Goal: Task Accomplishment & Management: Manage account settings

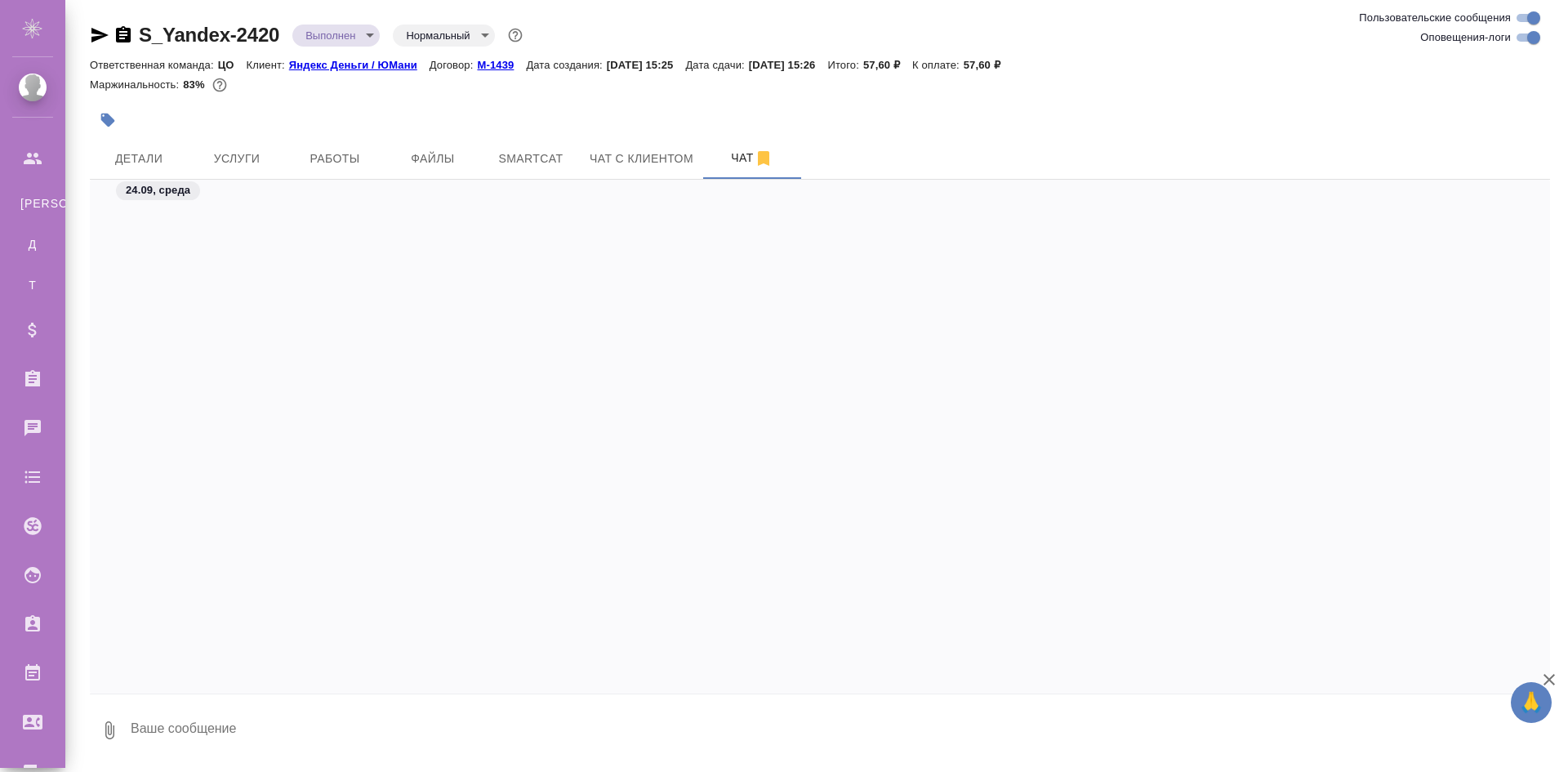
scroll to position [4066, 0]
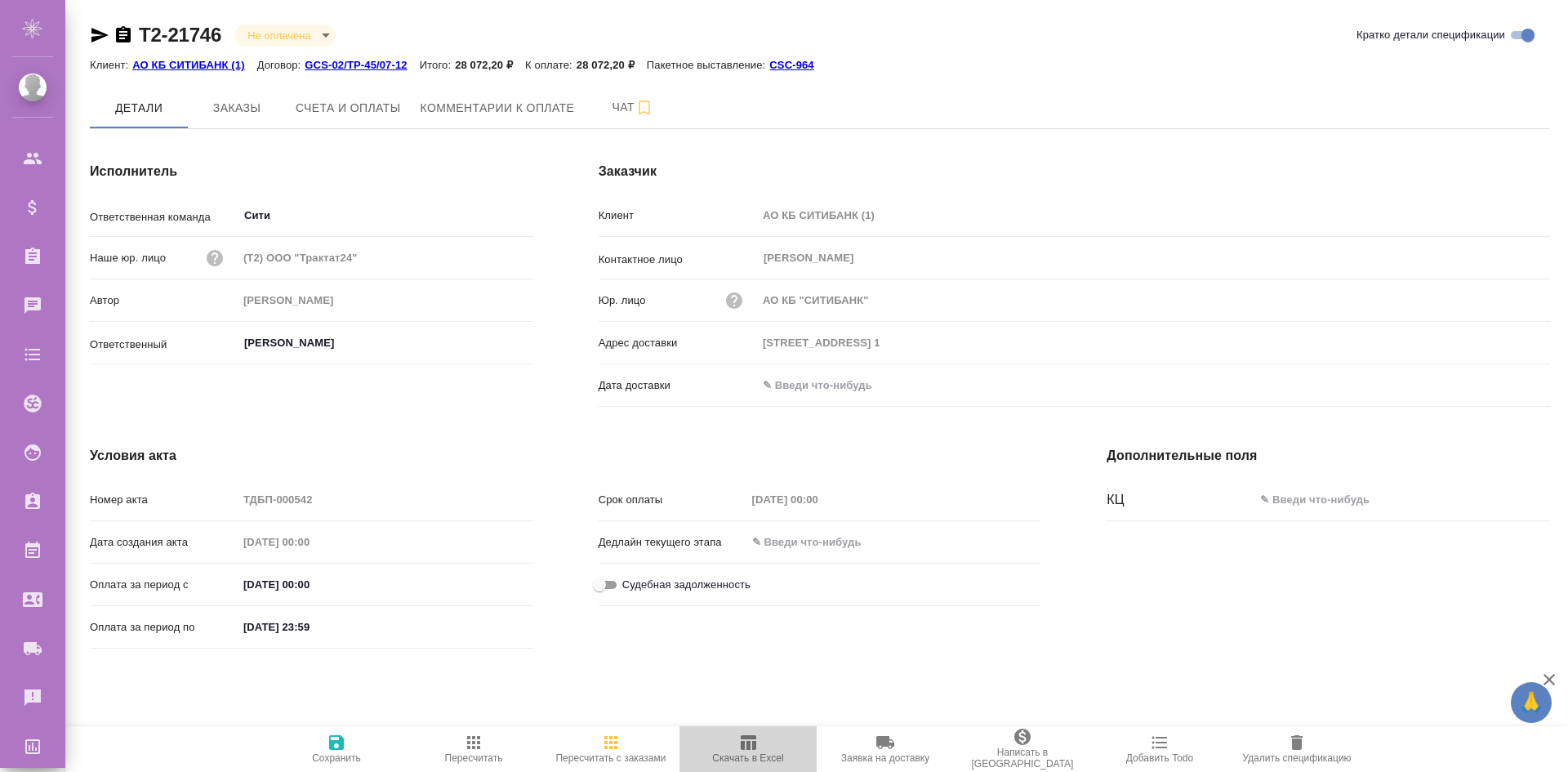
click at [739, 727] on button "Скачать в Excel" at bounding box center [749, 749] width 137 height 45
click at [735, 750] on span "Скачать в Excel" at bounding box center [749, 748] width 118 height 31
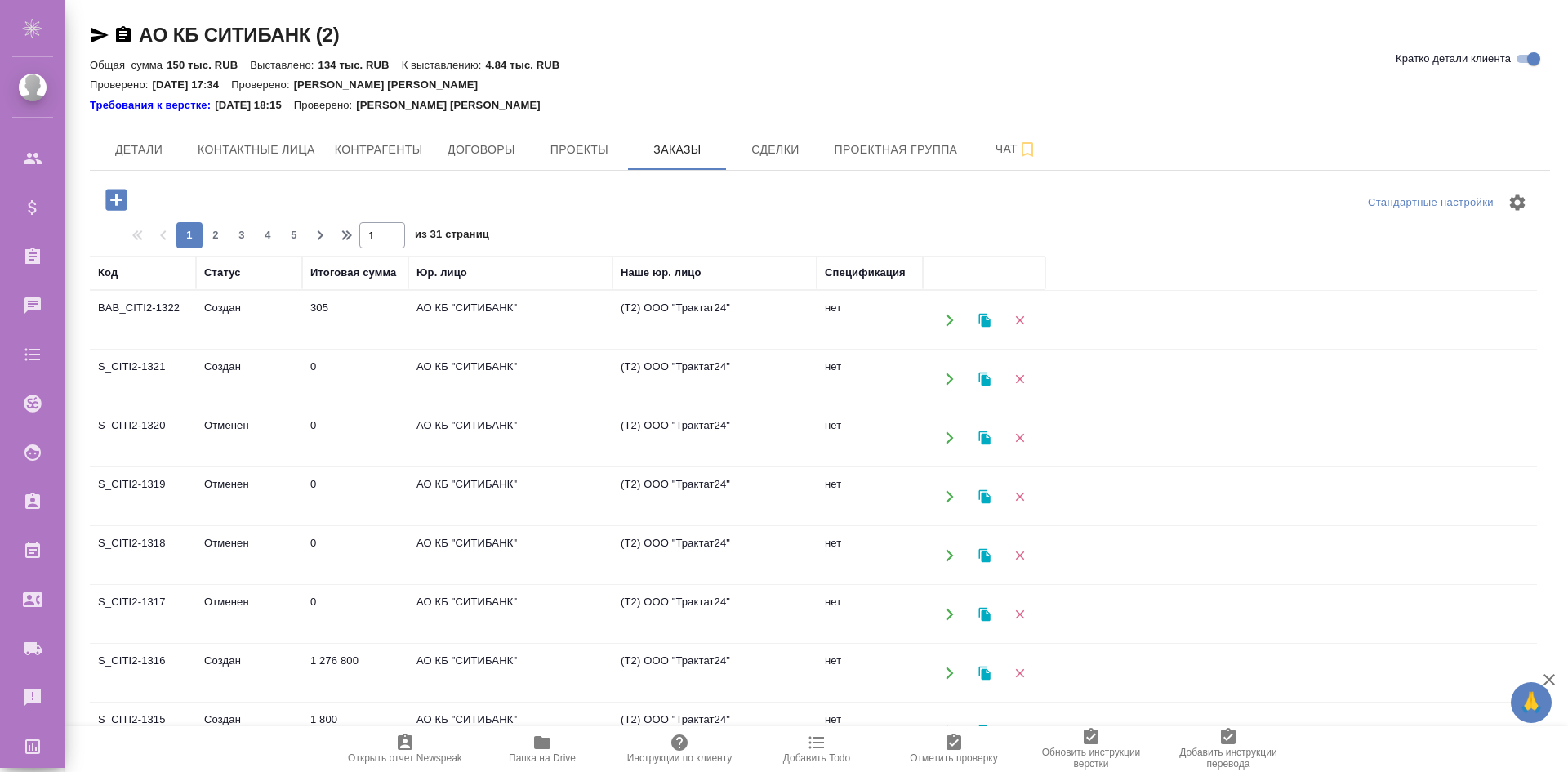
scroll to position [869, 0]
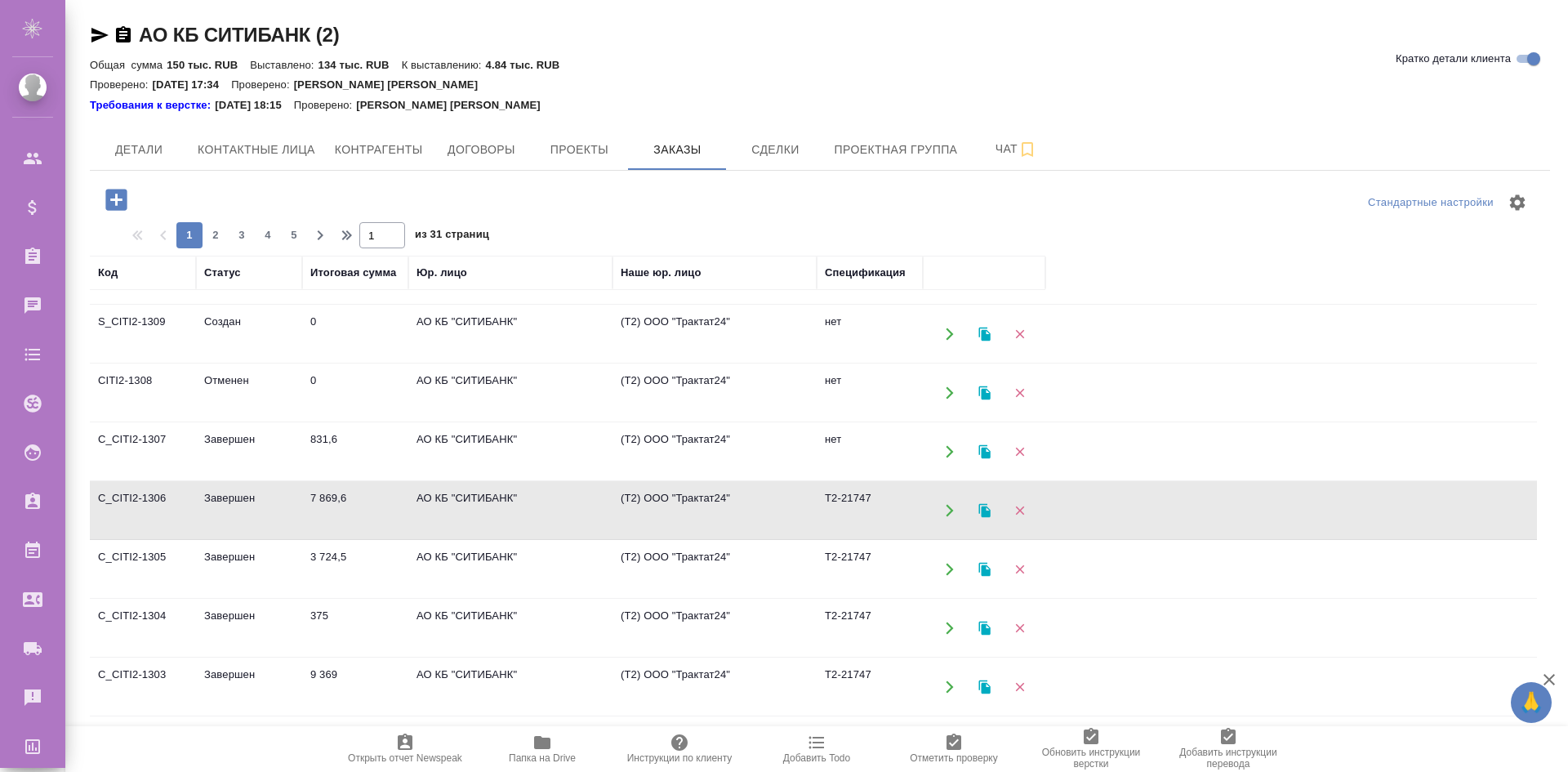
click at [462, 269] on div "Юр. лицо" at bounding box center [442, 273] width 50 height 16
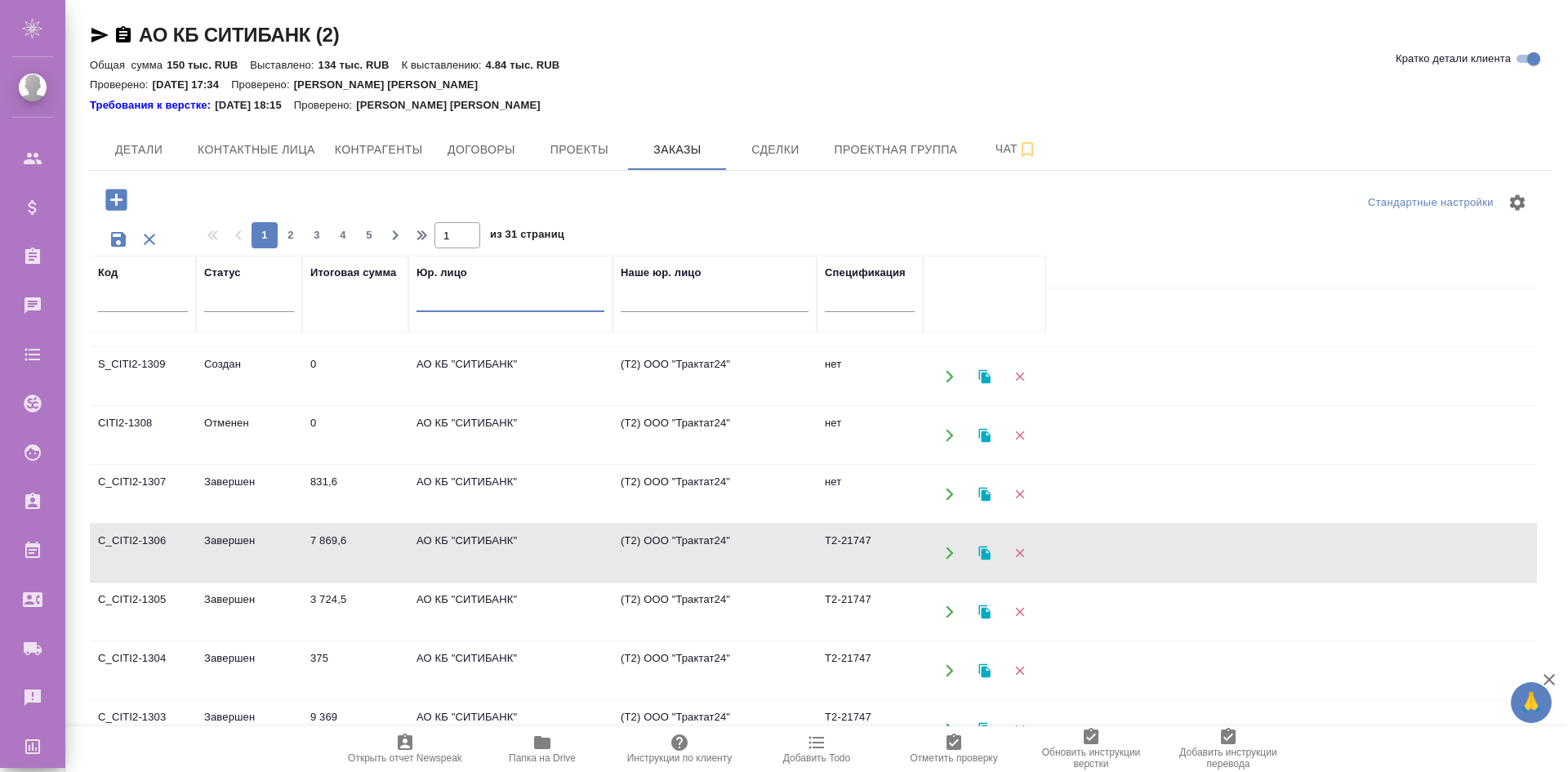
click at [483, 302] on input "text" at bounding box center [511, 301] width 188 height 20
click at [492, 293] on input "text" at bounding box center [511, 301] width 188 height 20
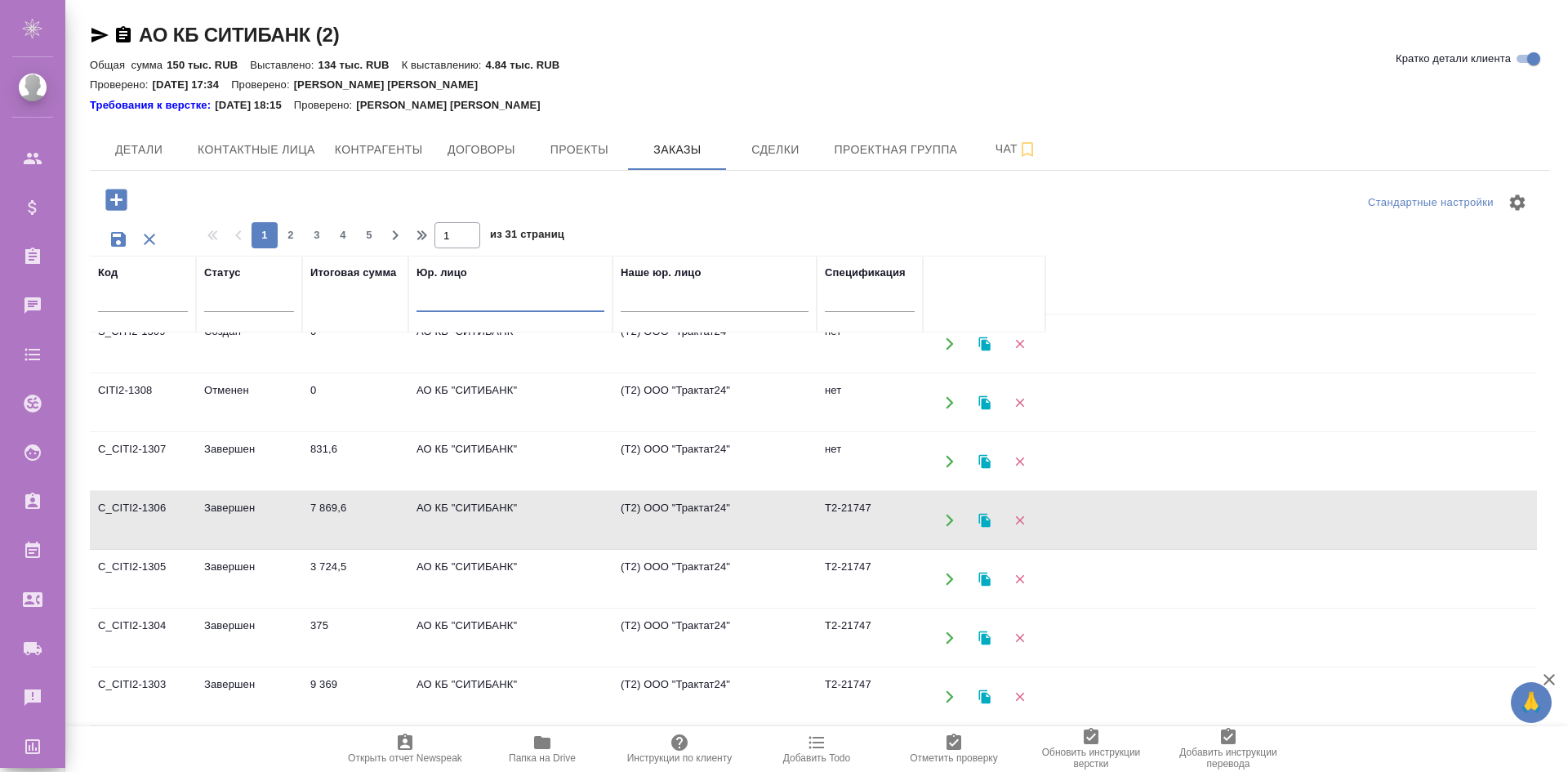
scroll to position [910, 0]
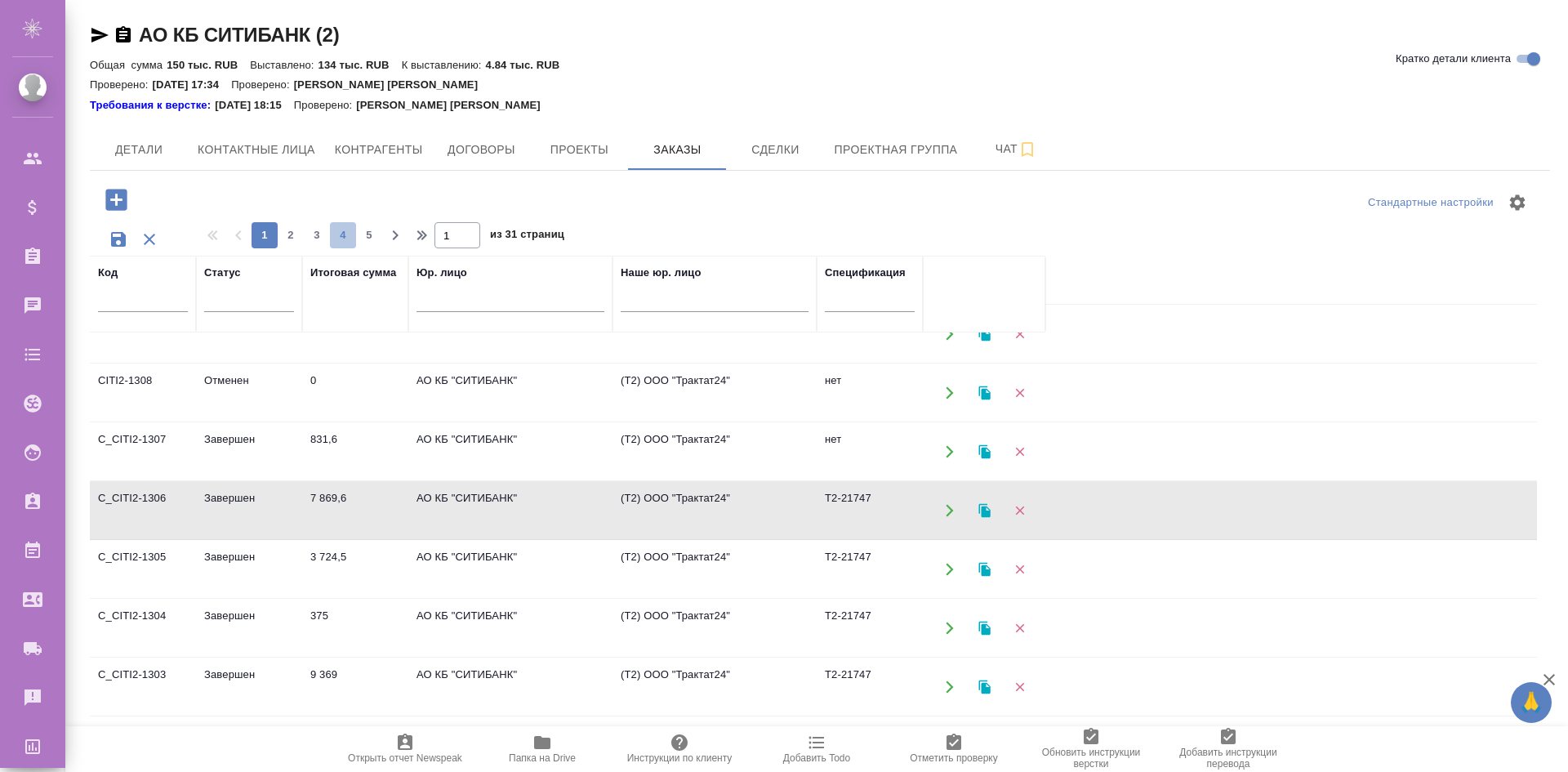
click at [341, 235] on span "4" at bounding box center [342, 235] width 26 height 16
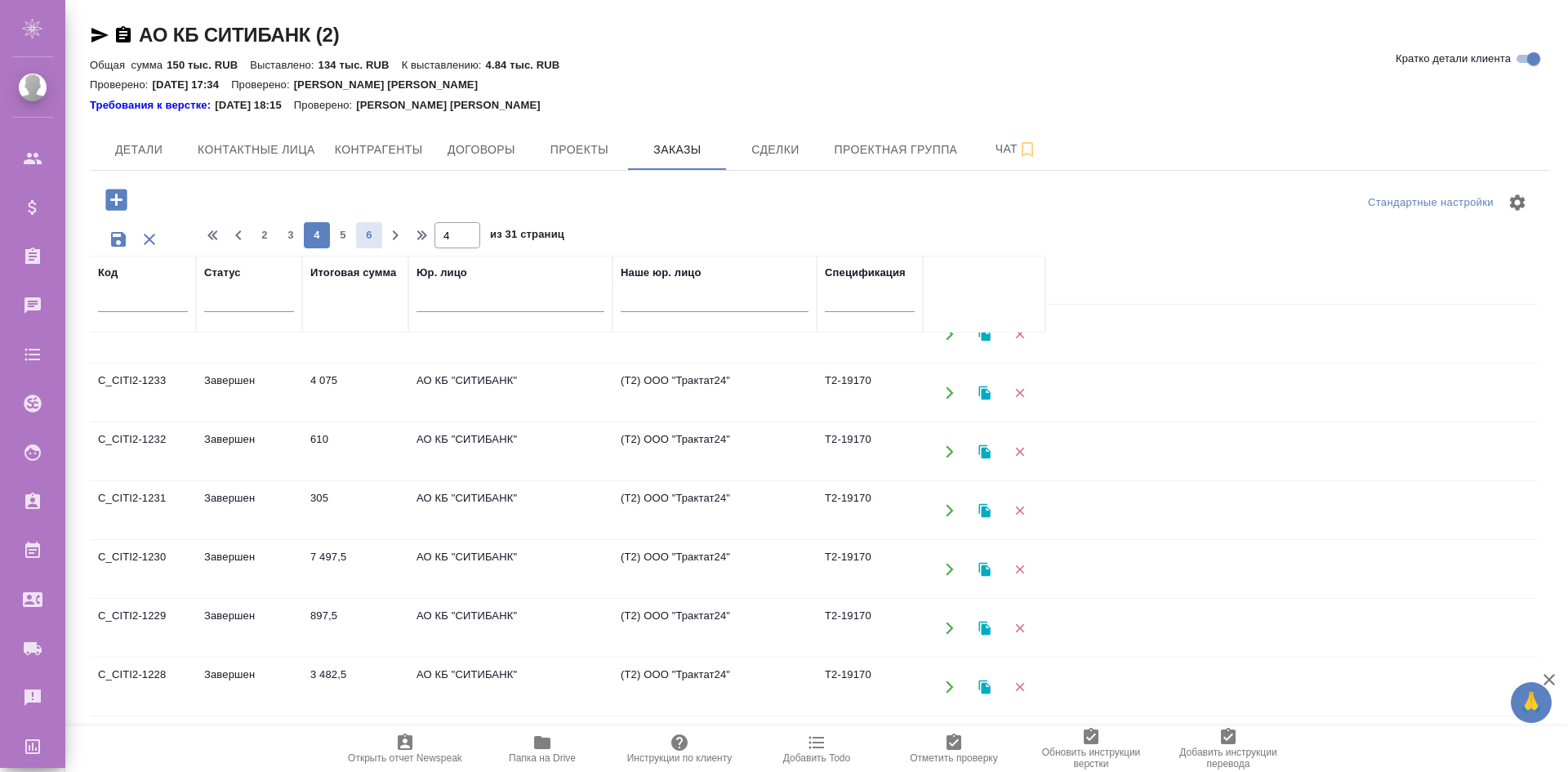
click at [368, 234] on span "6" at bounding box center [369, 235] width 26 height 16
click at [389, 235] on icon "button" at bounding box center [396, 235] width 19 height 19
click at [416, 239] on icon "button" at bounding box center [424, 235] width 19 height 19
type input "31"
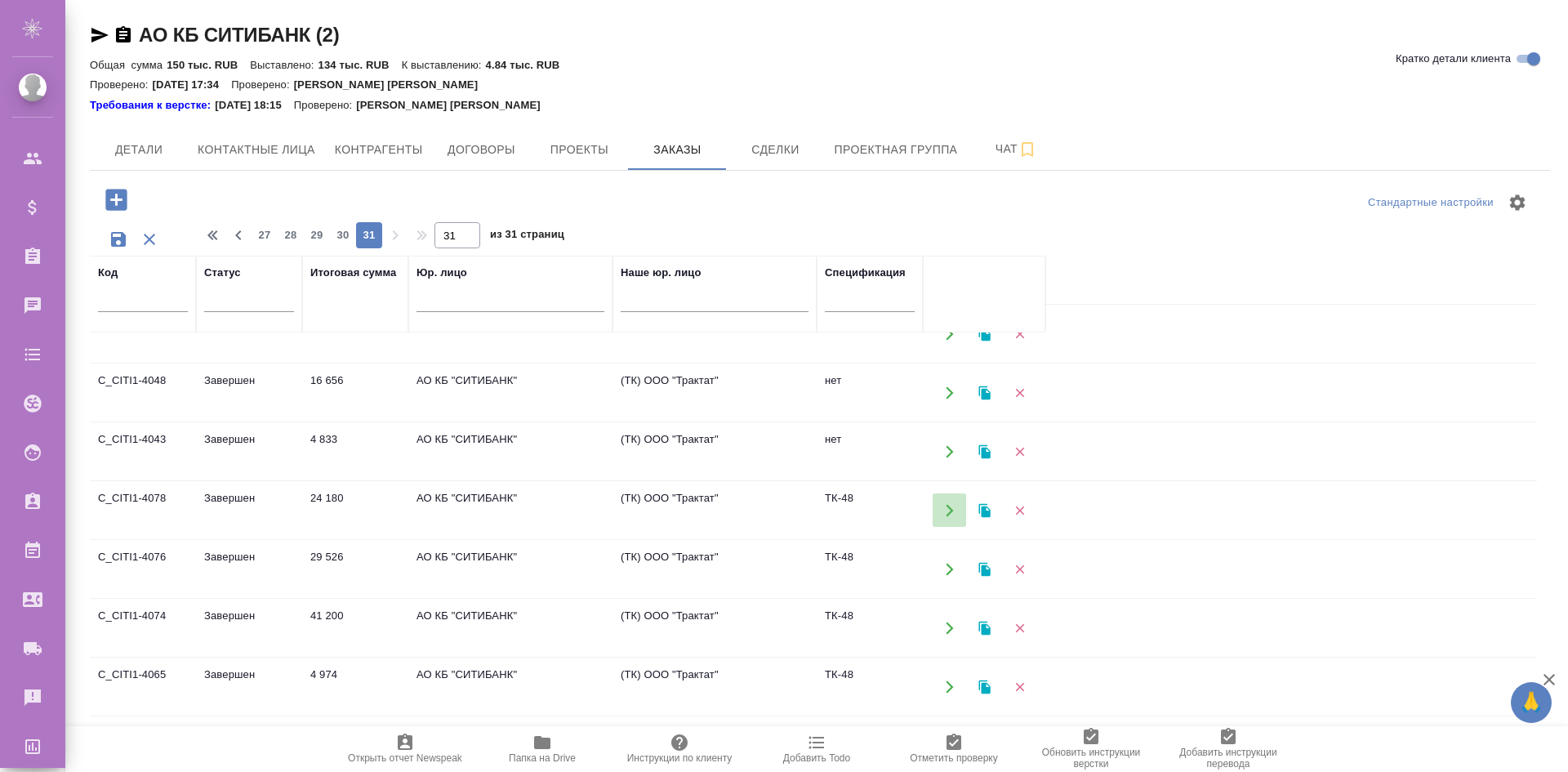
click at [954, 514] on icon "button" at bounding box center [949, 510] width 15 height 15
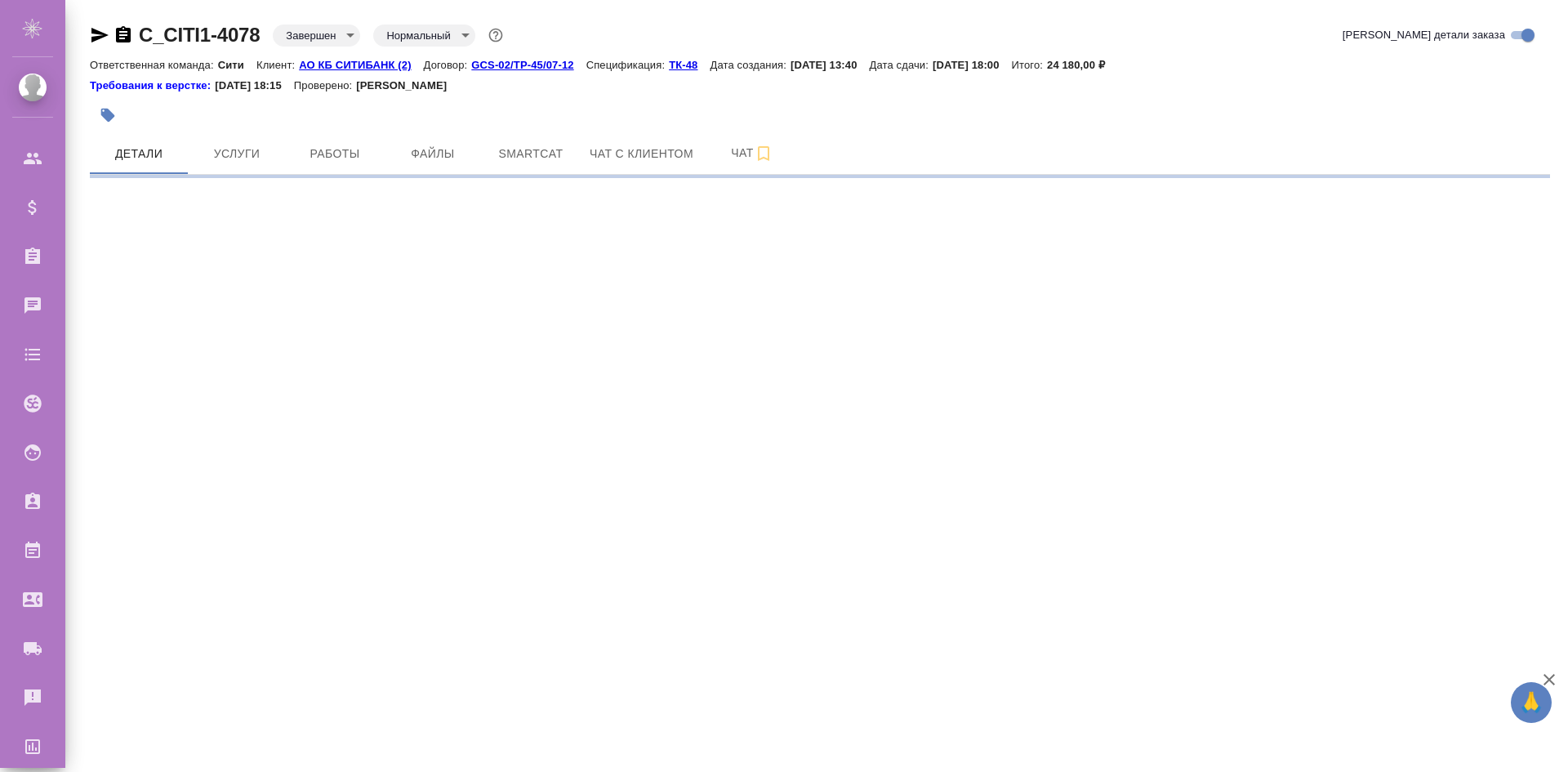
select select "RU"
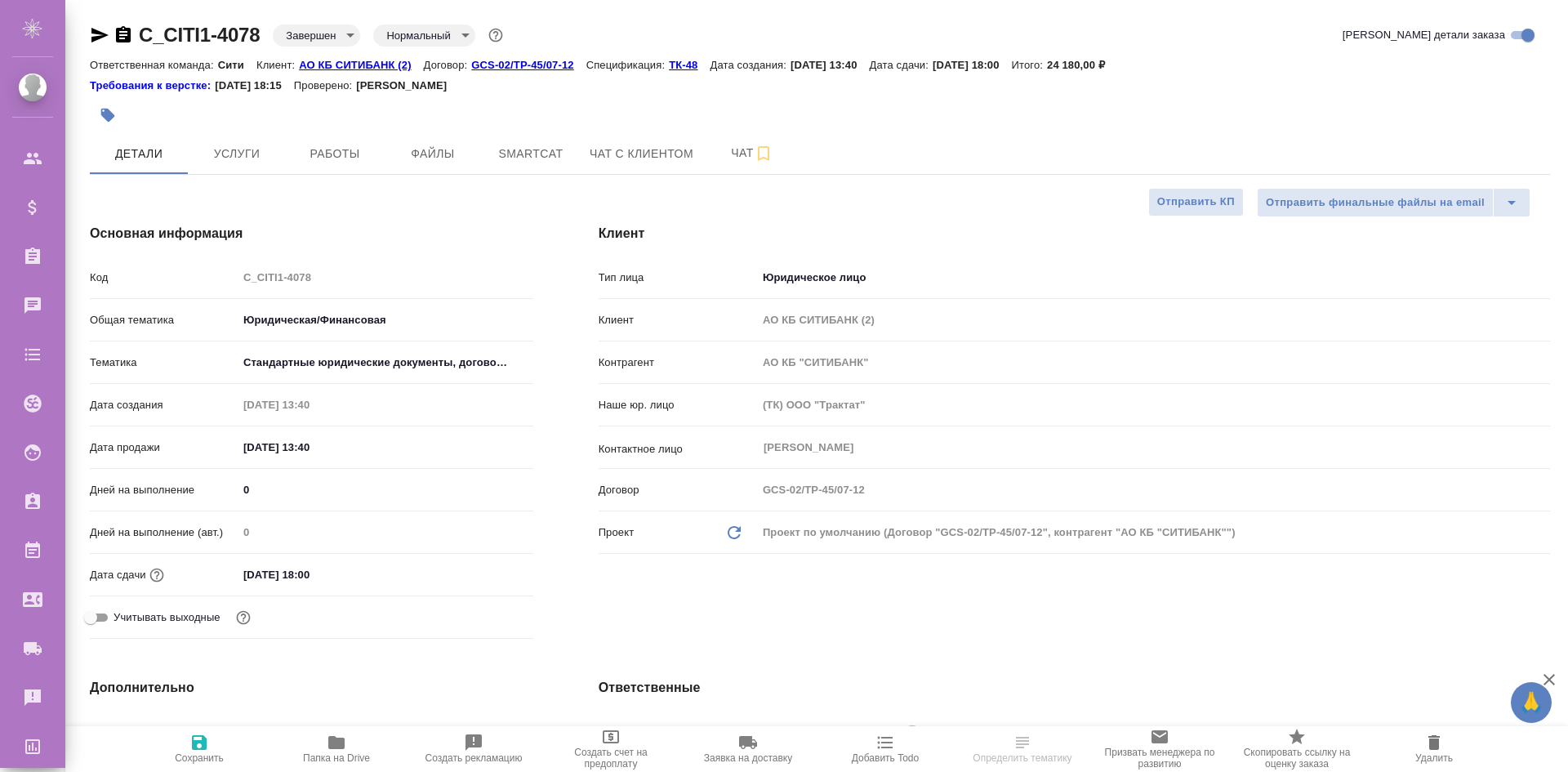
type textarea "x"
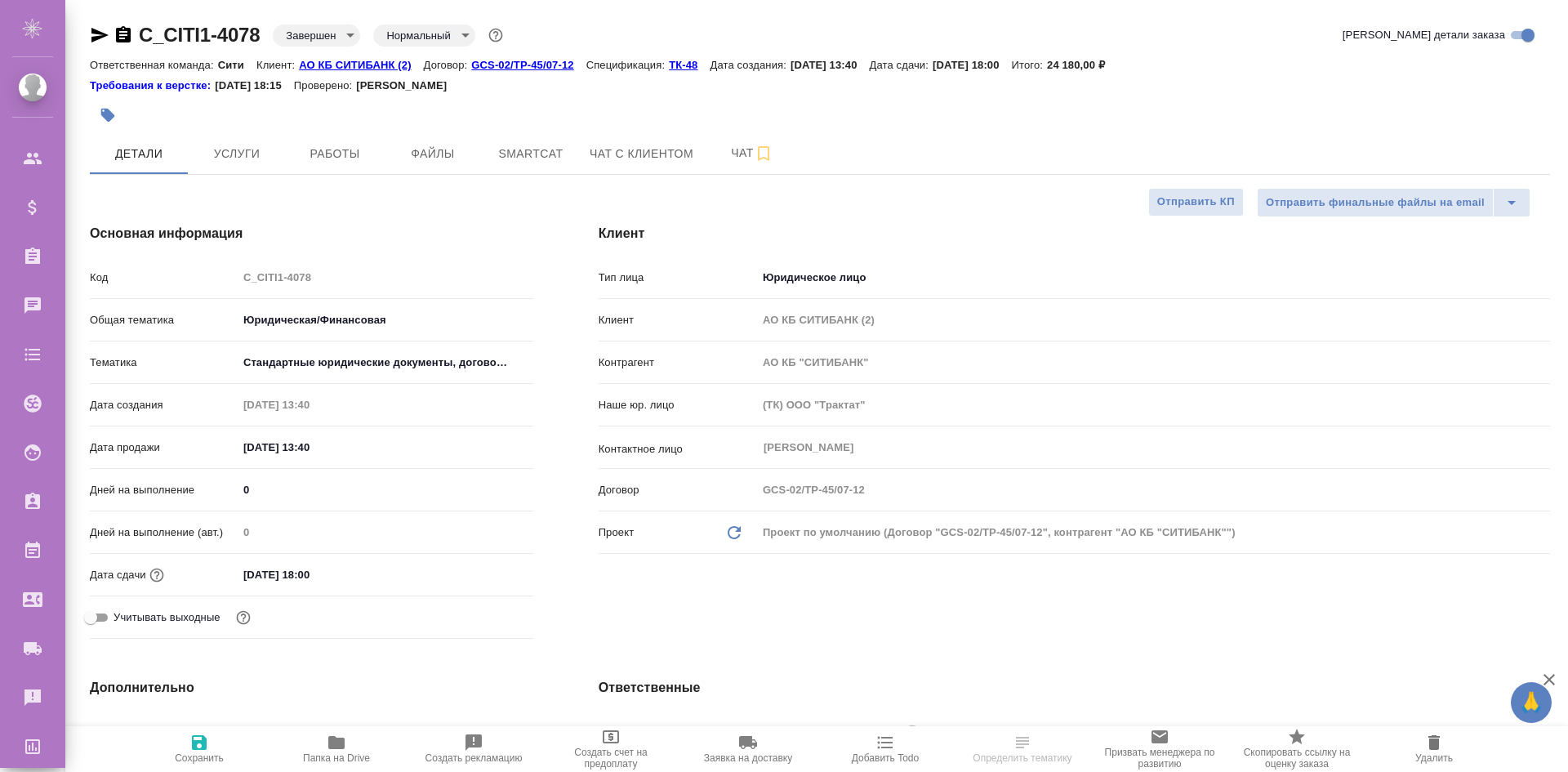
type textarea "x"
click at [688, 63] on p "ТК-48" at bounding box center [690, 65] width 41 height 13
type textarea "x"
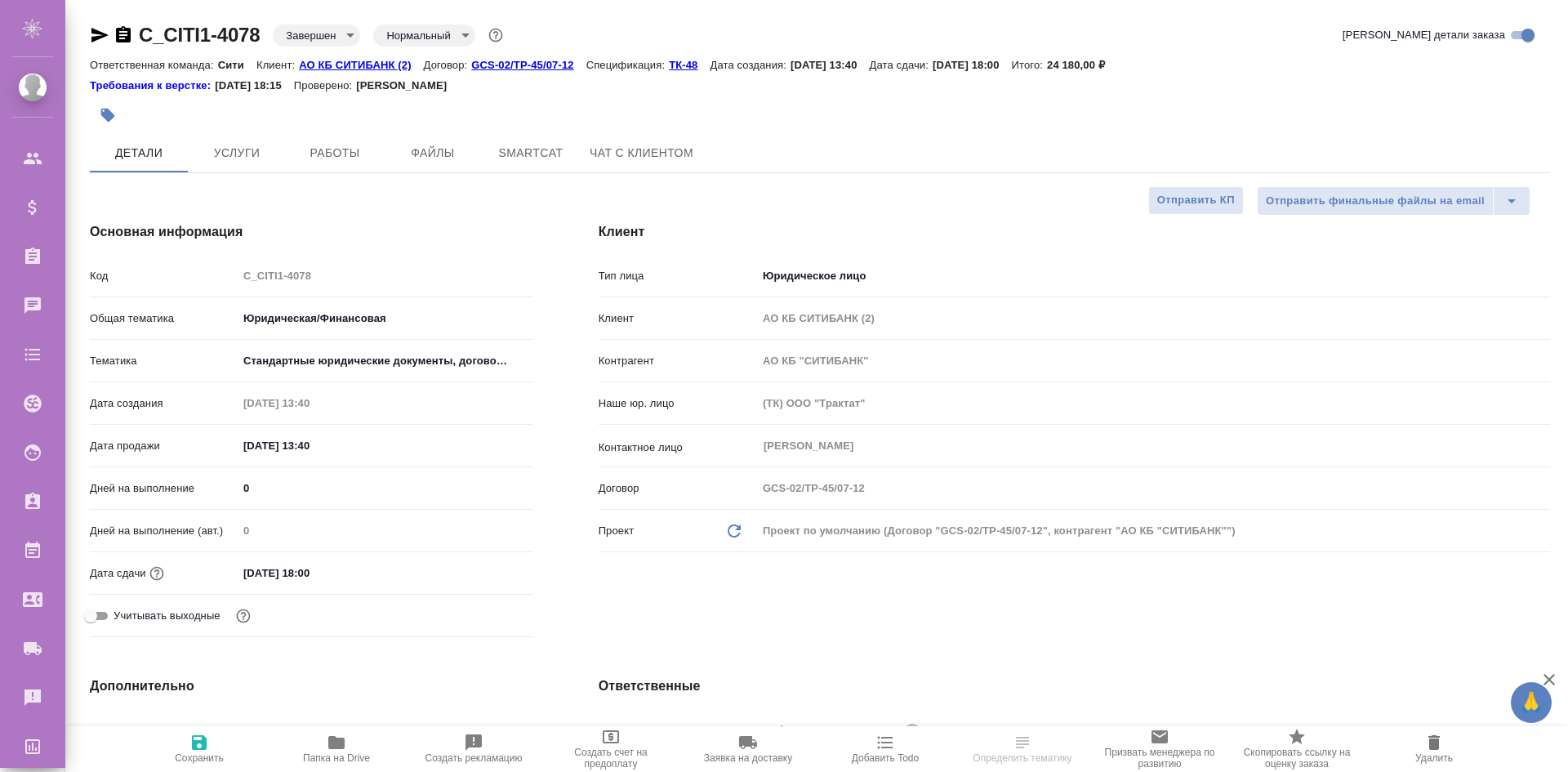
select select "RU"
type textarea "x"
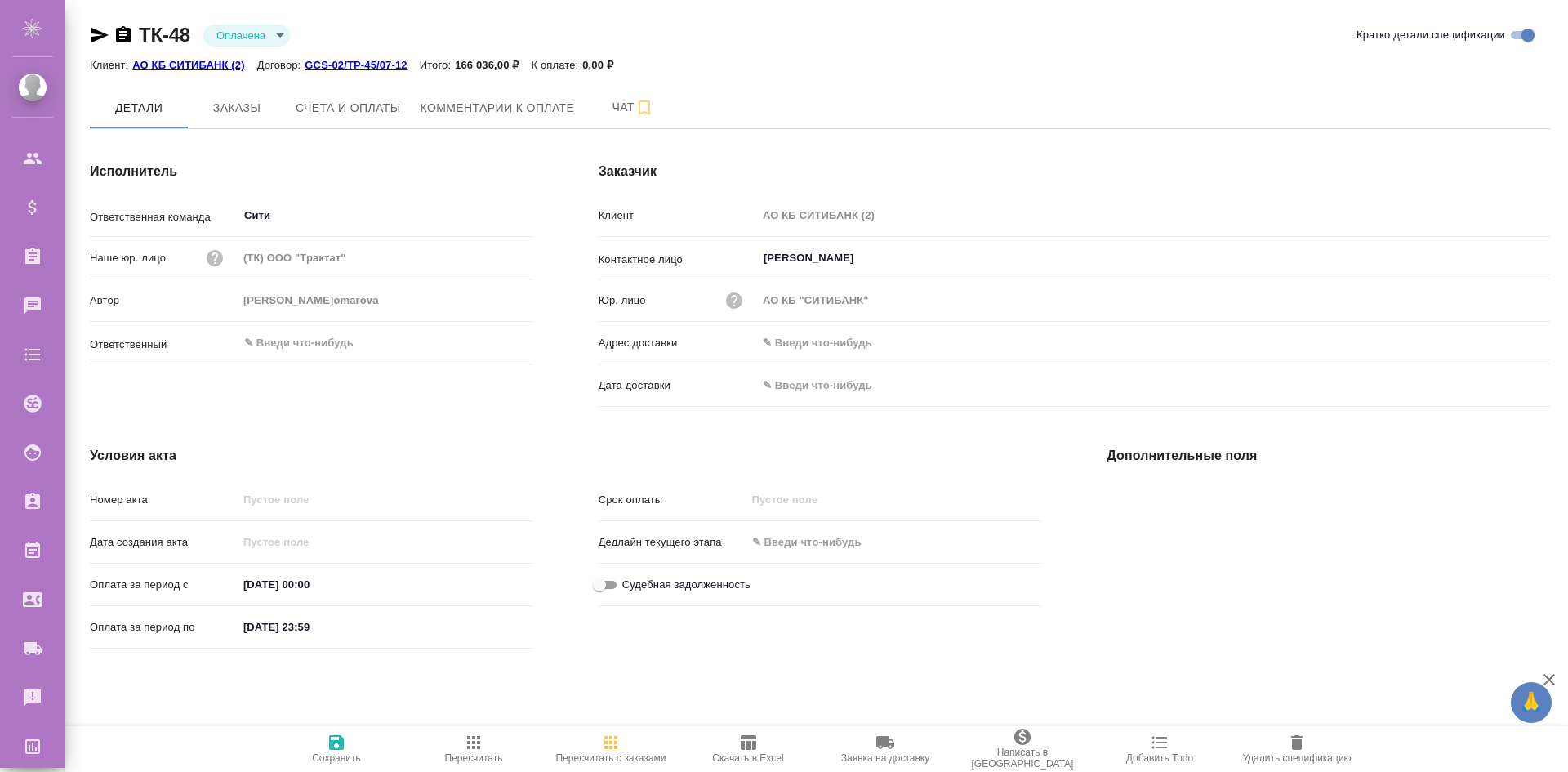
click at [753, 762] on span "Скачать в Excel" at bounding box center [747, 758] width 71 height 12
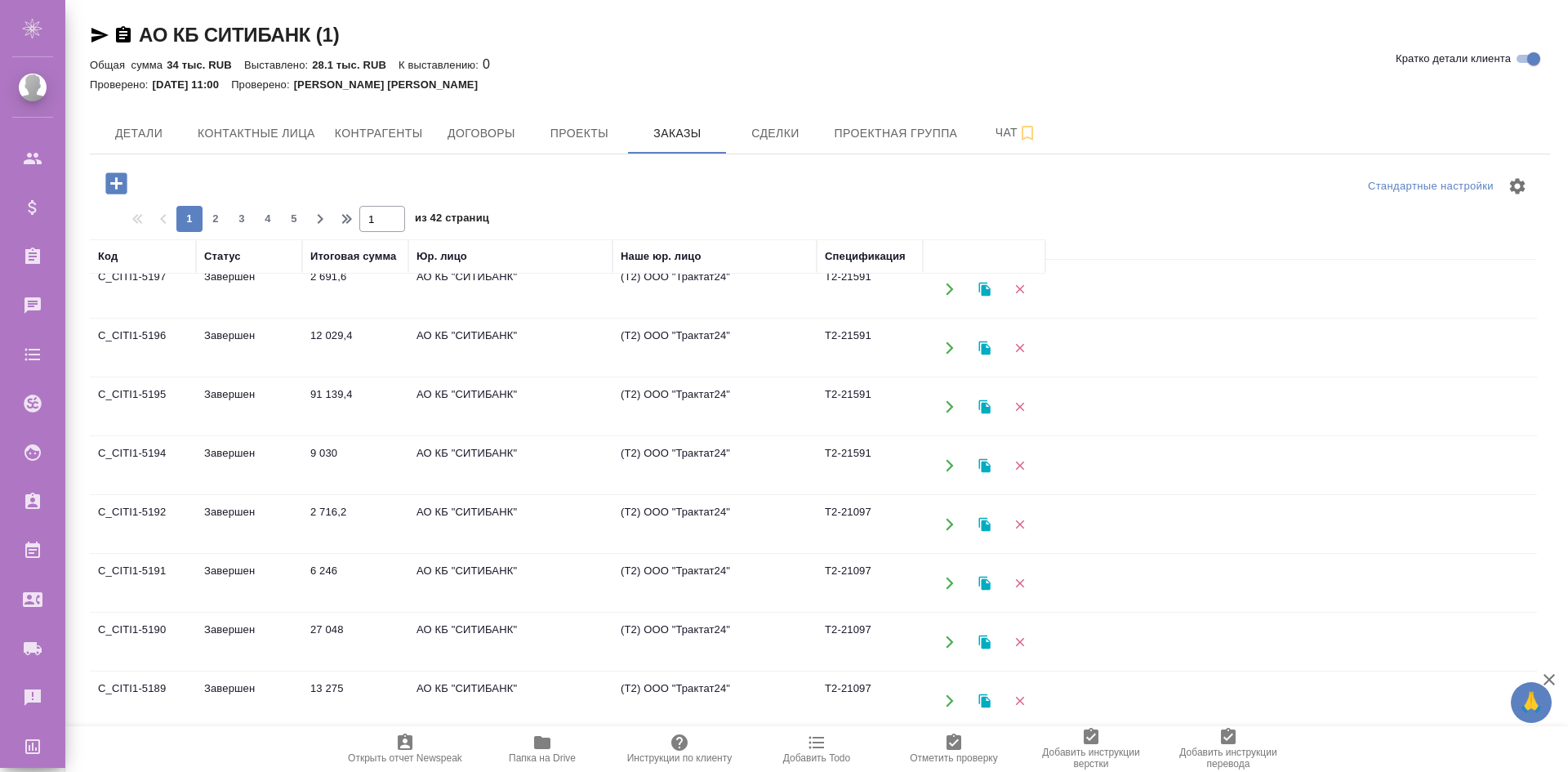
scroll to position [134, 0]
click at [340, 222] on icon "button" at bounding box center [348, 219] width 19 height 19
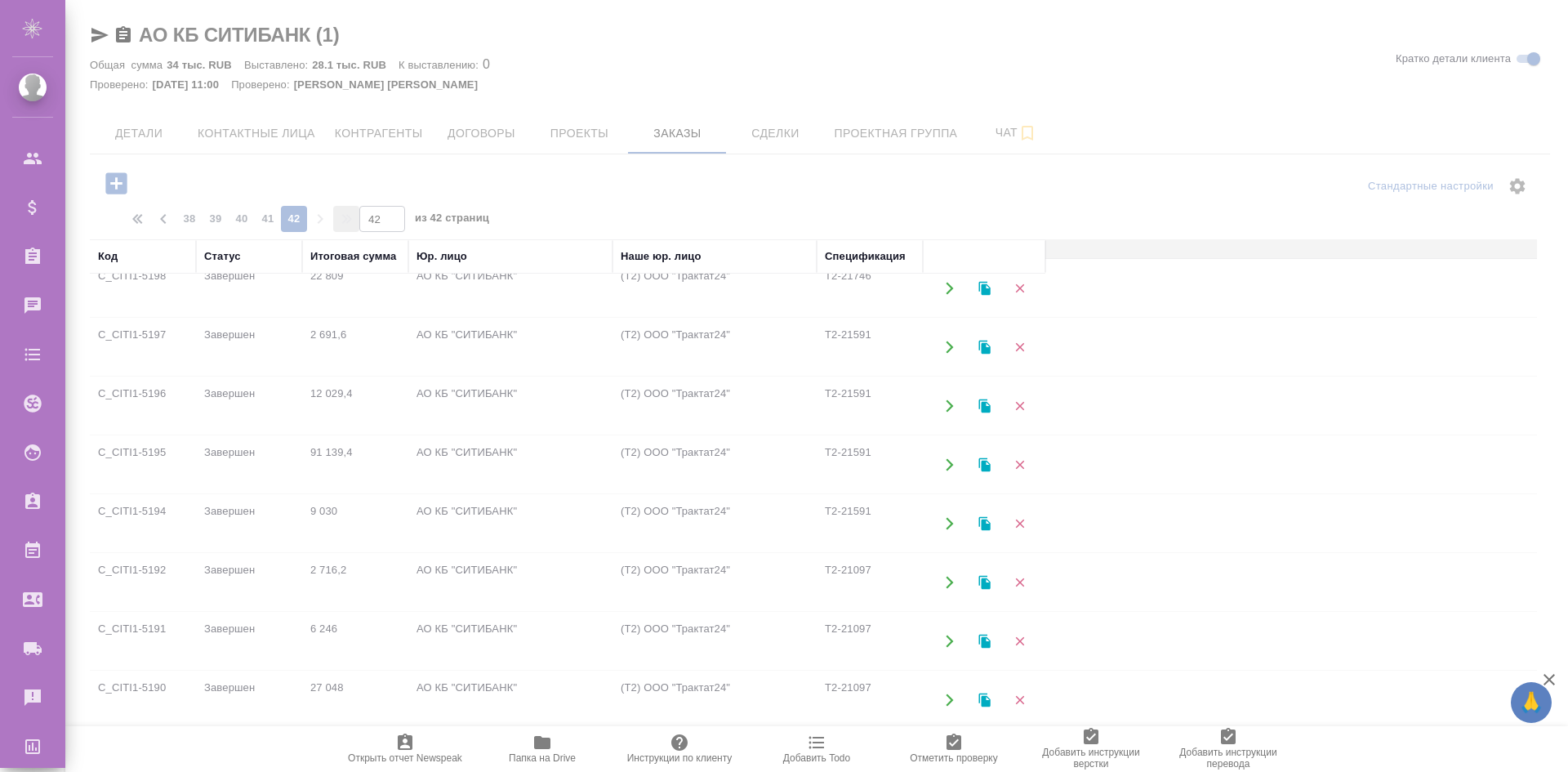
scroll to position [45, 0]
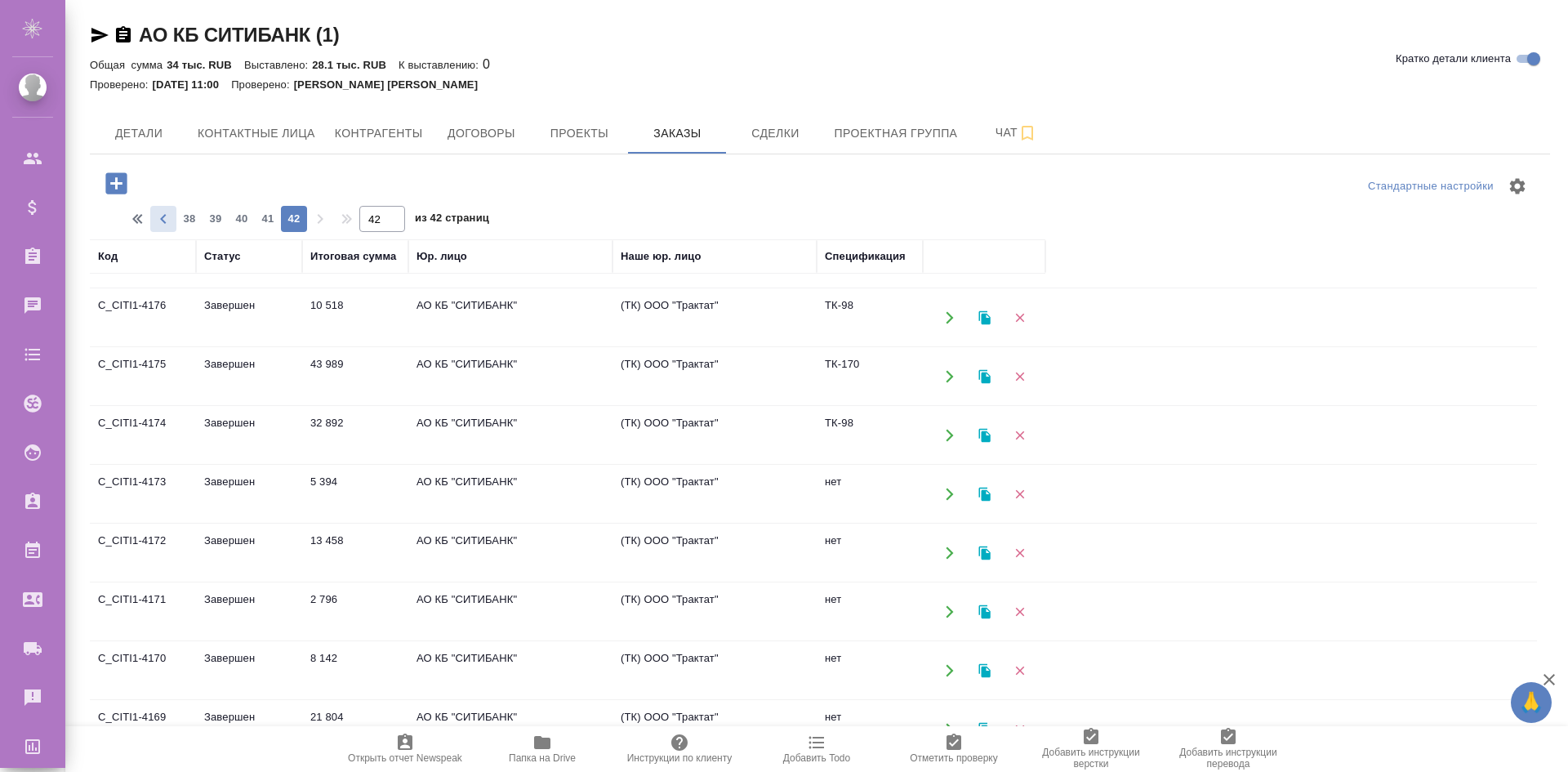
click at [160, 218] on icon "button" at bounding box center [163, 219] width 19 height 19
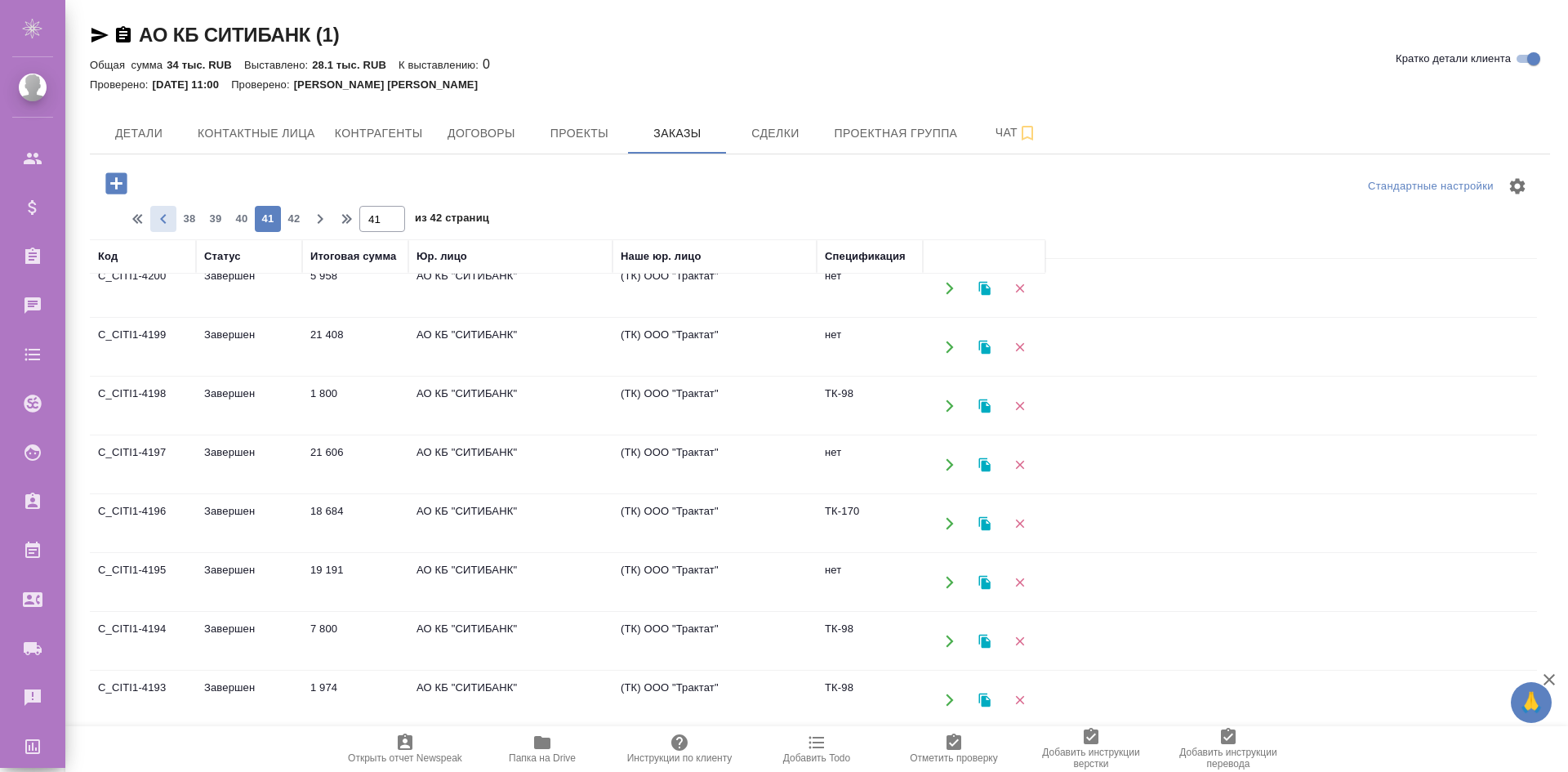
click at [160, 218] on icon "button" at bounding box center [163, 219] width 19 height 19
click at [743, 286] on td "(ТК) ООО "Трактат"" at bounding box center [714, 288] width 204 height 57
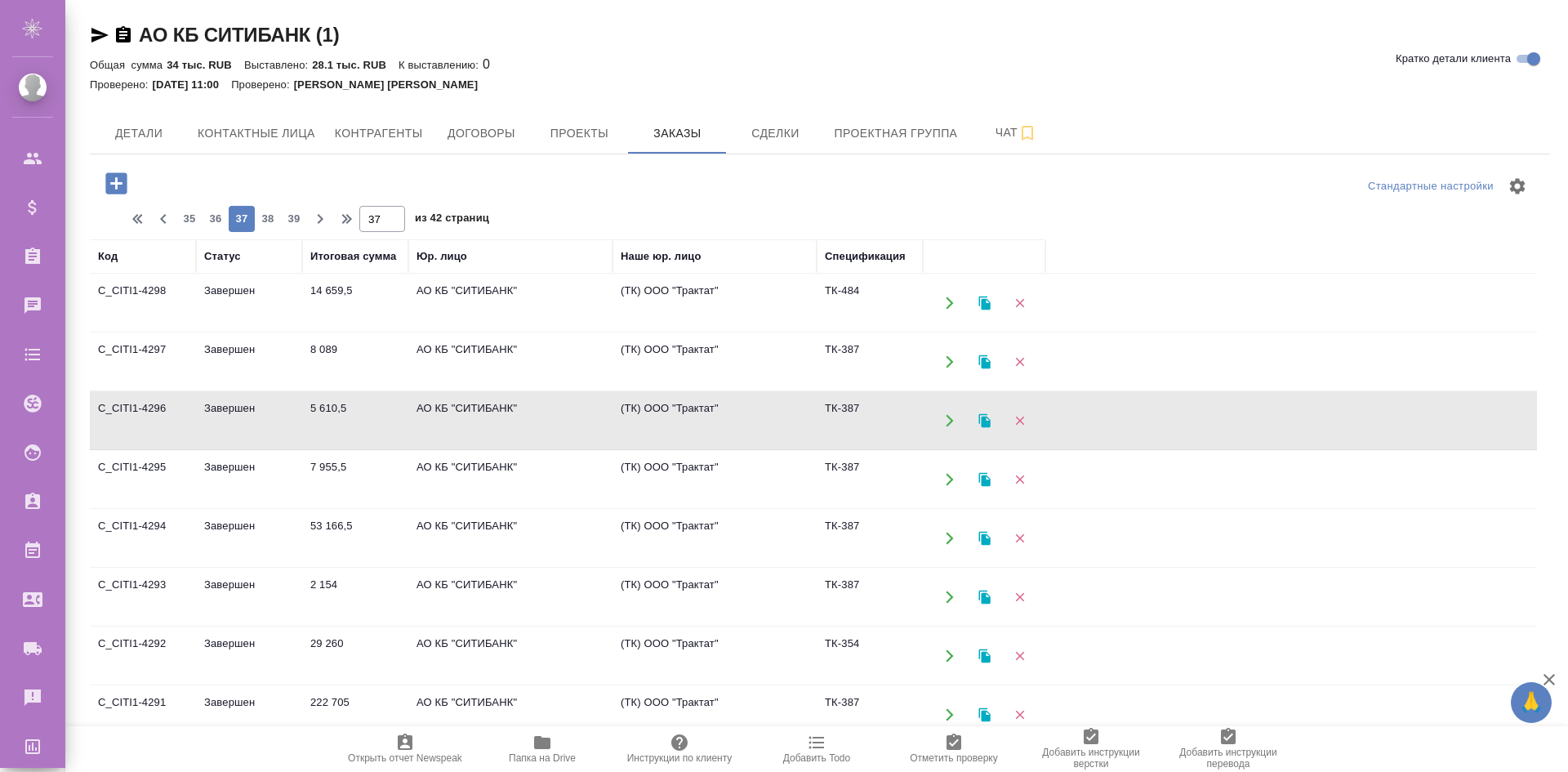
scroll to position [0, 0]
drag, startPoint x: 616, startPoint y: 402, endPoint x: 709, endPoint y: 418, distance: 94.4
click at [709, 418] on td "(ТК) ООО "Трактат"" at bounding box center [714, 421] width 204 height 57
click at [949, 419] on icon "button" at bounding box center [950, 421] width 8 height 13
click at [162, 223] on icon "button" at bounding box center [163, 219] width 19 height 19
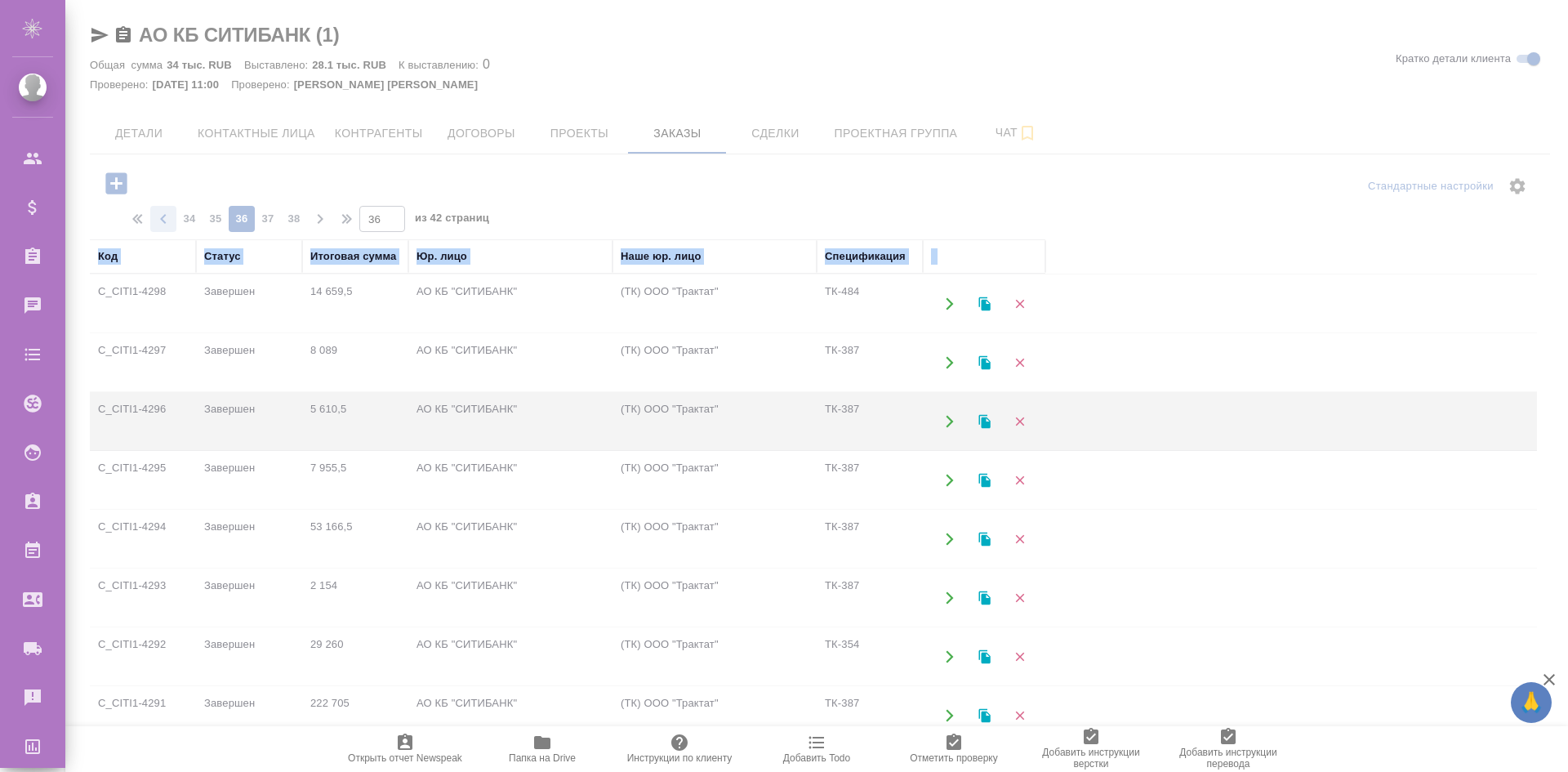
click at [162, 223] on icon "button" at bounding box center [163, 219] width 19 height 19
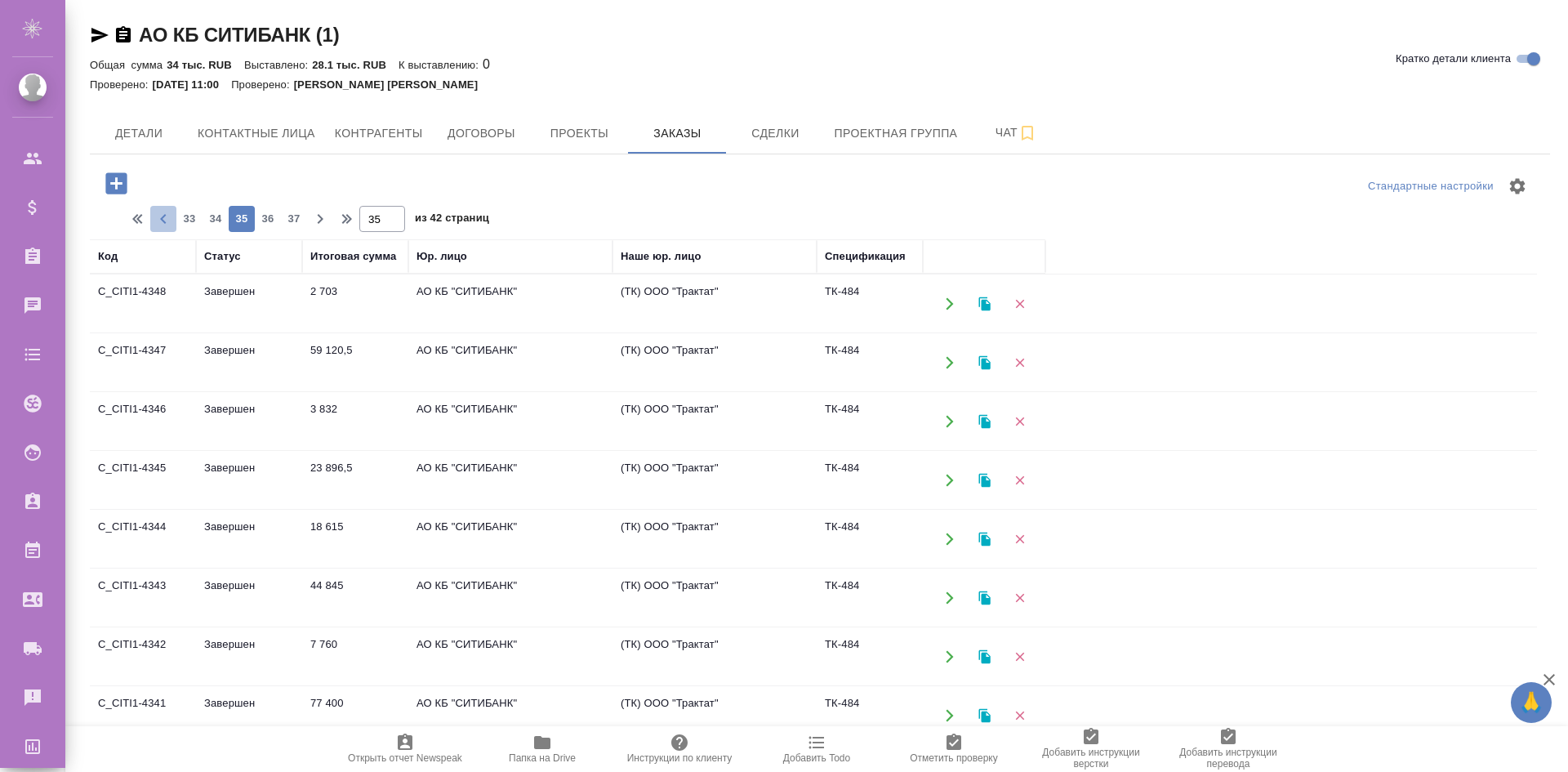
click at [162, 223] on icon "button" at bounding box center [163, 219] width 19 height 19
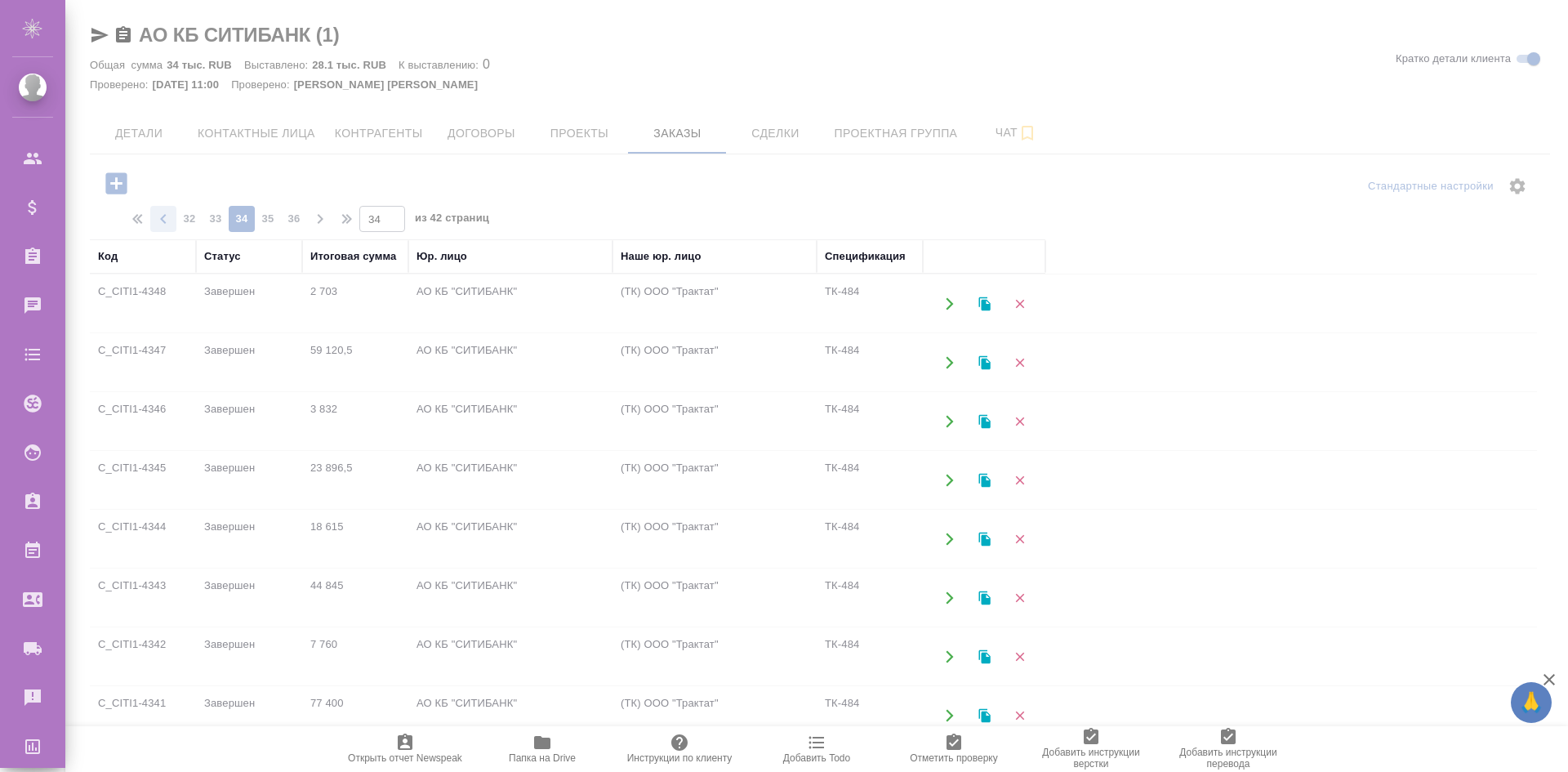
click at [162, 223] on div at bounding box center [817, 386] width 1503 height 772
click at [162, 223] on icon "button" at bounding box center [163, 219] width 19 height 19
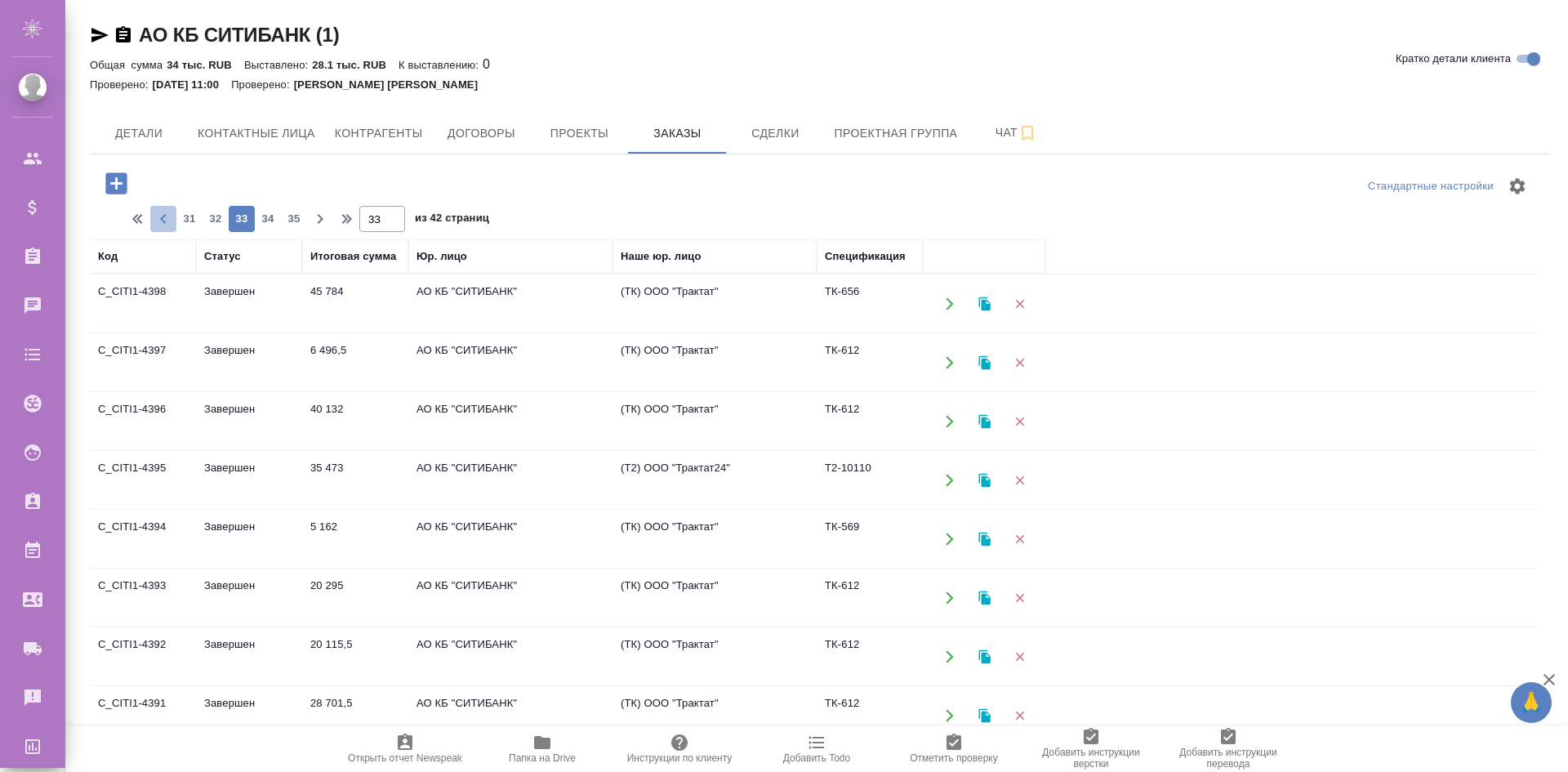
click at [162, 223] on icon "button" at bounding box center [163, 219] width 19 height 19
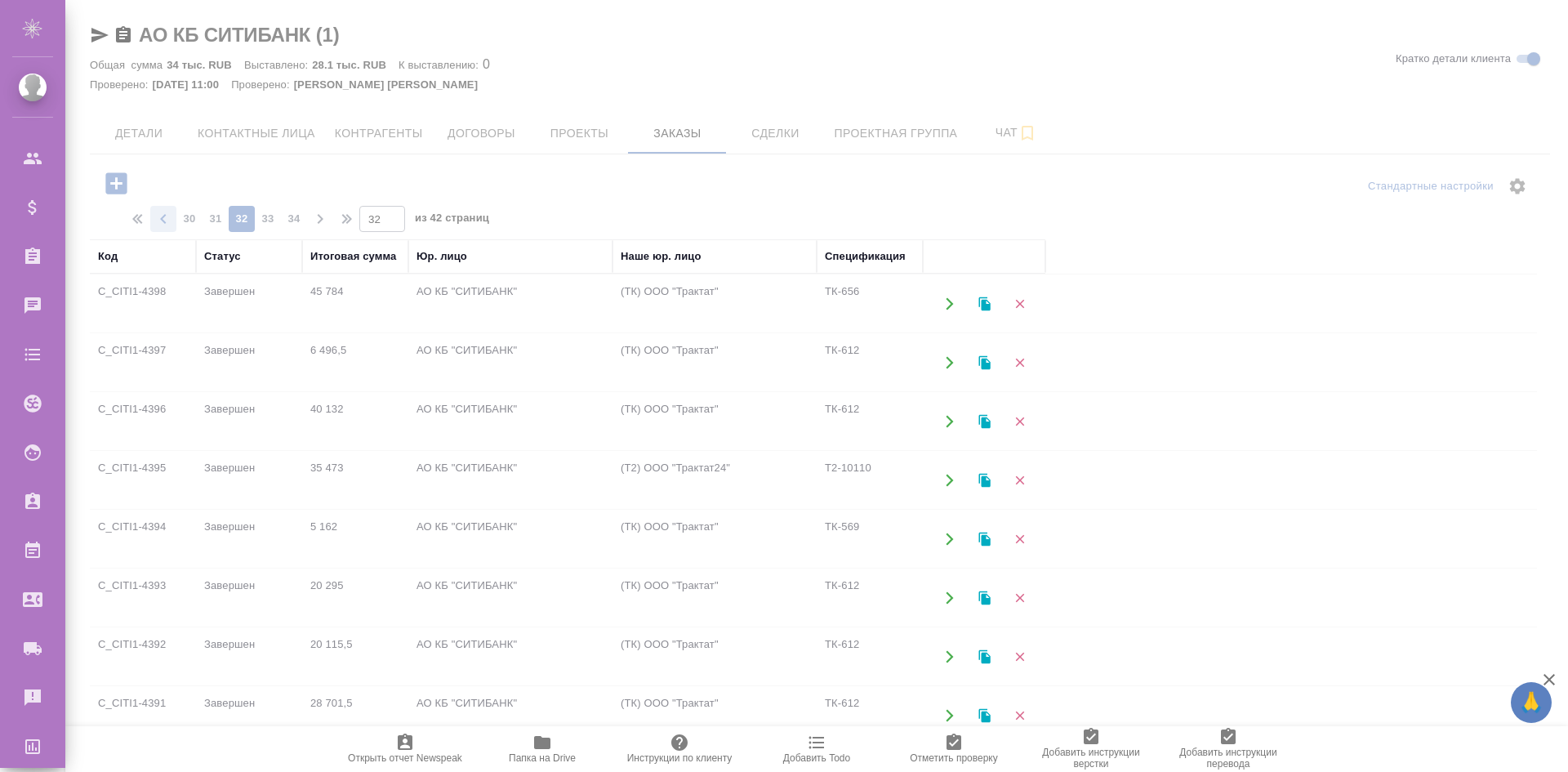
click at [162, 223] on div at bounding box center [817, 386] width 1503 height 772
click at [162, 223] on icon "button" at bounding box center [163, 219] width 19 height 19
click at [162, 223] on div at bounding box center [817, 386] width 1503 height 772
click at [162, 223] on icon "button" at bounding box center [163, 219] width 19 height 19
click at [162, 223] on div at bounding box center [817, 386] width 1503 height 772
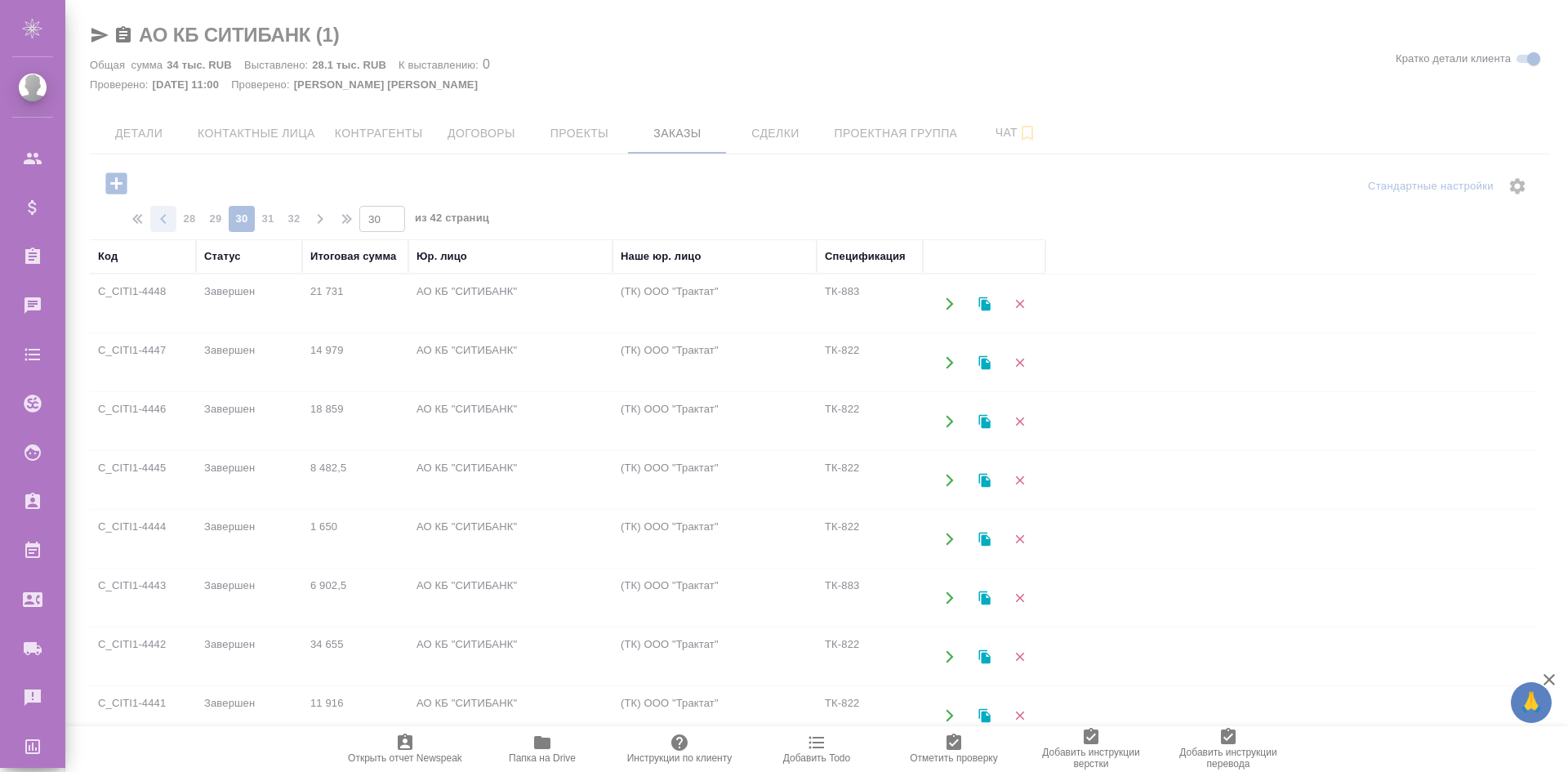
click at [162, 223] on icon "button" at bounding box center [163, 219] width 19 height 19
click at [162, 223] on div at bounding box center [817, 386] width 1503 height 772
click at [162, 223] on icon "button" at bounding box center [163, 219] width 19 height 19
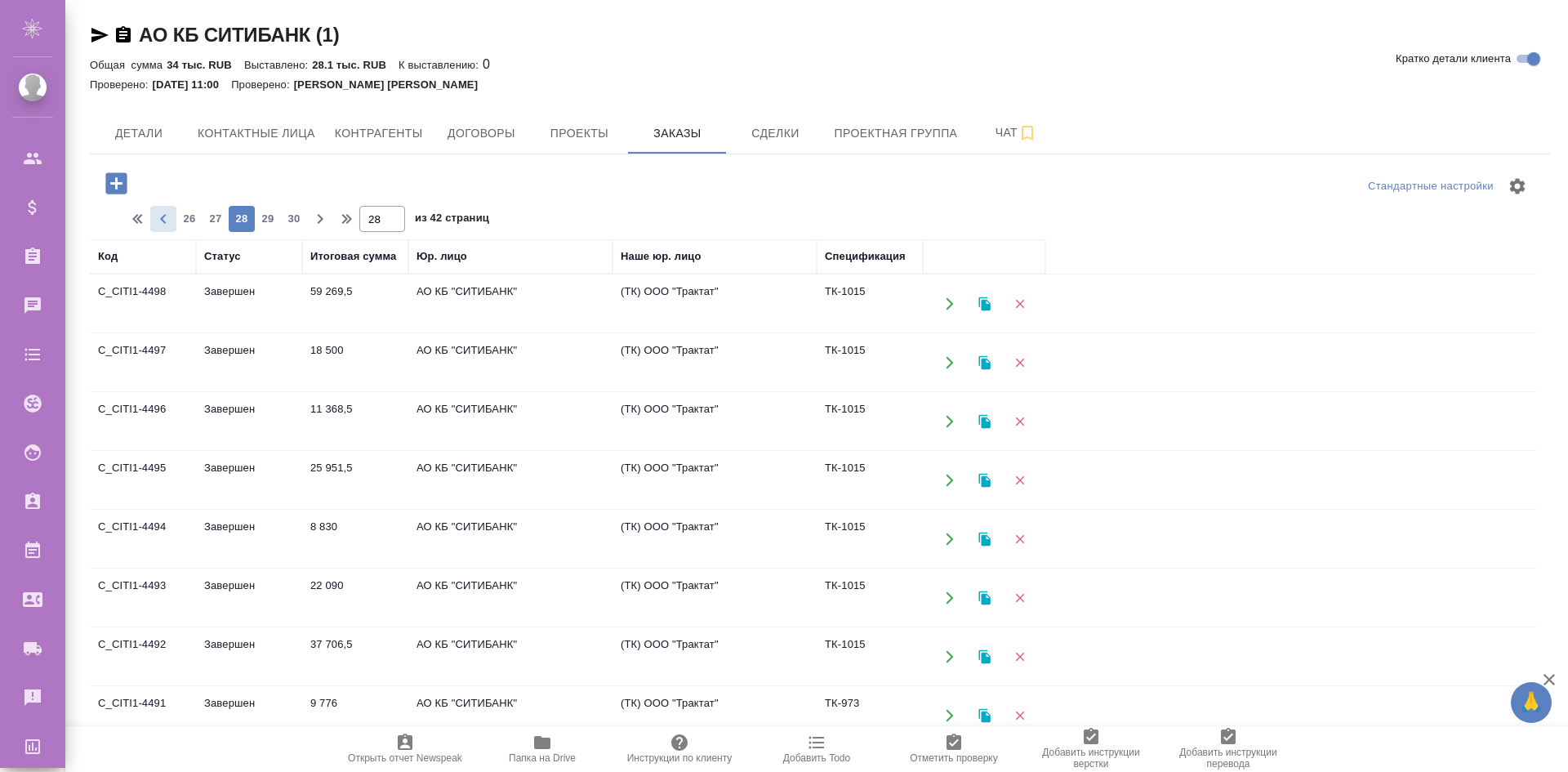
click at [162, 223] on div "Стандартные настройки 26 27 28 29 30 28 из 42 страниц Код Статус Итоговая сумма…" at bounding box center [820, 520] width 1461 height 730
click at [162, 223] on icon "button" at bounding box center [163, 219] width 19 height 19
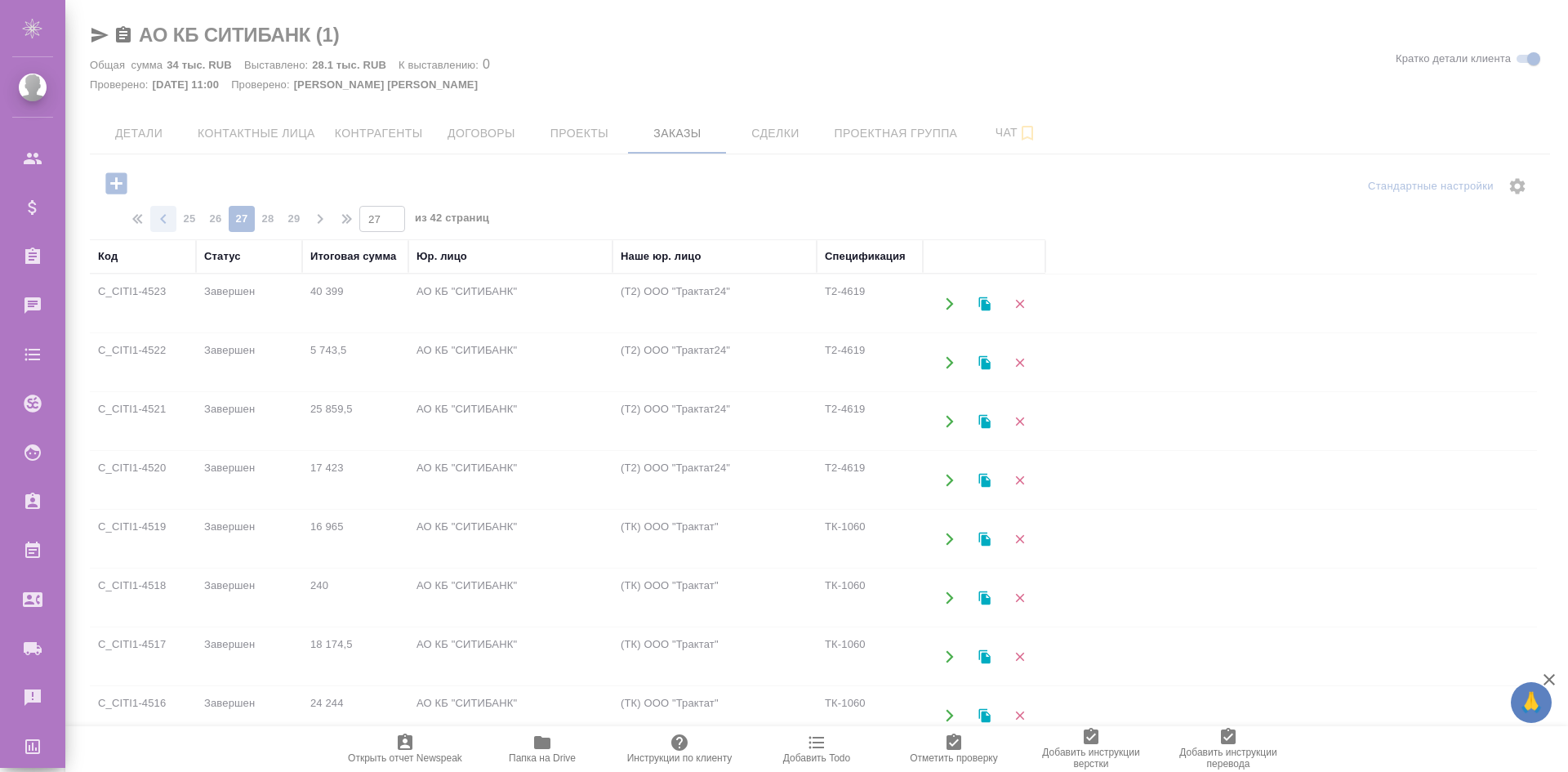
click at [162, 223] on div at bounding box center [817, 386] width 1503 height 772
click at [162, 223] on icon "button" at bounding box center [163, 219] width 19 height 19
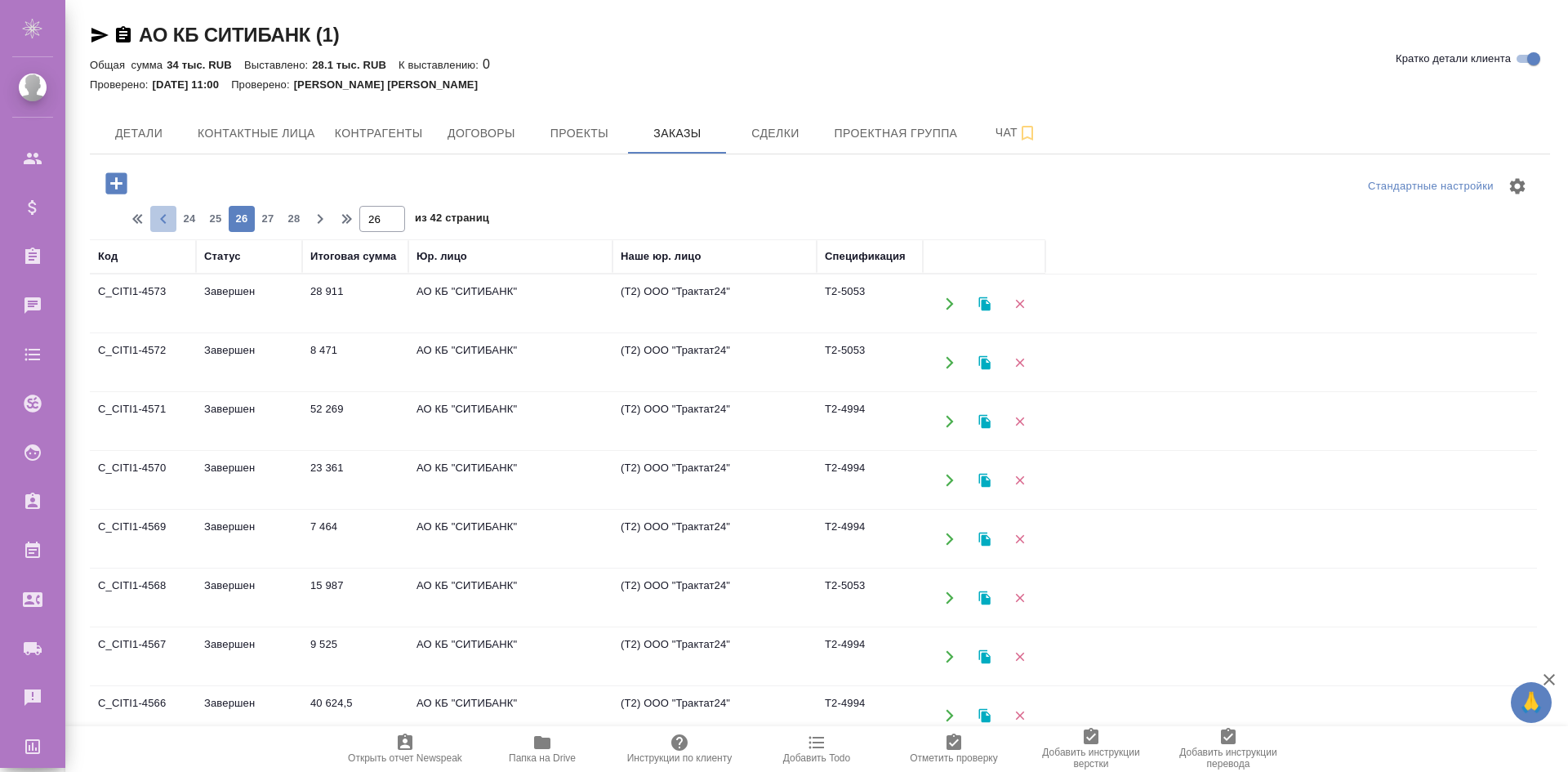
click at [162, 223] on icon "button" at bounding box center [163, 219] width 19 height 19
click at [316, 223] on icon "button" at bounding box center [320, 219] width 19 height 19
type input "27"
click at [953, 360] on icon "button" at bounding box center [949, 362] width 15 height 15
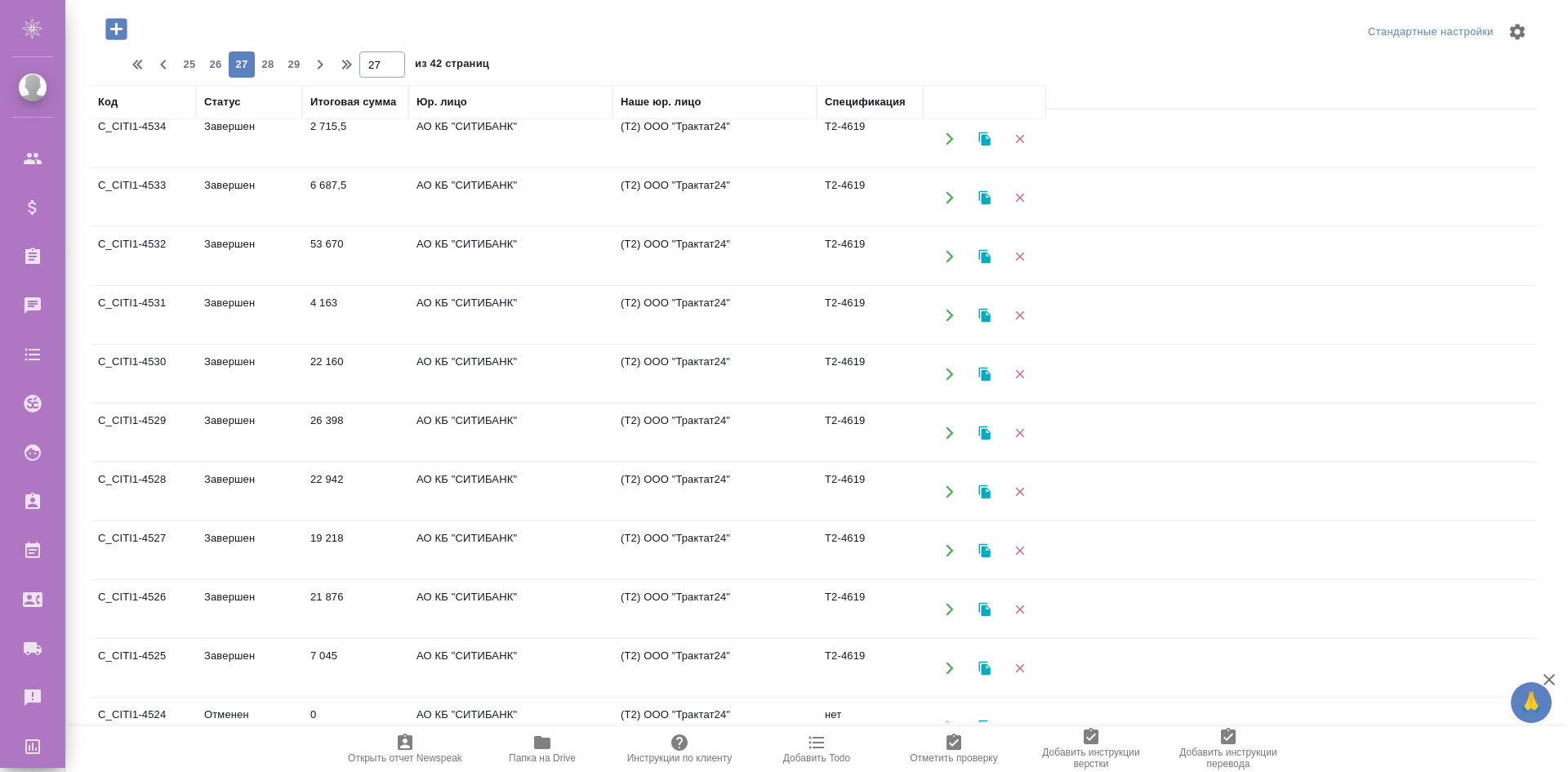
scroll to position [869, 0]
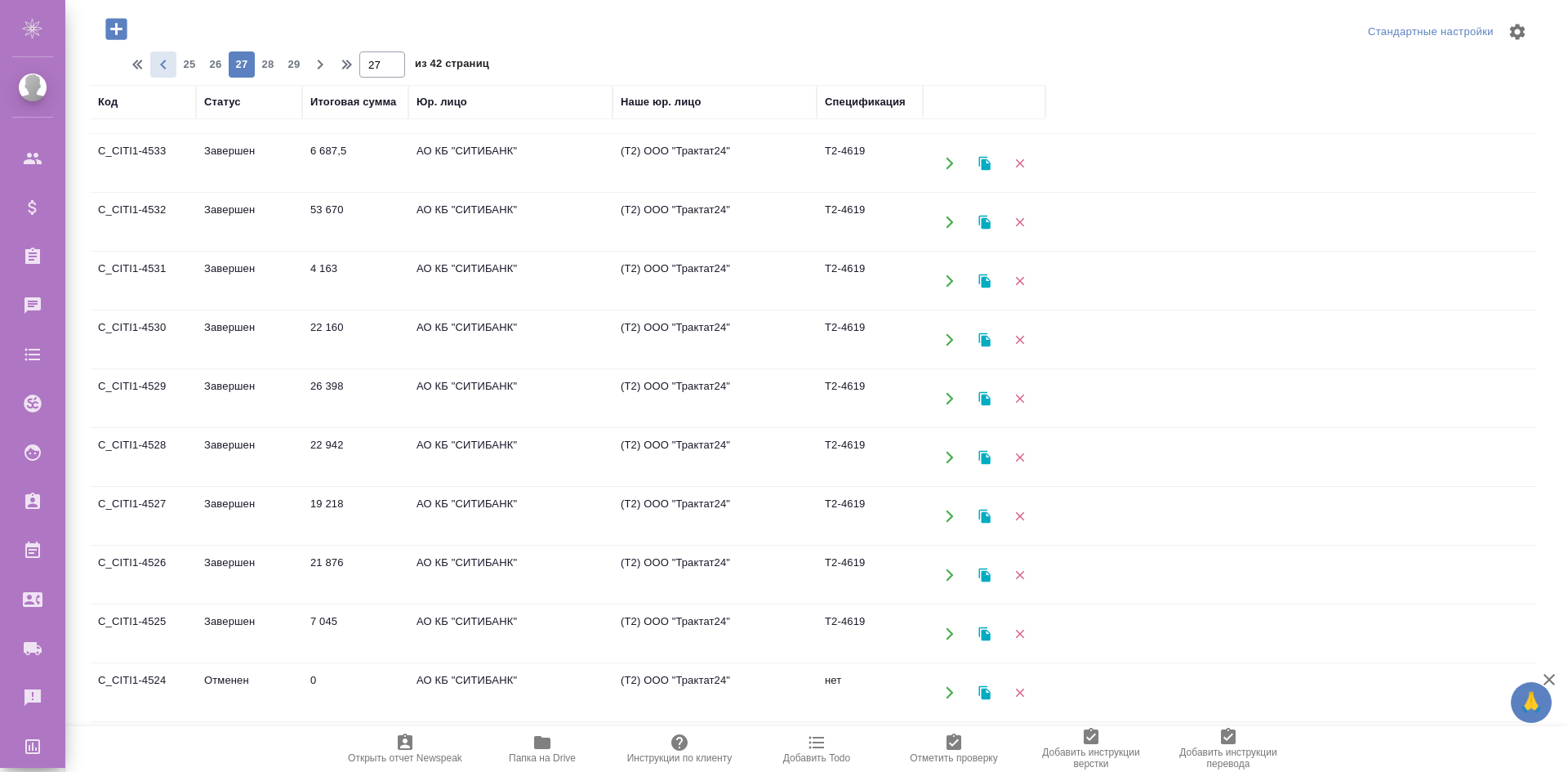
click at [176, 71] on span "button" at bounding box center [163, 65] width 26 height 19
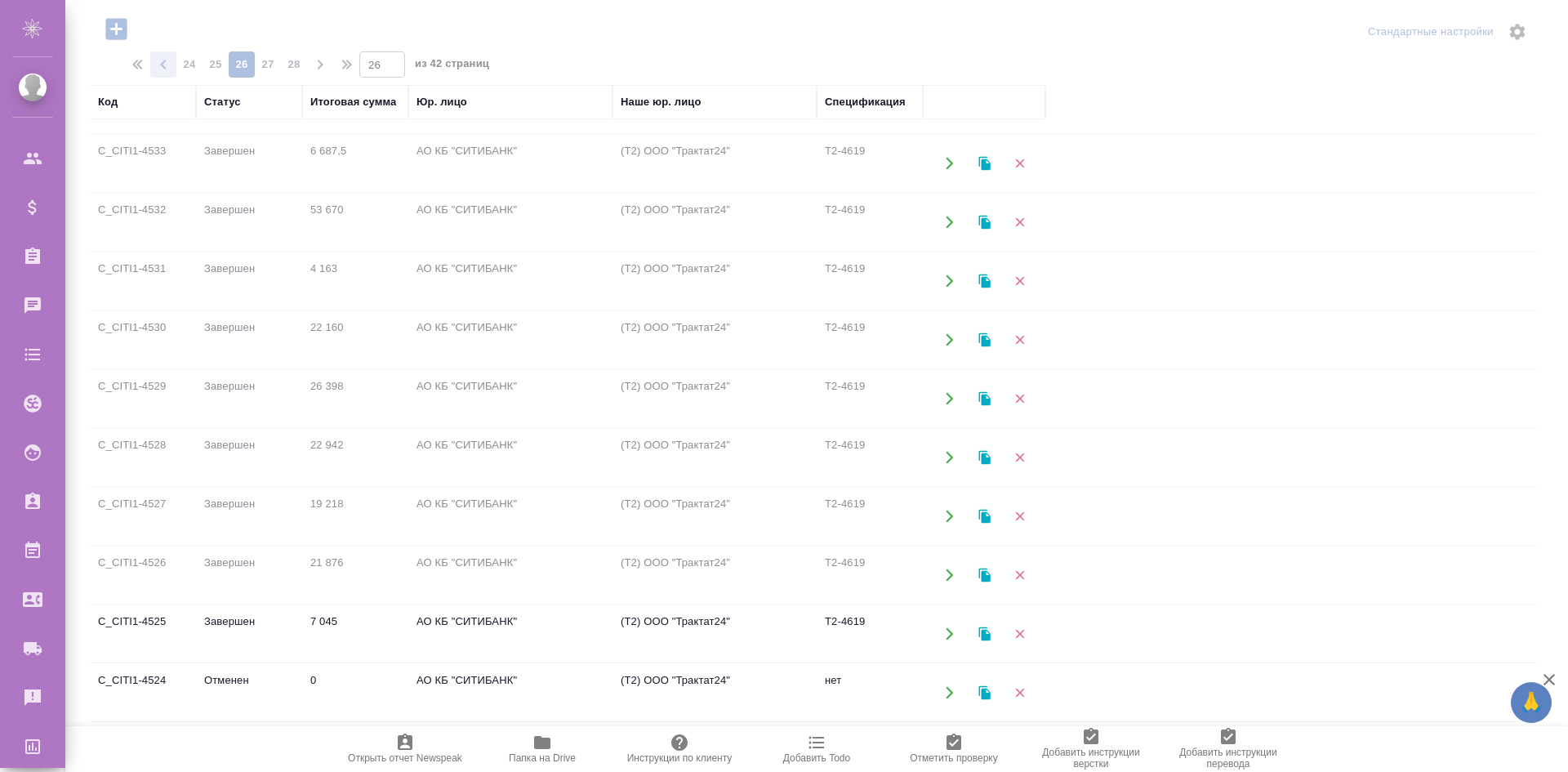
click at [176, 71] on span "button" at bounding box center [163, 65] width 26 height 19
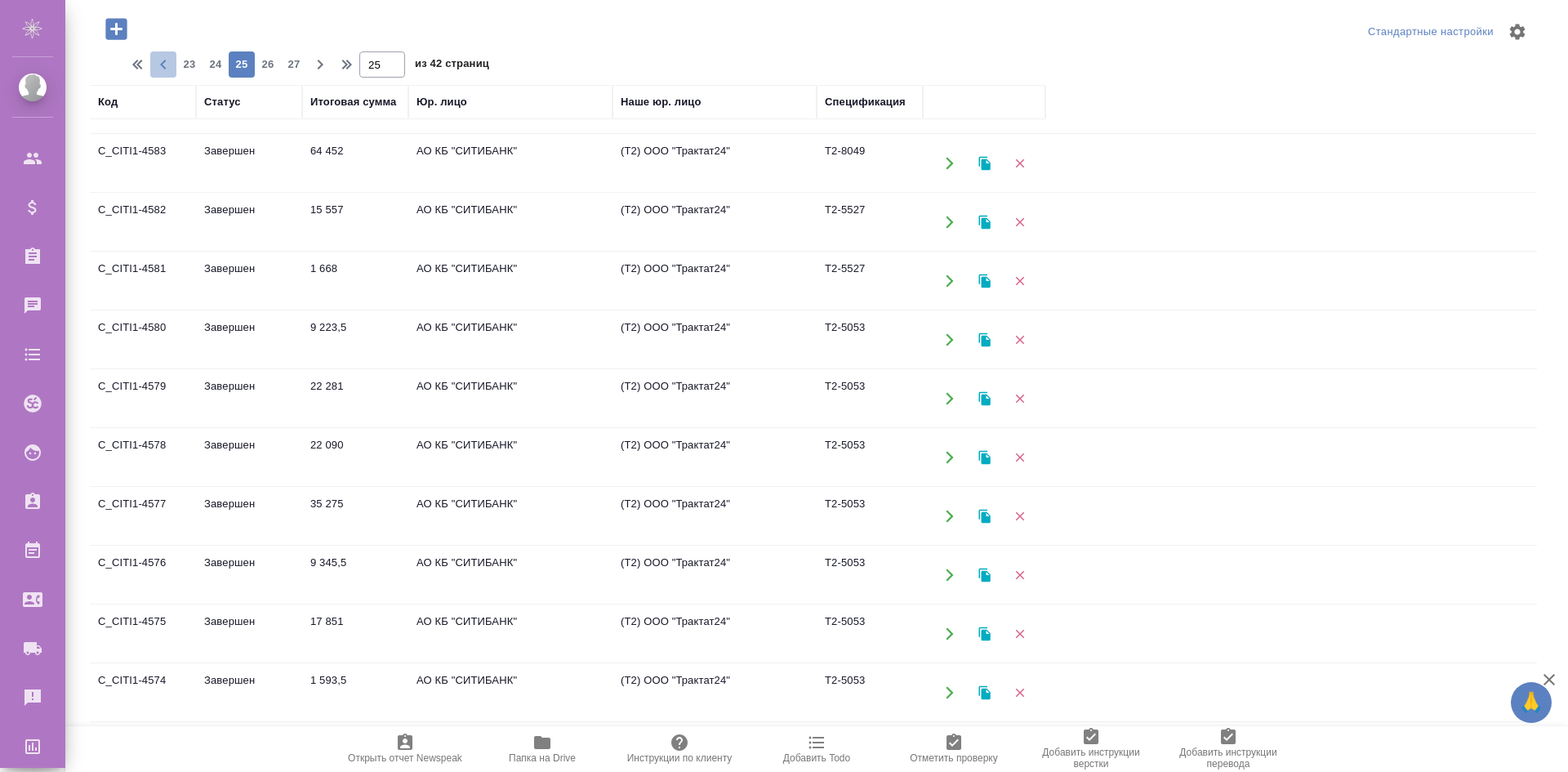
click at [176, 71] on span "button" at bounding box center [163, 65] width 26 height 19
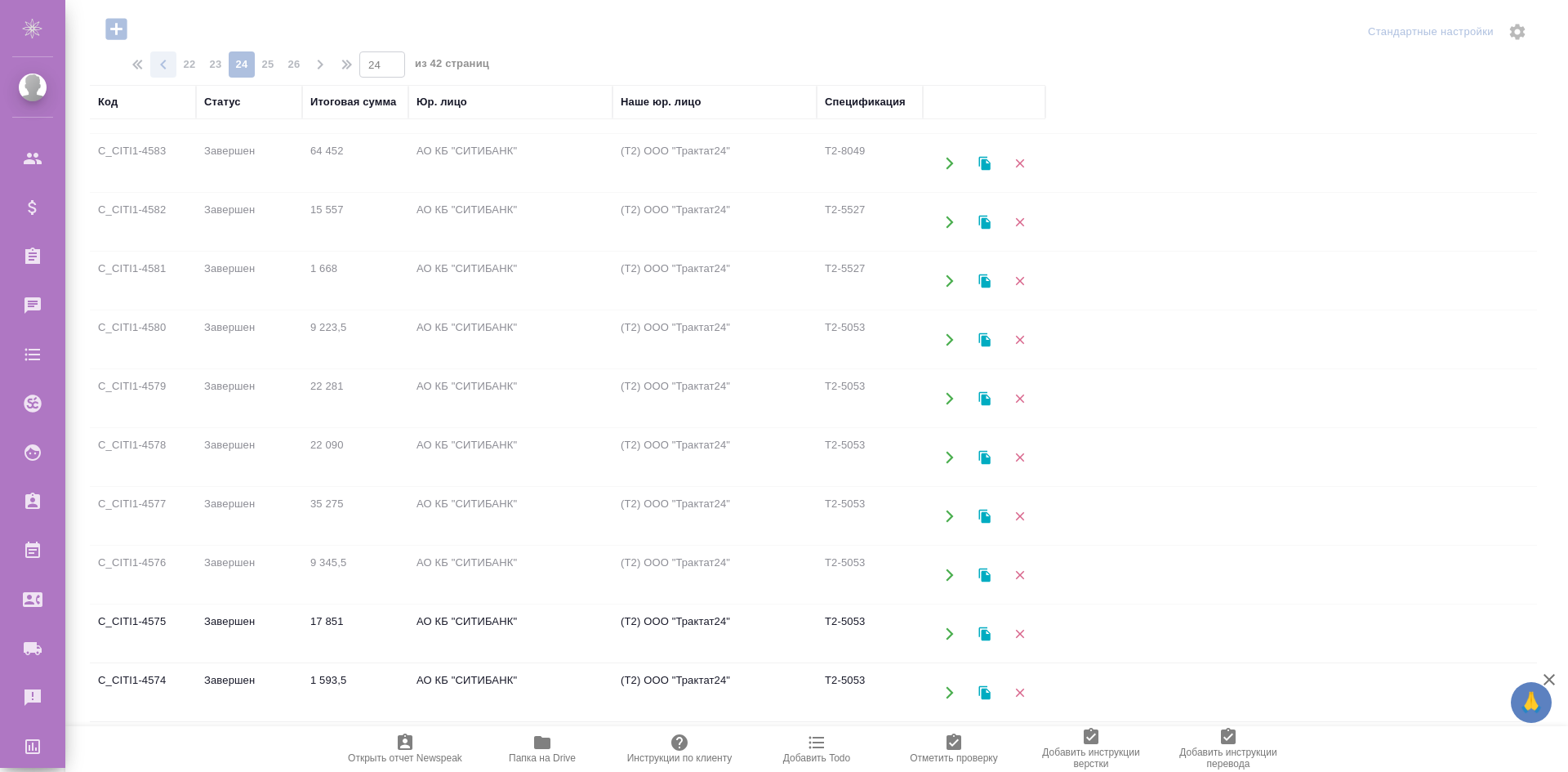
click at [176, 71] on div at bounding box center [817, 231] width 1503 height 772
click at [176, 71] on span "button" at bounding box center [163, 65] width 26 height 19
click at [176, 71] on div at bounding box center [817, 231] width 1503 height 772
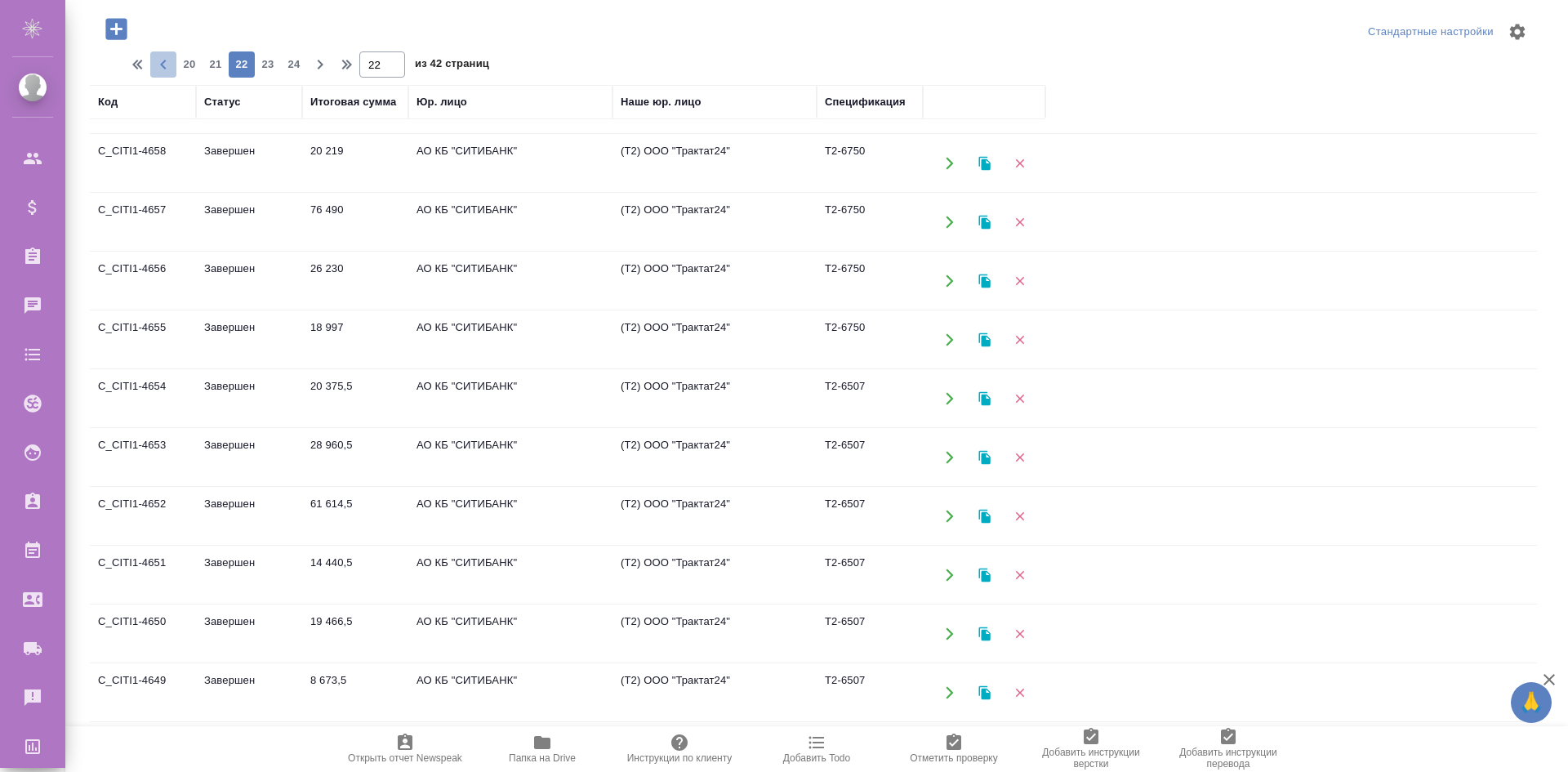
click at [176, 71] on span "button" at bounding box center [163, 65] width 26 height 19
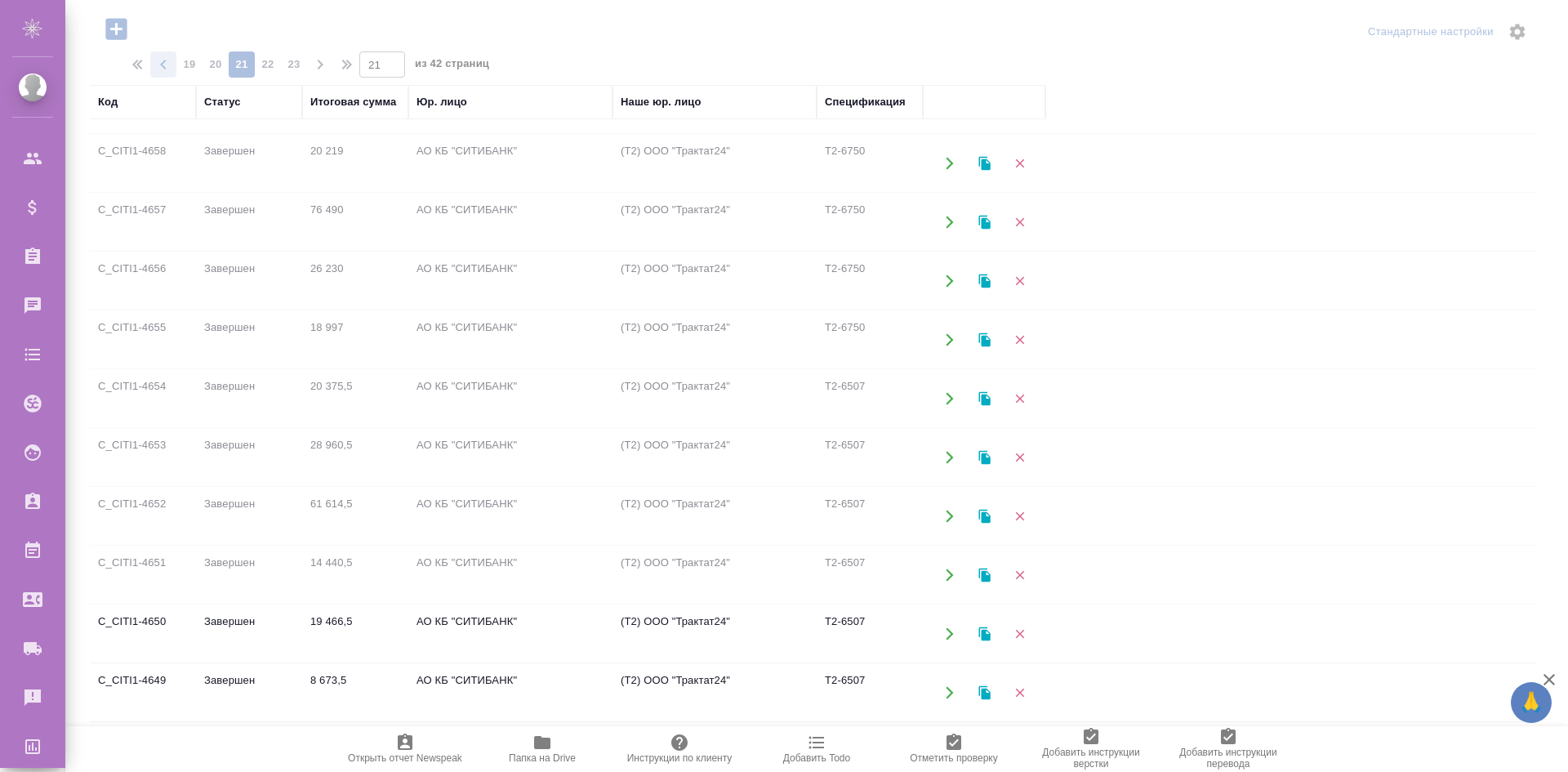
click at [176, 71] on div at bounding box center [817, 231] width 1503 height 772
click at [176, 71] on span "button" at bounding box center [163, 65] width 26 height 19
click at [176, 71] on div at bounding box center [817, 231] width 1503 height 772
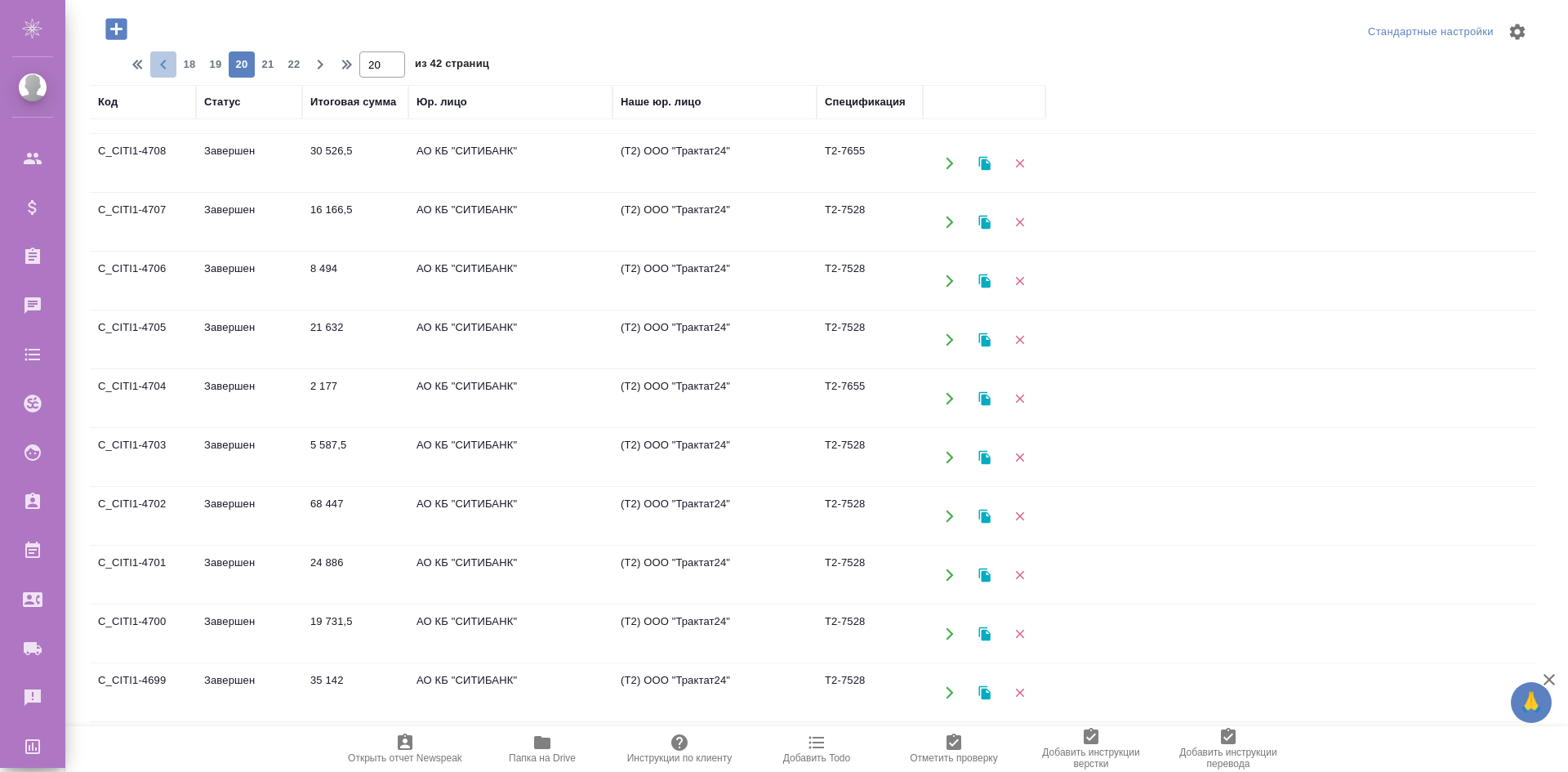
click at [176, 71] on span "button" at bounding box center [163, 65] width 26 height 19
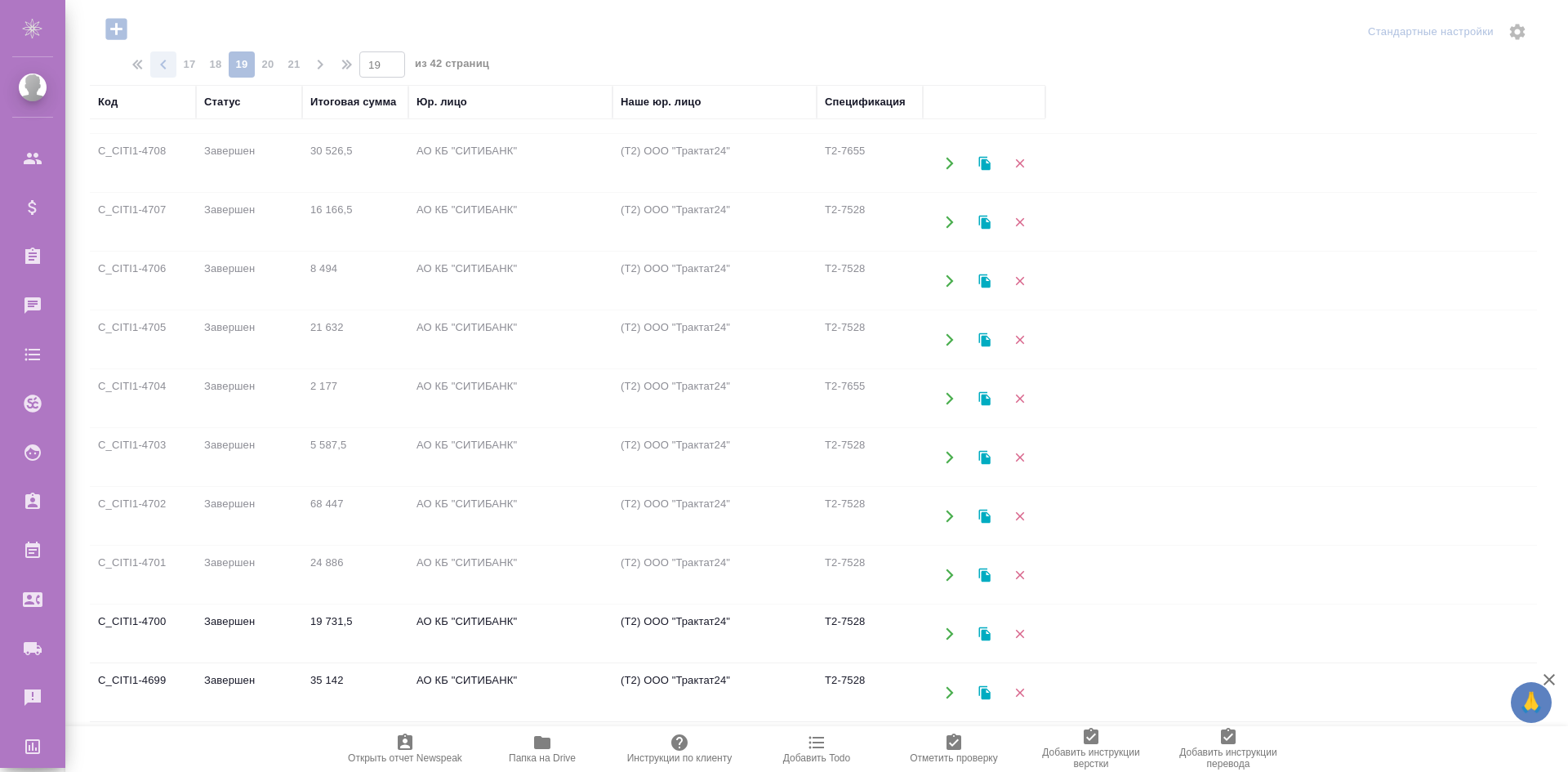
click at [176, 71] on div at bounding box center [817, 231] width 1503 height 772
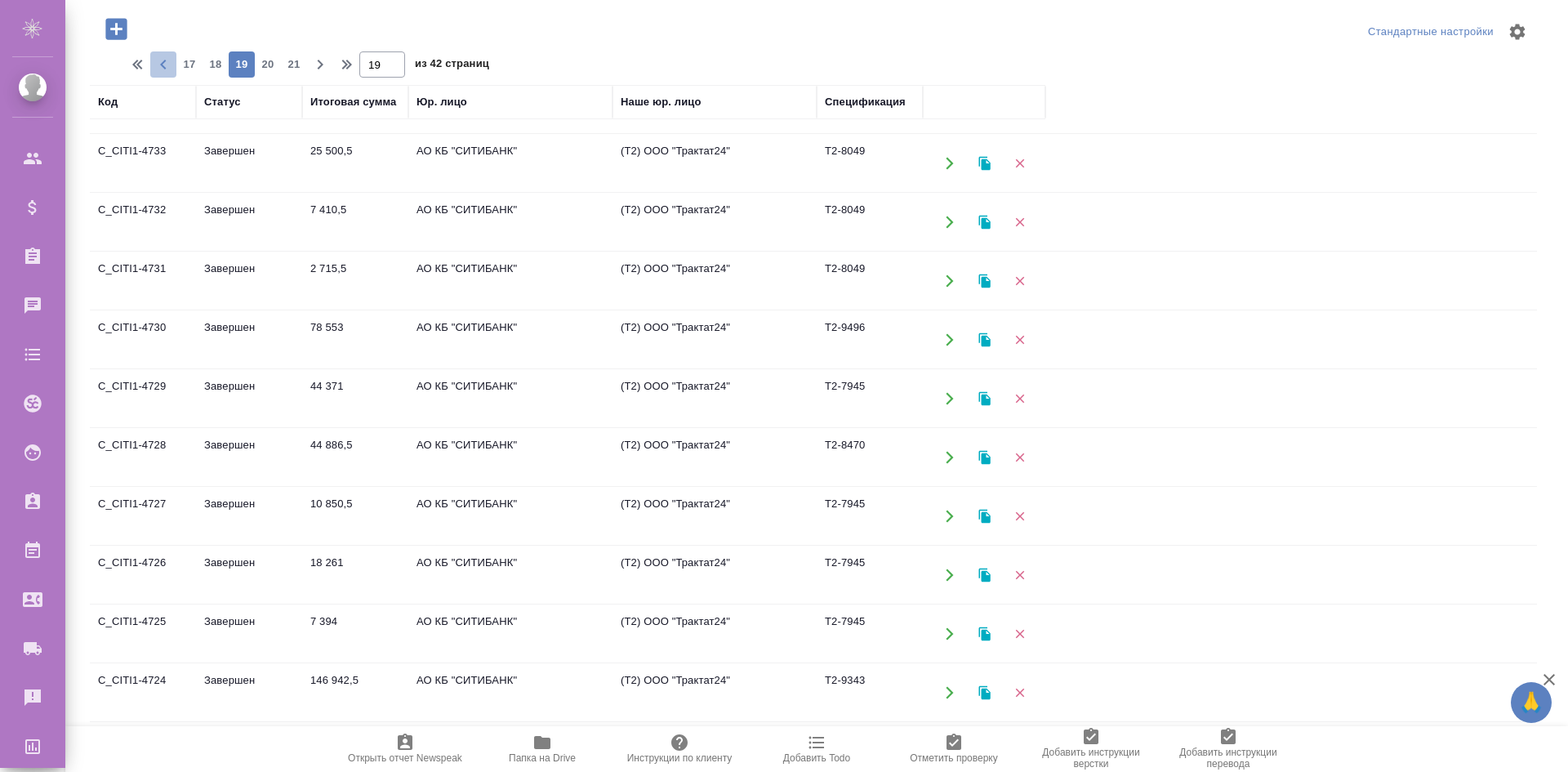
click at [176, 71] on span "button" at bounding box center [163, 65] width 26 height 19
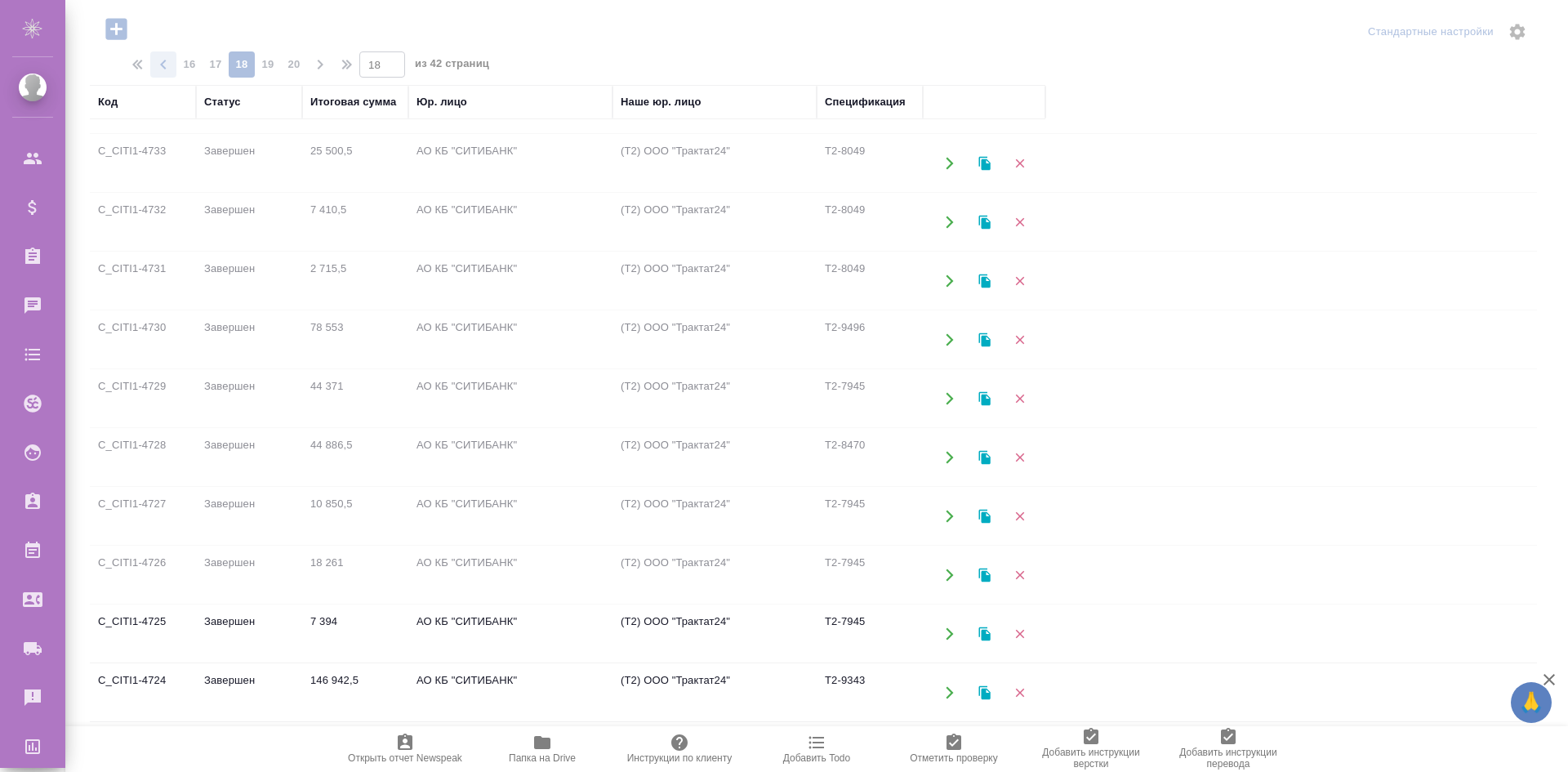
click at [176, 71] on div at bounding box center [817, 231] width 1503 height 772
click at [176, 71] on span "button" at bounding box center [163, 65] width 26 height 19
click at [176, 71] on div at bounding box center [817, 231] width 1503 height 772
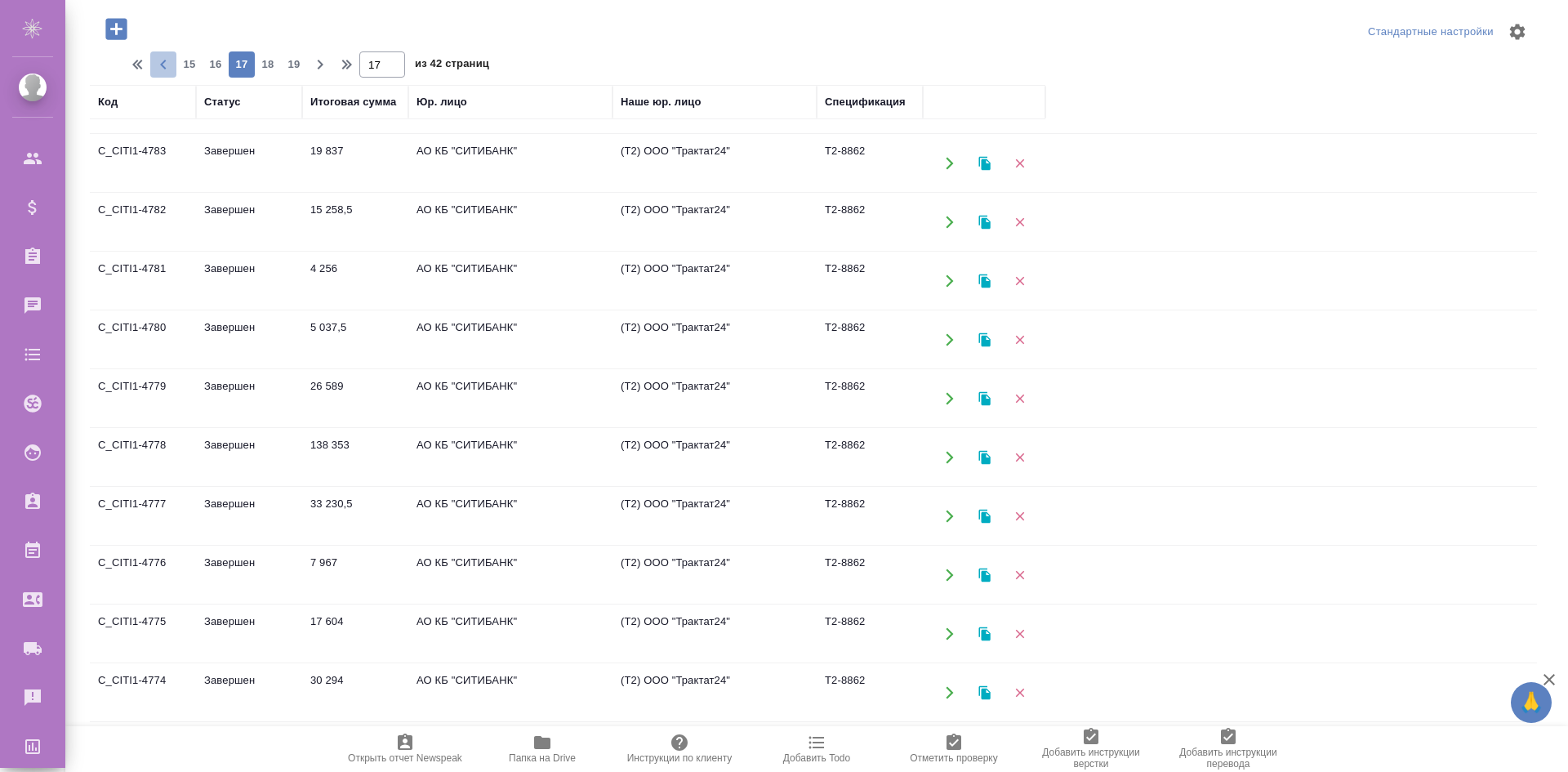
click at [176, 71] on span "button" at bounding box center [163, 65] width 26 height 19
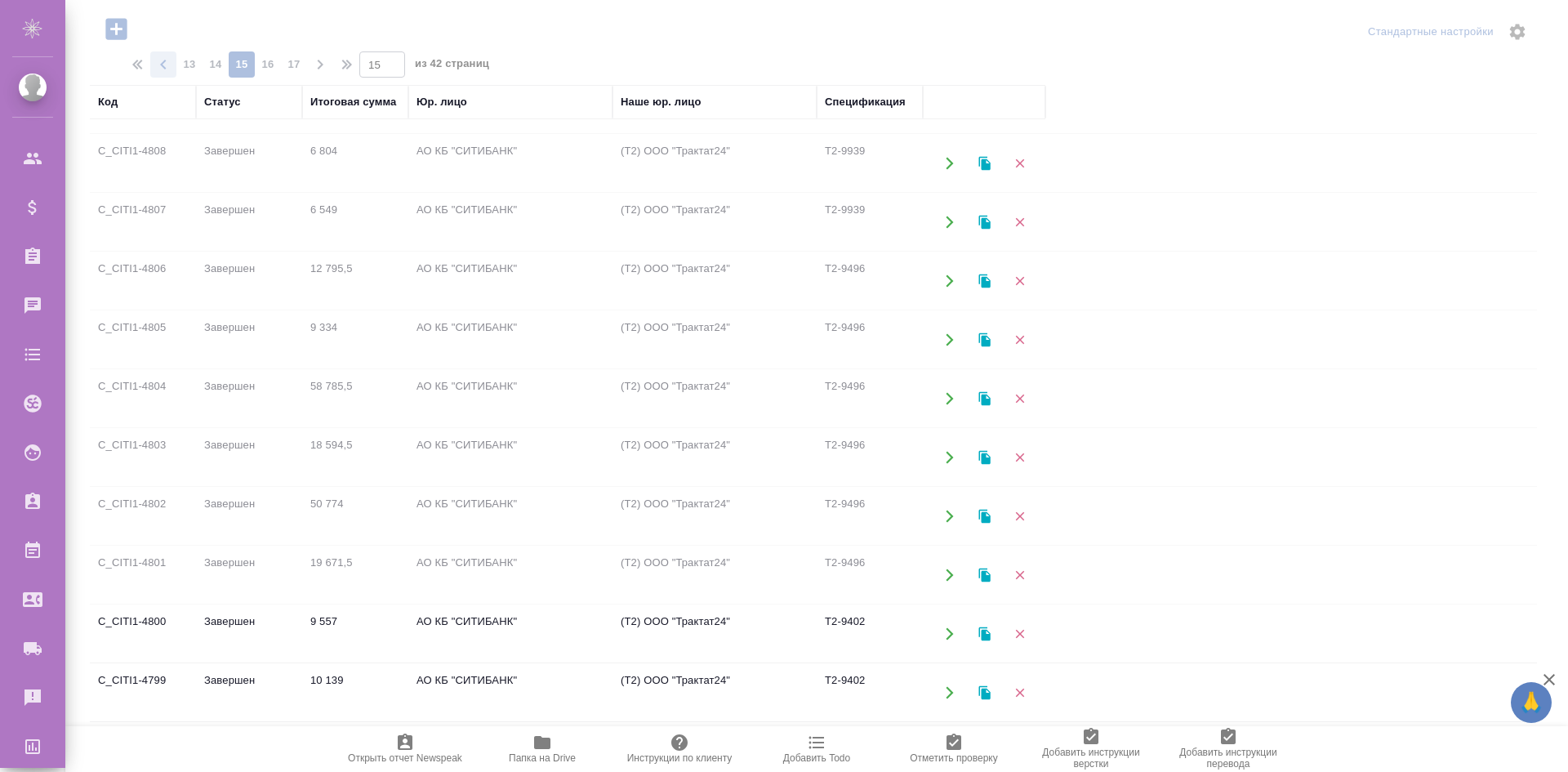
click at [176, 71] on div at bounding box center [817, 231] width 1503 height 772
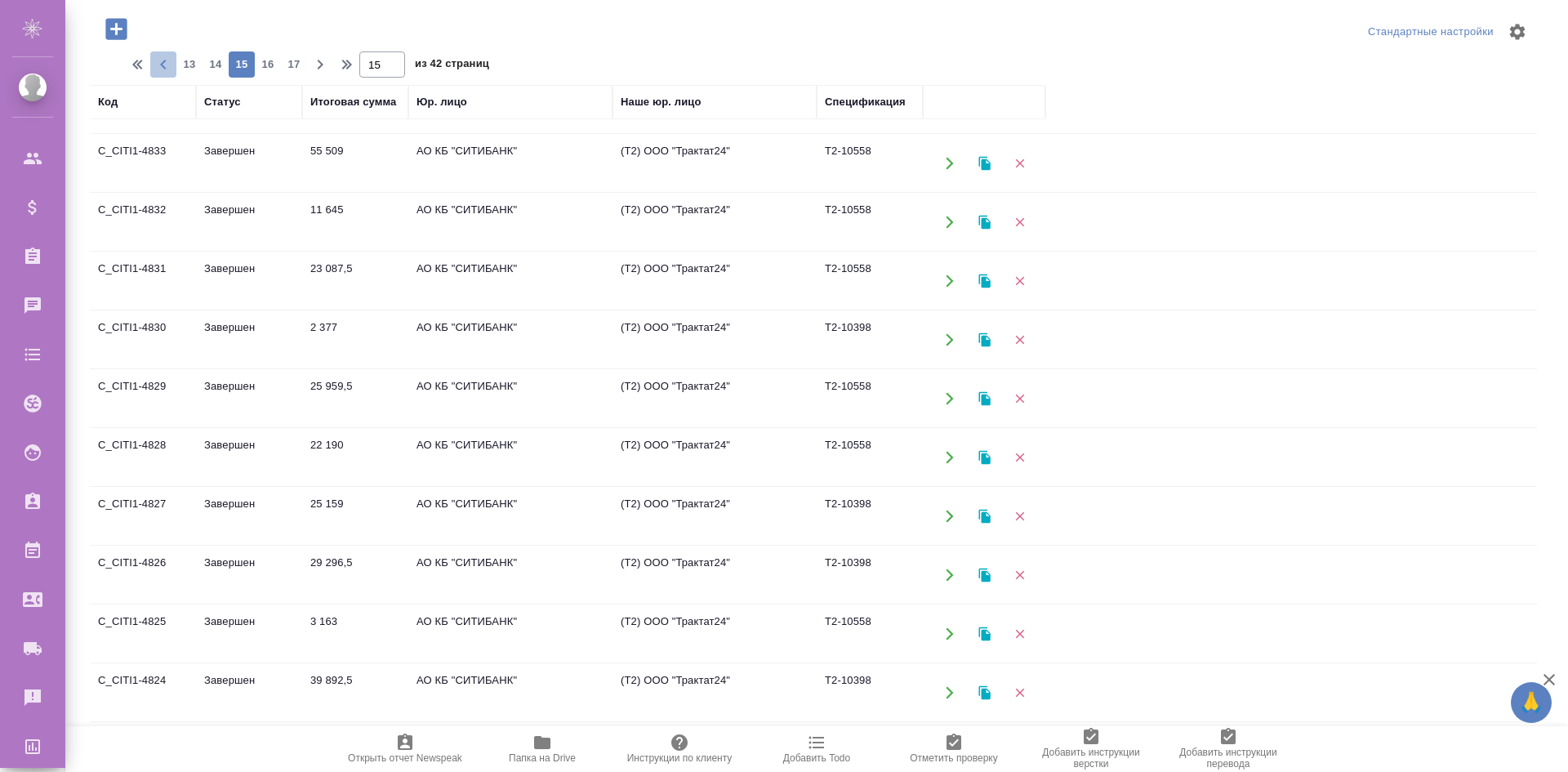
click at [176, 71] on span "button" at bounding box center [163, 65] width 26 height 19
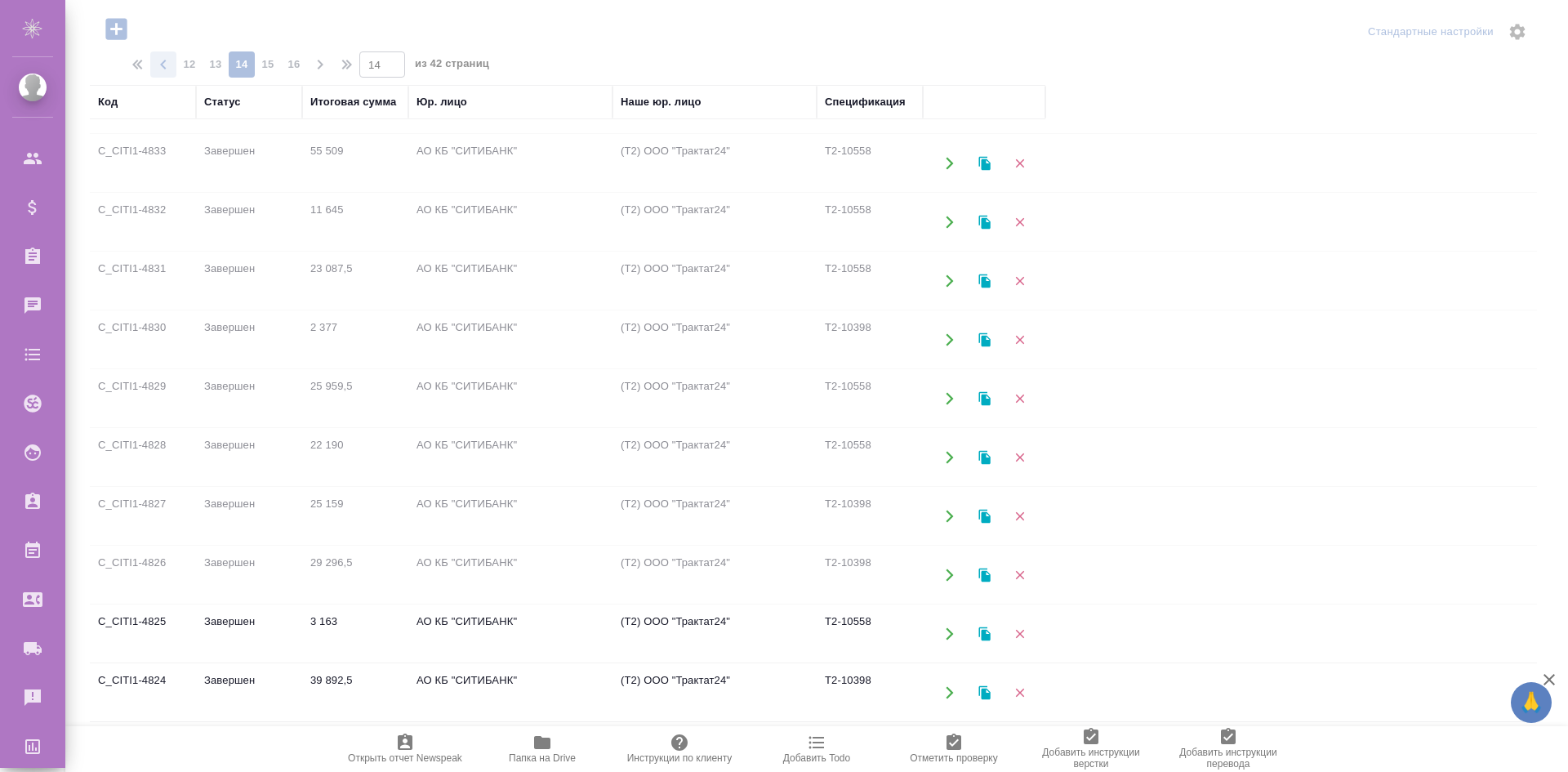
click at [176, 71] on span "button" at bounding box center [163, 65] width 26 height 19
type input "13"
click at [176, 71] on div at bounding box center [817, 231] width 1503 height 772
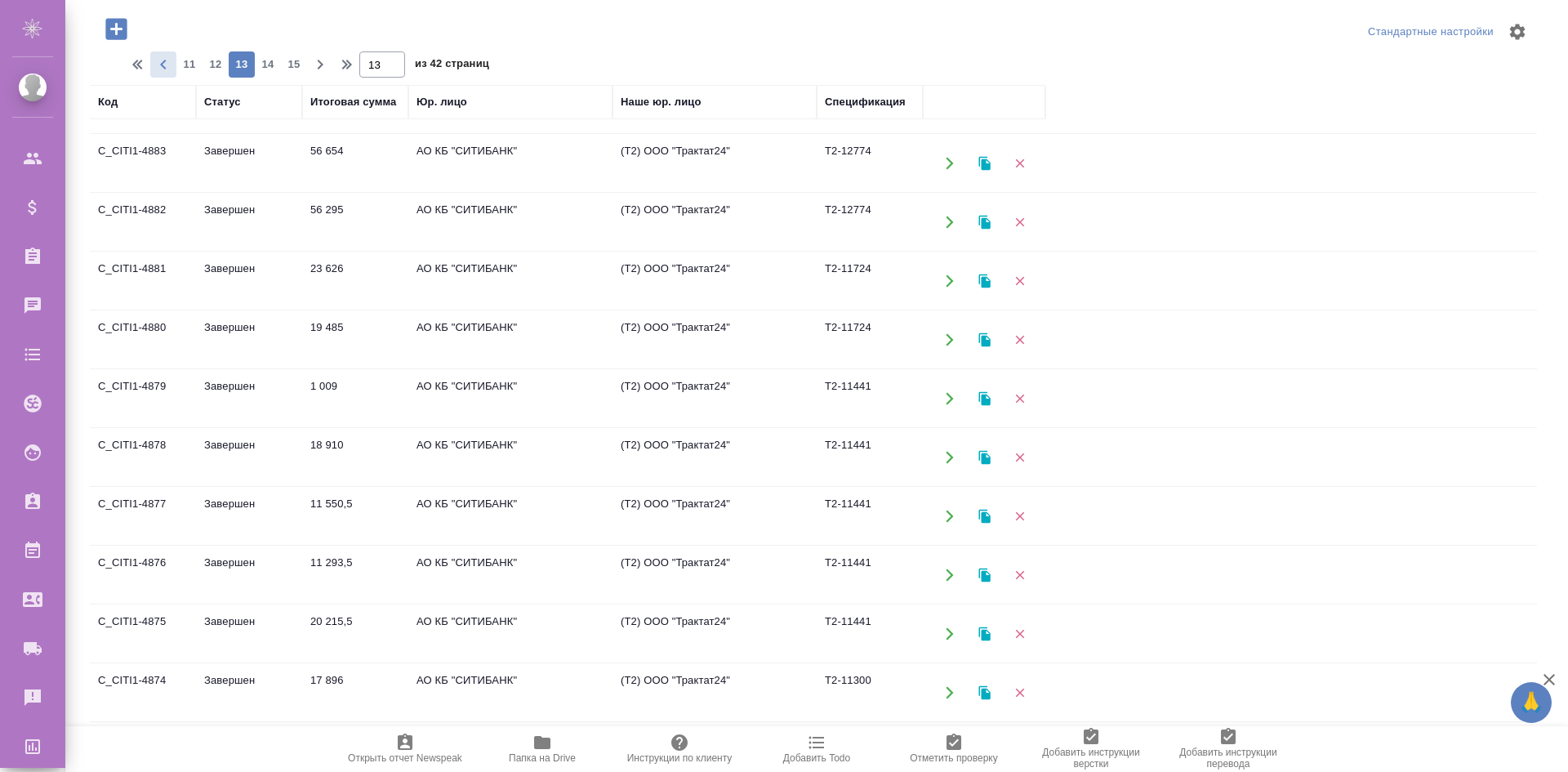
click at [176, 71] on span "button" at bounding box center [163, 65] width 26 height 19
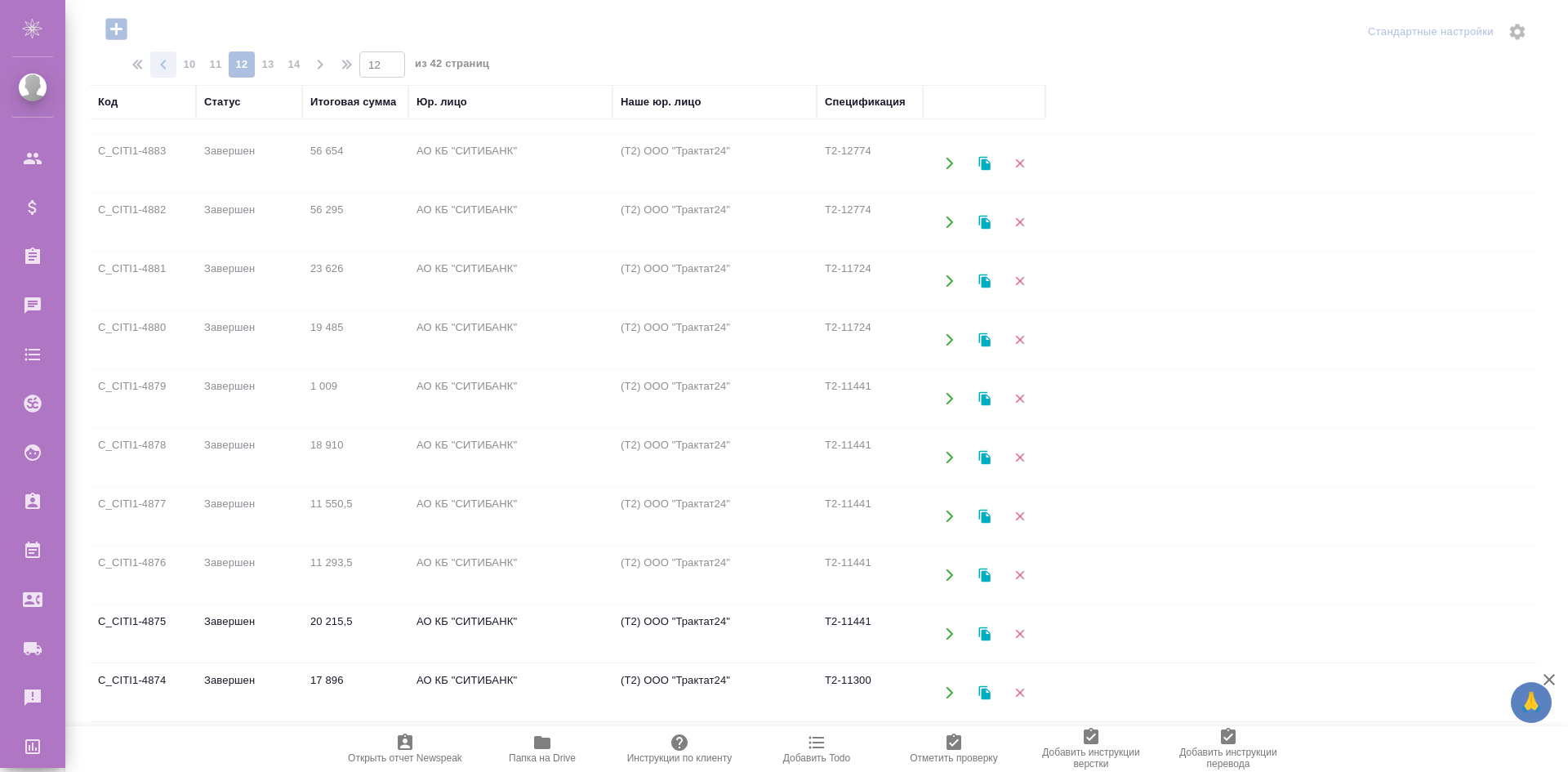
click at [176, 71] on div at bounding box center [817, 231] width 1503 height 772
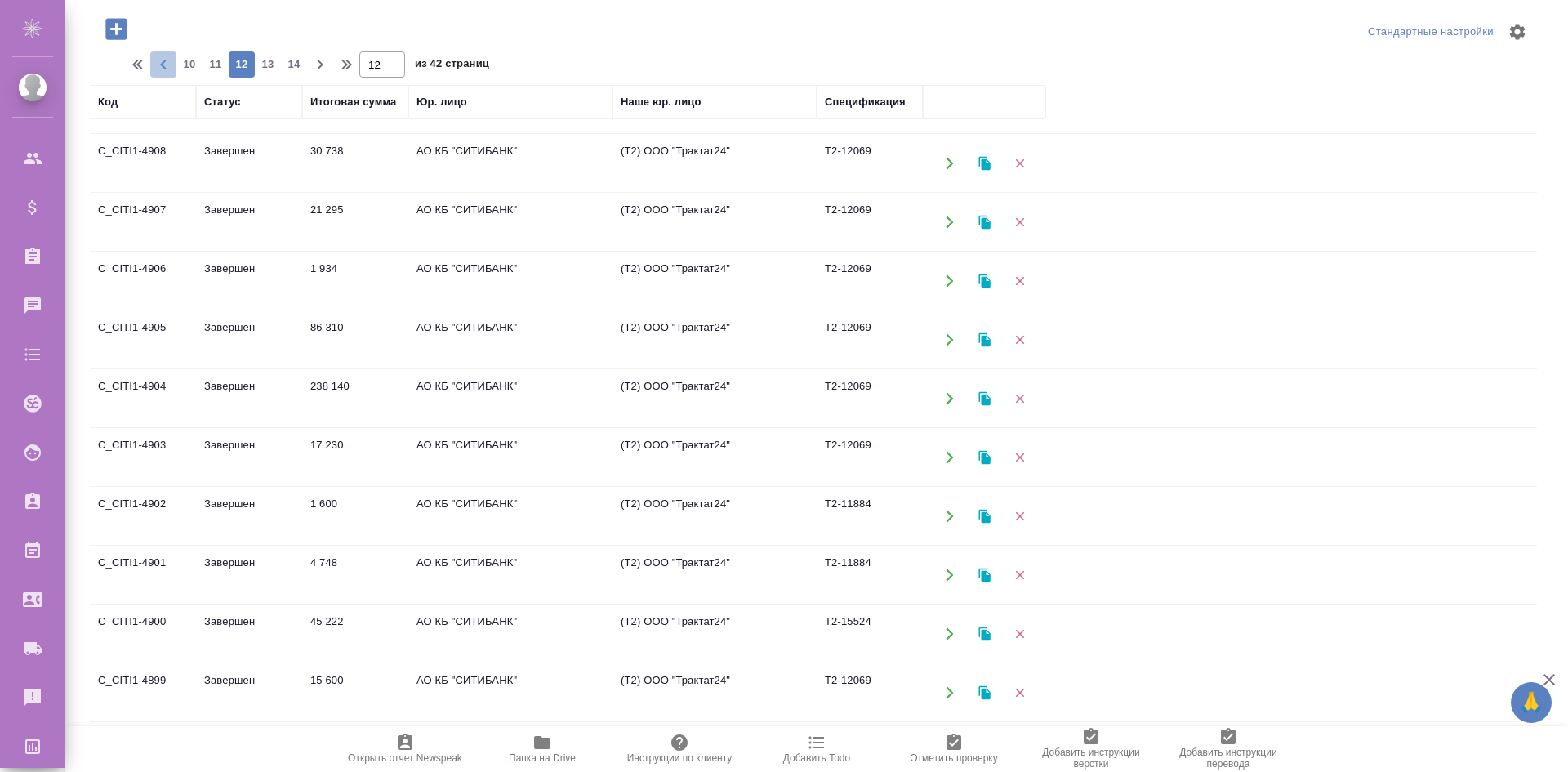
click at [176, 71] on span "button" at bounding box center [163, 65] width 26 height 19
click at [141, 57] on icon "button" at bounding box center [139, 65] width 19 height 19
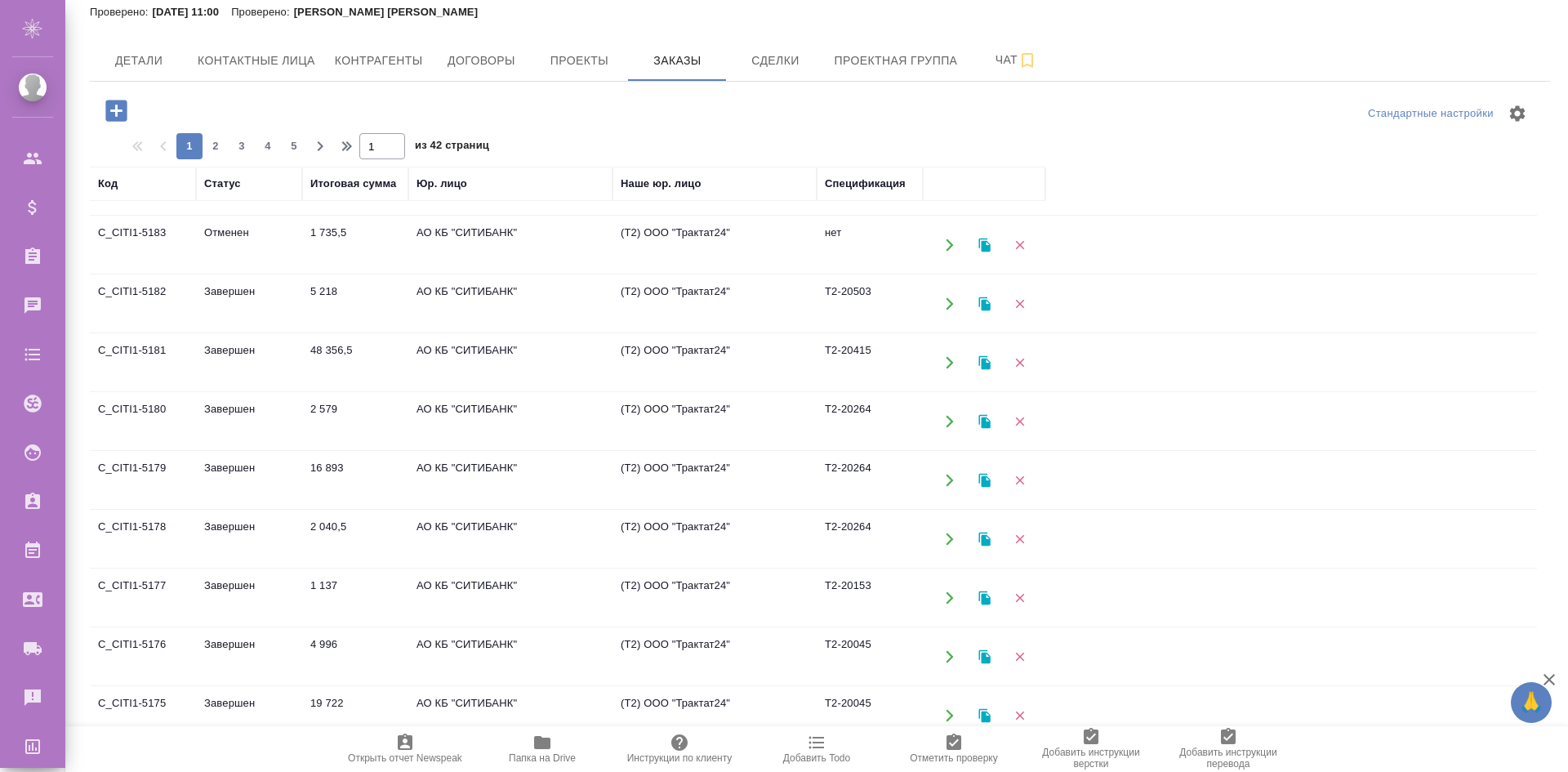
click at [938, 364] on button "button" at bounding box center [949, 362] width 34 height 34
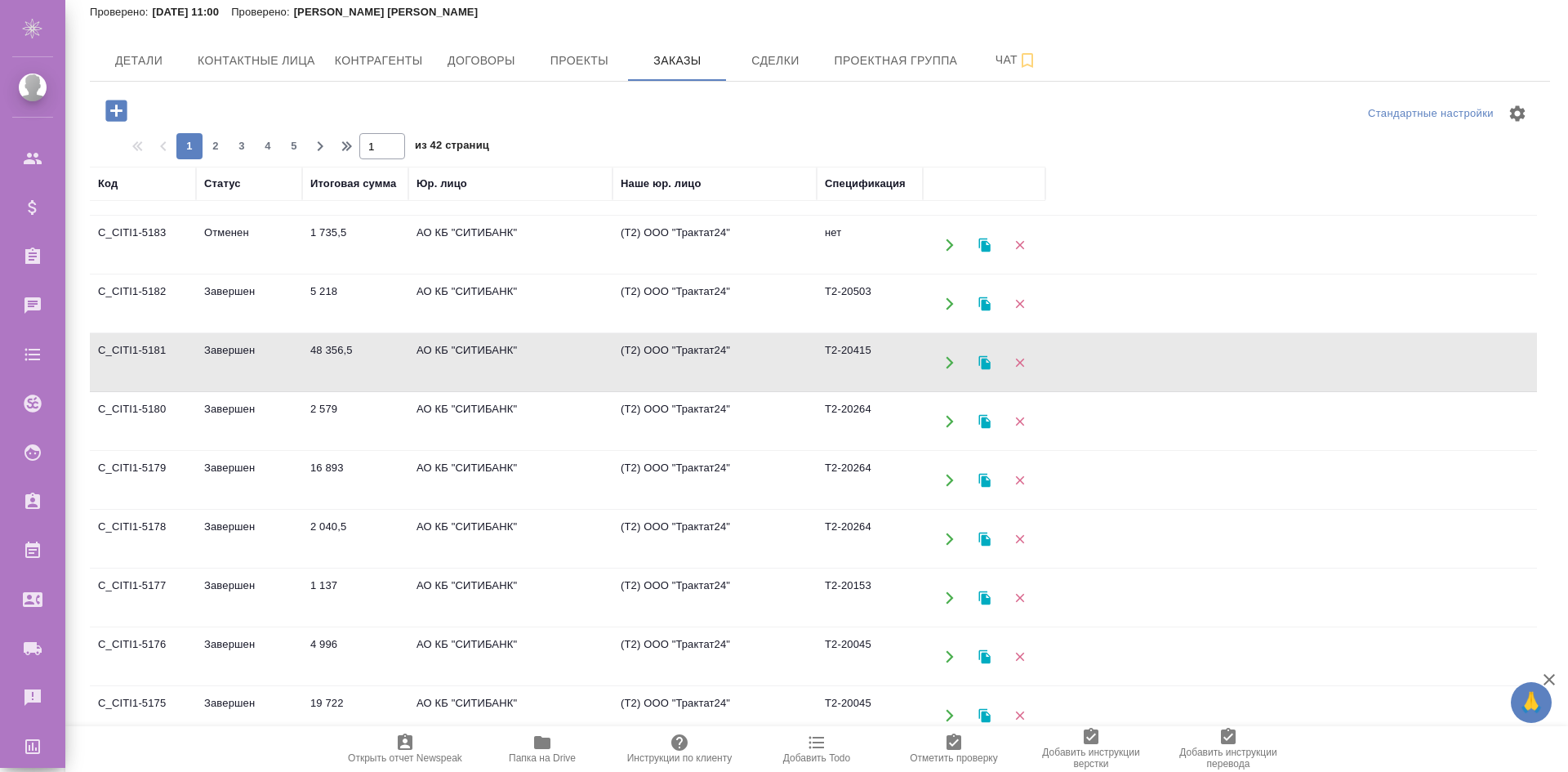
click at [947, 423] on icon "button" at bounding box center [949, 421] width 15 height 15
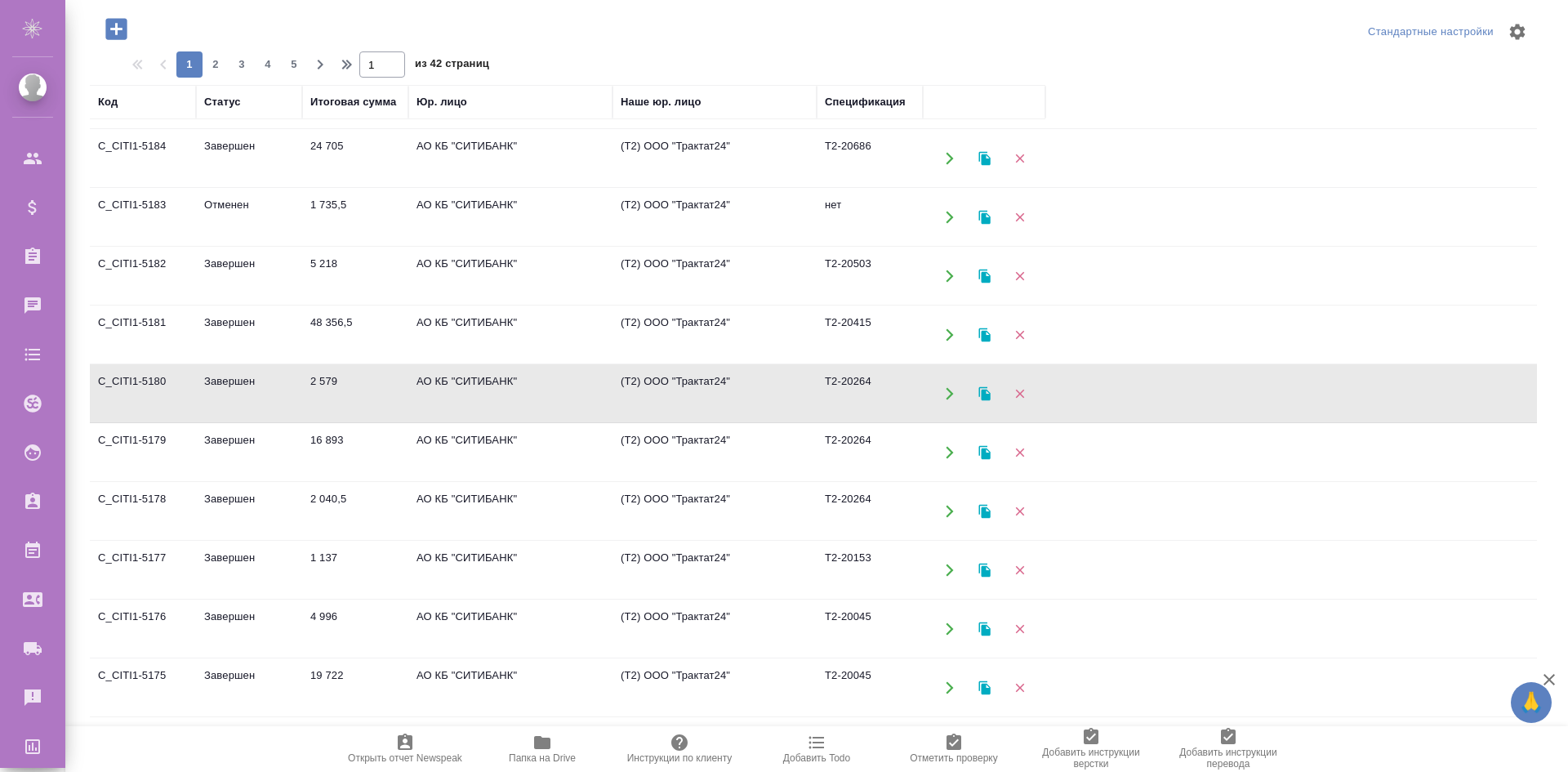
scroll to position [869, 0]
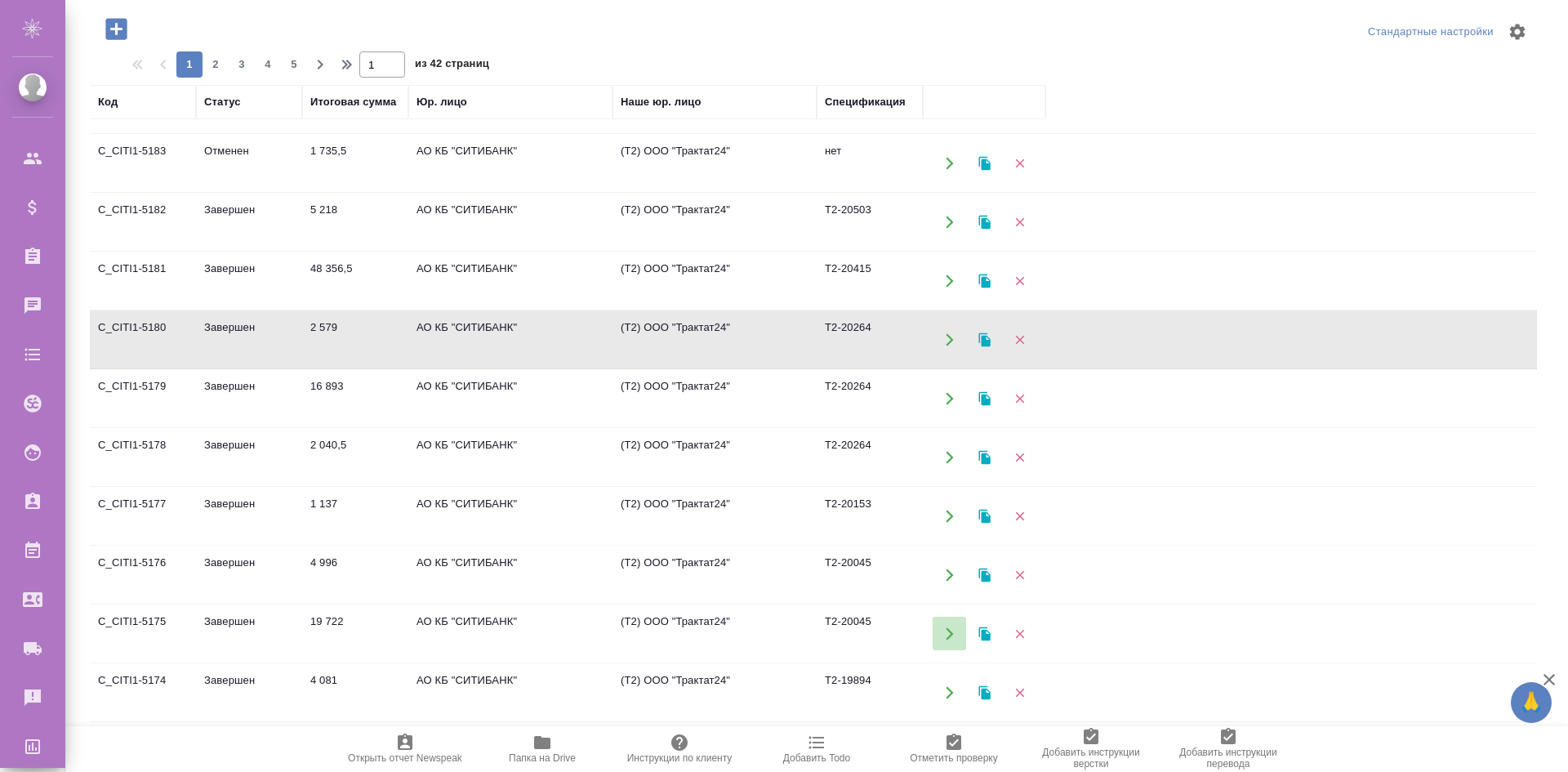
click at [952, 637] on icon "button" at bounding box center [949, 634] width 15 height 15
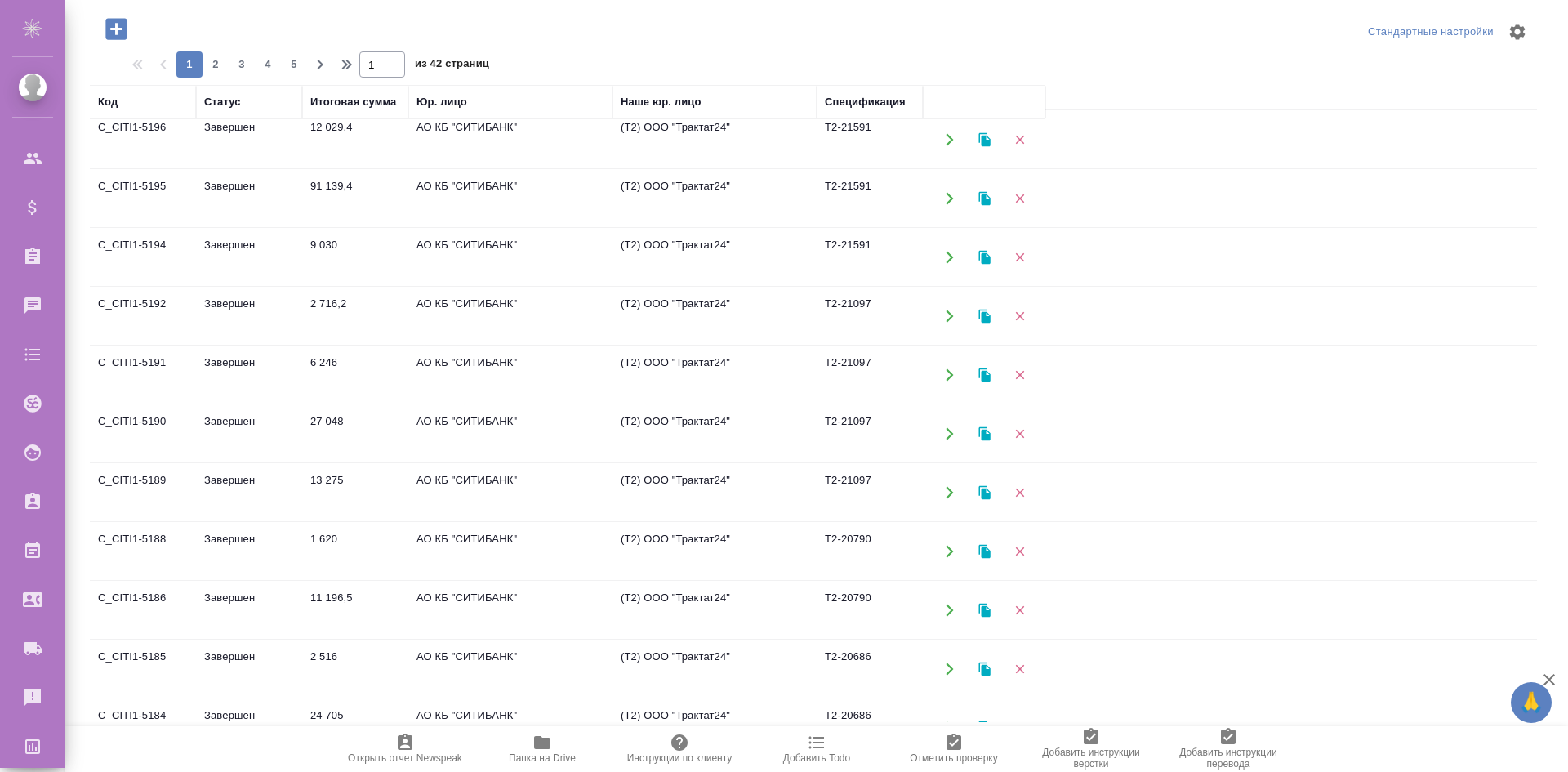
scroll to position [654, 0]
click at [335, 67] on icon "button" at bounding box center [344, 65] width 19 height 19
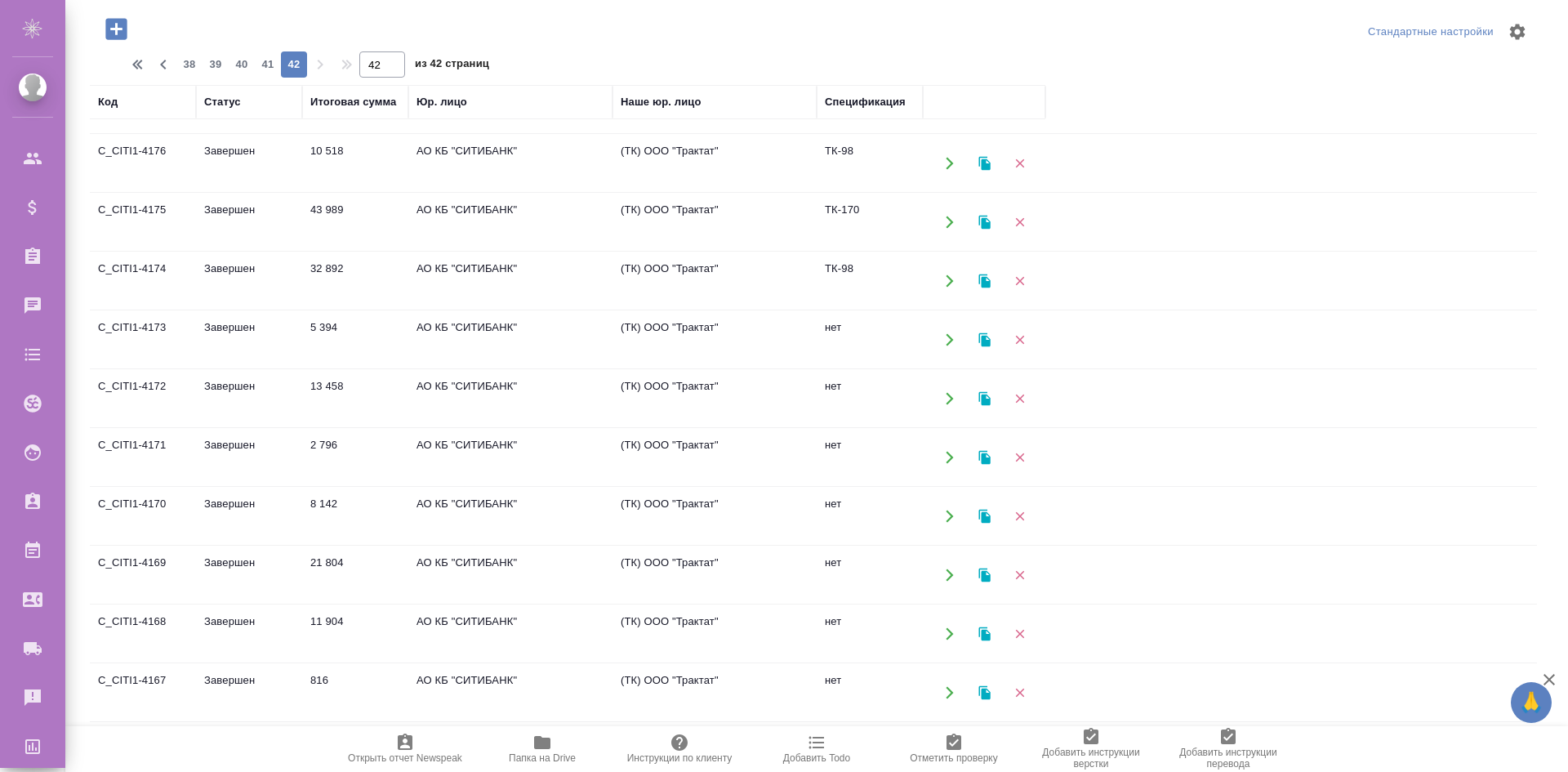
scroll to position [45, 0]
click at [157, 64] on icon "button" at bounding box center [163, 65] width 19 height 19
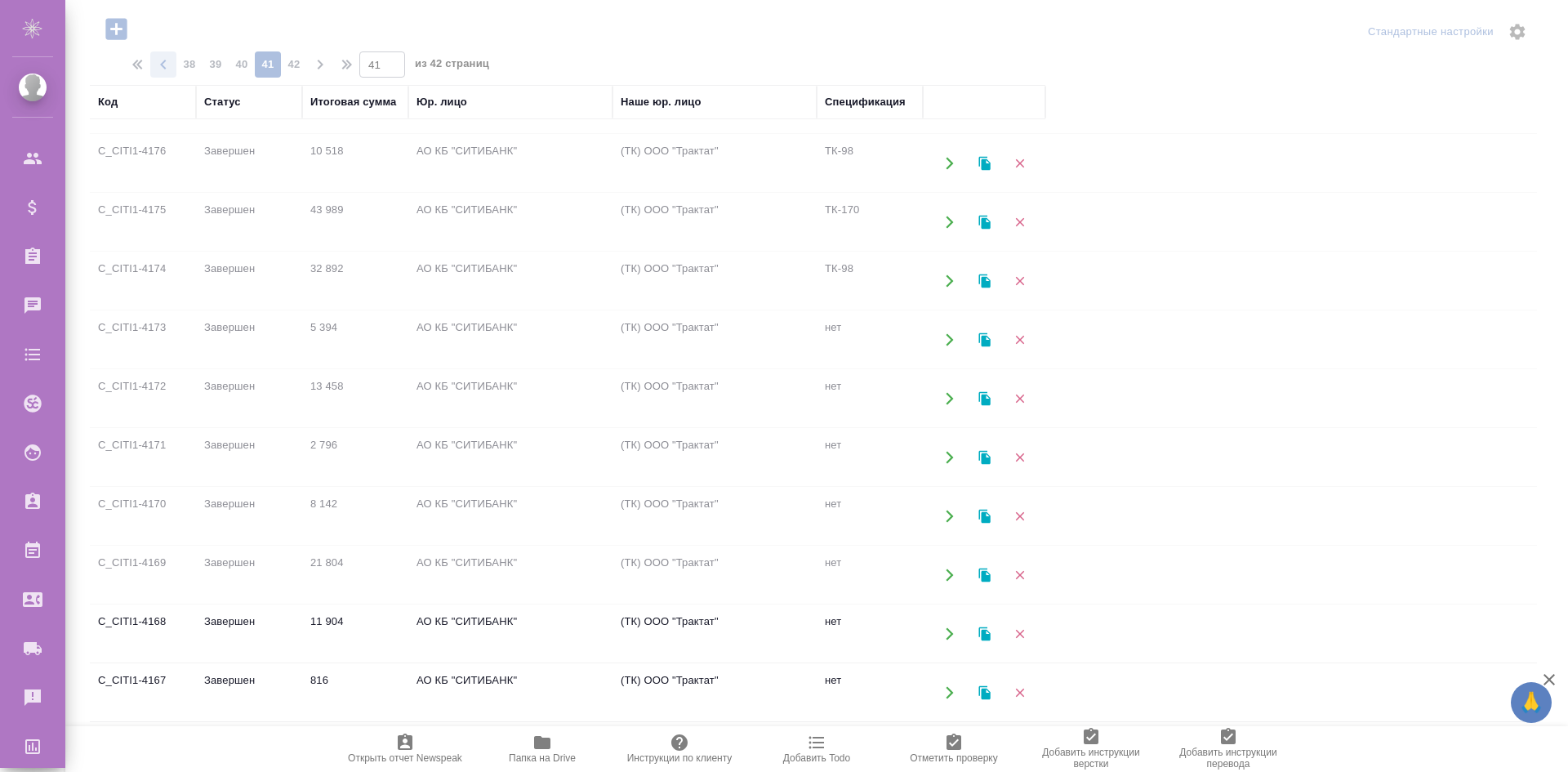
click at [157, 64] on div at bounding box center [817, 231] width 1503 height 772
click at [157, 64] on icon "button" at bounding box center [163, 65] width 19 height 19
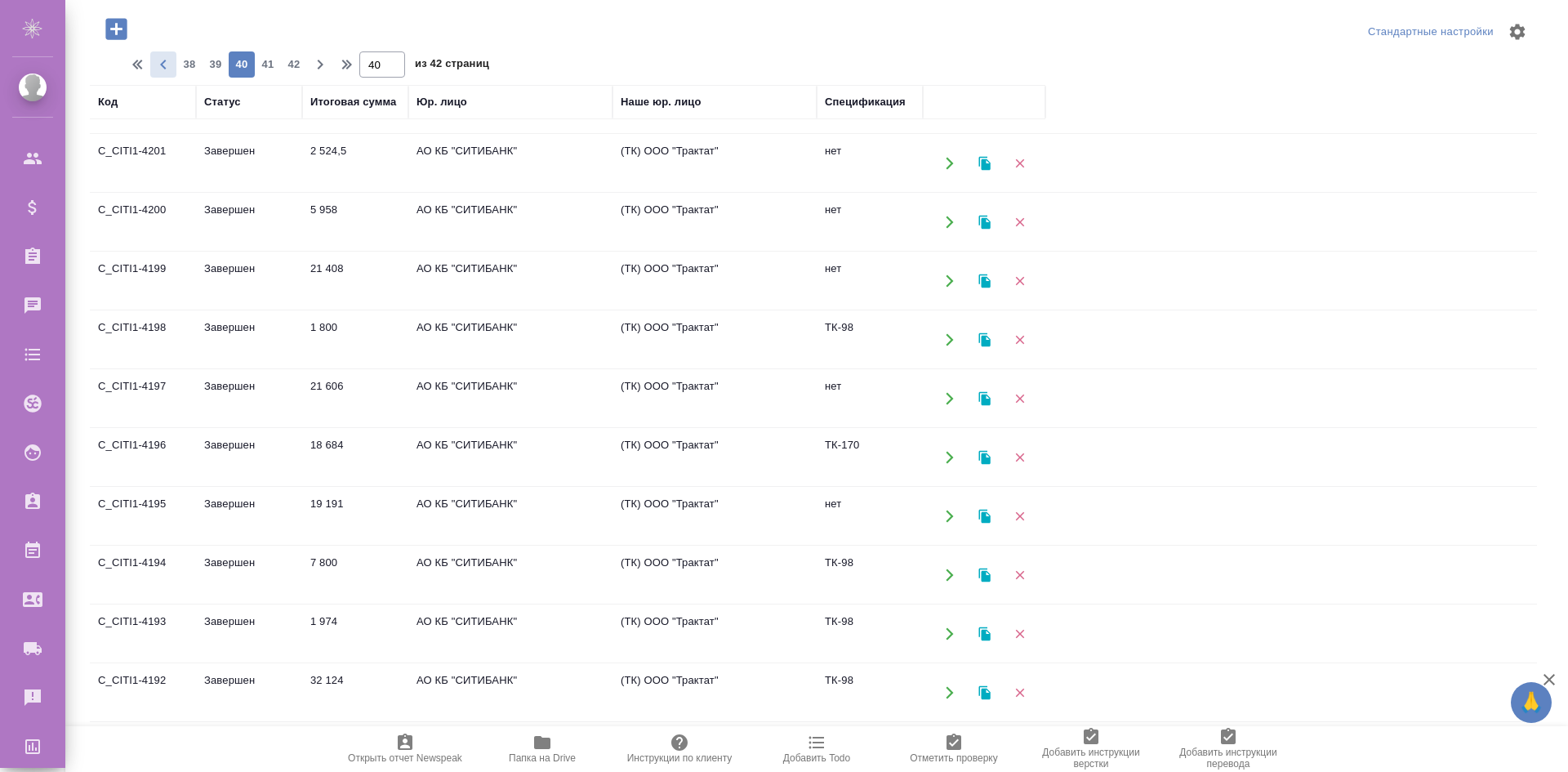
scroll to position [654, 0]
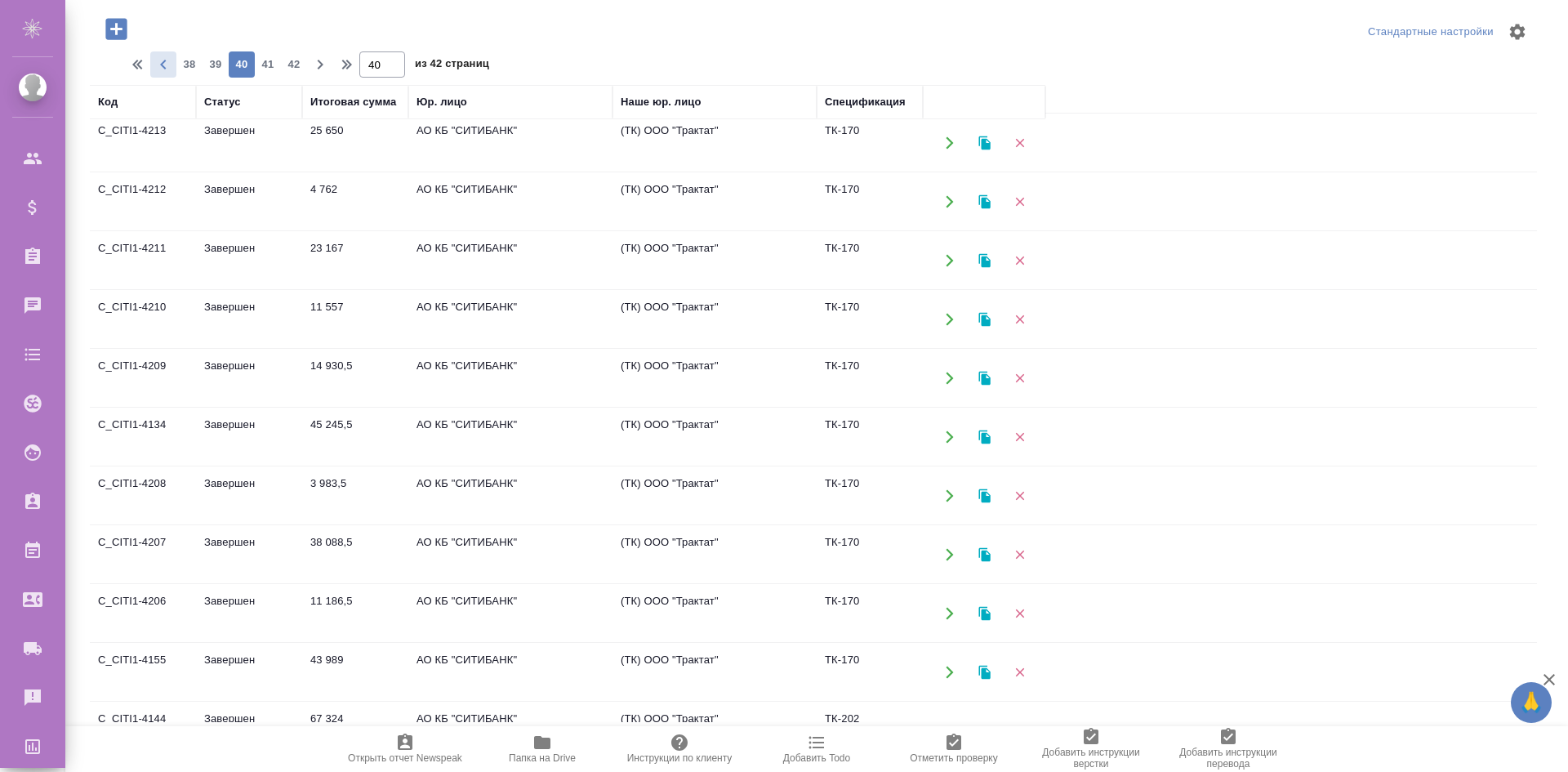
click at [157, 64] on icon "button" at bounding box center [163, 65] width 19 height 19
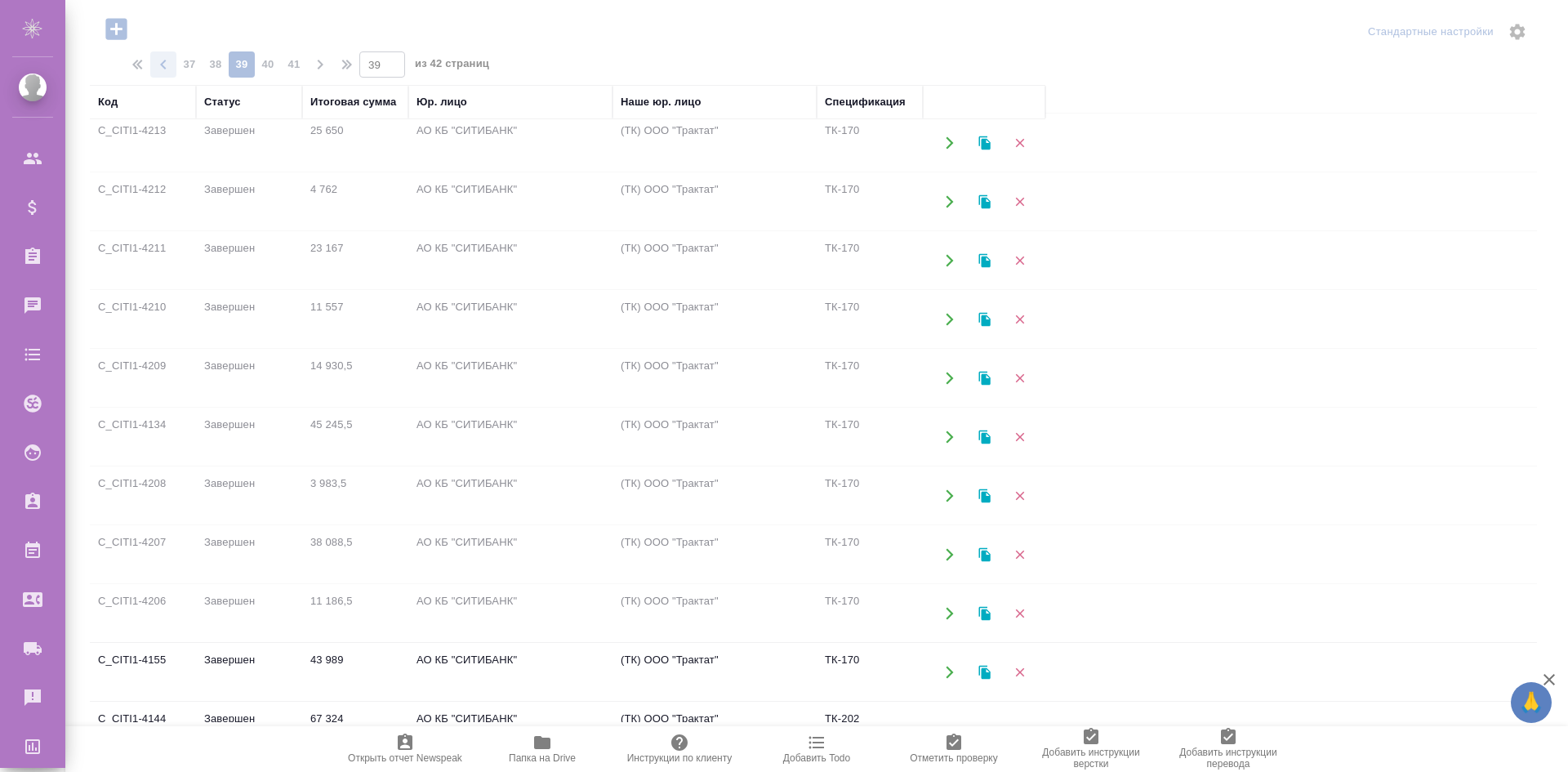
click at [157, 64] on div at bounding box center [817, 231] width 1503 height 772
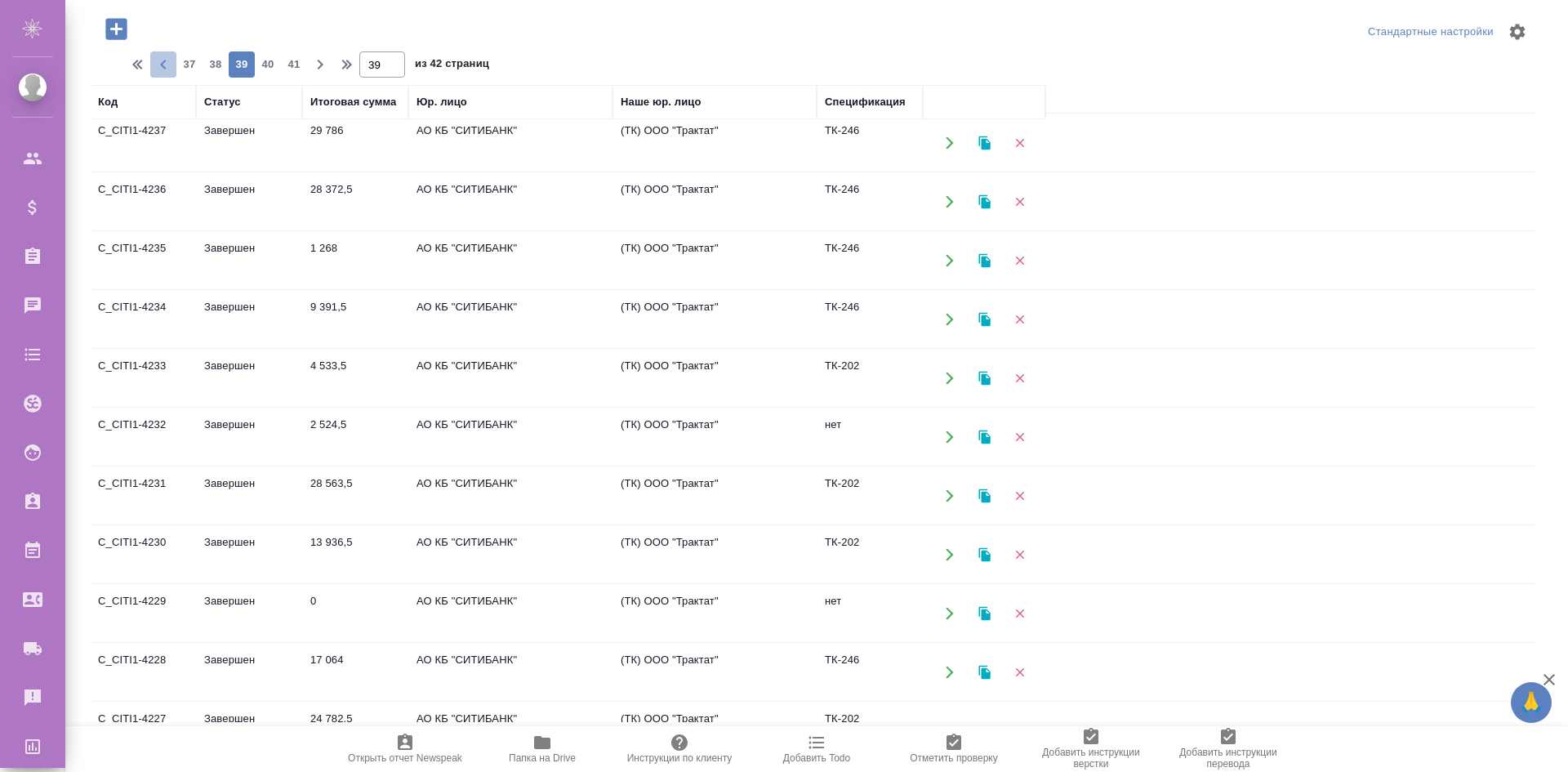
click at [157, 64] on icon "button" at bounding box center [163, 65] width 19 height 19
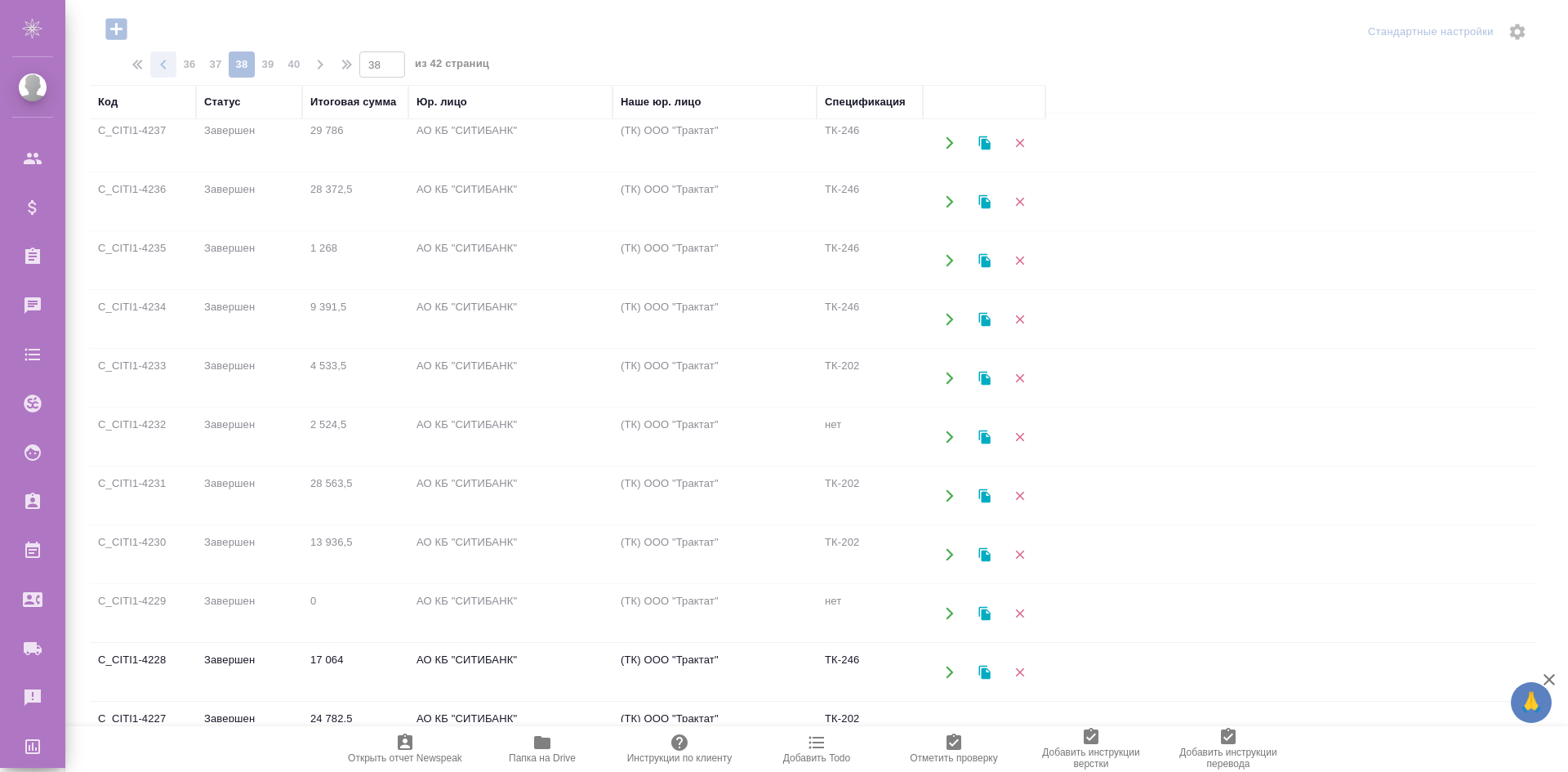
click at [157, 64] on div at bounding box center [817, 231] width 1503 height 772
click at [157, 64] on icon "button" at bounding box center [163, 65] width 19 height 19
click at [157, 64] on div at bounding box center [817, 231] width 1503 height 772
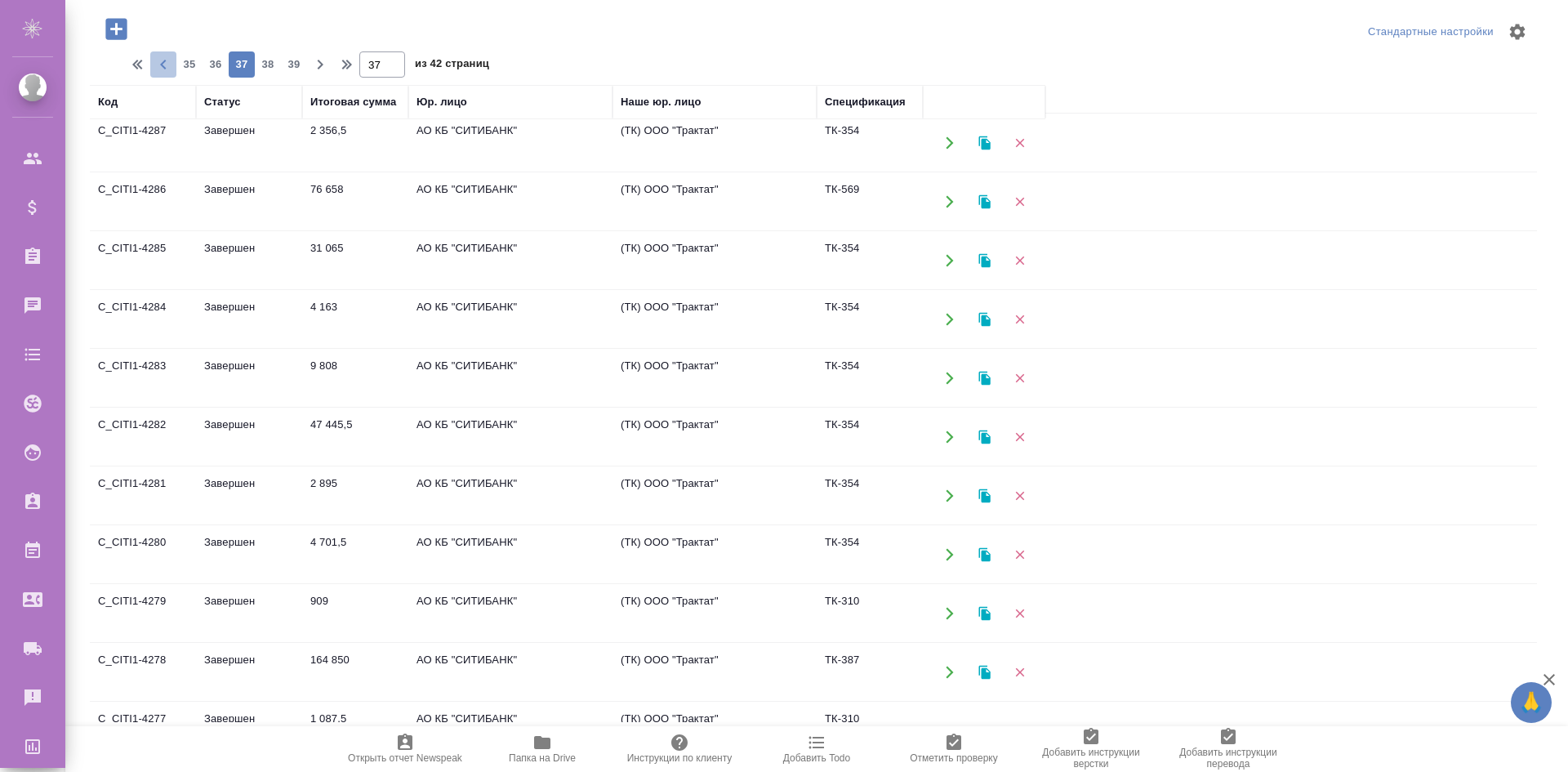
click at [157, 64] on icon "button" at bounding box center [163, 65] width 19 height 19
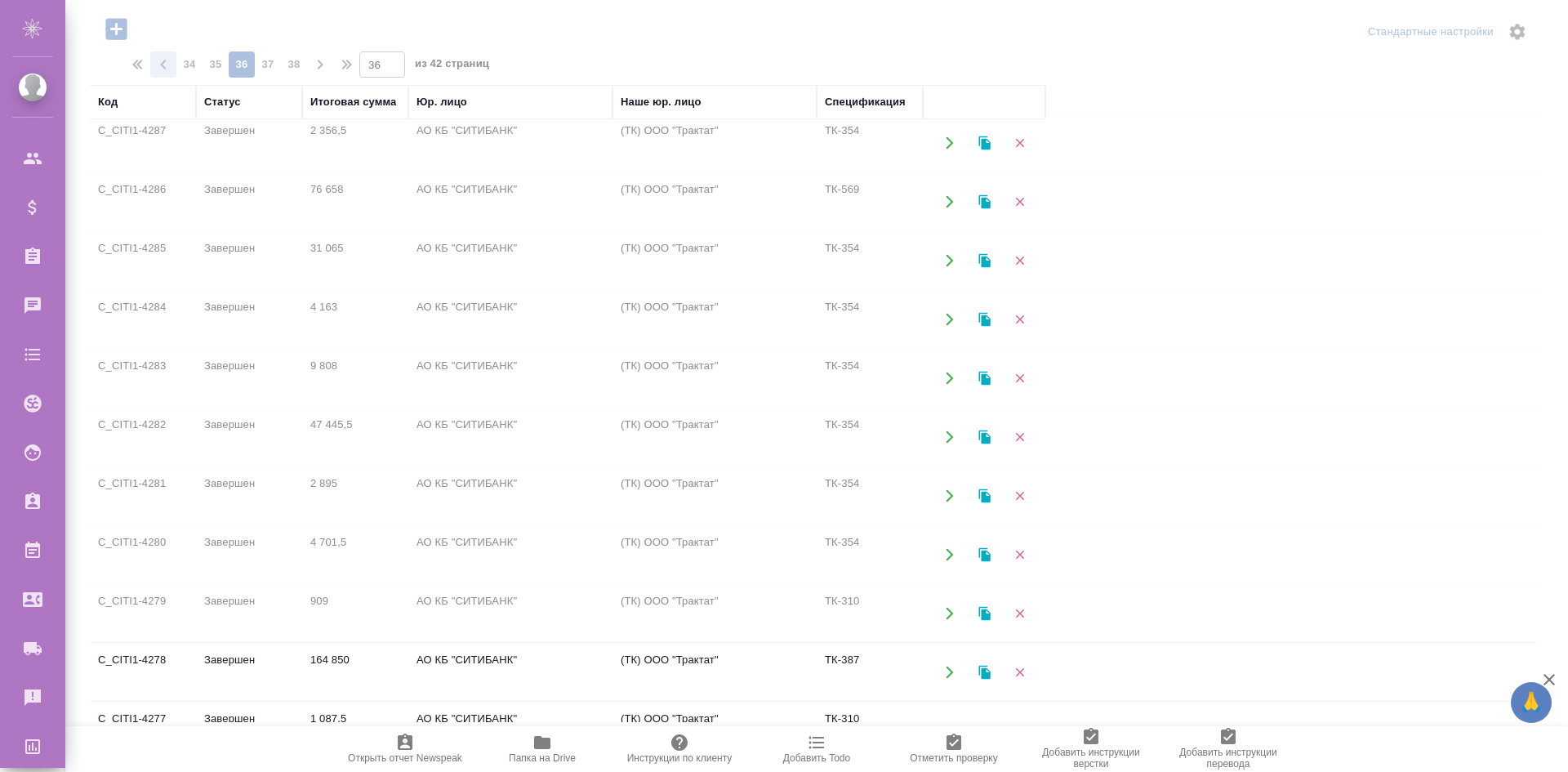
click at [157, 64] on icon "button" at bounding box center [163, 65] width 19 height 19
click at [157, 64] on div at bounding box center [817, 231] width 1503 height 772
click at [157, 64] on icon "button" at bounding box center [163, 65] width 19 height 19
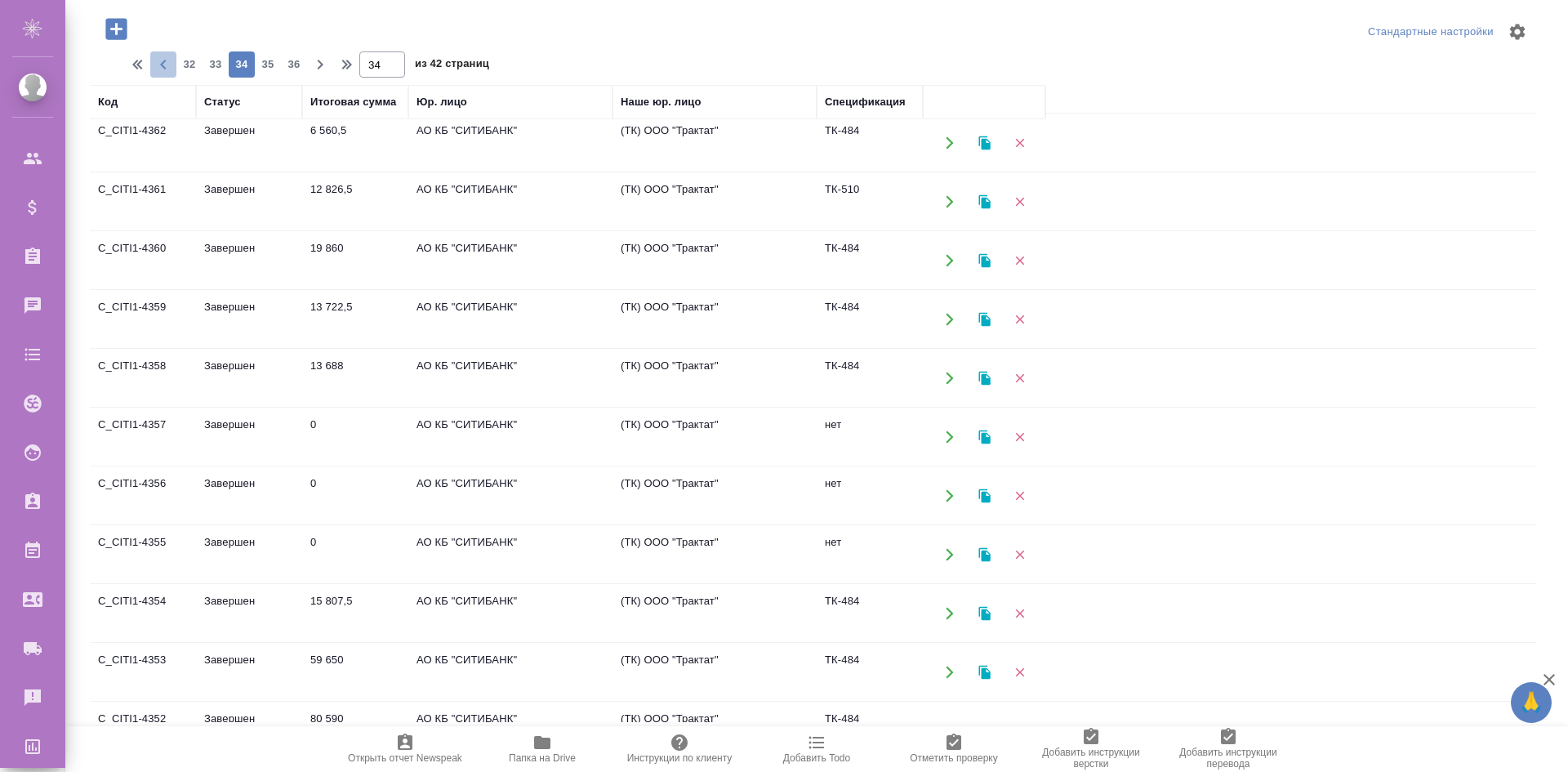
click at [157, 64] on icon "button" at bounding box center [163, 65] width 19 height 19
type input "32"
click at [961, 196] on button "button" at bounding box center [949, 201] width 34 height 34
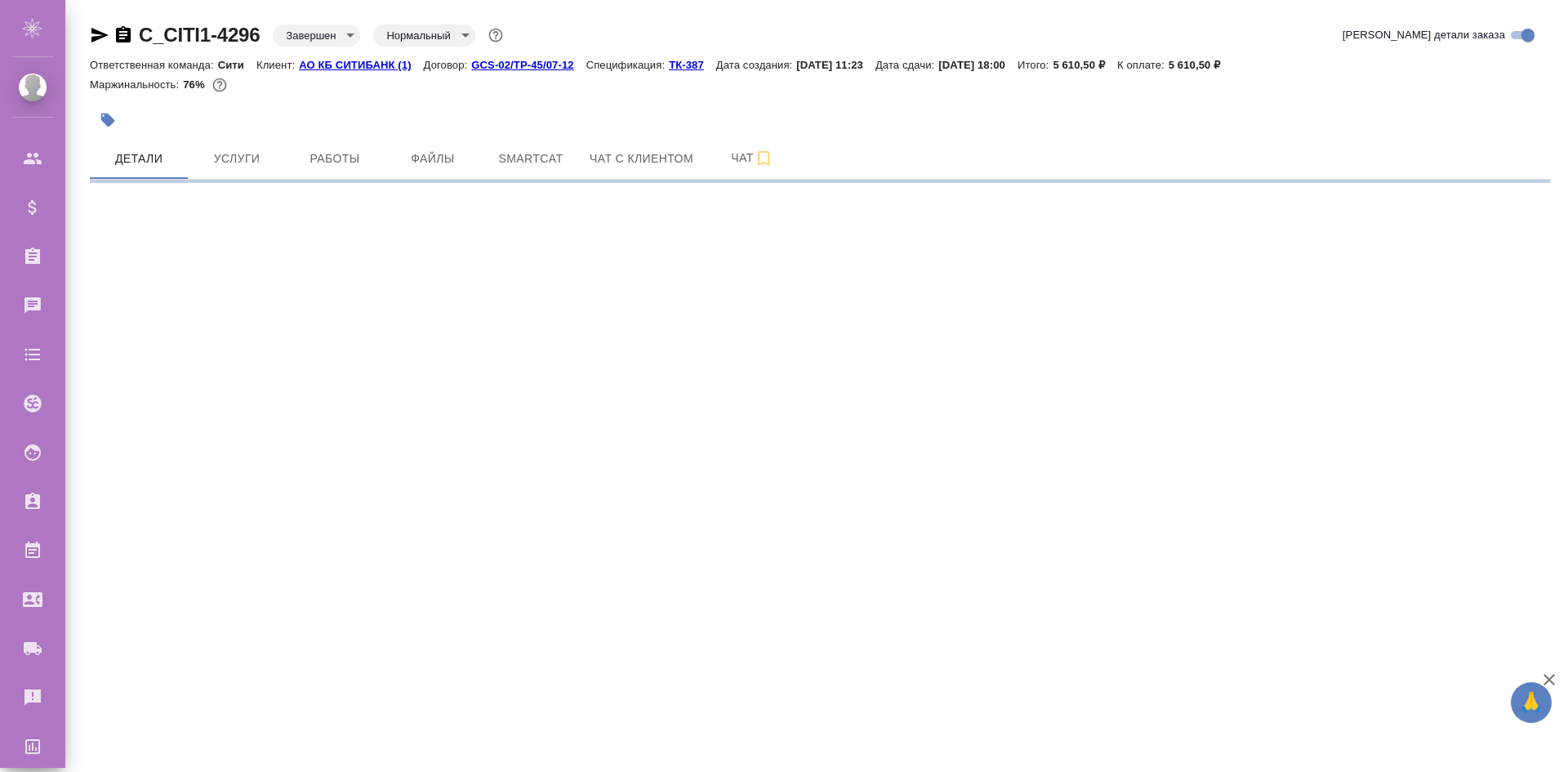
select select "RU"
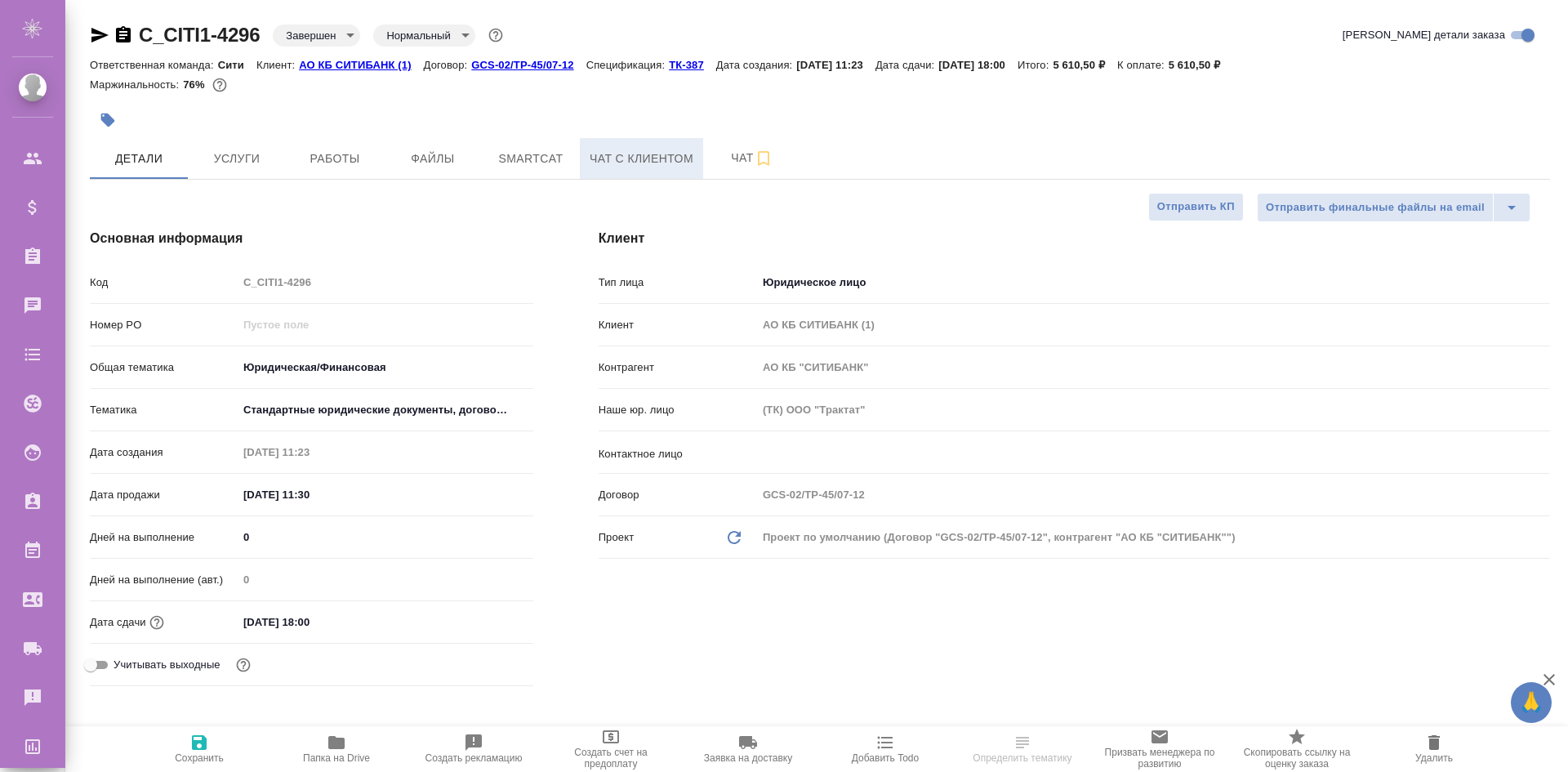
type textarea "x"
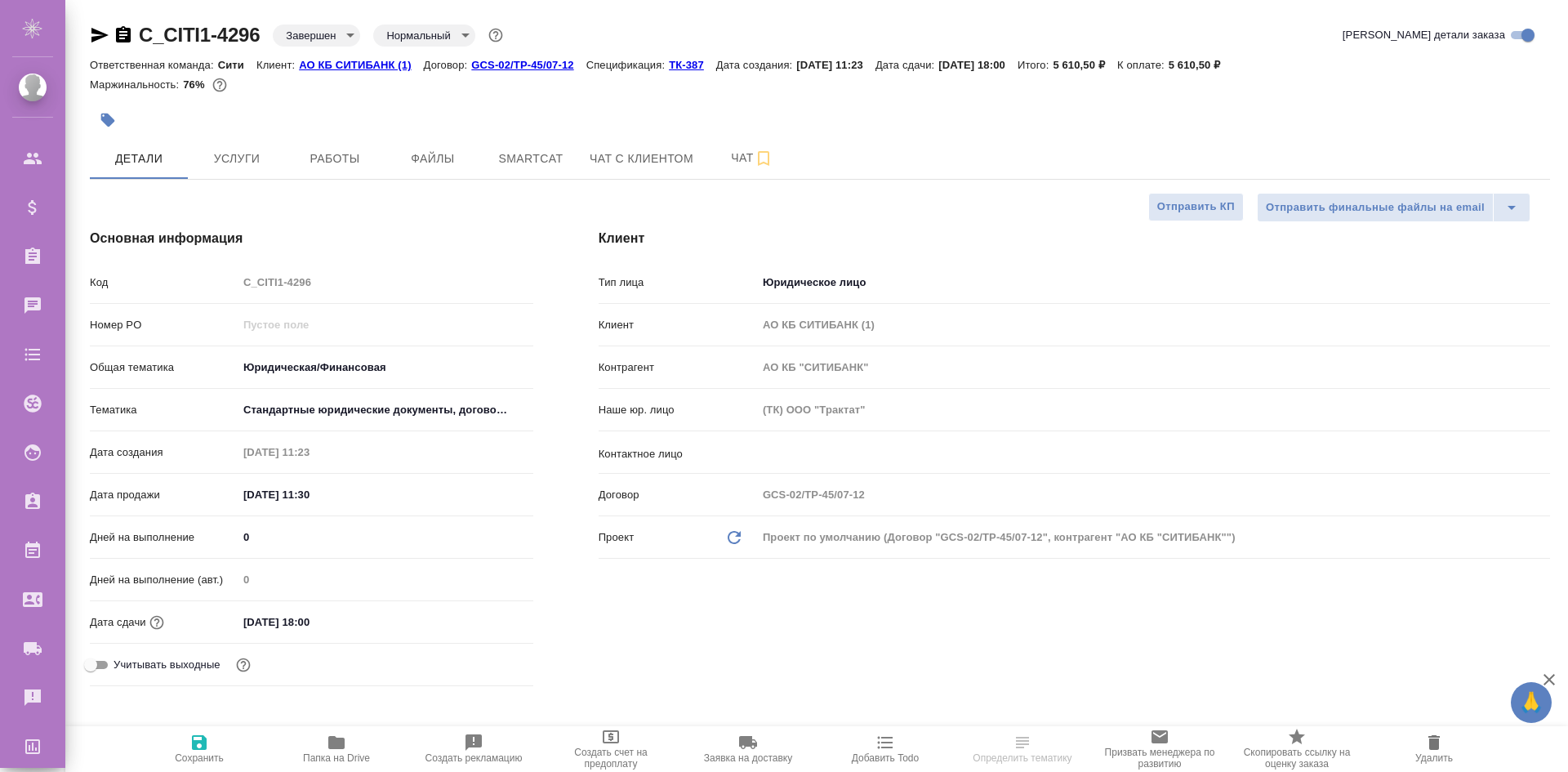
type textarea "x"
click at [674, 66] on p "ТК-387" at bounding box center [693, 65] width 47 height 13
type textarea "x"
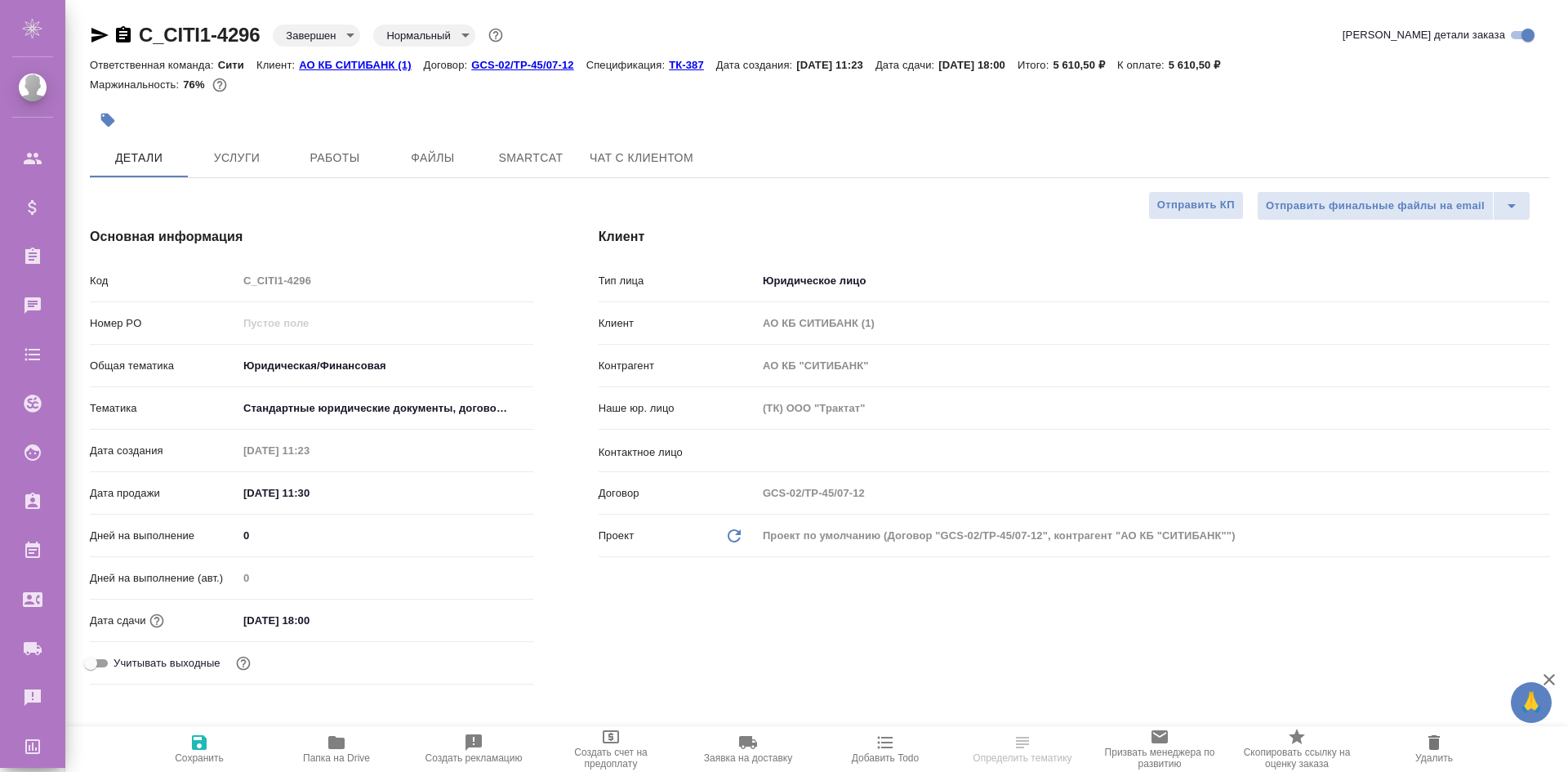
select select "RU"
type textarea "x"
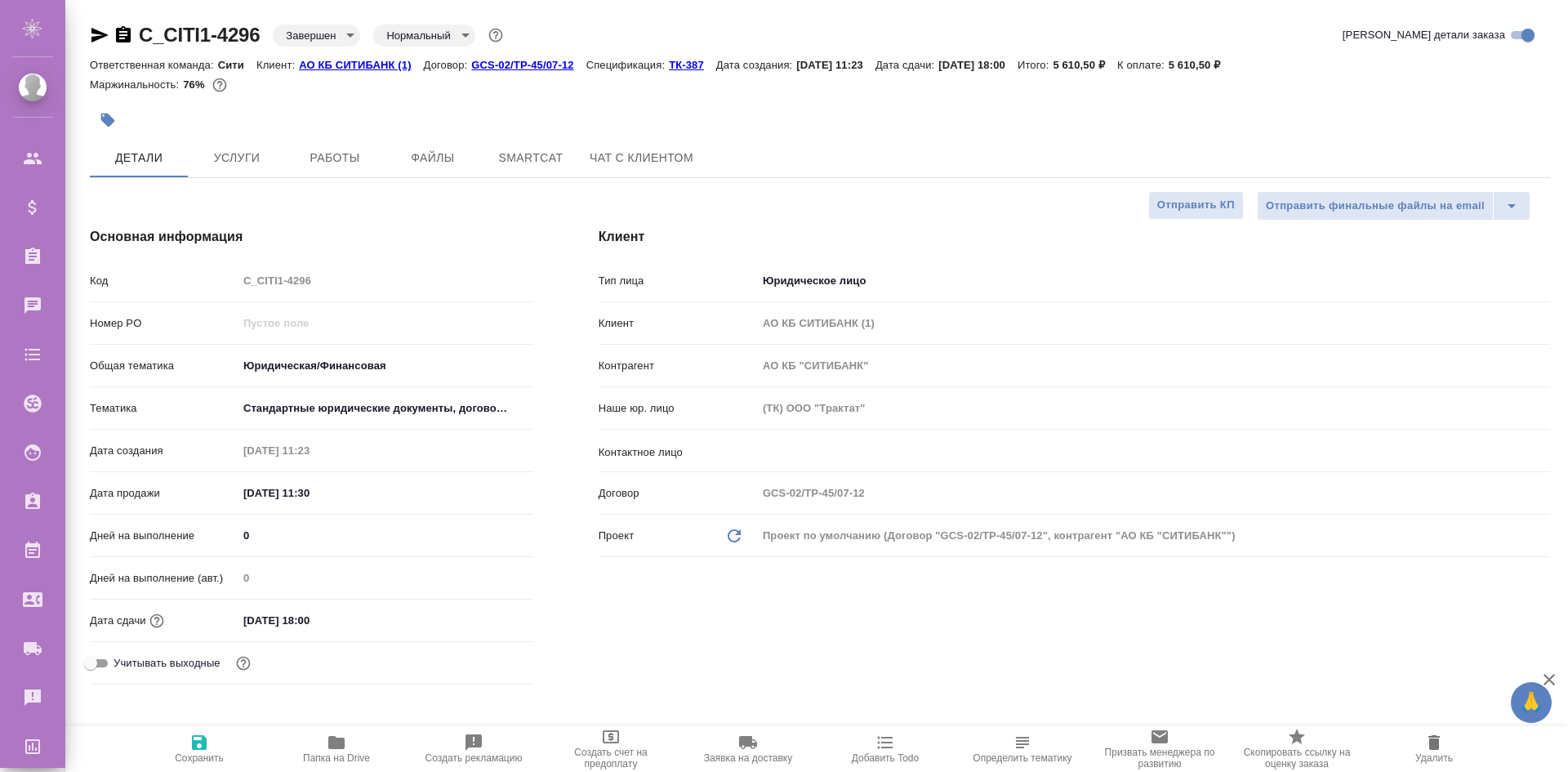
type textarea "x"
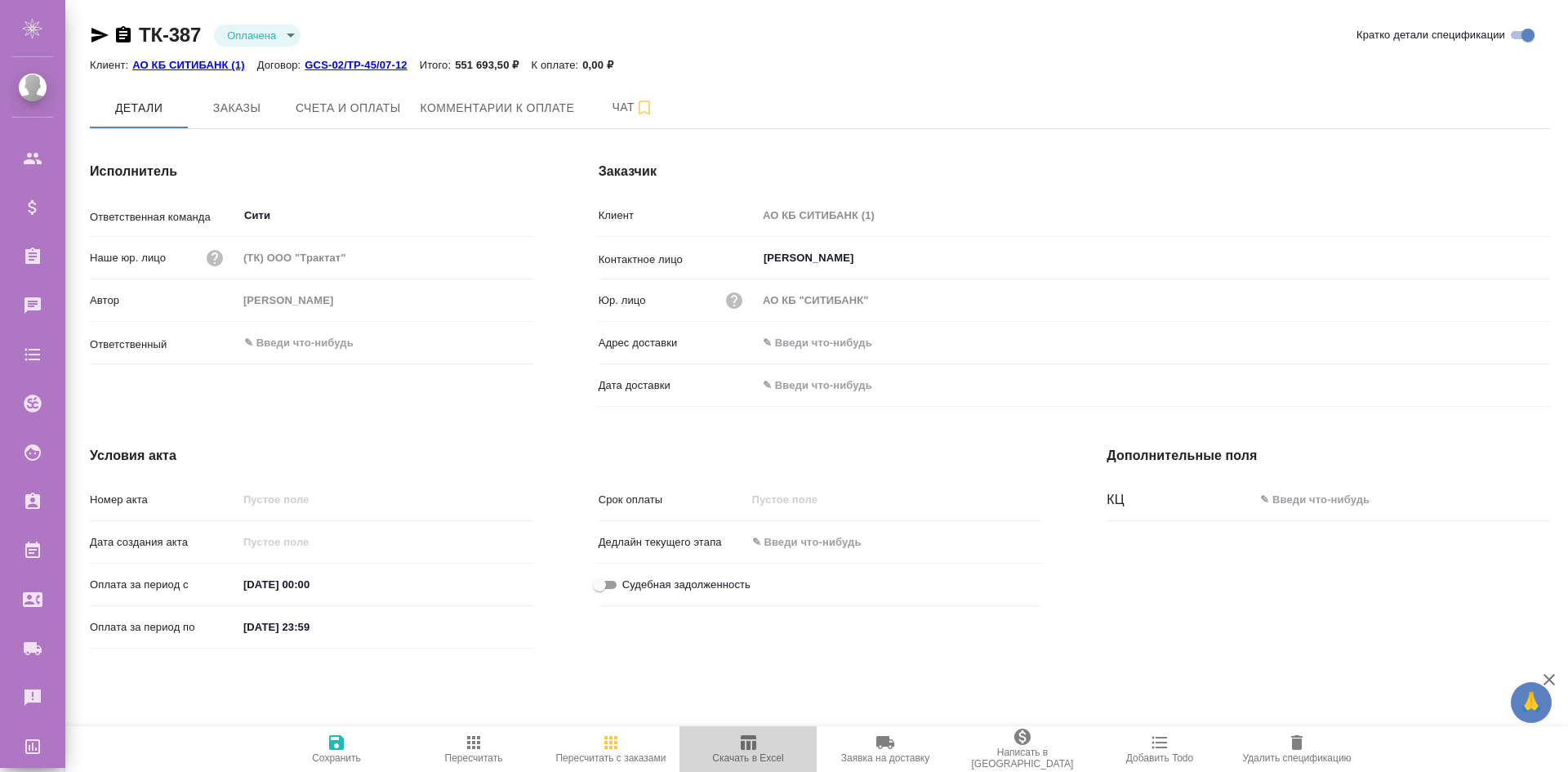
click at [750, 750] on icon "button" at bounding box center [748, 742] width 19 height 19
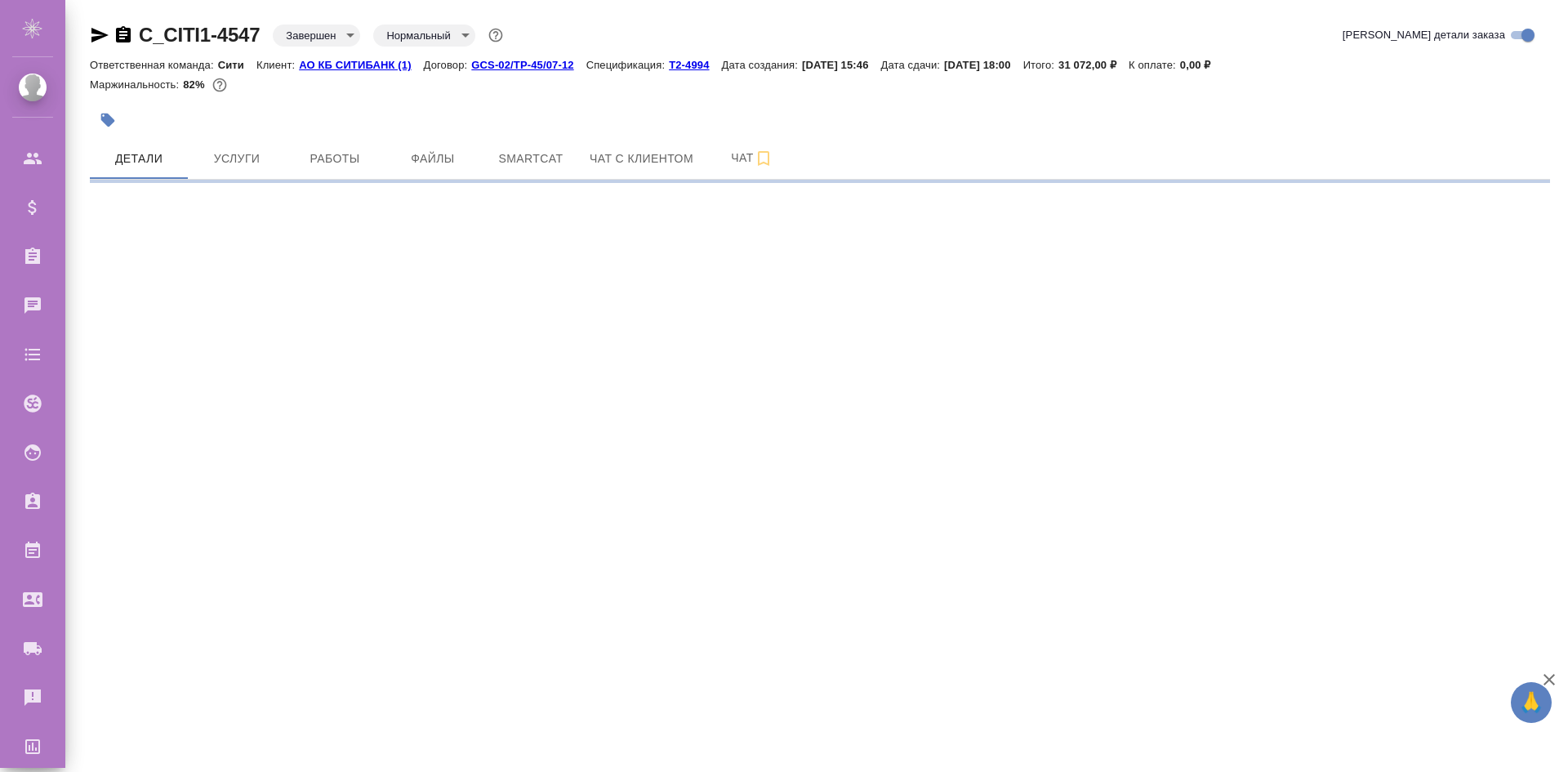
select select "RU"
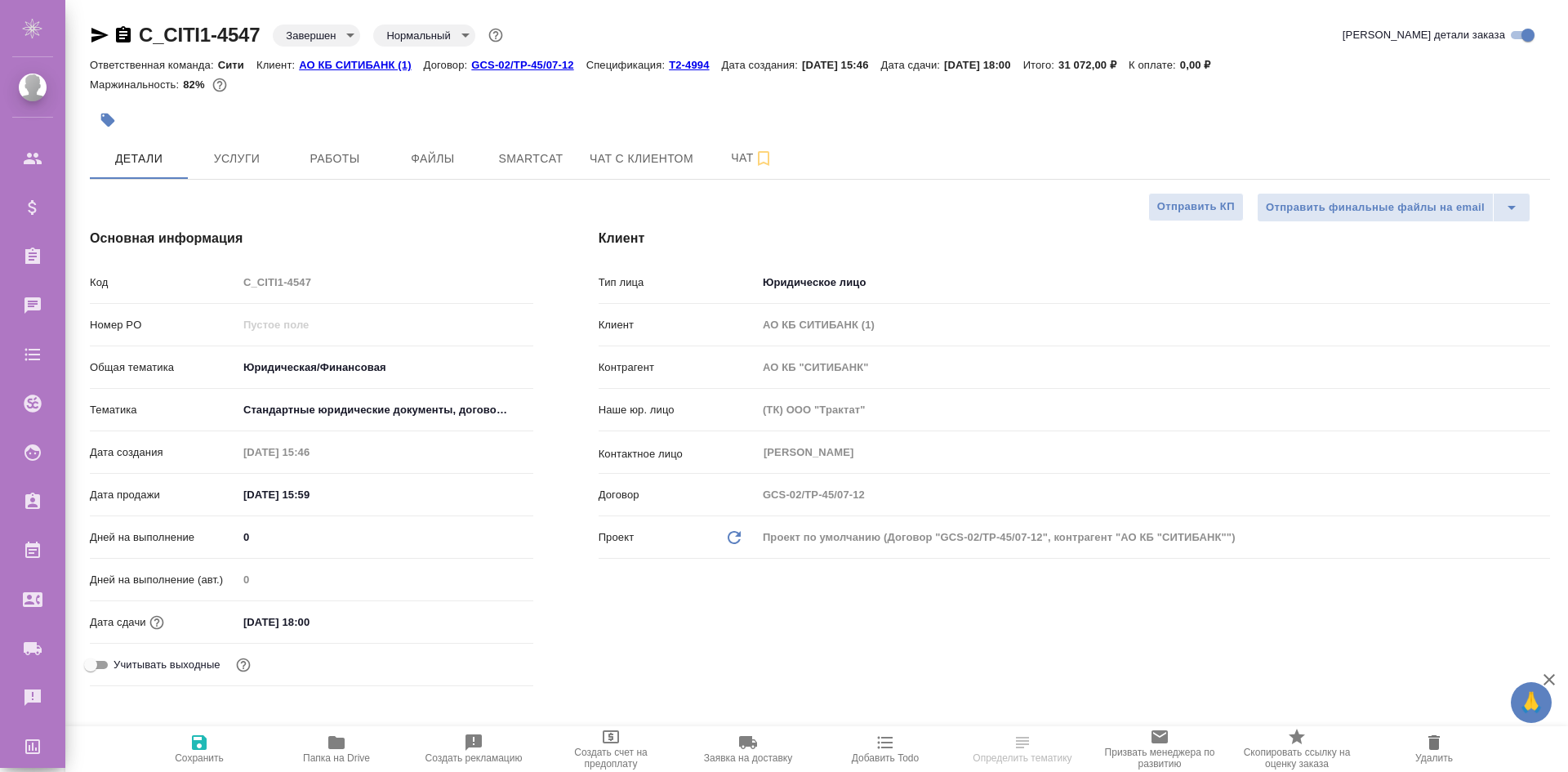
type textarea "x"
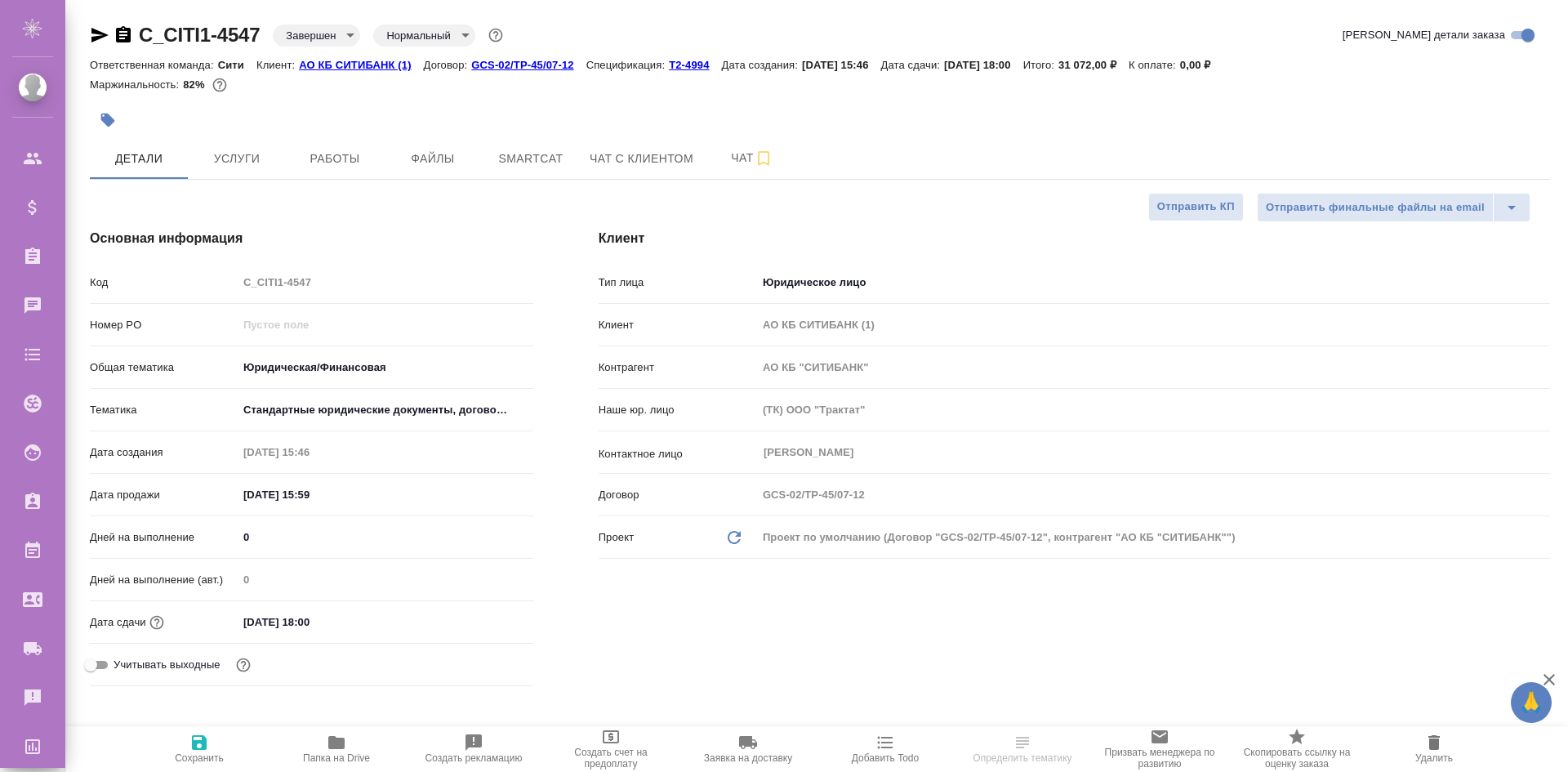
type textarea "x"
click at [683, 69] on p "Т2-4994" at bounding box center [695, 65] width 52 height 13
type textarea "x"
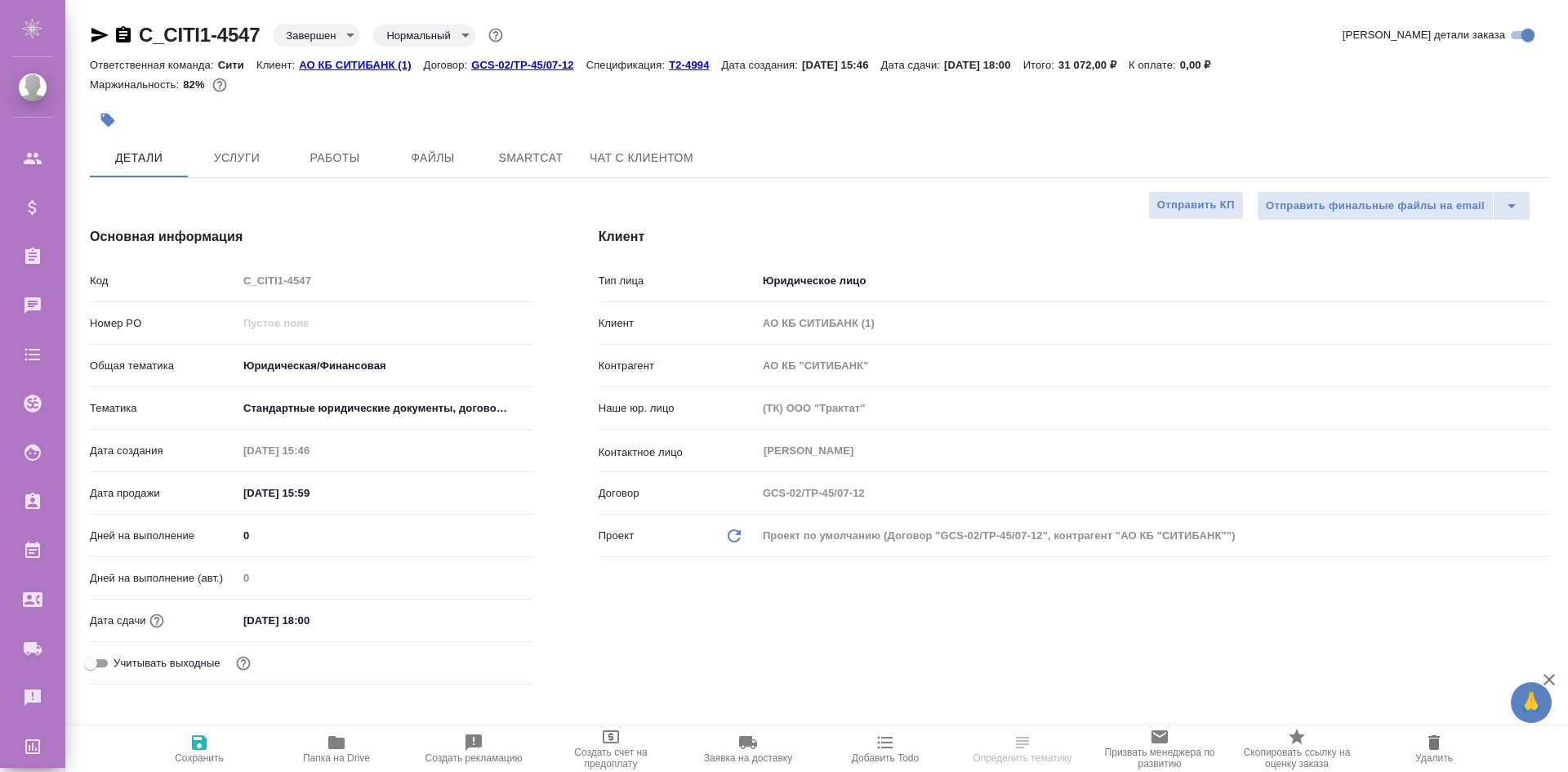
select select "RU"
type textarea "x"
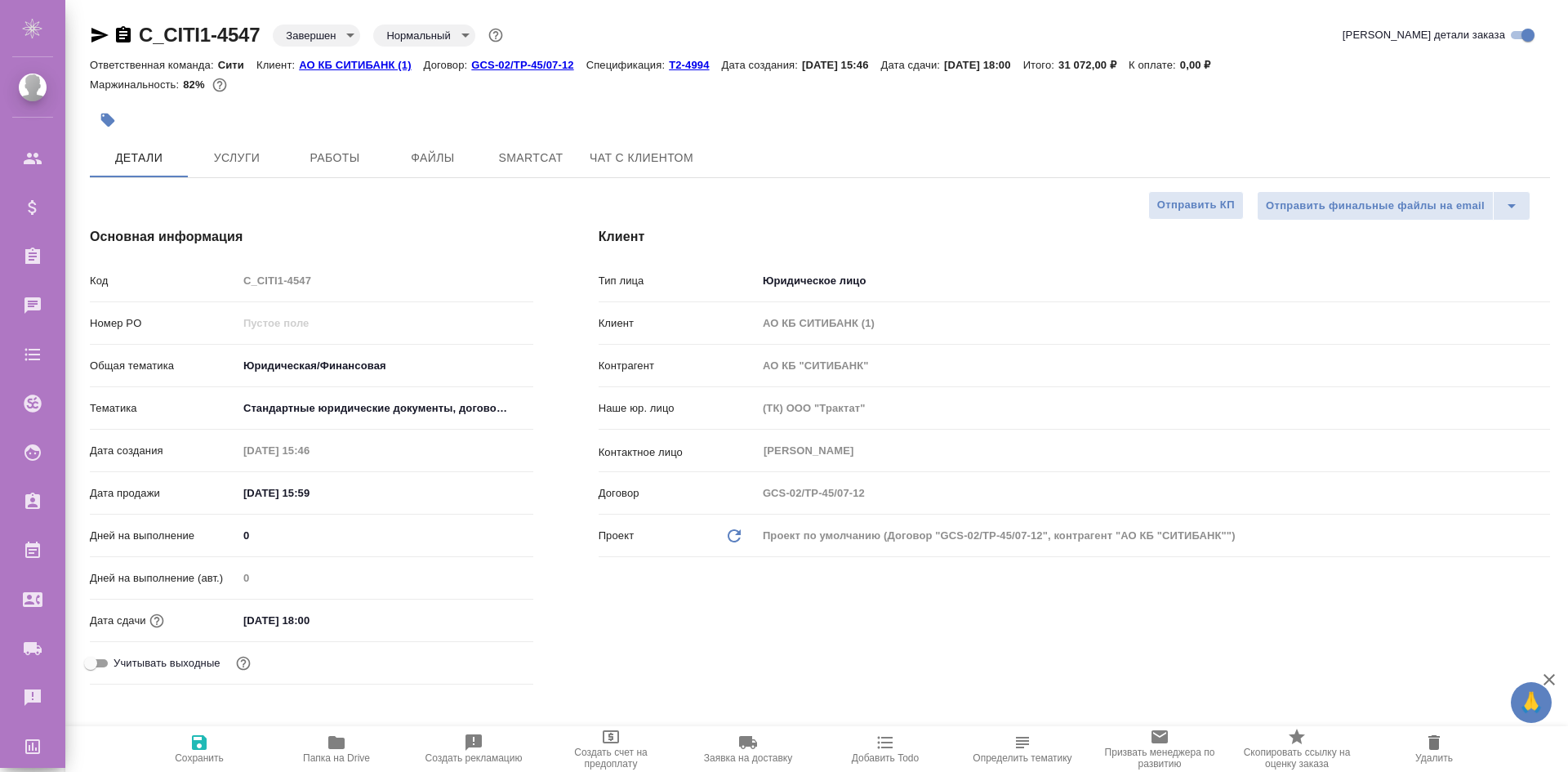
type textarea "x"
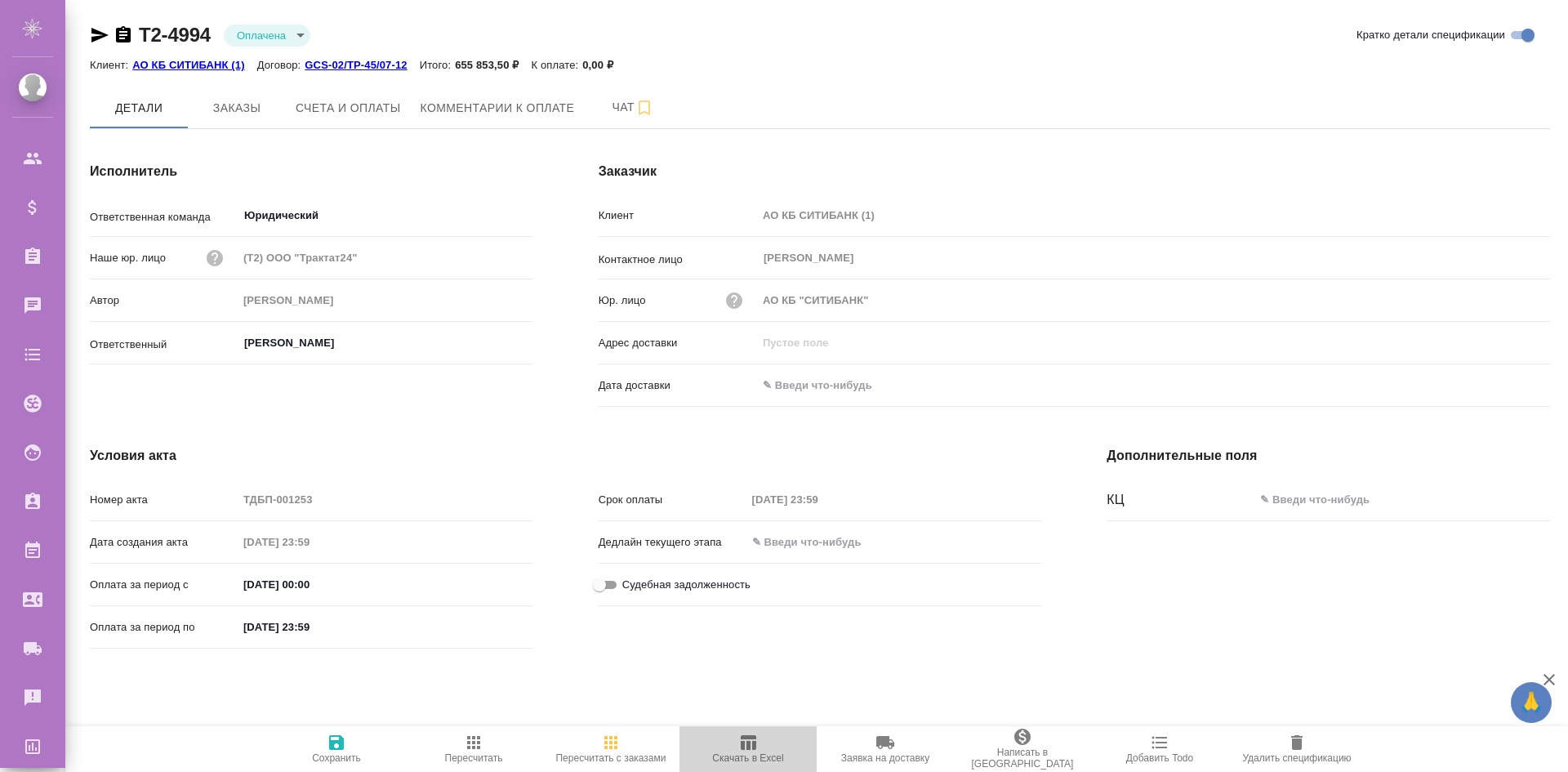
click at [754, 746] on icon "button" at bounding box center [749, 742] width 15 height 15
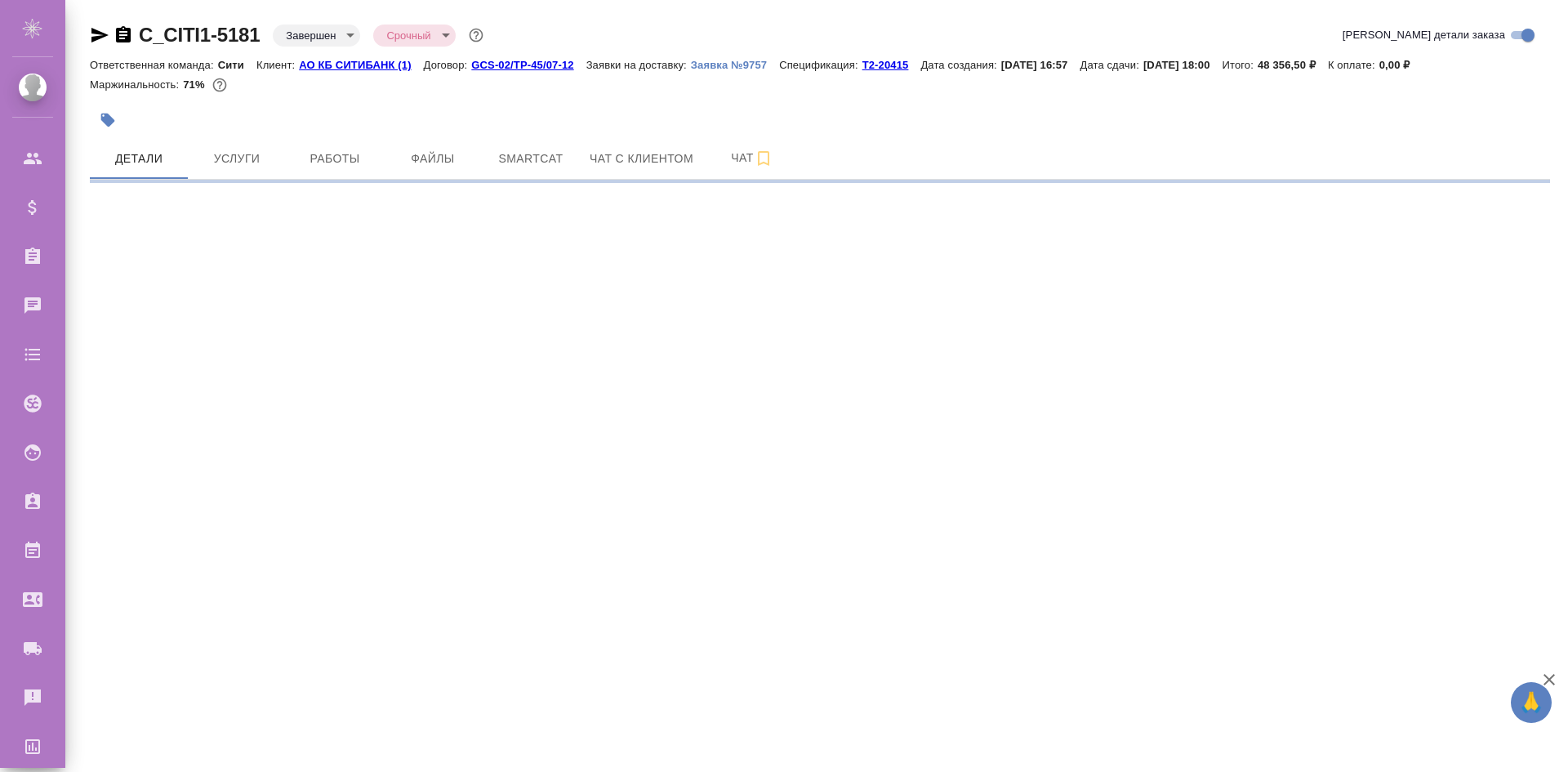
select select "RU"
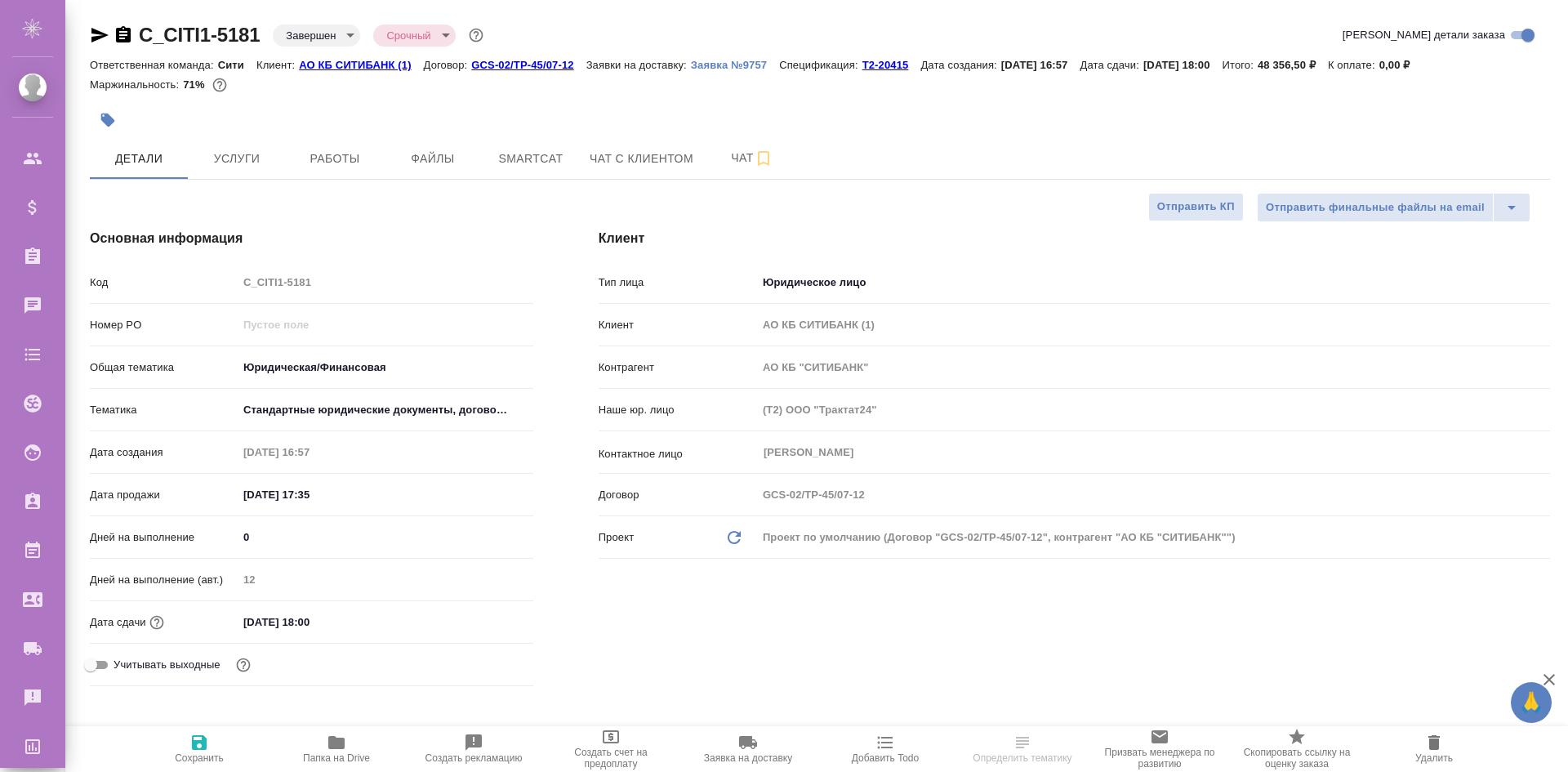
type textarea "x"
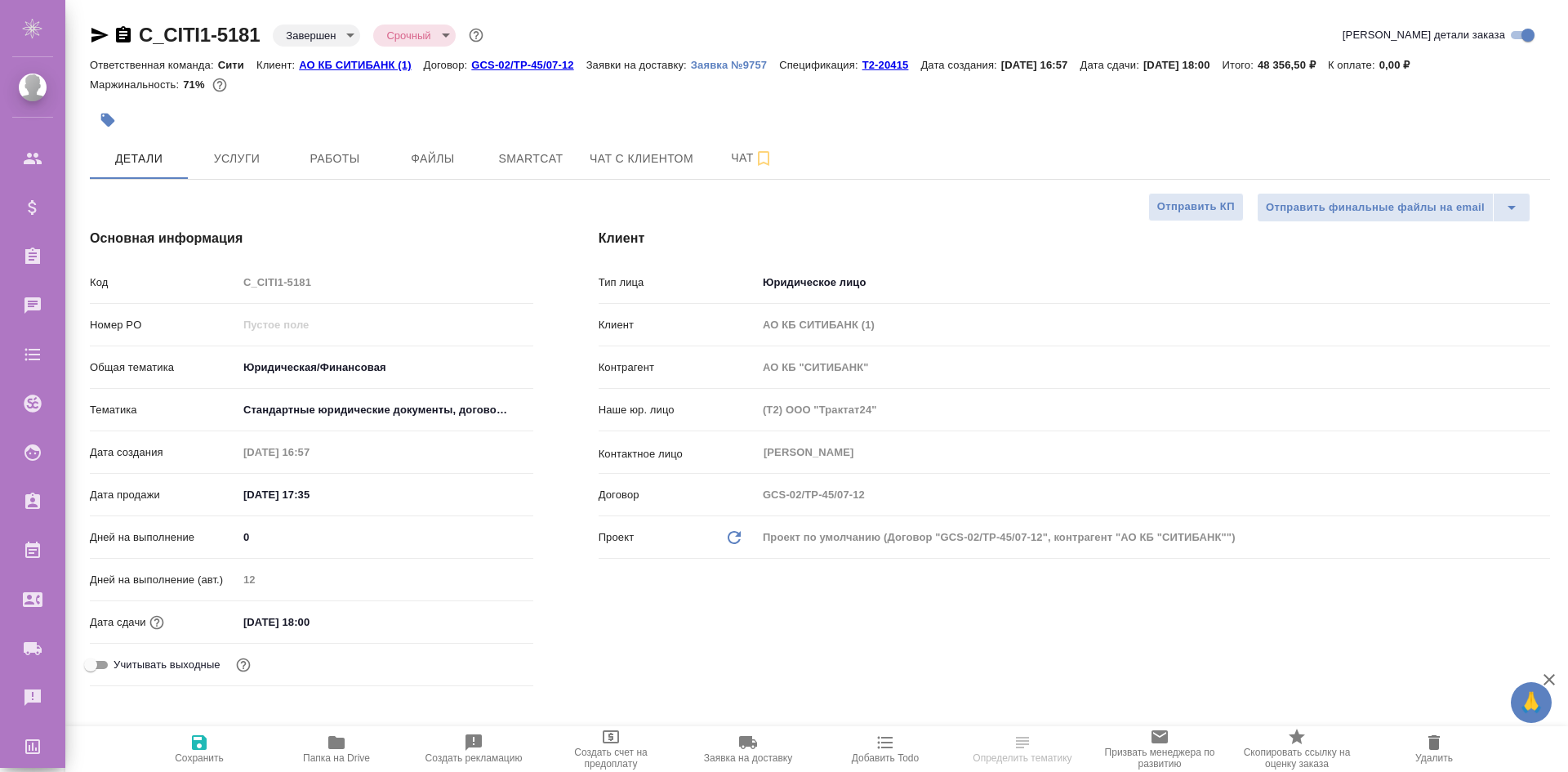
type textarea "x"
click at [884, 55] on div "Ответственная команда: Сити Клиент: АО КБ СИТИБАНК (1) Договор: GCS-02/TP-45/07…" at bounding box center [820, 65] width 1461 height 19
click at [886, 65] on p "Т2-20415" at bounding box center [892, 65] width 59 height 13
type textarea "x"
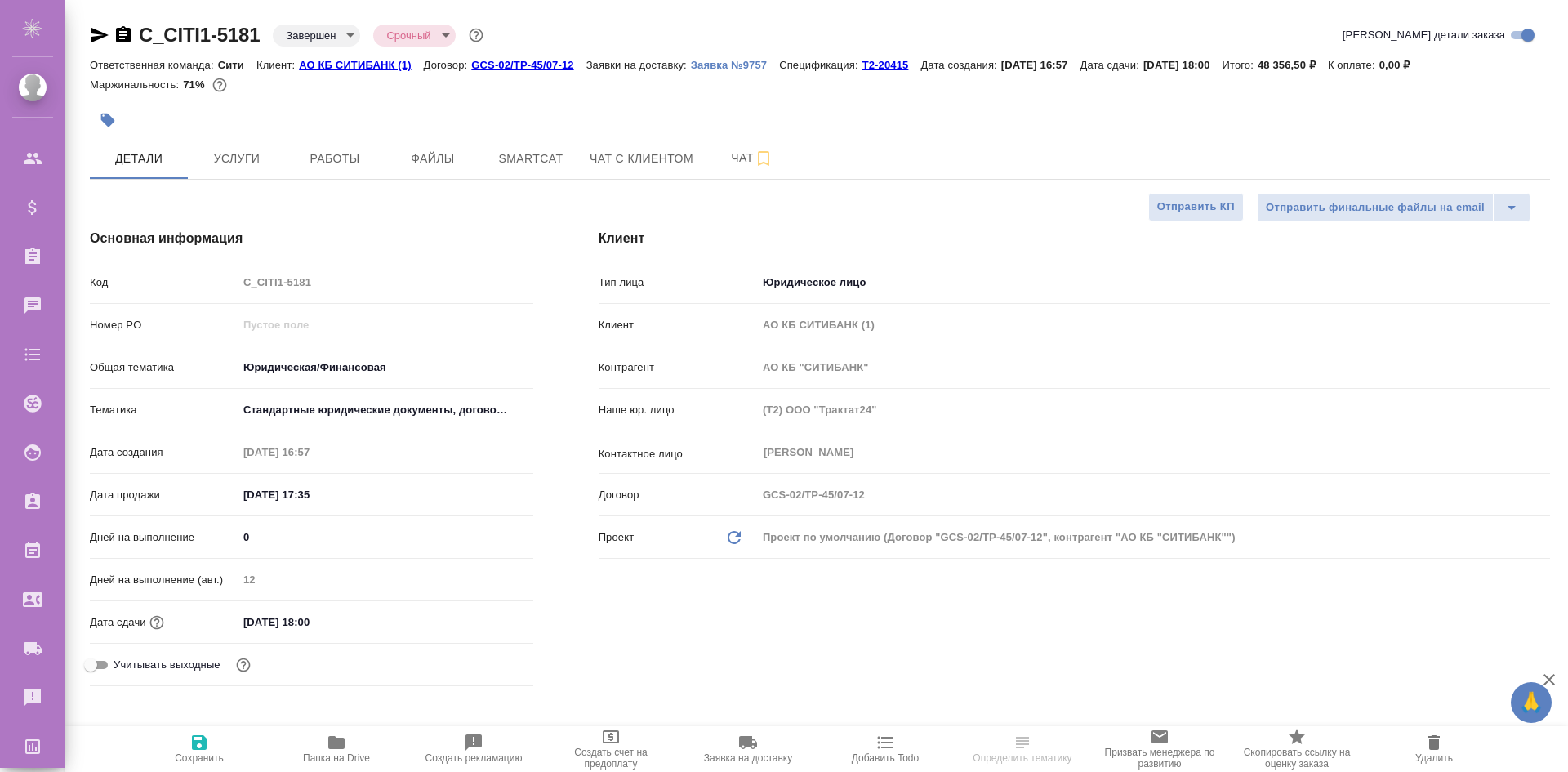
type textarea "x"
select select "RU"
type textarea "x"
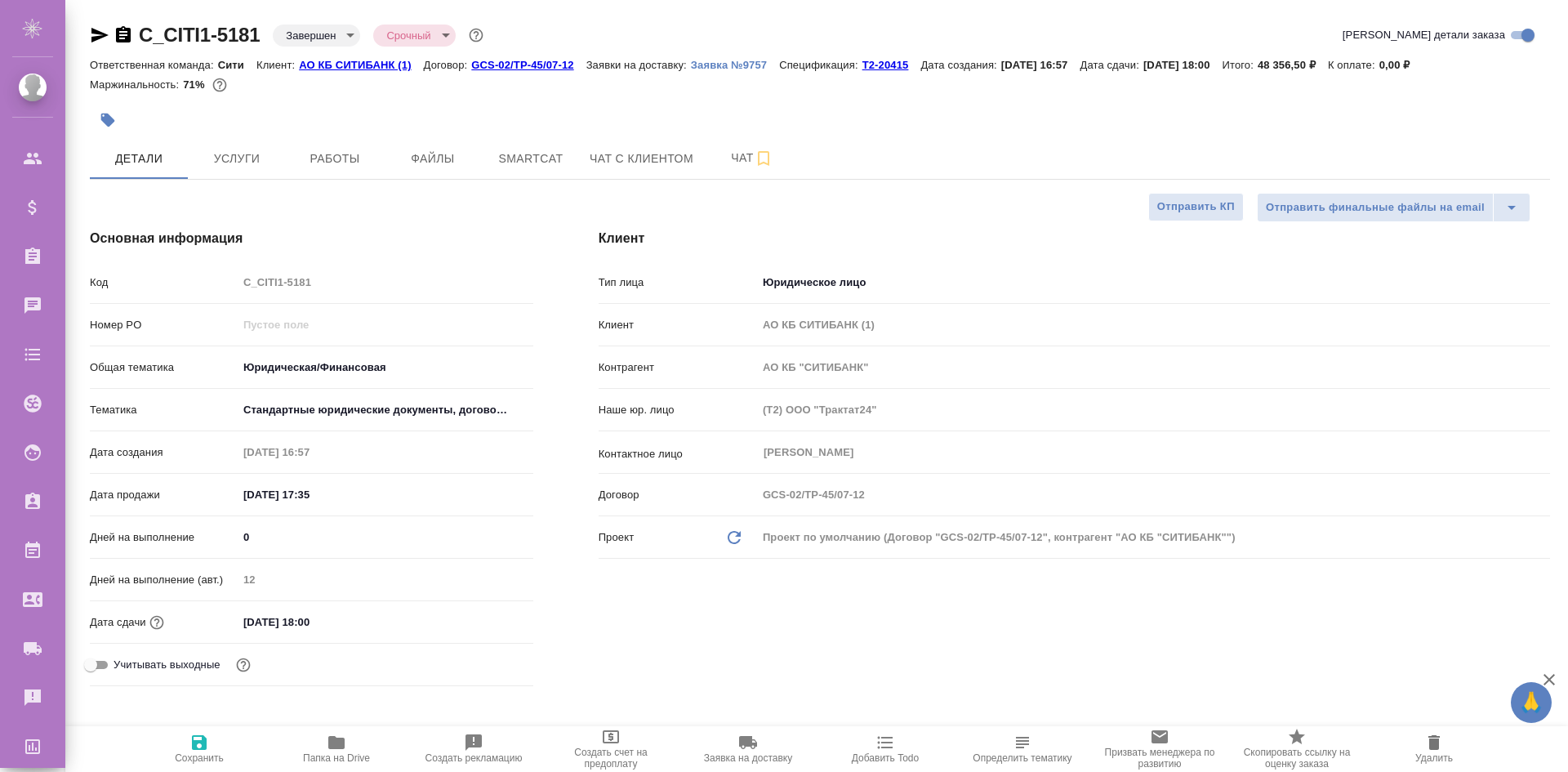
type textarea "x"
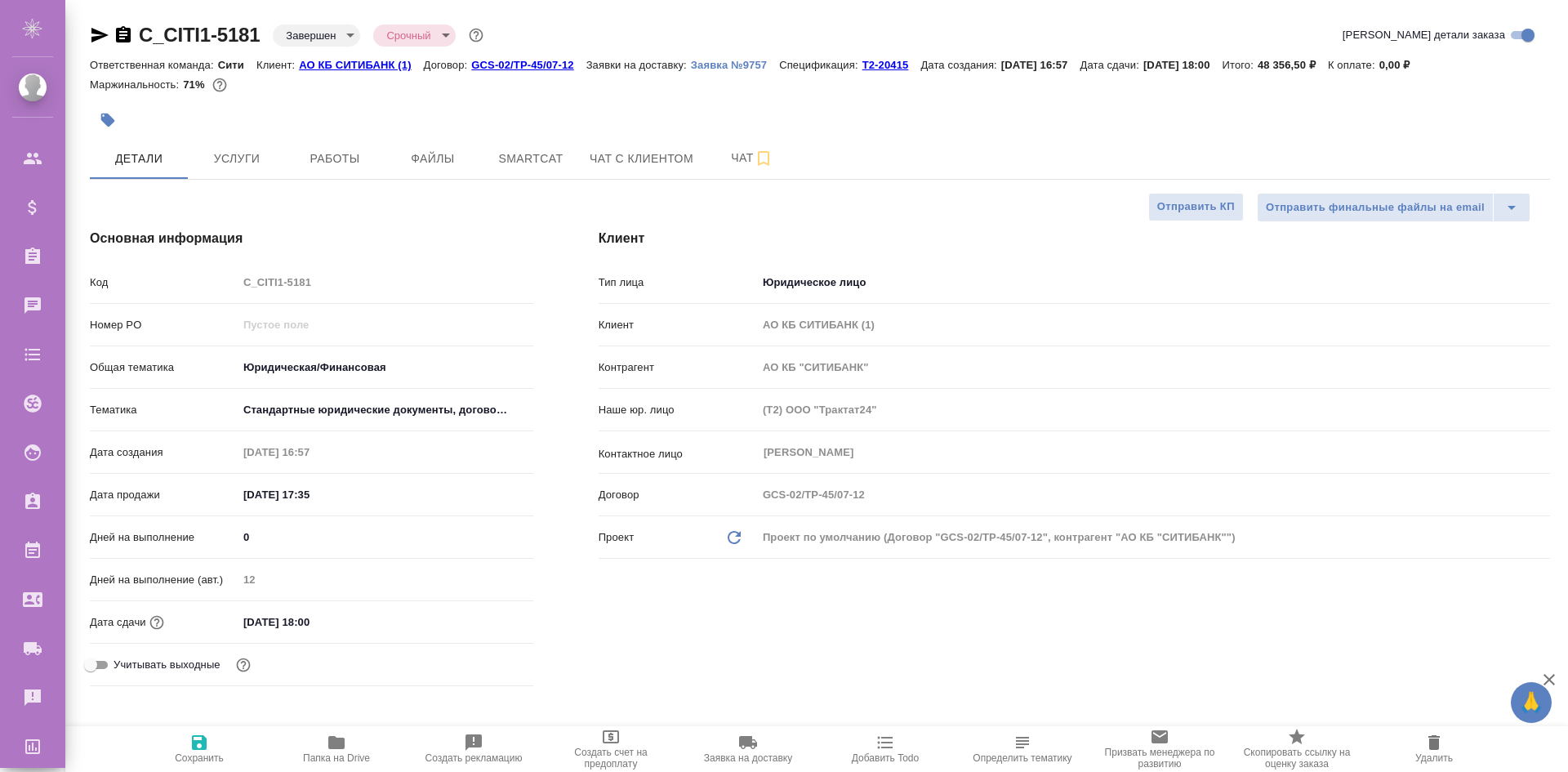
type textarea "x"
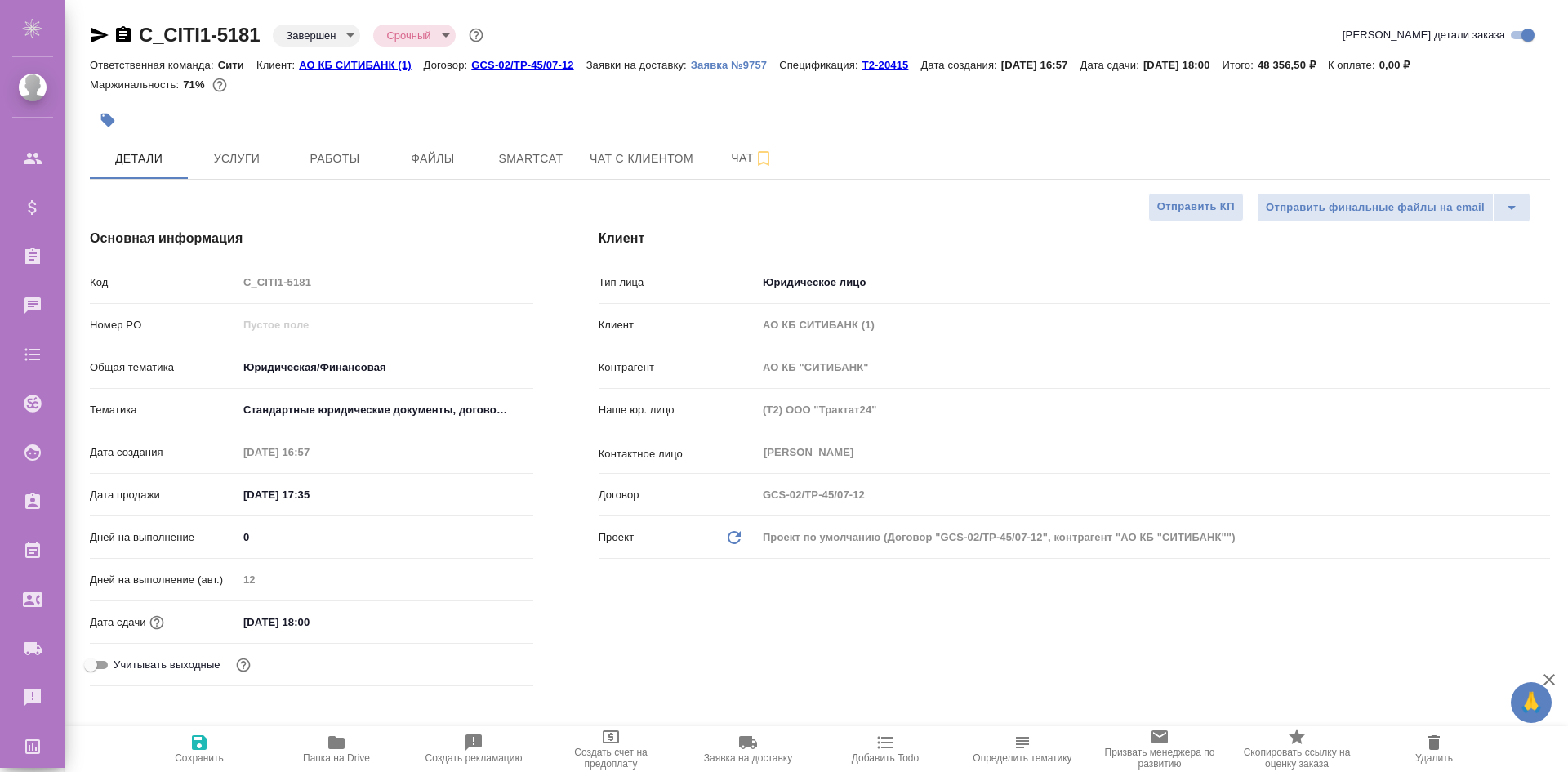
type textarea "x"
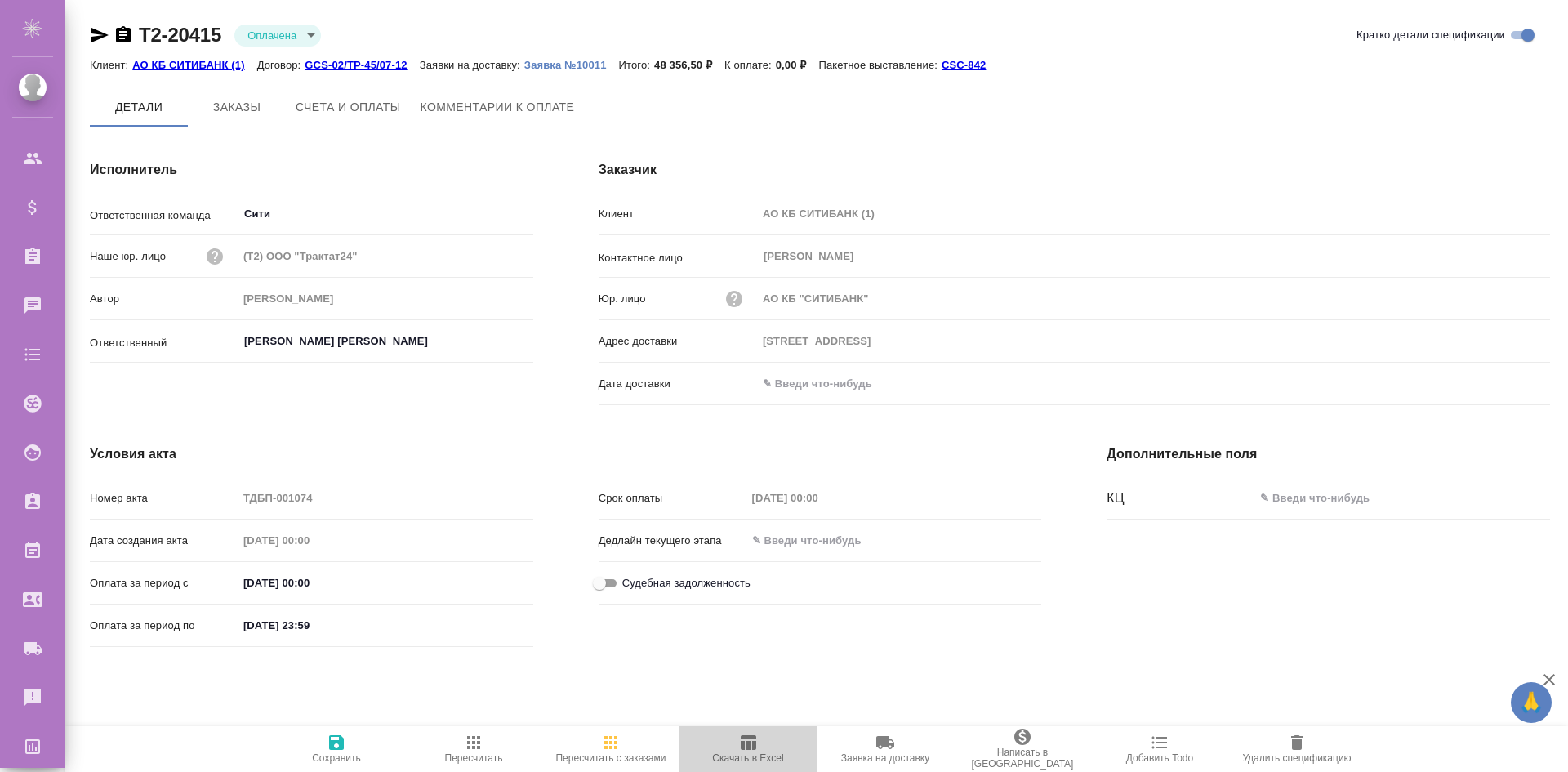
click at [748, 757] on span "Скачать в Excel" at bounding box center [747, 758] width 71 height 12
click at [327, 64] on p "GCS-02/TP-45/07-12" at bounding box center [362, 65] width 114 height 13
click at [222, 113] on span "Заказы" at bounding box center [236, 107] width 78 height 20
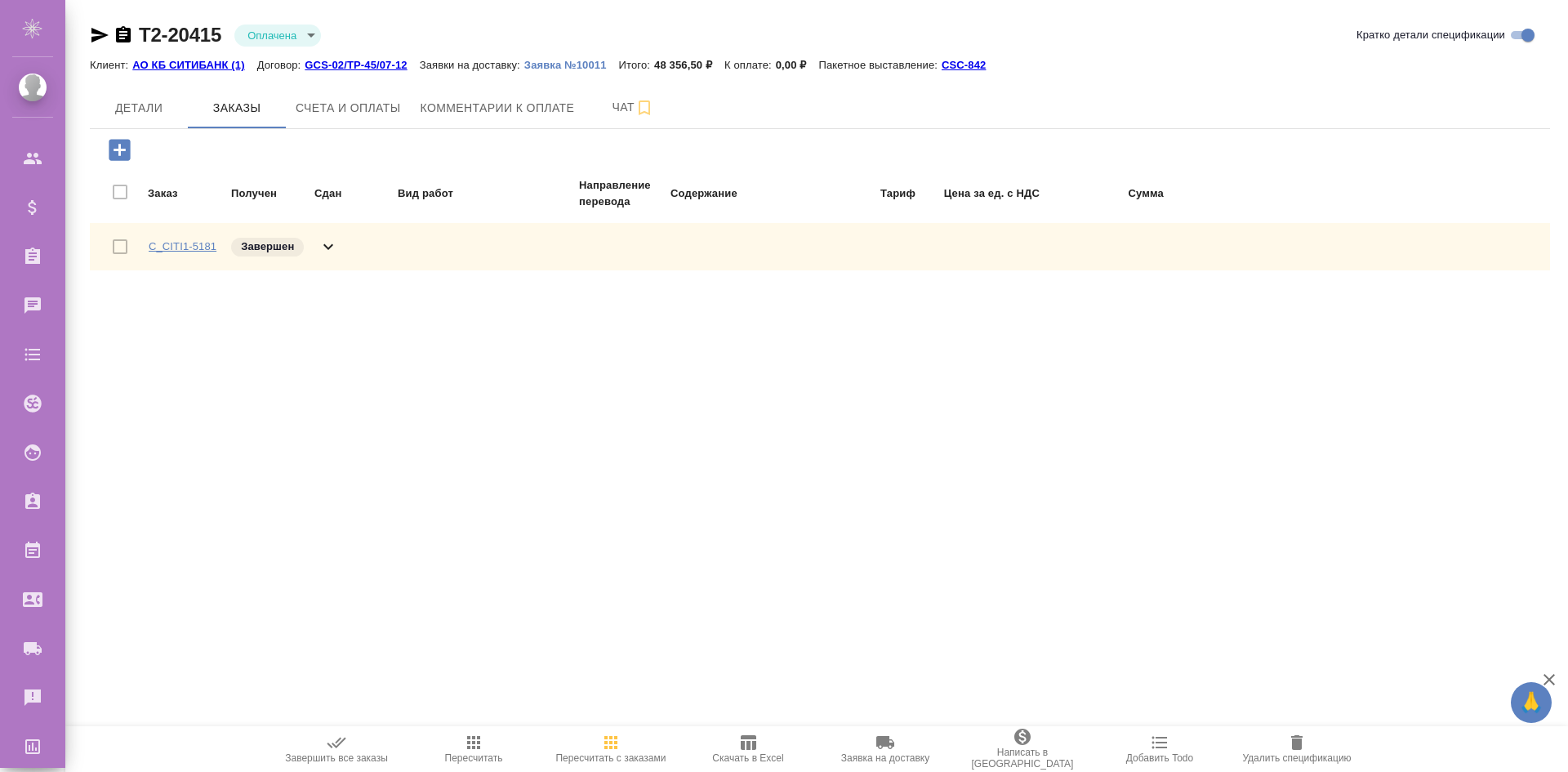
click at [161, 241] on link "C_CITI1-5181" at bounding box center [183, 246] width 68 height 13
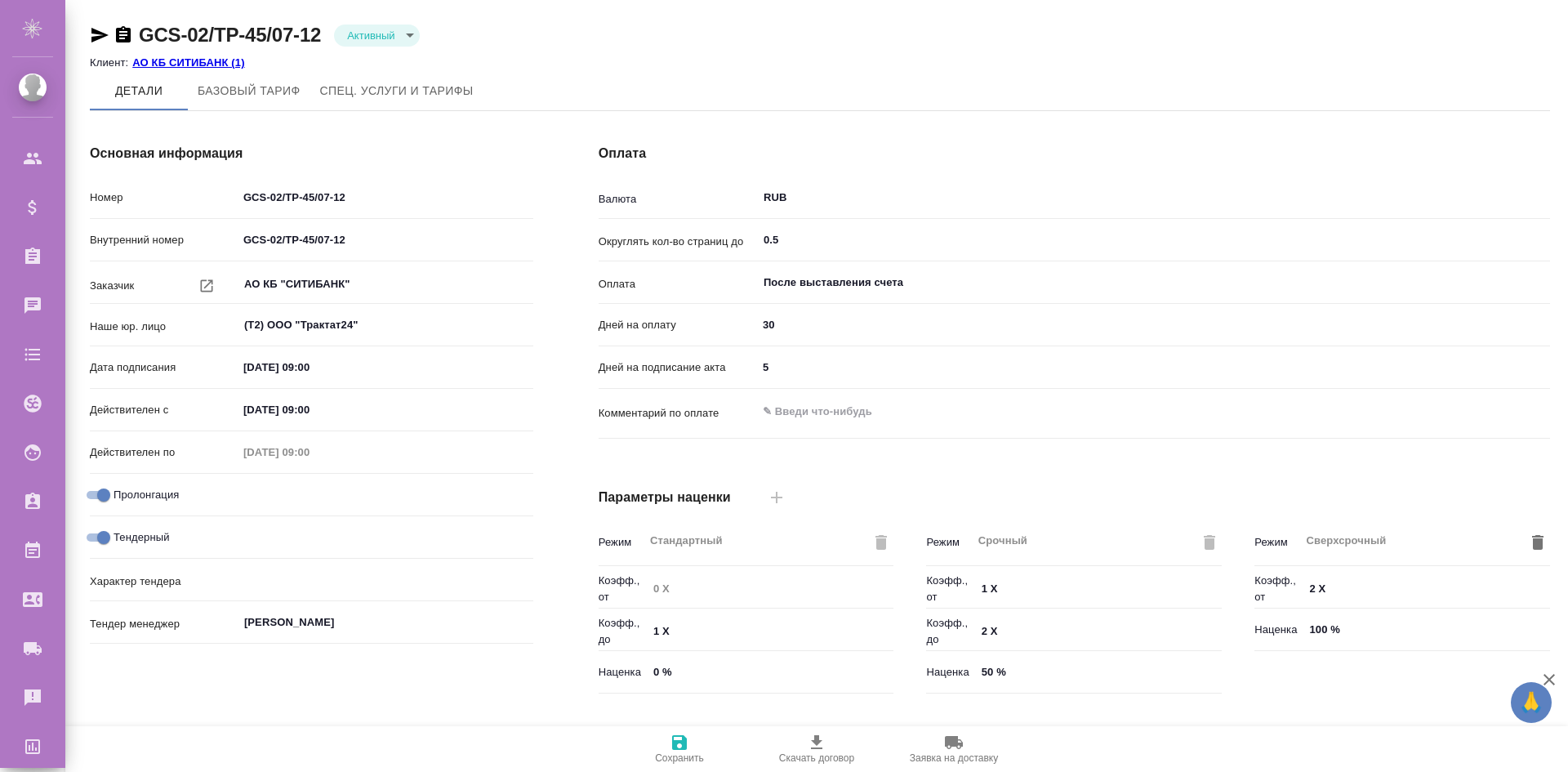
type input "ТП Ситибанк"
type input "Стандартный шаблон - [PHONE_NUMBER] - ВЫБЕРИ МЕНЯ!"
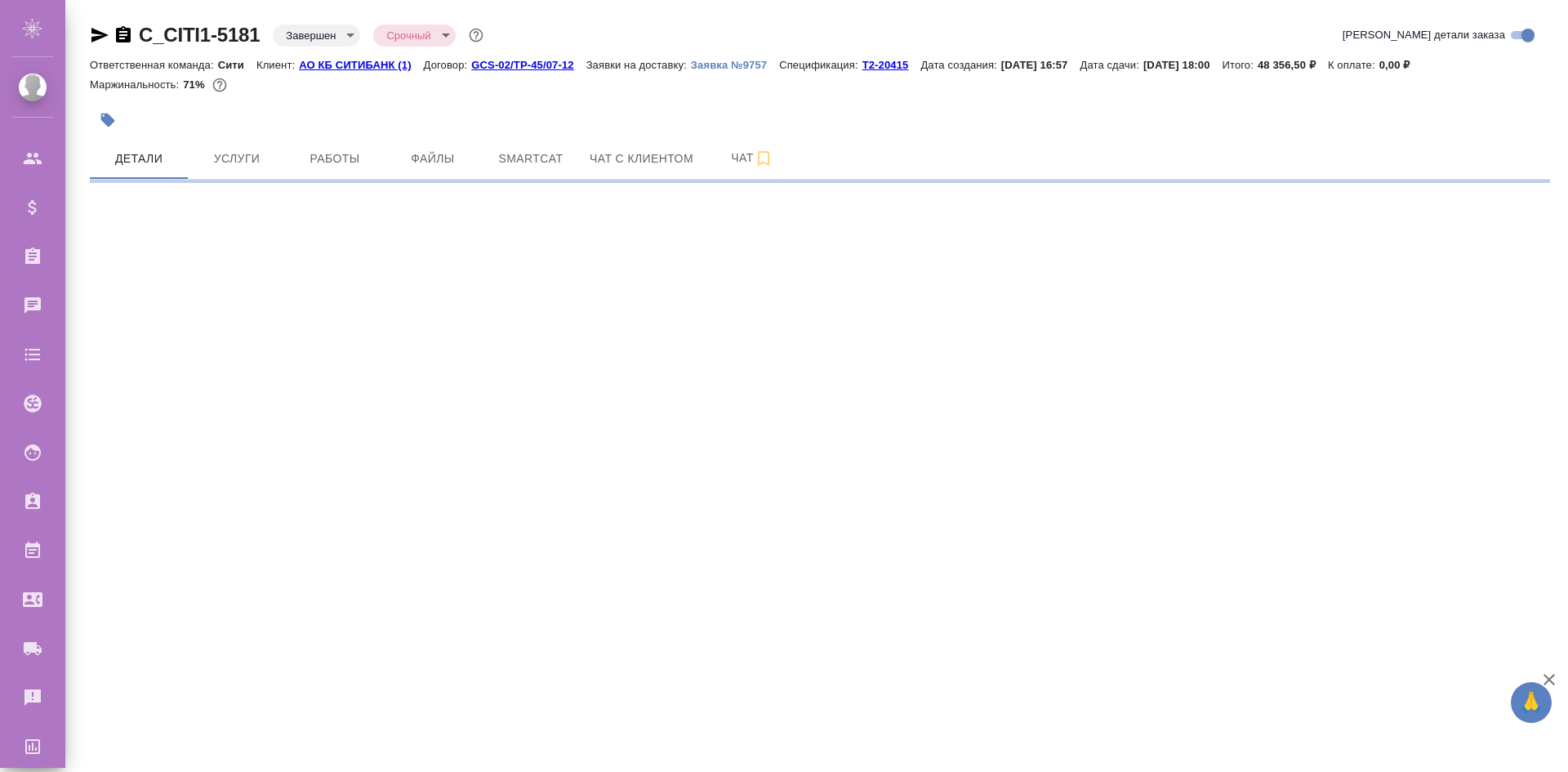
select select "RU"
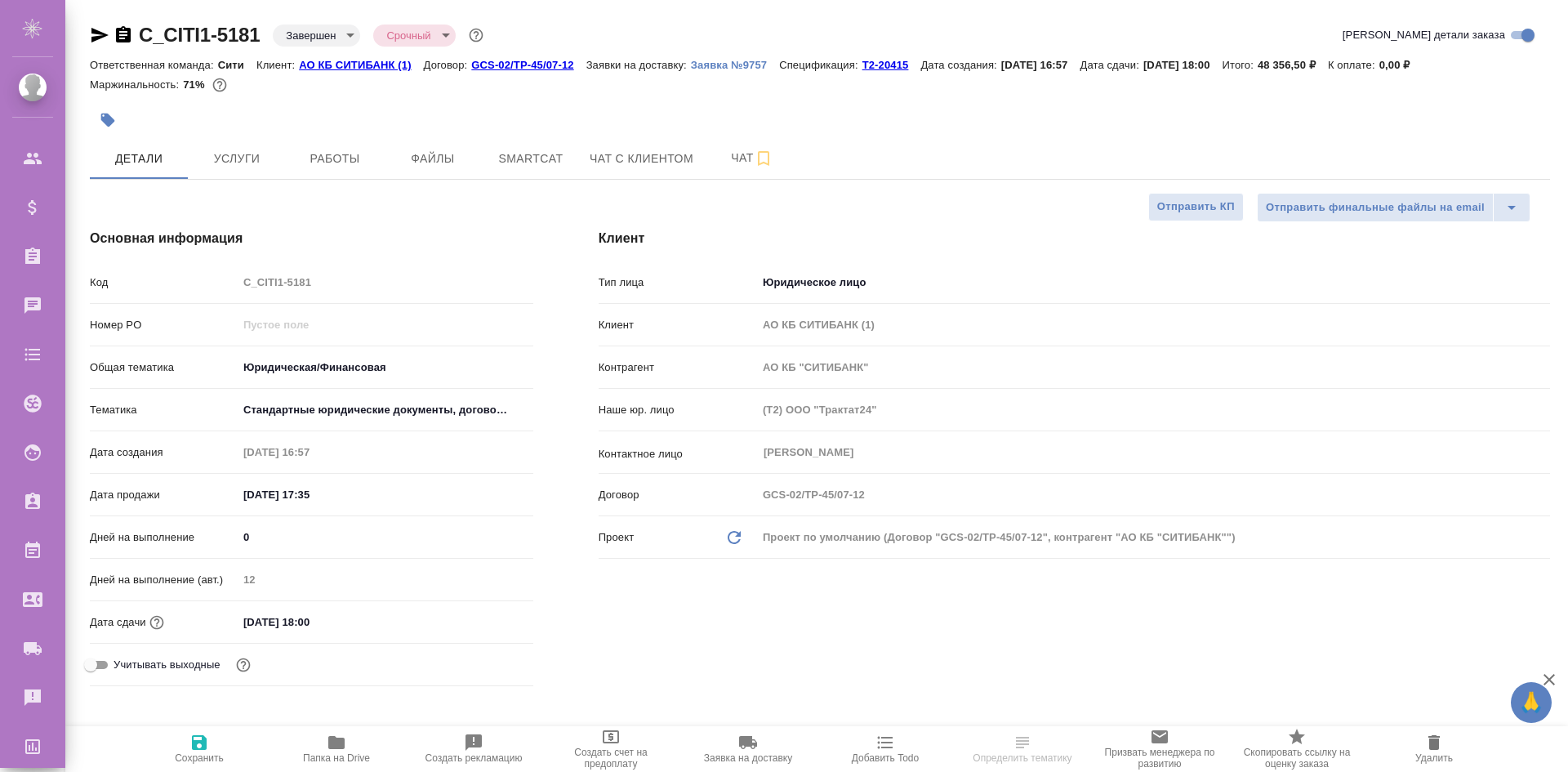
type textarea "x"
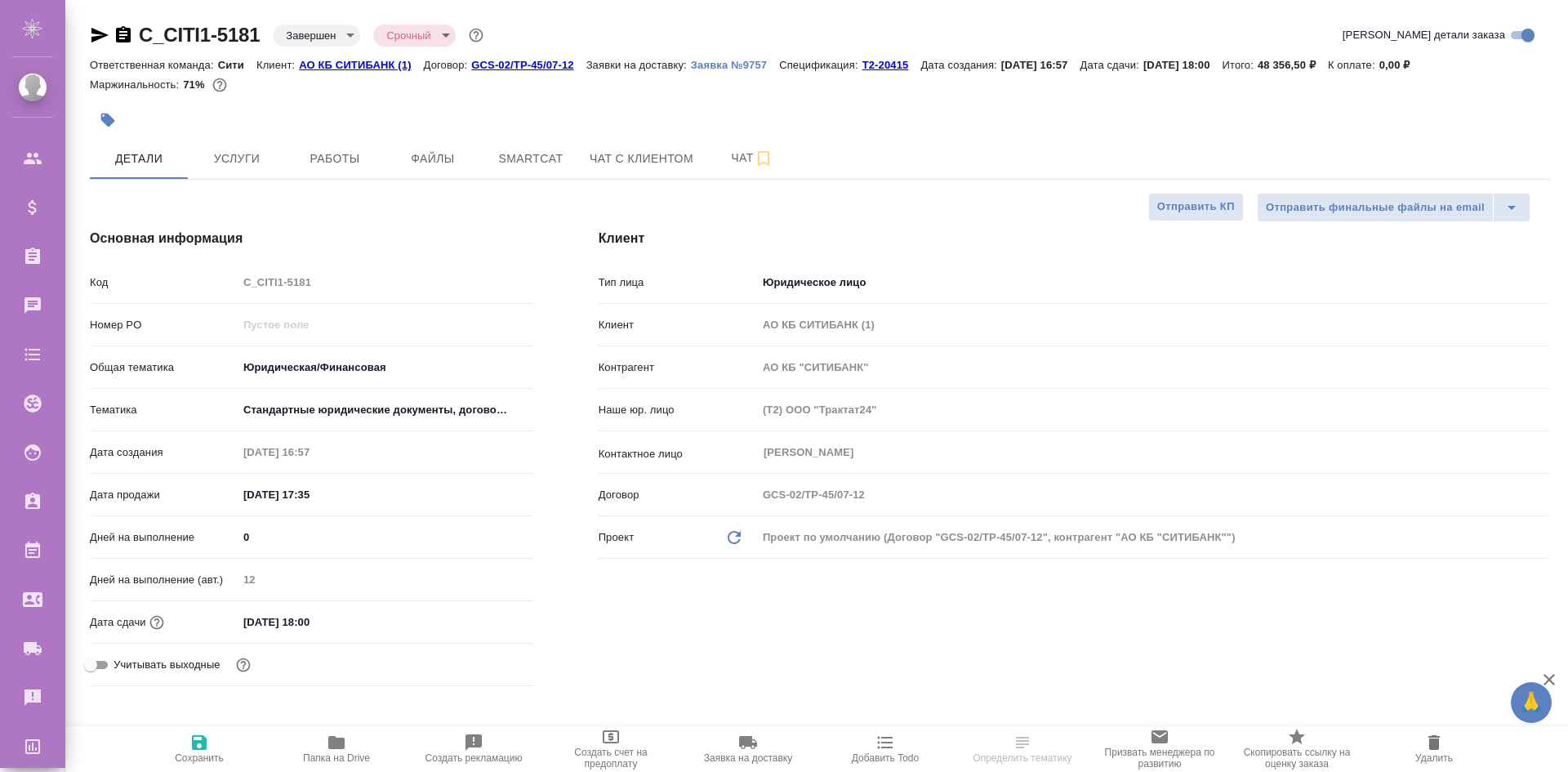
type textarea "x"
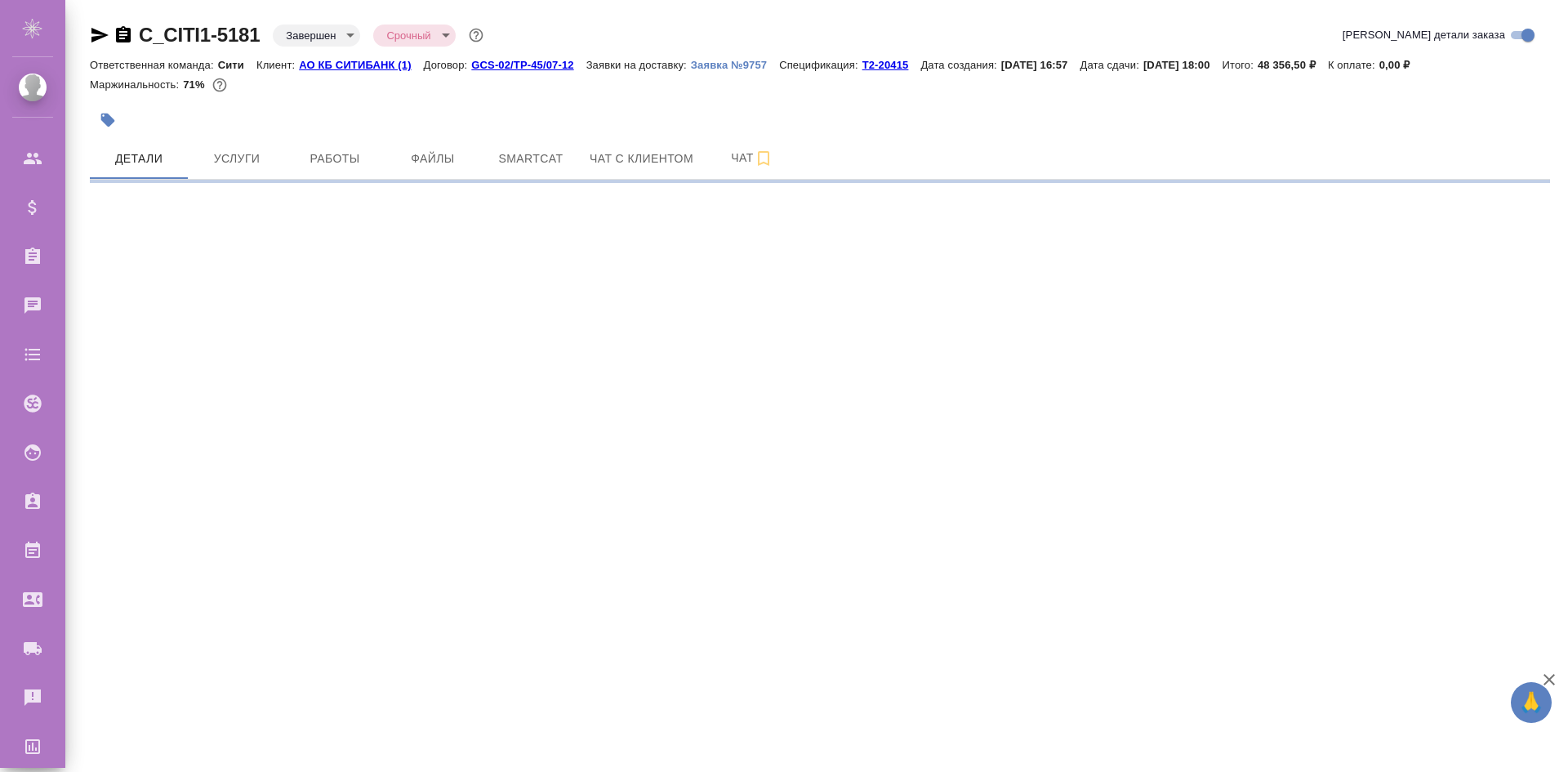
select select "RU"
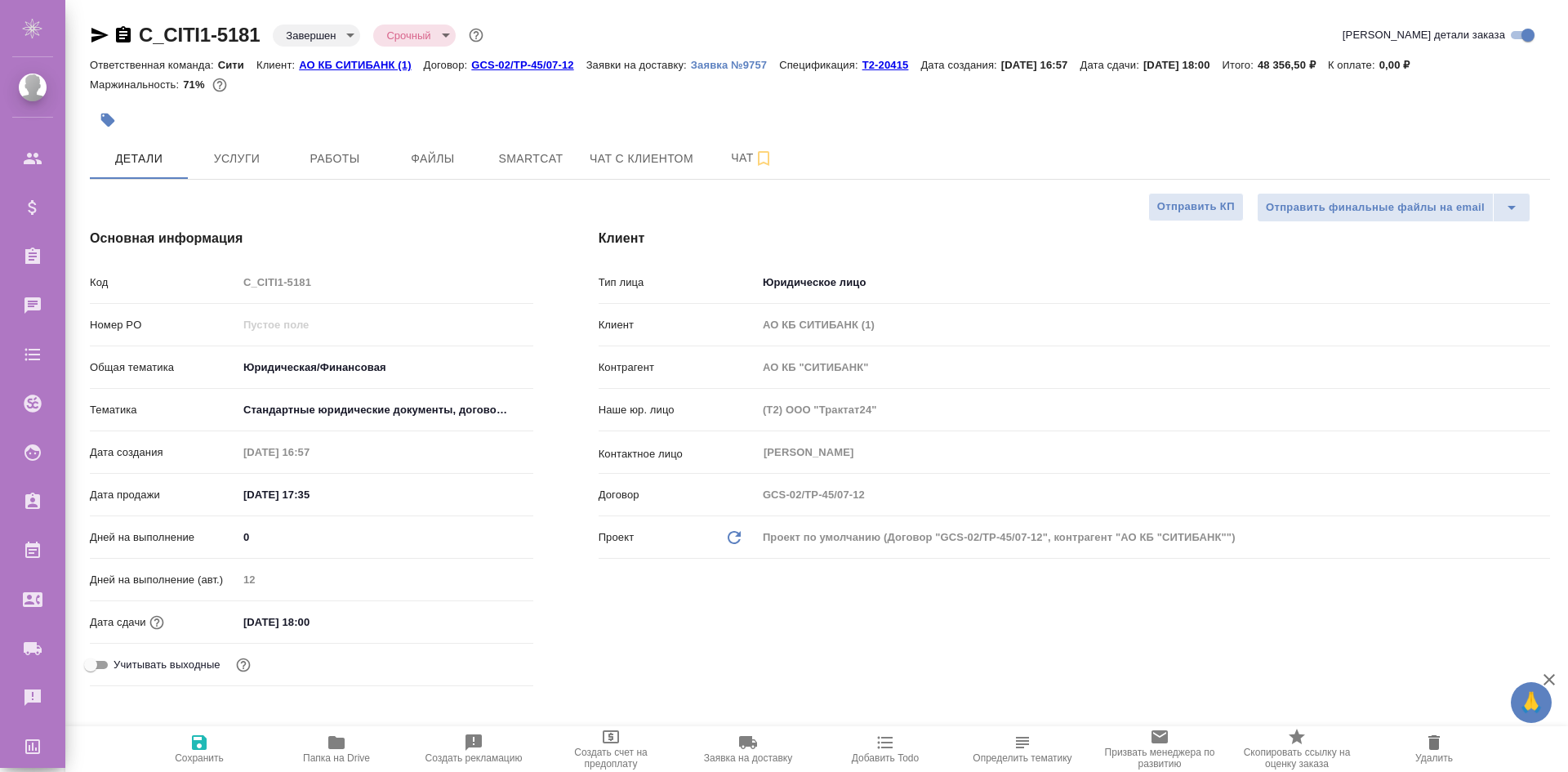
type textarea "x"
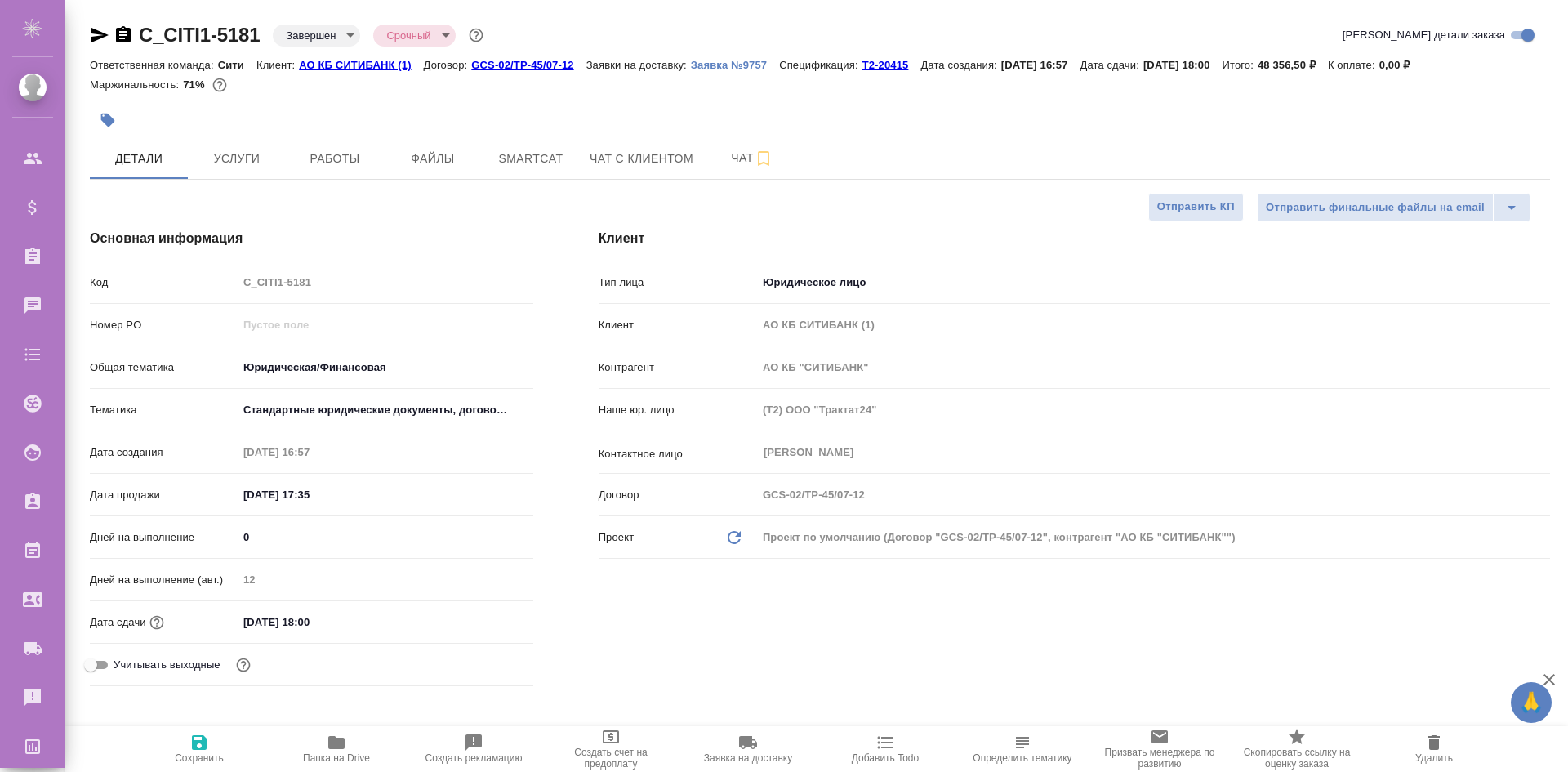
type textarea "x"
select select "RU"
type textarea "x"
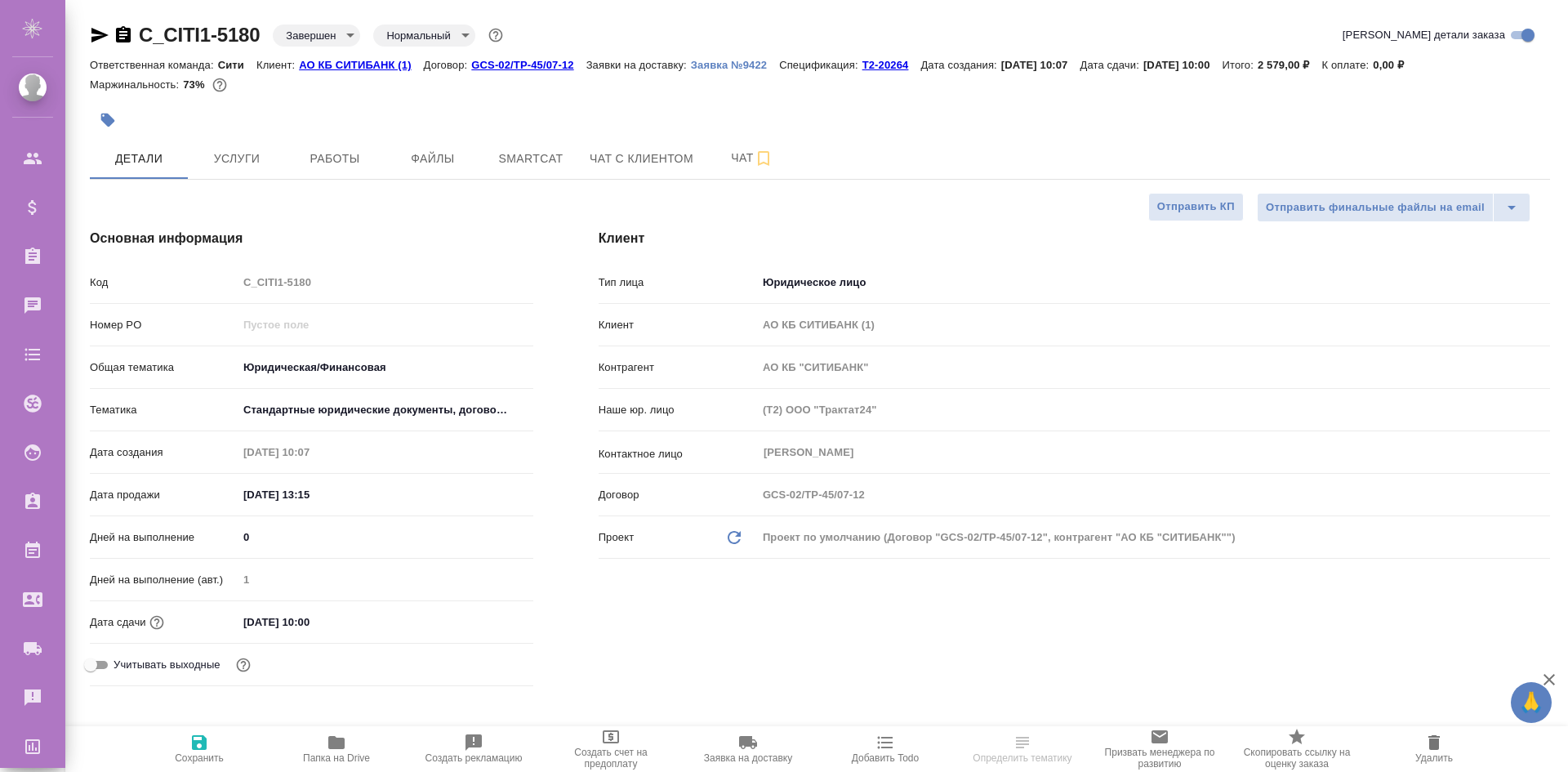
type textarea "x"
click at [880, 61] on p "Т2-20264" at bounding box center [892, 65] width 59 height 13
type textarea "x"
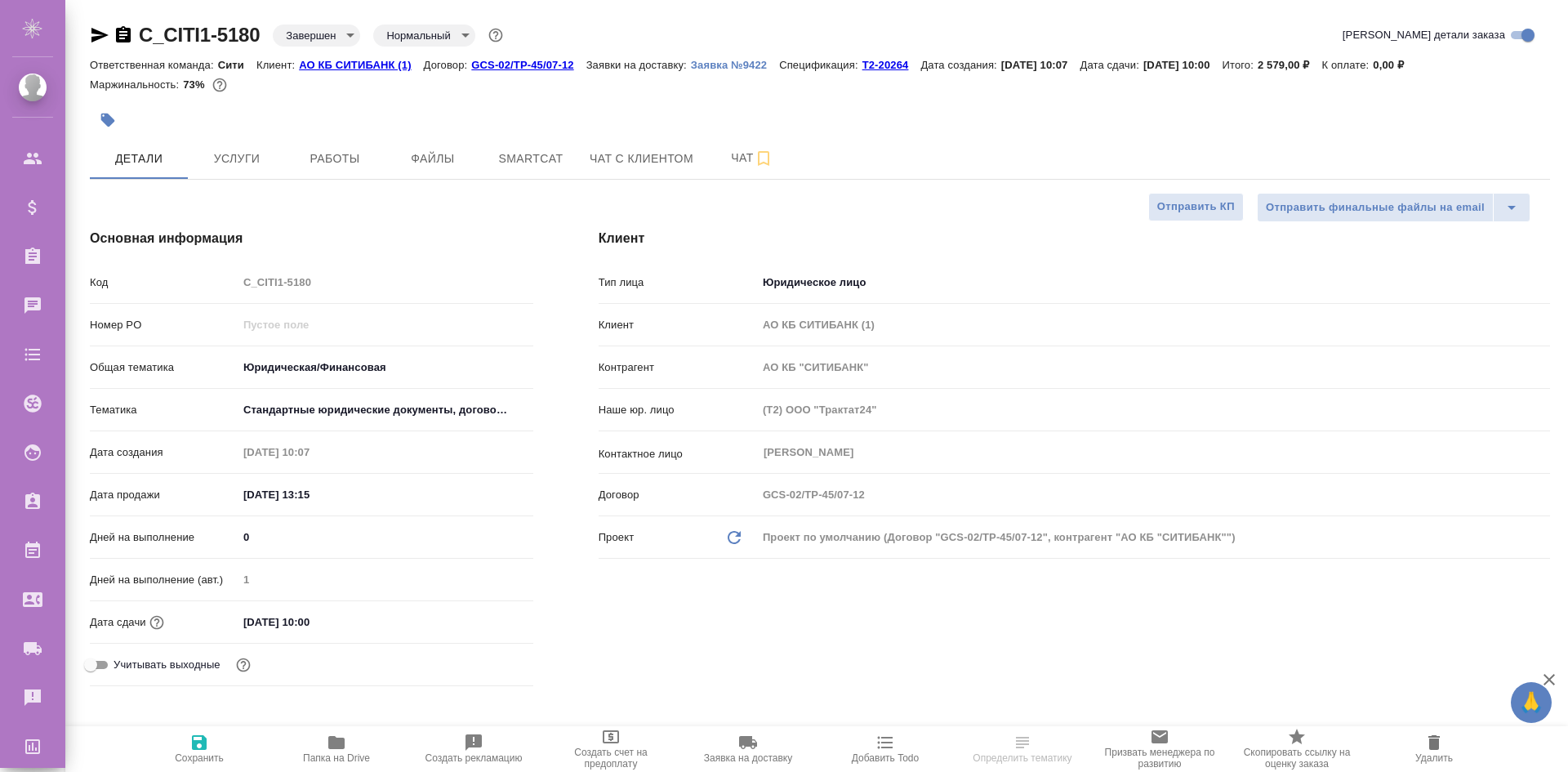
type textarea "x"
select select "RU"
type textarea "x"
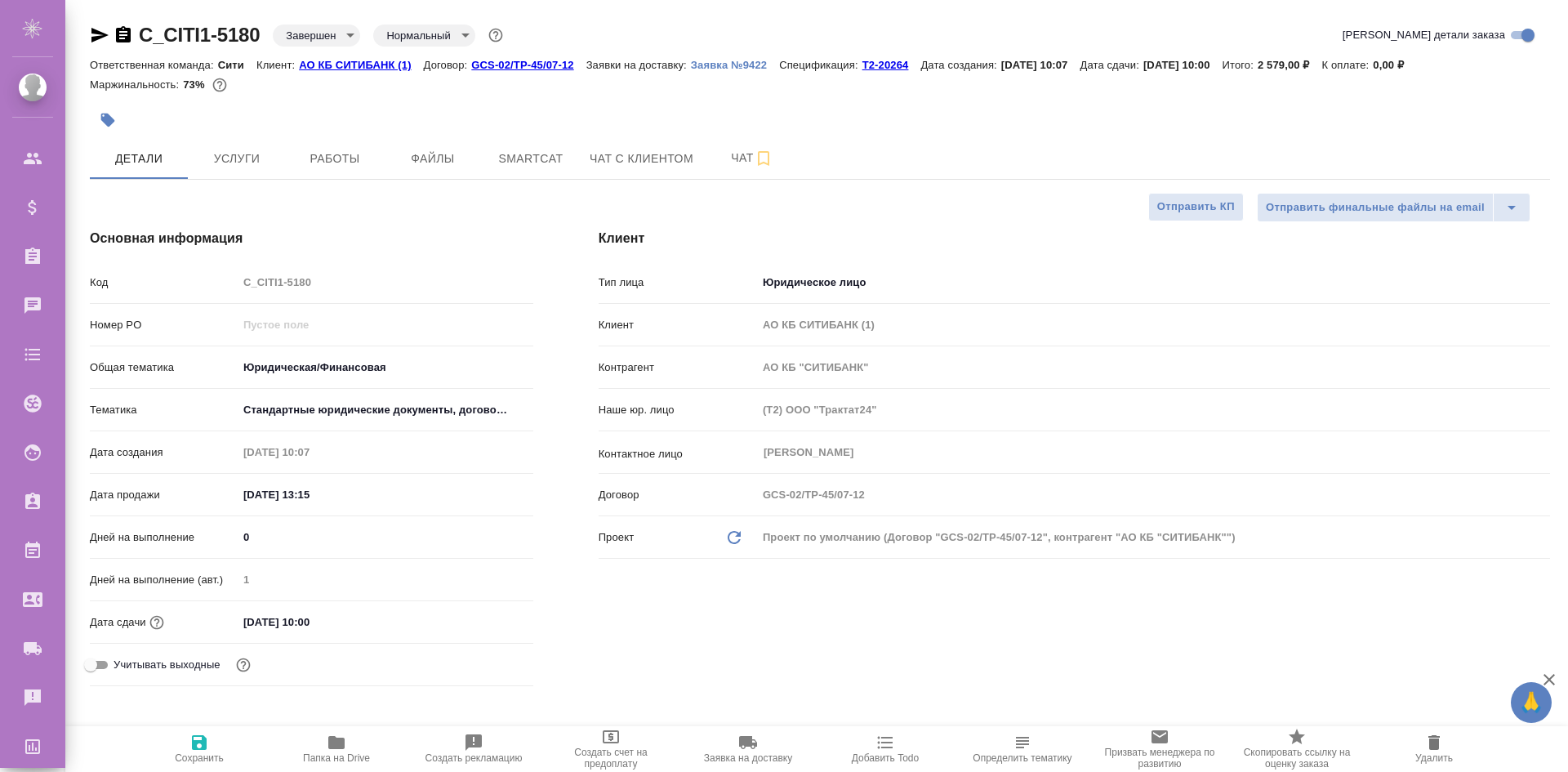
type textarea "x"
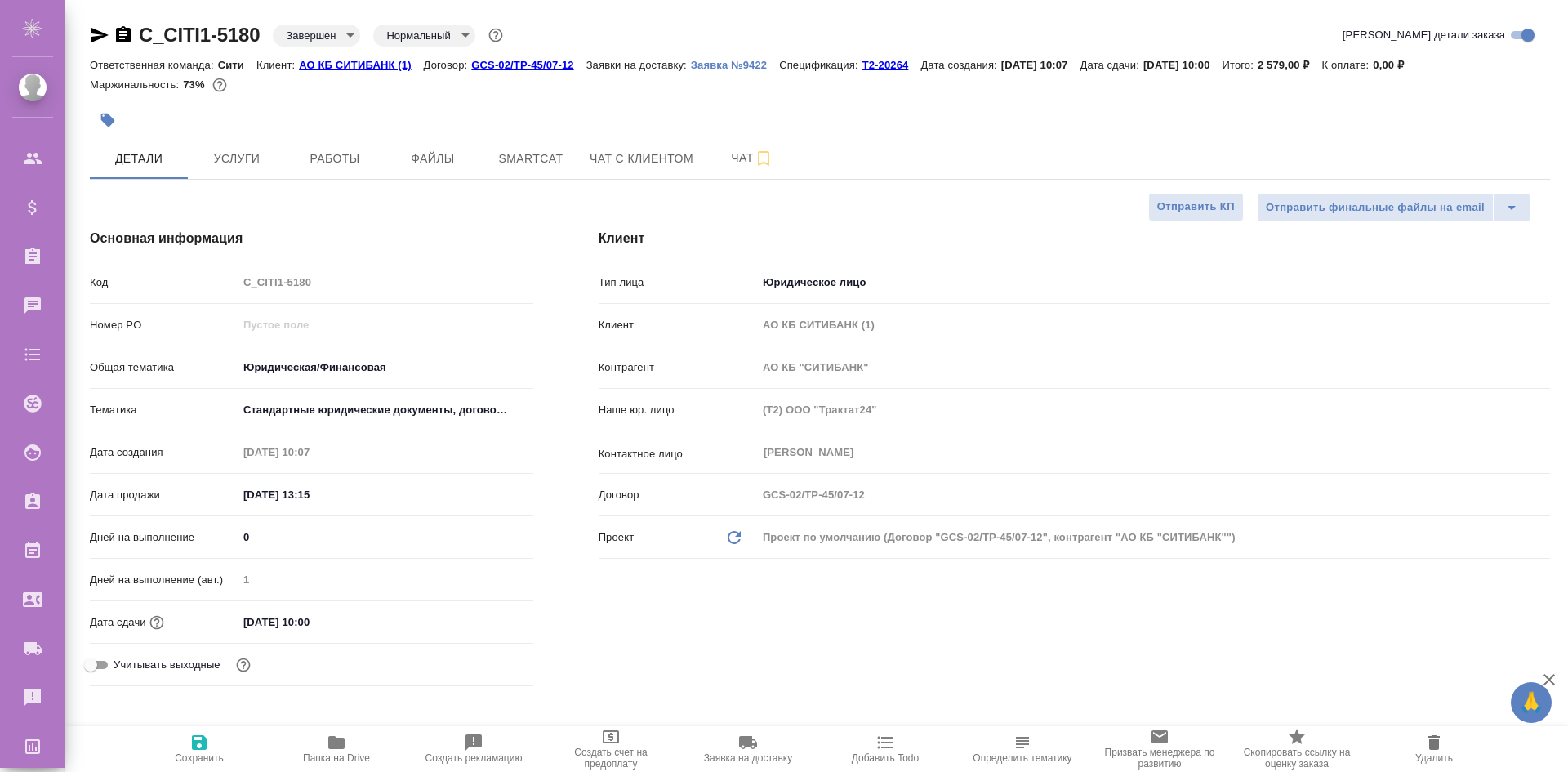
type textarea "x"
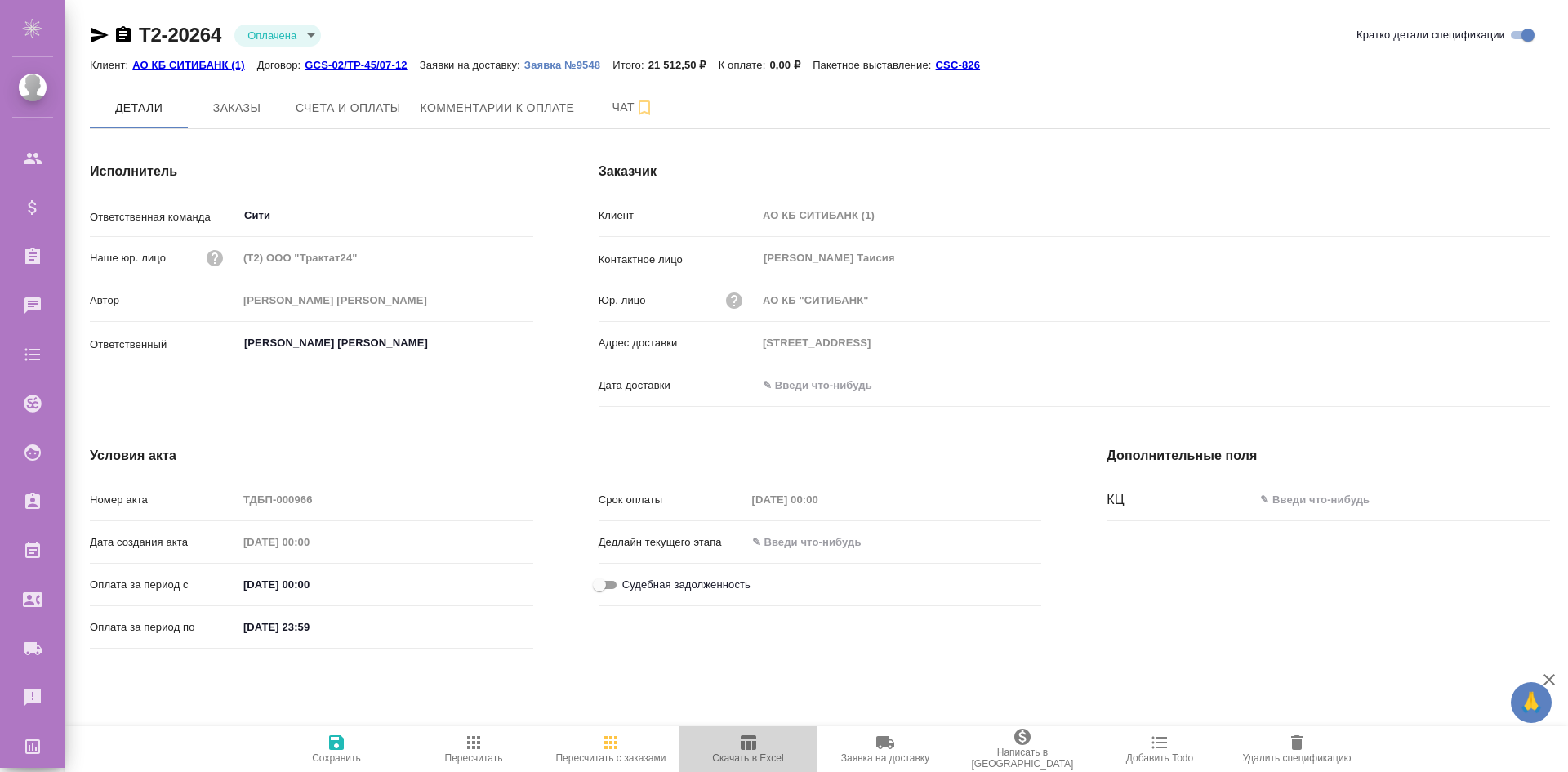
click at [774, 752] on span "Скачать в Excel" at bounding box center [749, 748] width 118 height 31
click at [211, 104] on span "Заказы" at bounding box center [236, 107] width 78 height 20
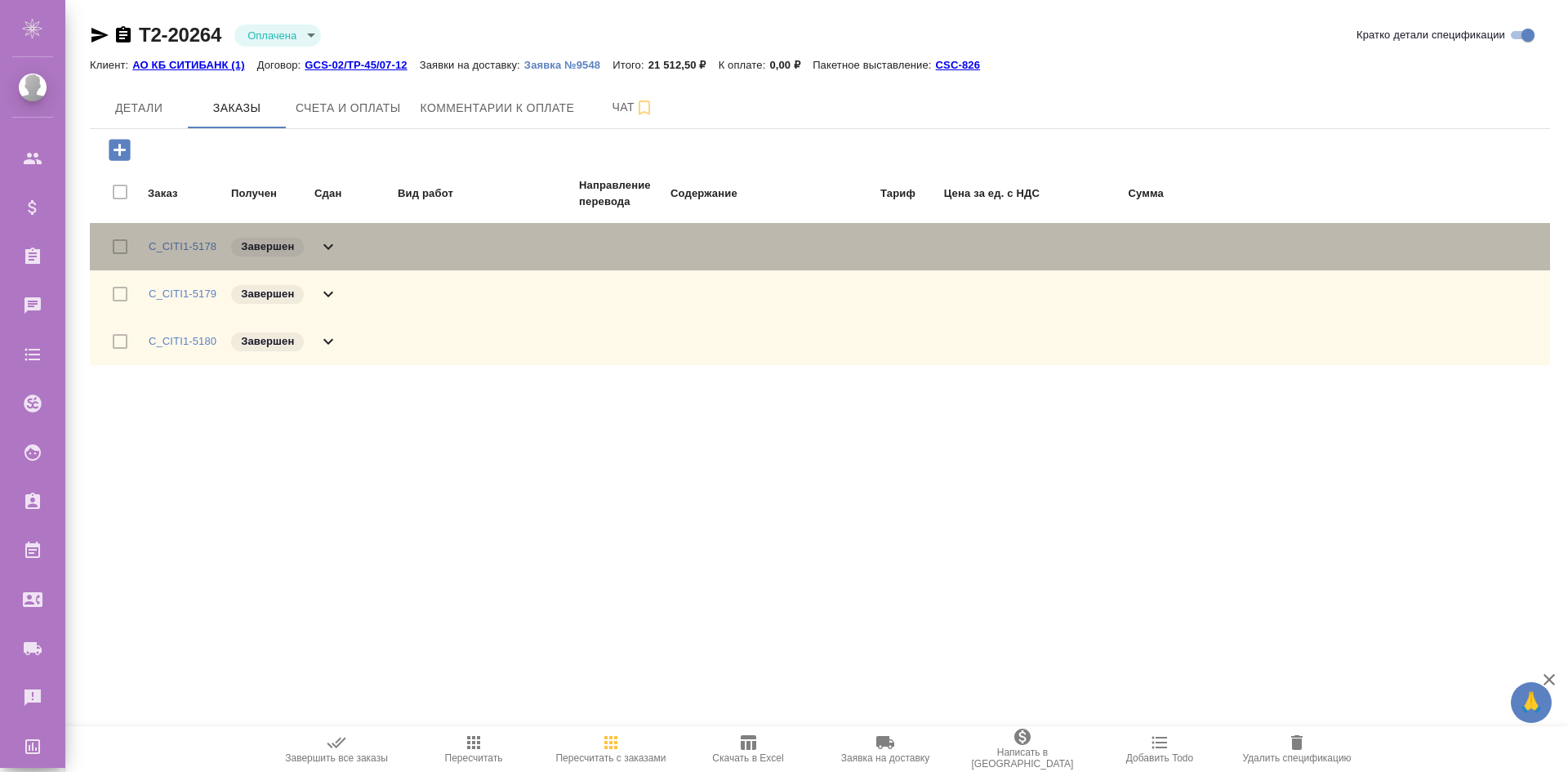
click at [325, 241] on icon at bounding box center [328, 247] width 19 height 19
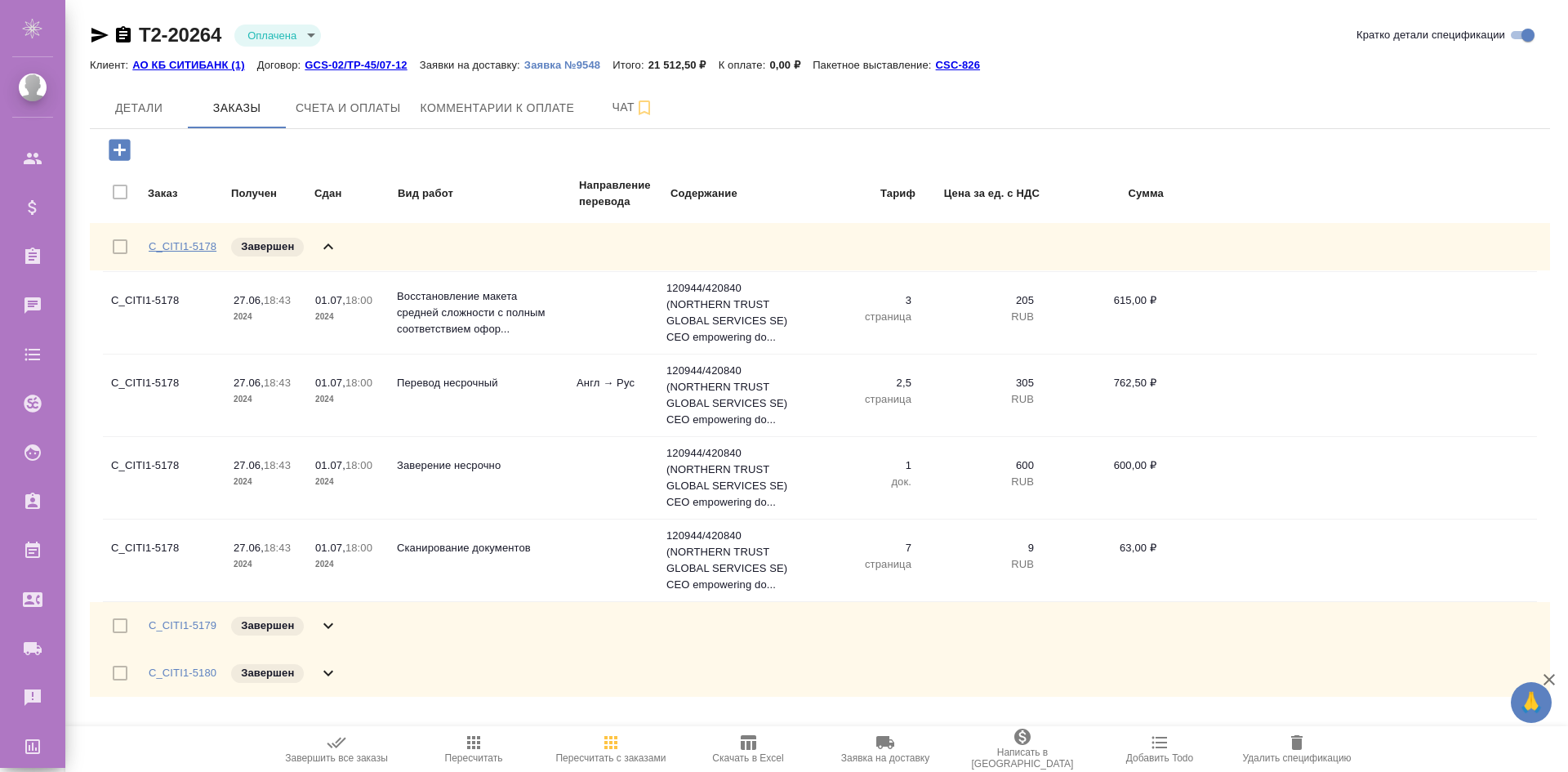
click at [194, 246] on link "C_CITI1-5178" at bounding box center [183, 246] width 68 height 13
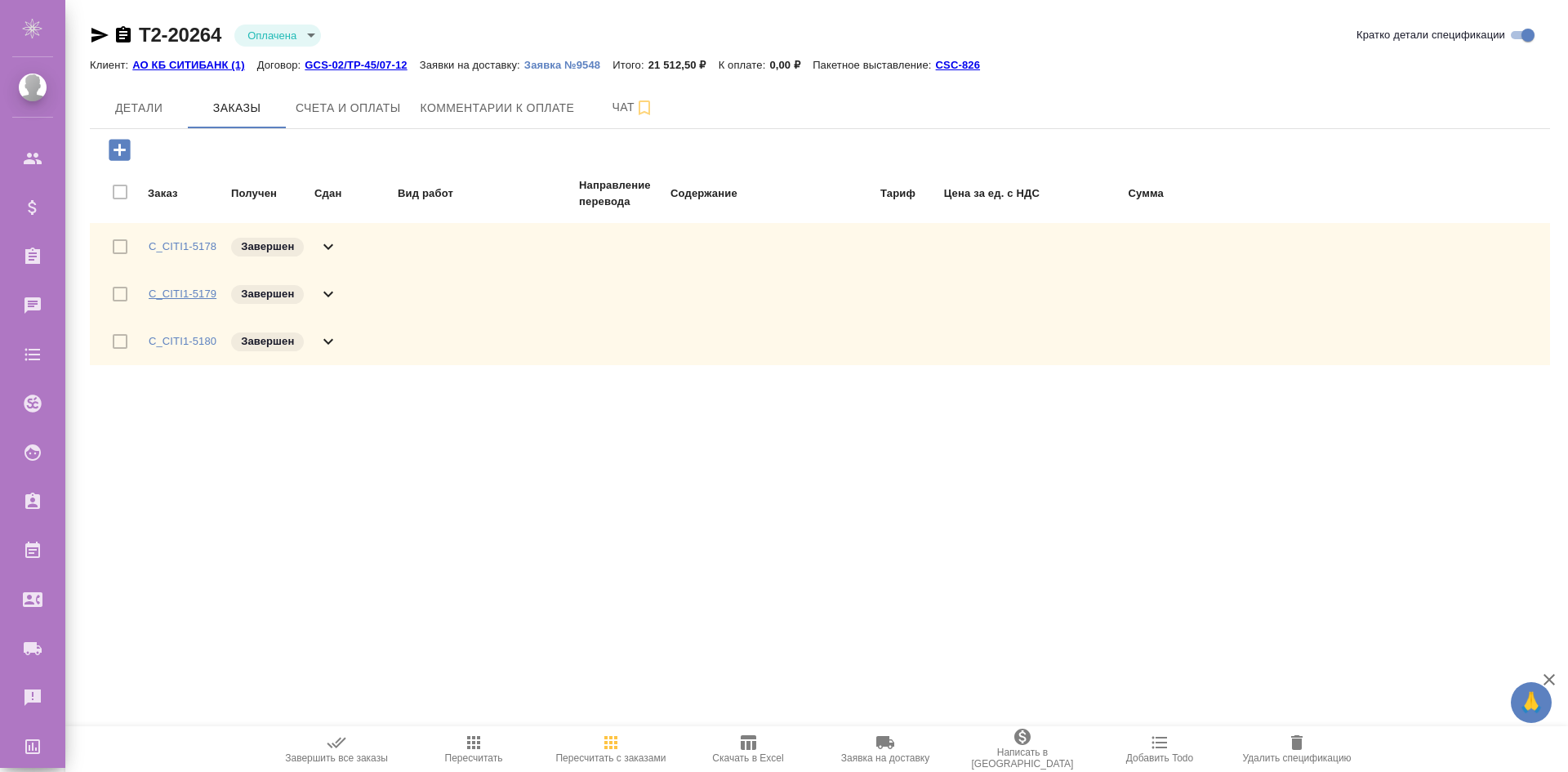
click at [197, 291] on link "C_CITI1-5179" at bounding box center [183, 293] width 68 height 13
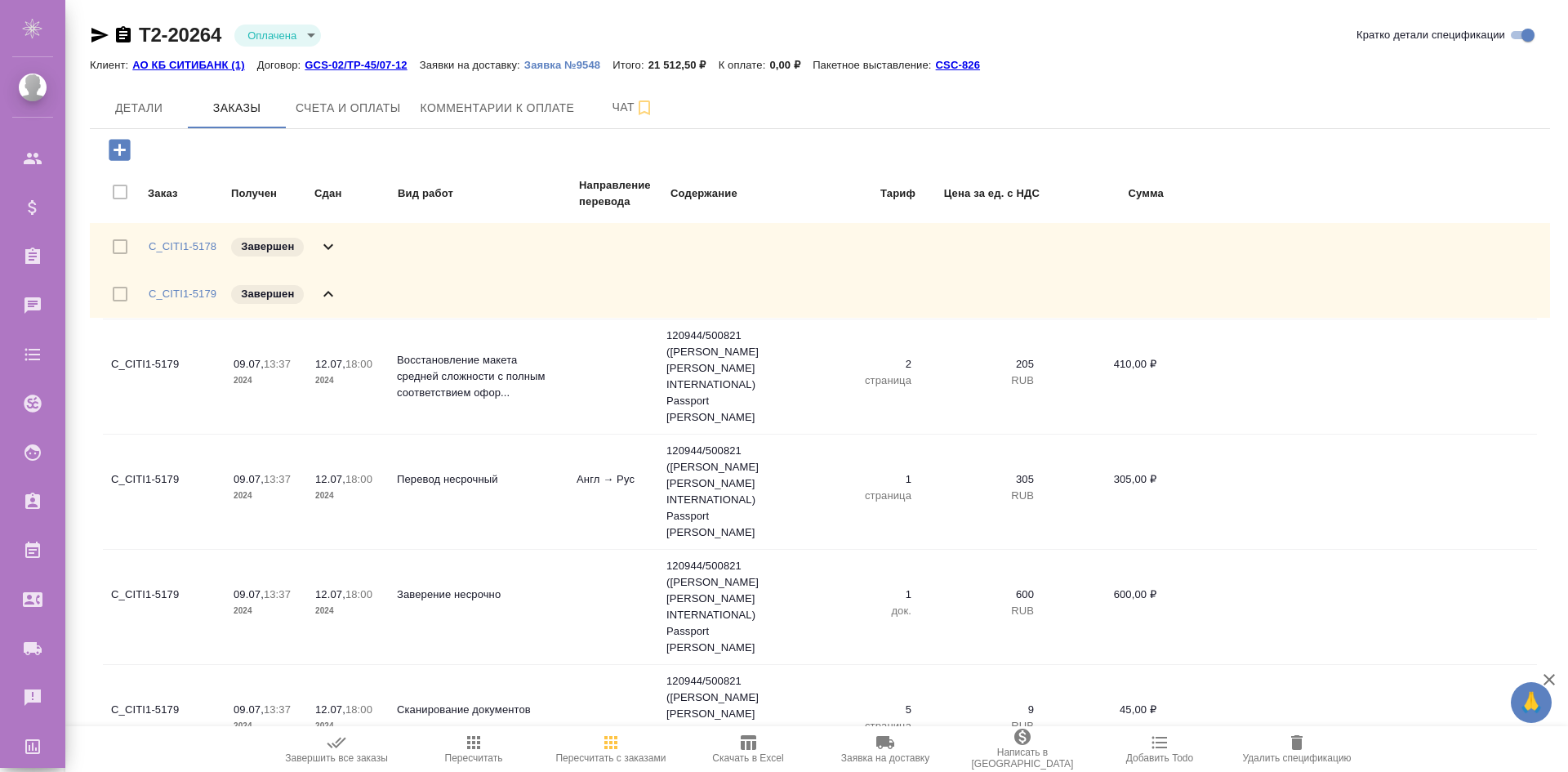
click at [323, 287] on icon at bounding box center [328, 294] width 19 height 19
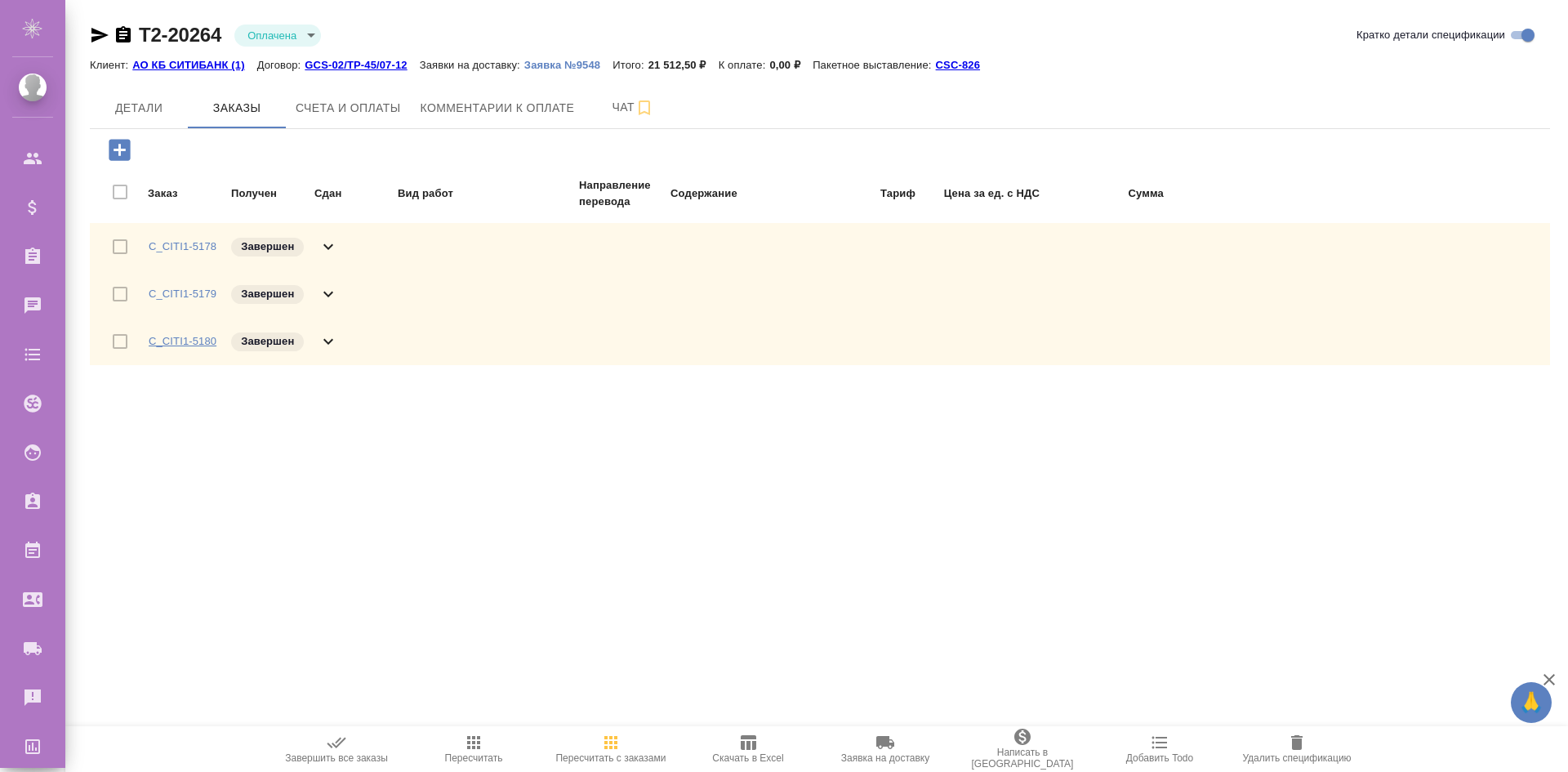
click at [165, 340] on link "C_CITI1-5180" at bounding box center [183, 341] width 68 height 13
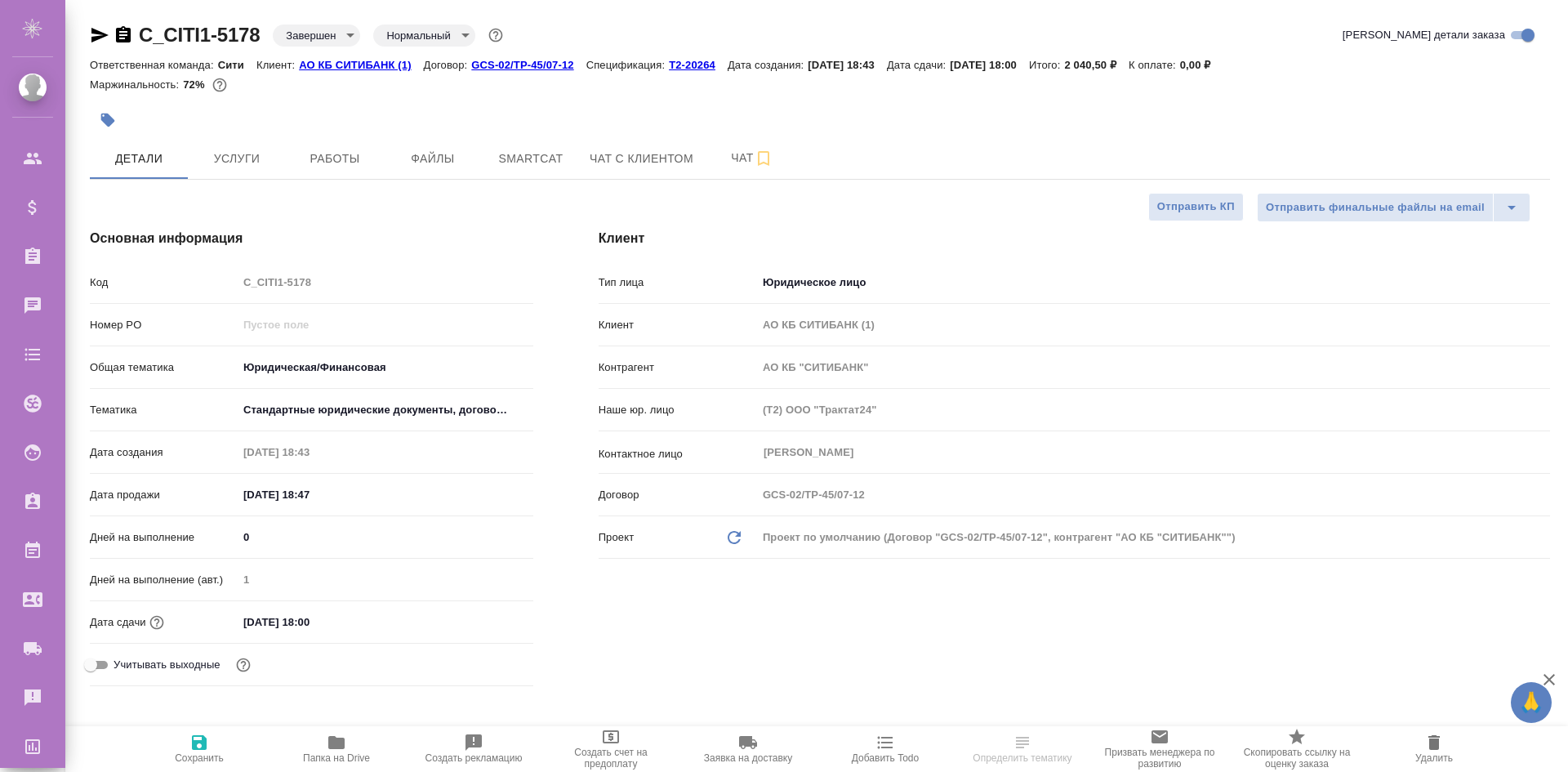
select select "RU"
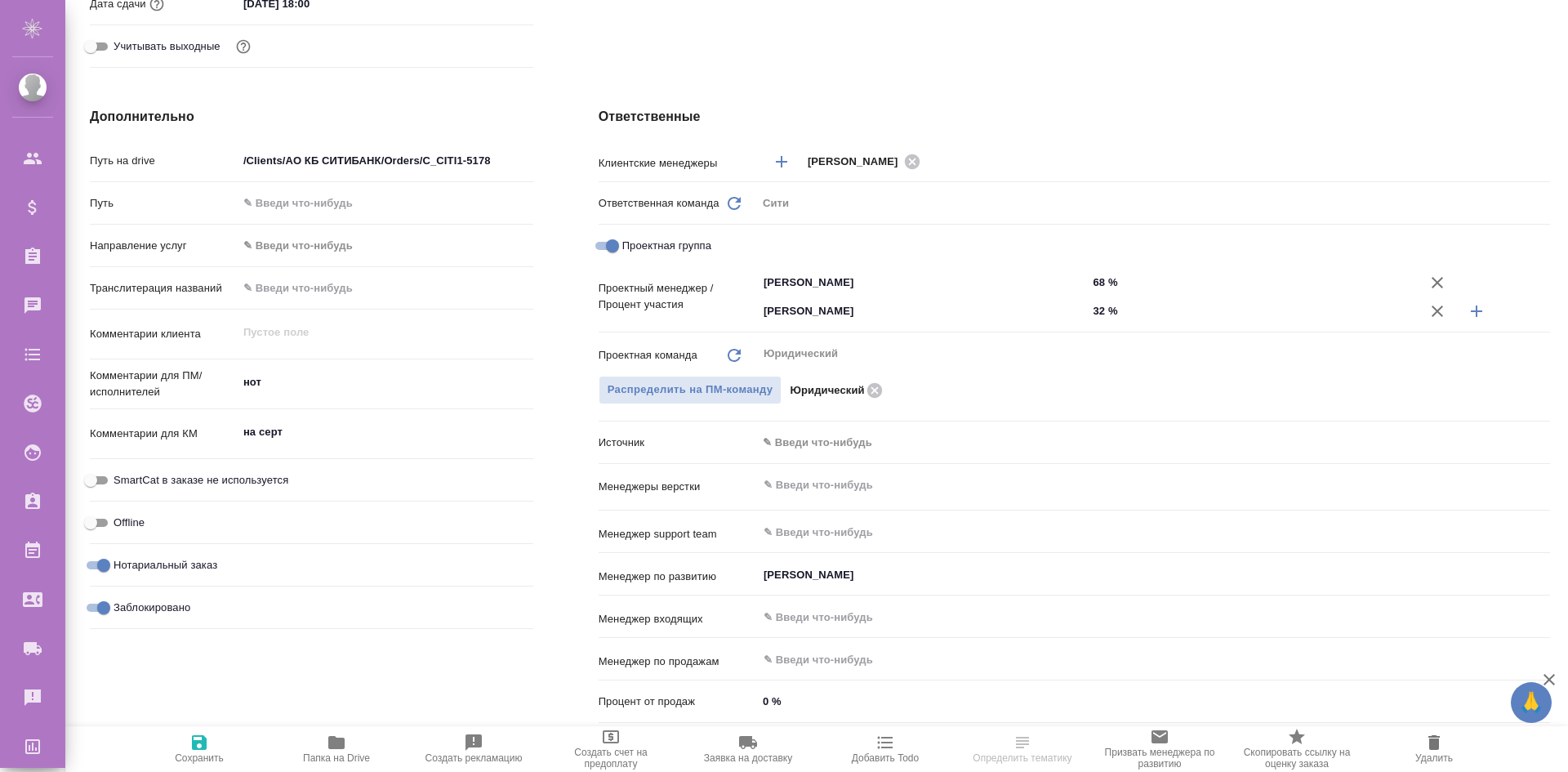
scroll to position [700, 0]
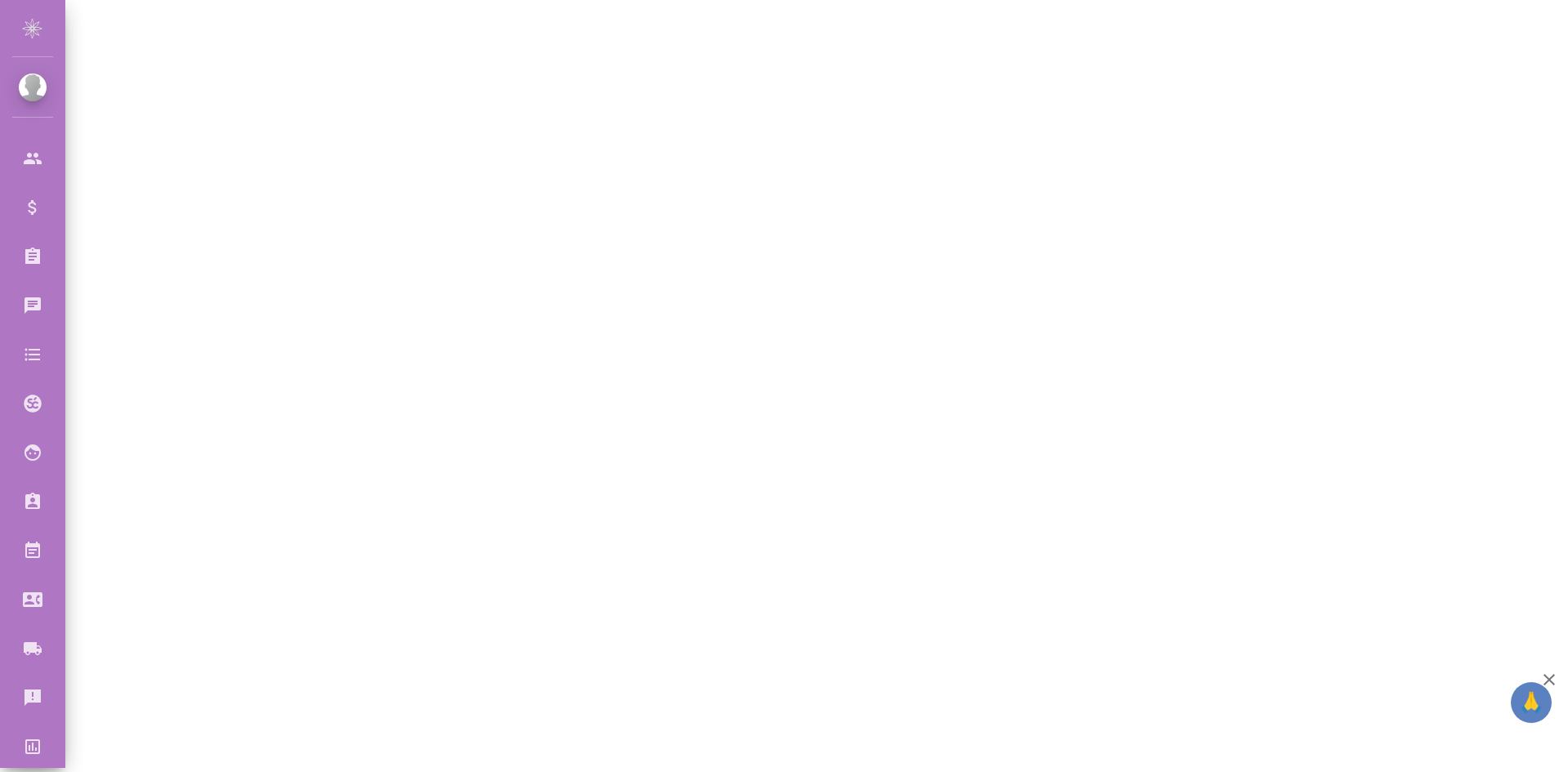
select select "RU"
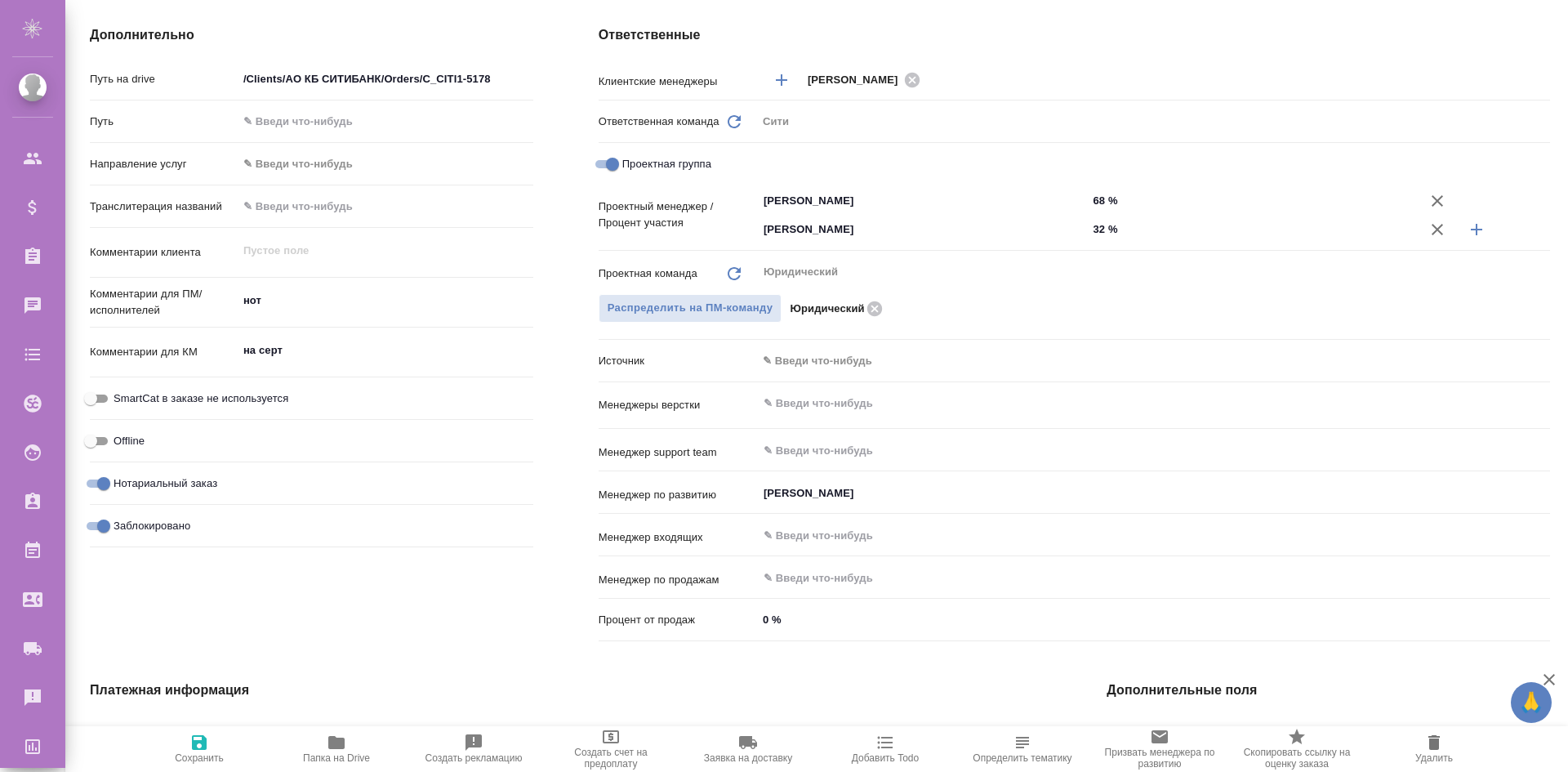
type textarea "x"
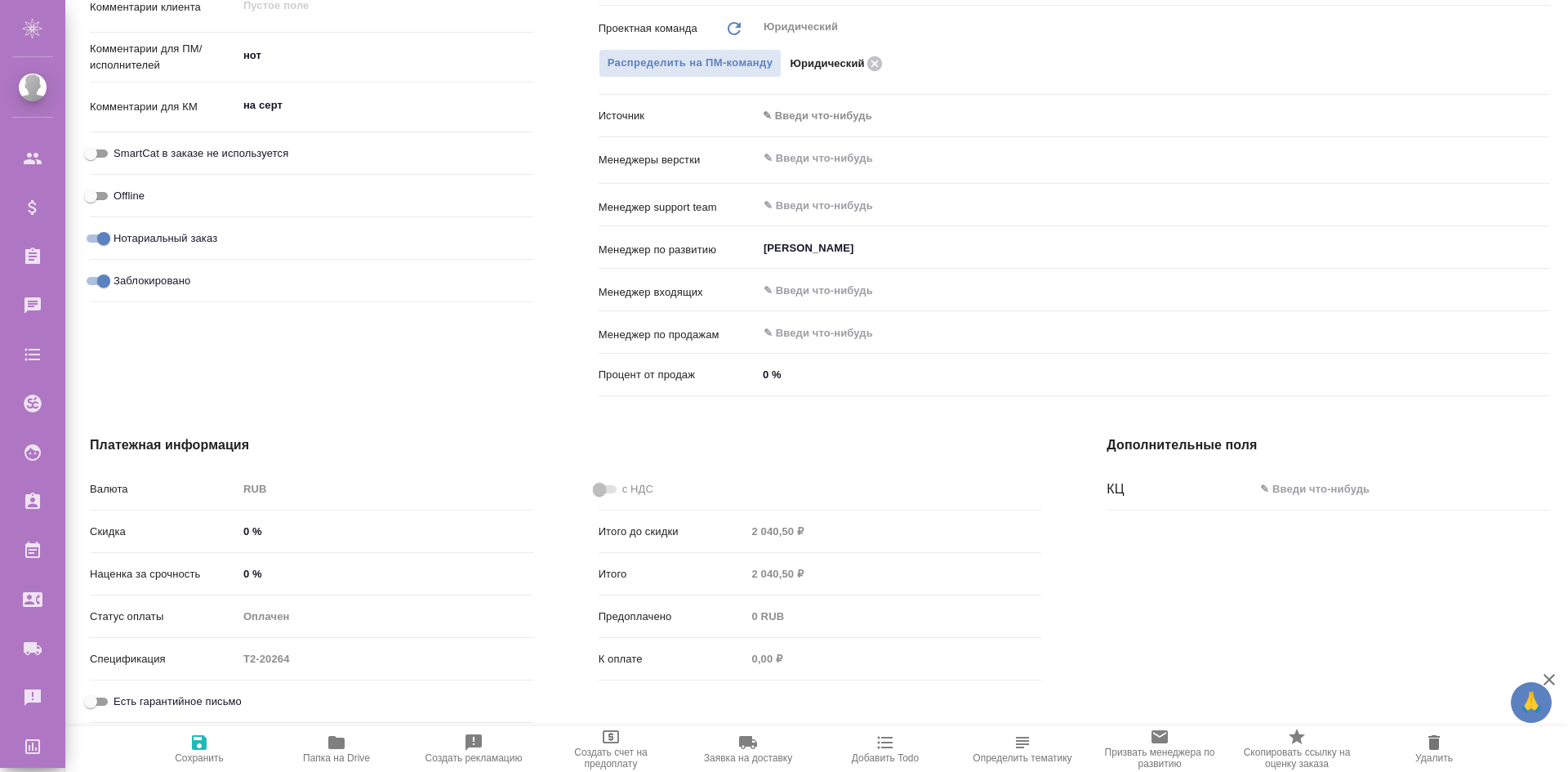
type textarea "x"
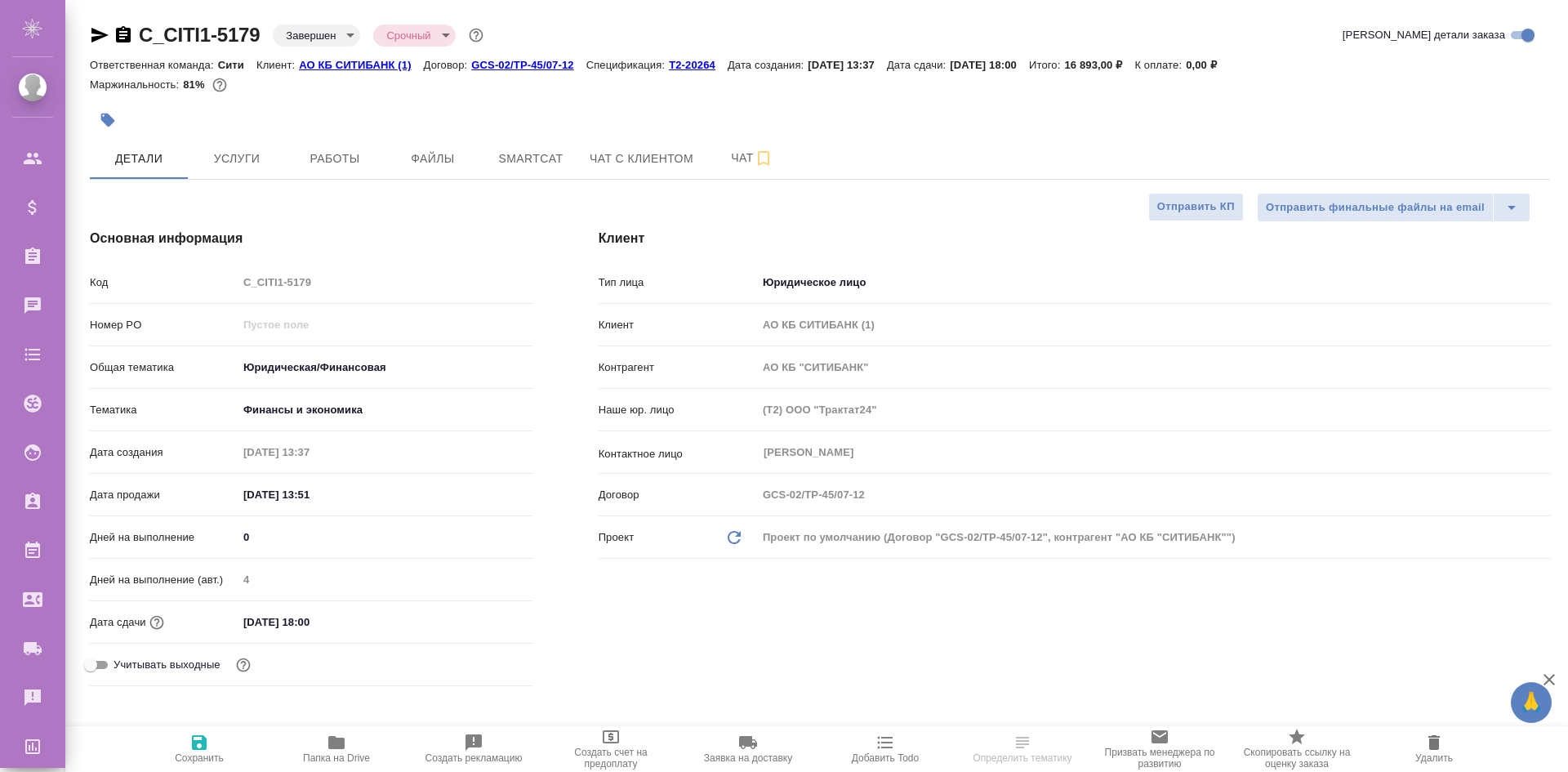
select select "RU"
type textarea "x"
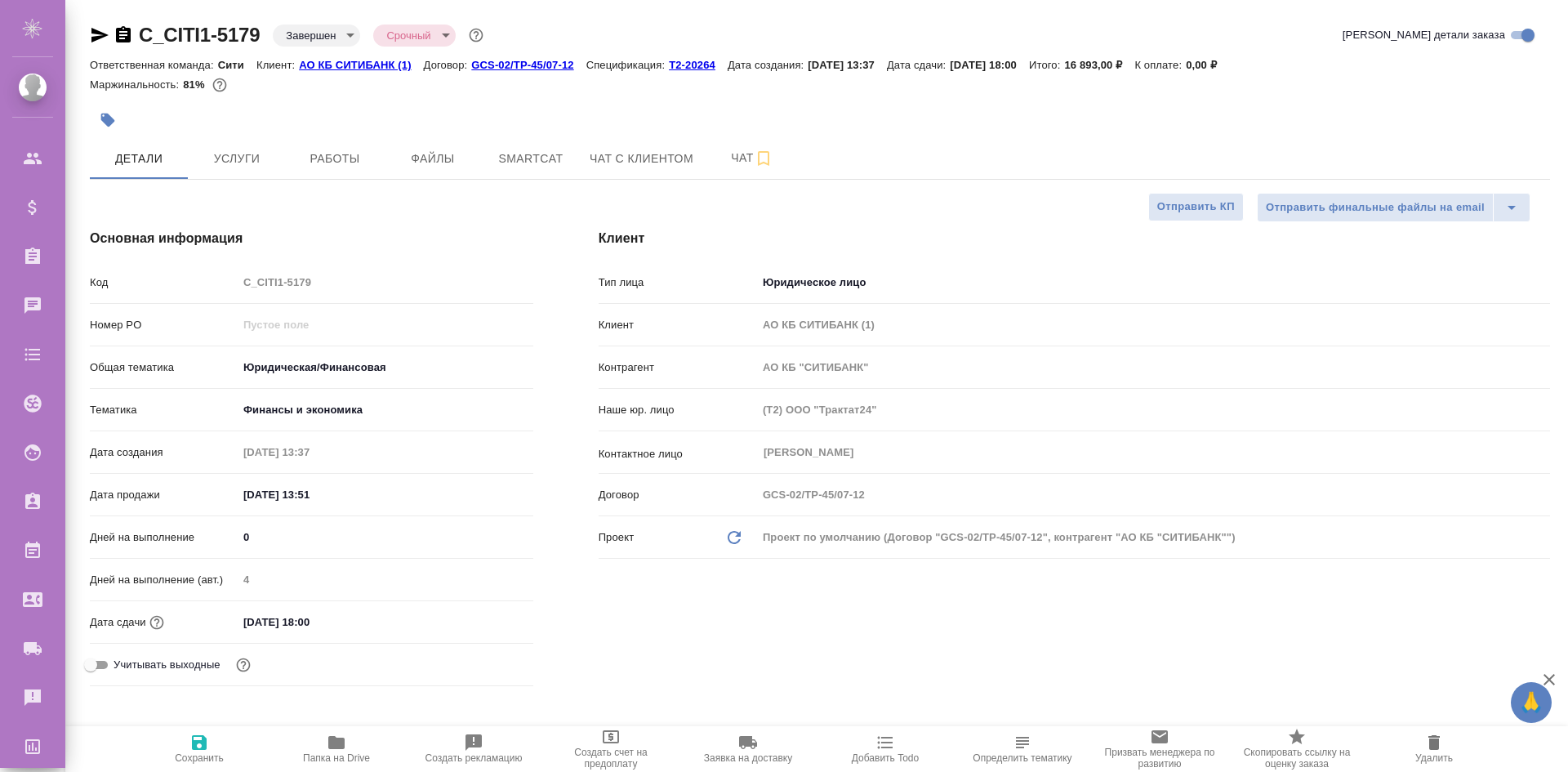
type textarea "x"
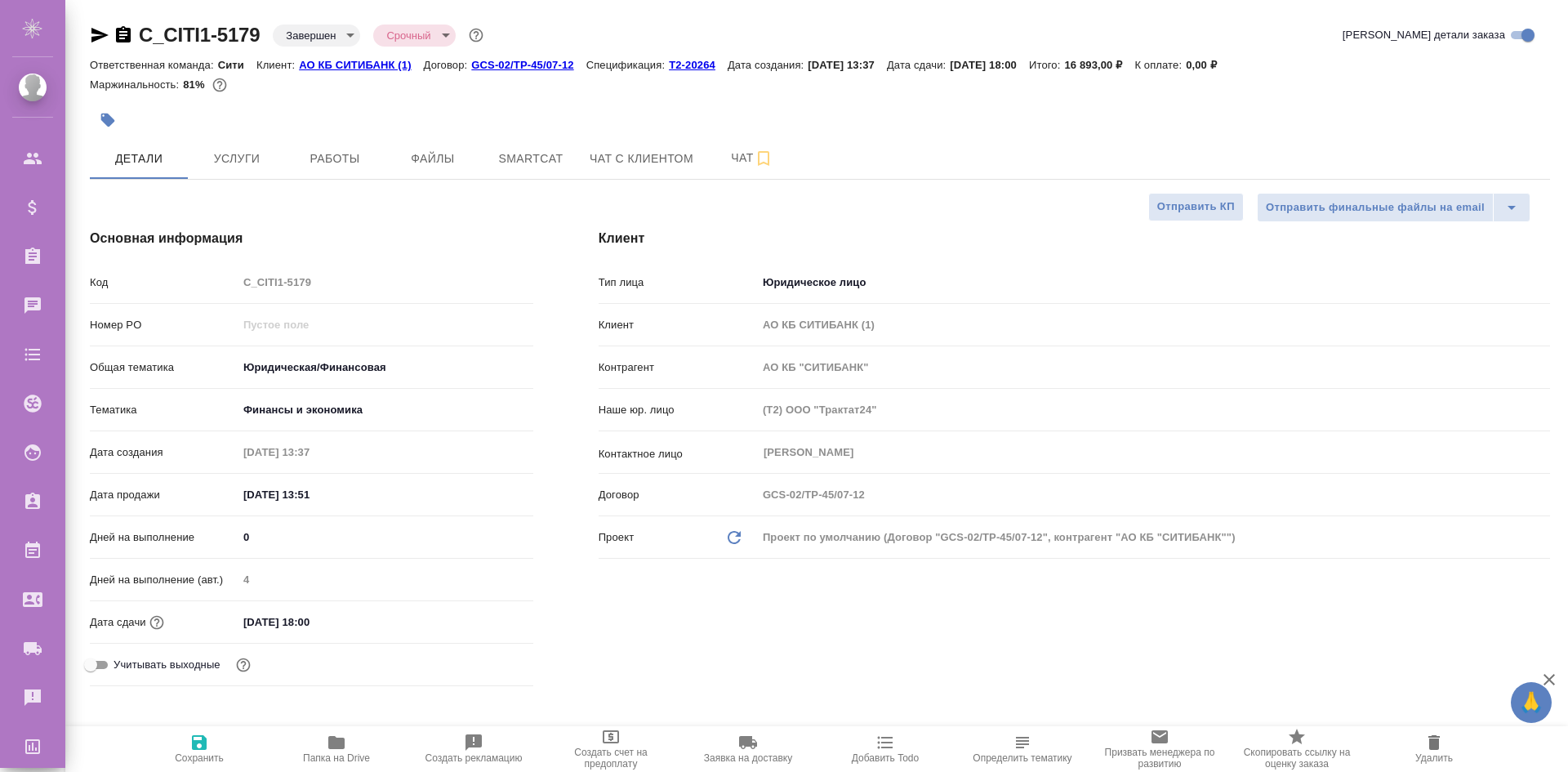
type textarea "x"
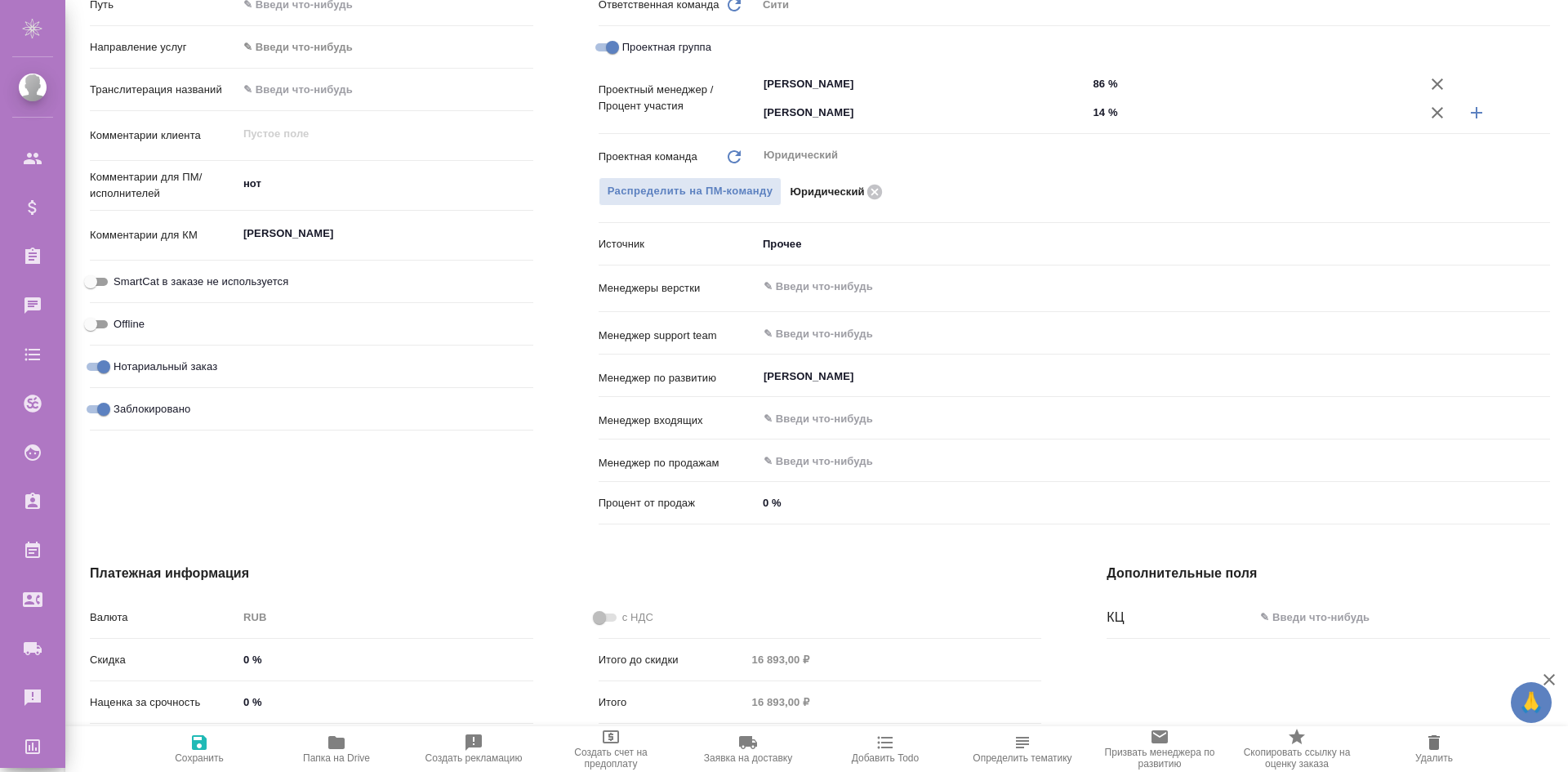
scroll to position [899, 0]
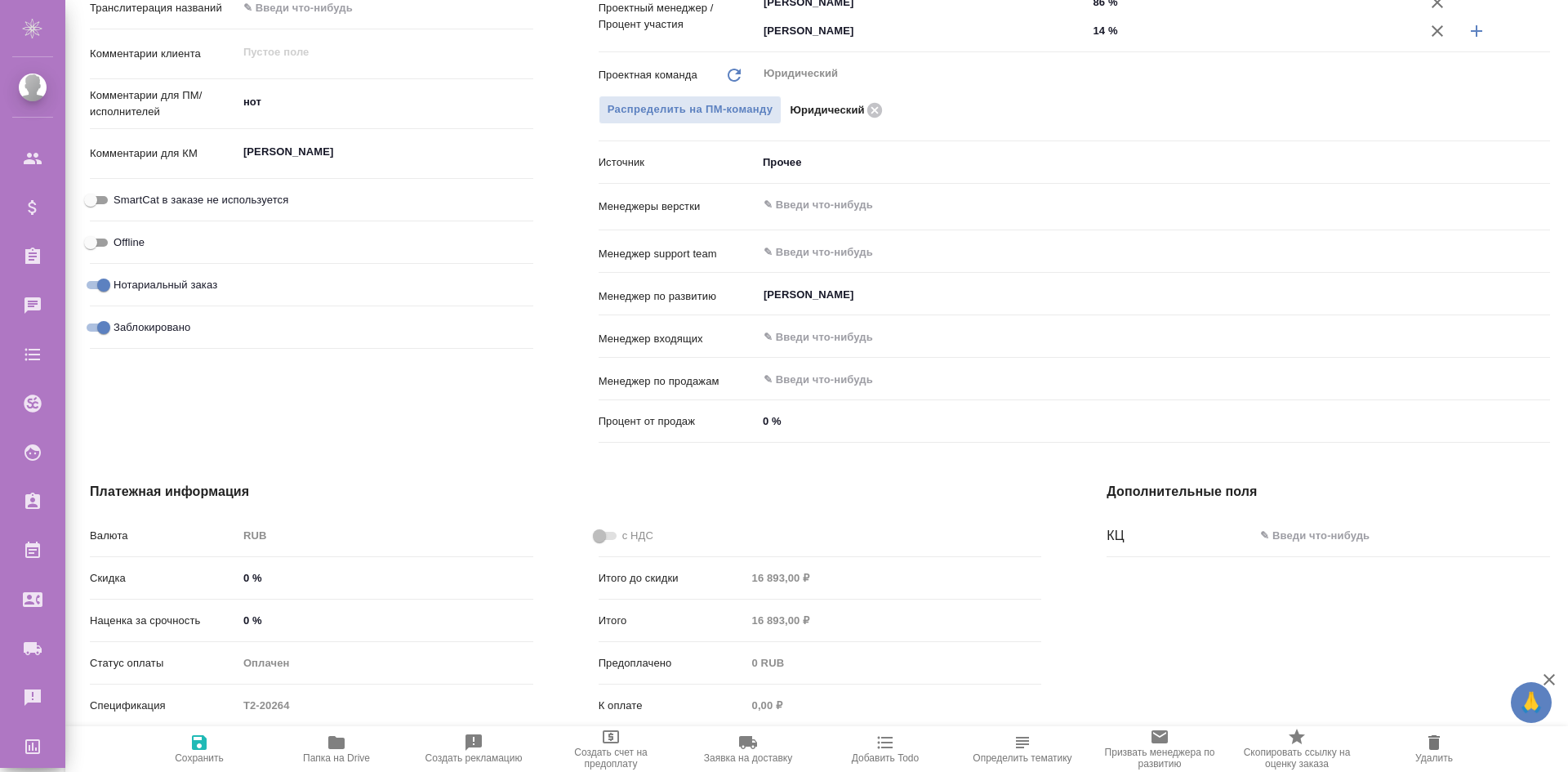
type textarea "x"
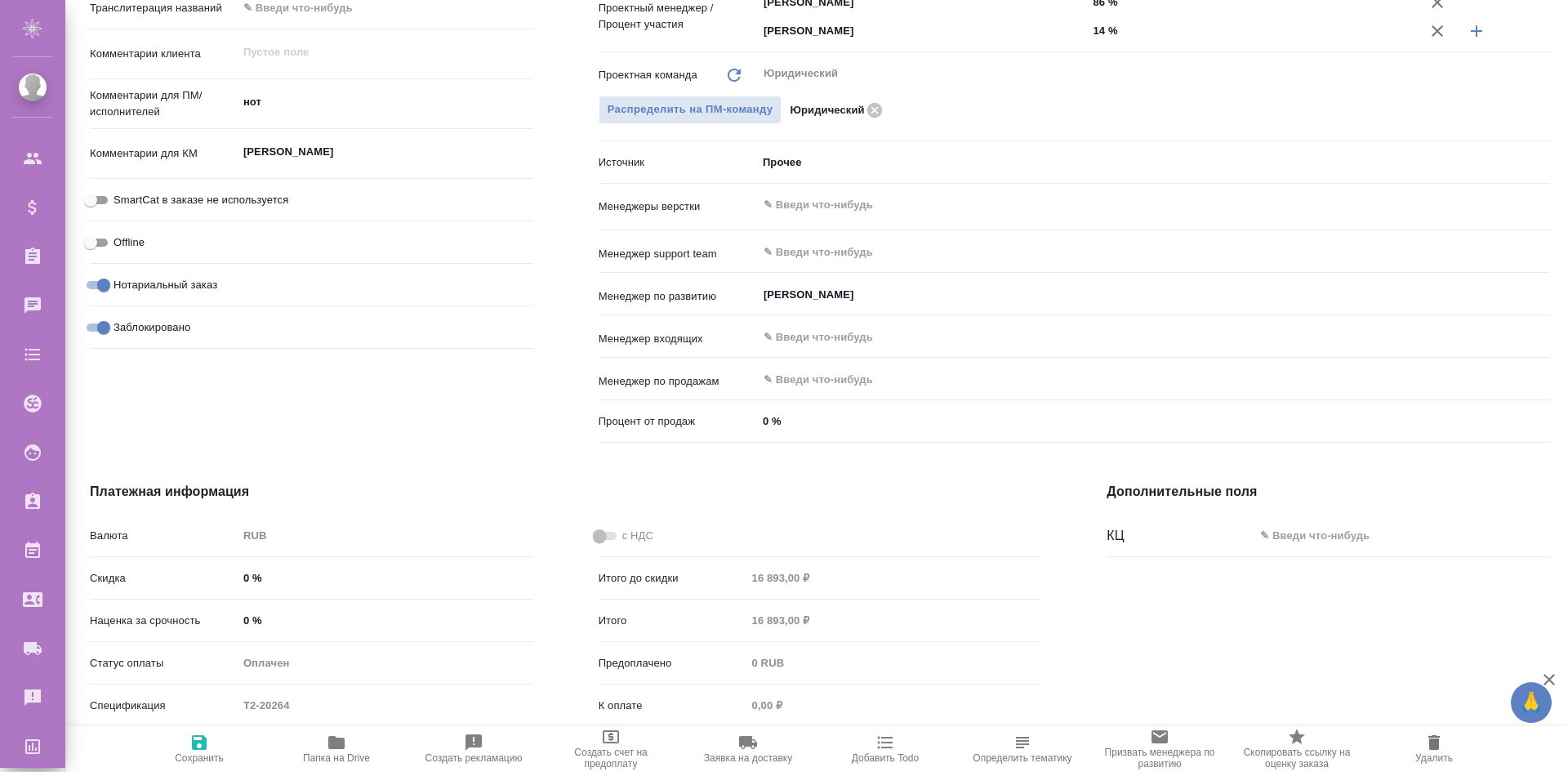
type textarea "x"
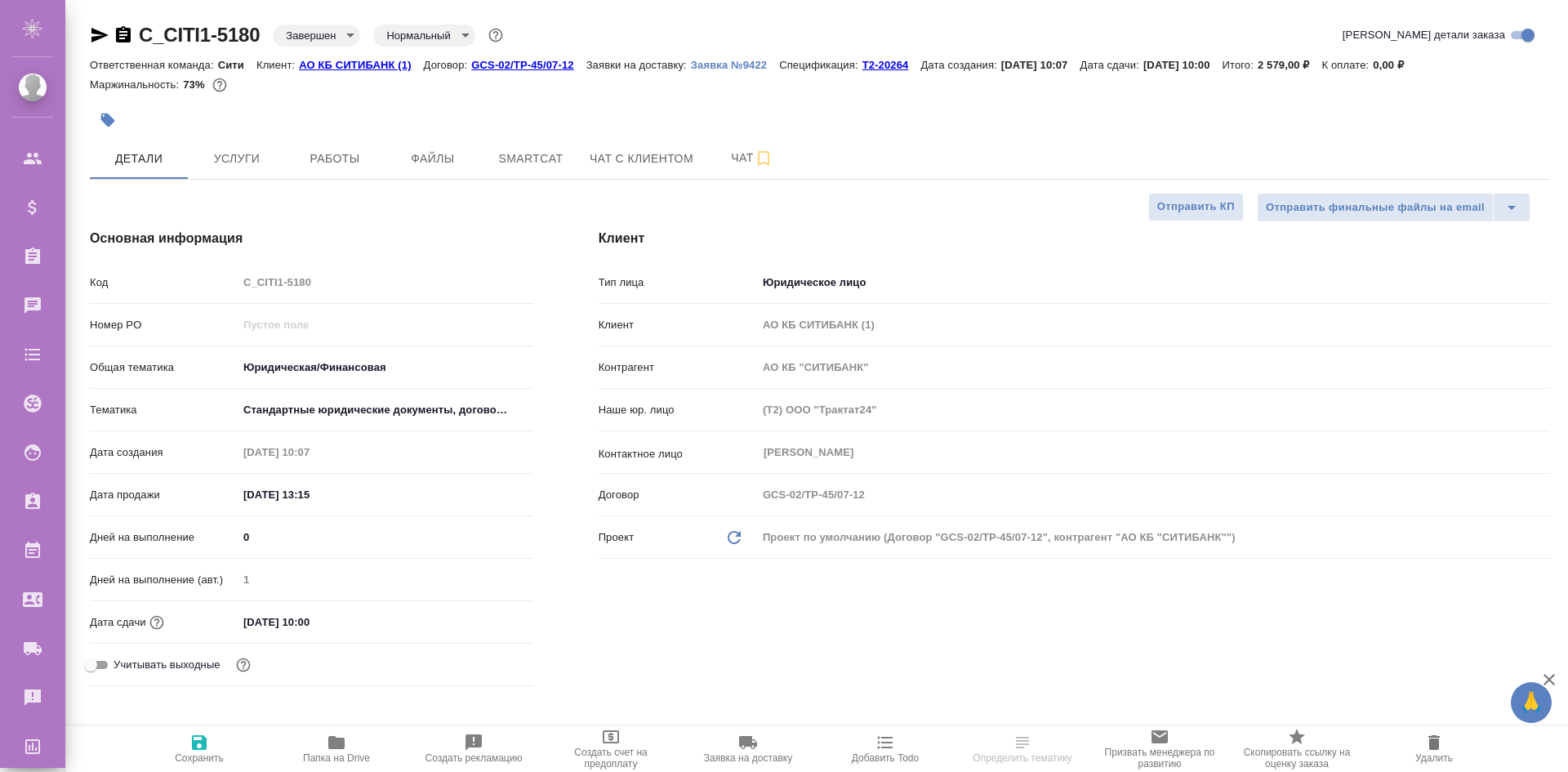
select select "RU"
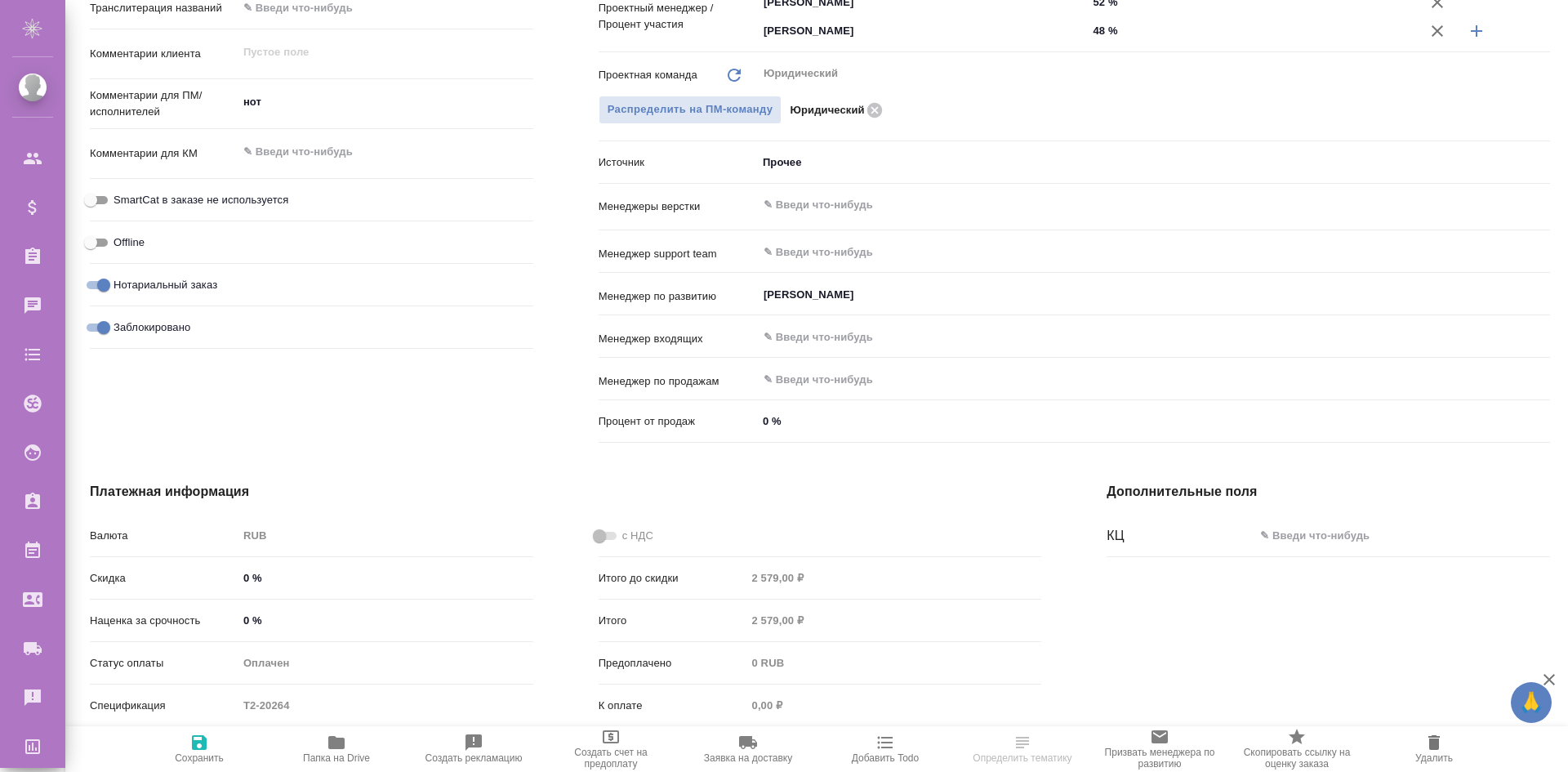
scroll to position [945, 0]
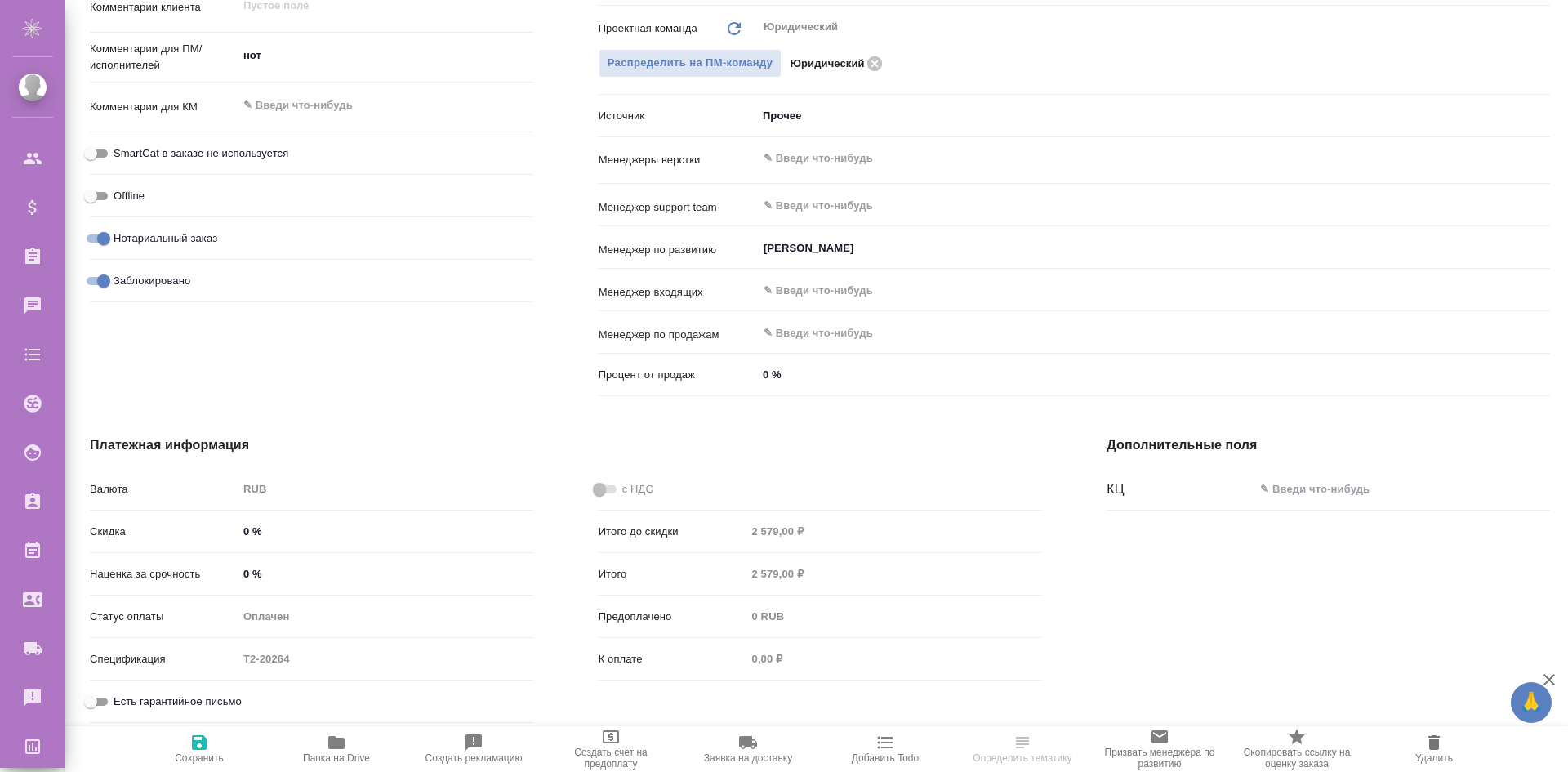
select select "RU"
type textarea "x"
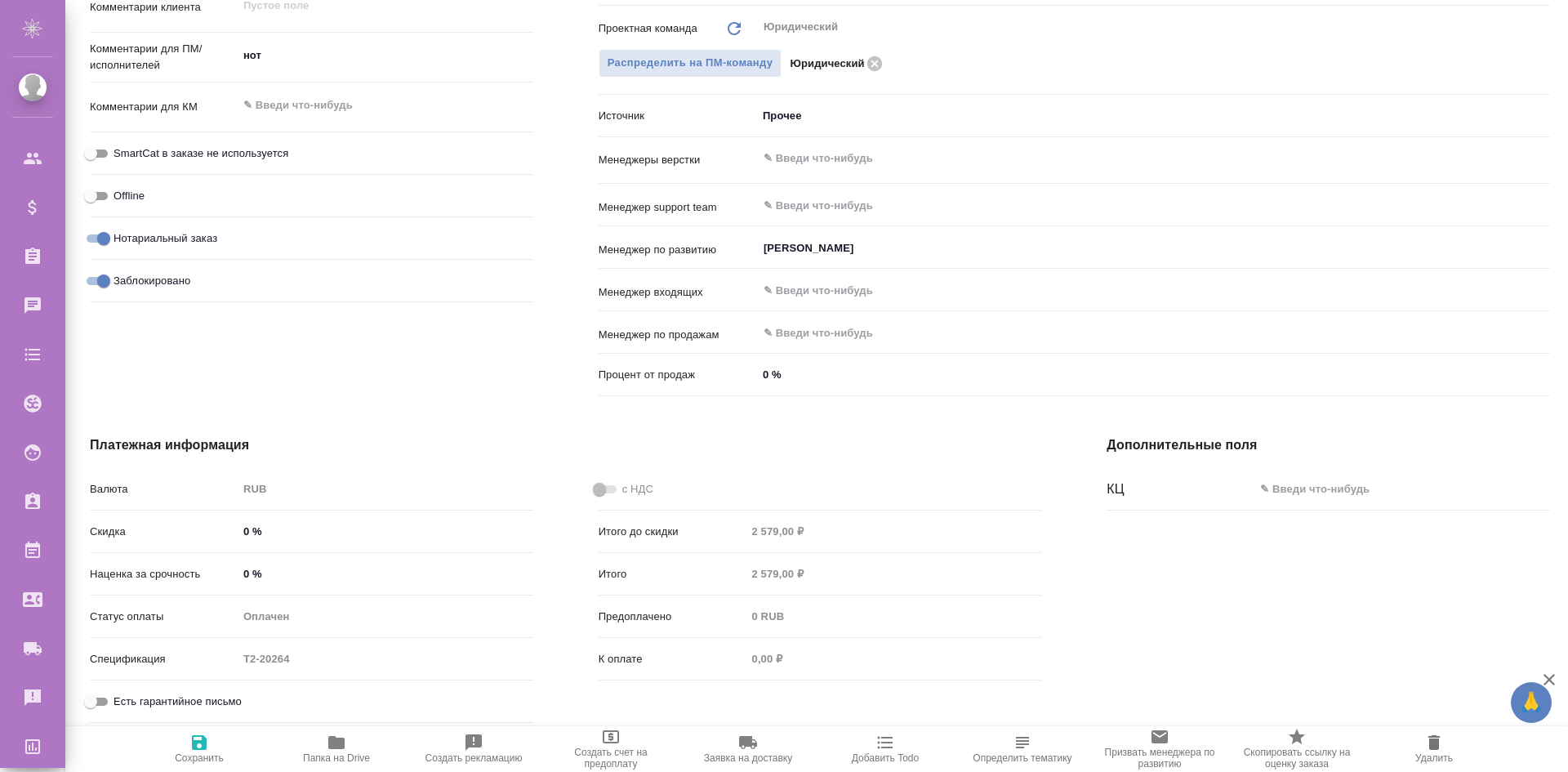
type textarea "x"
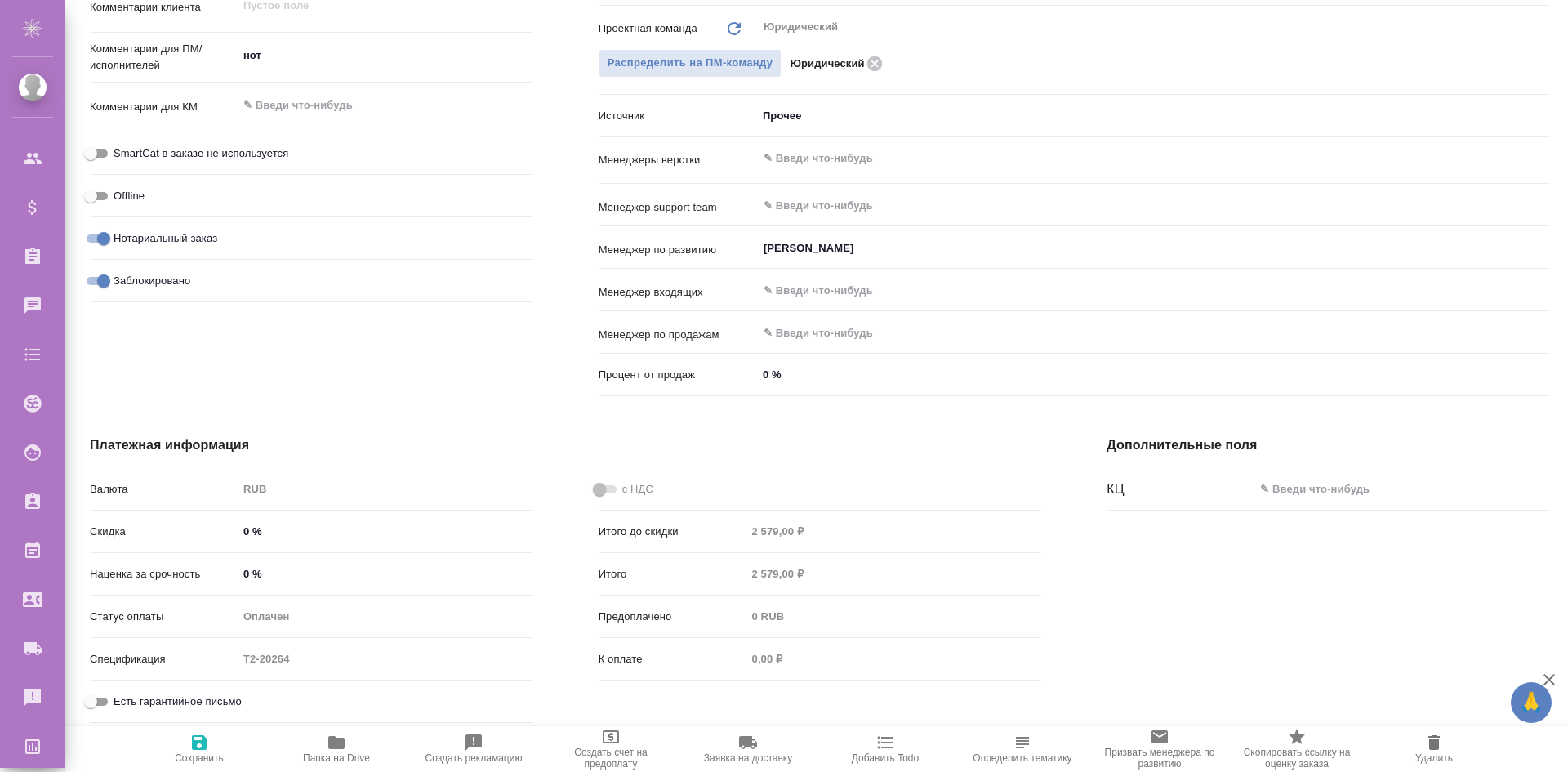
type textarea "x"
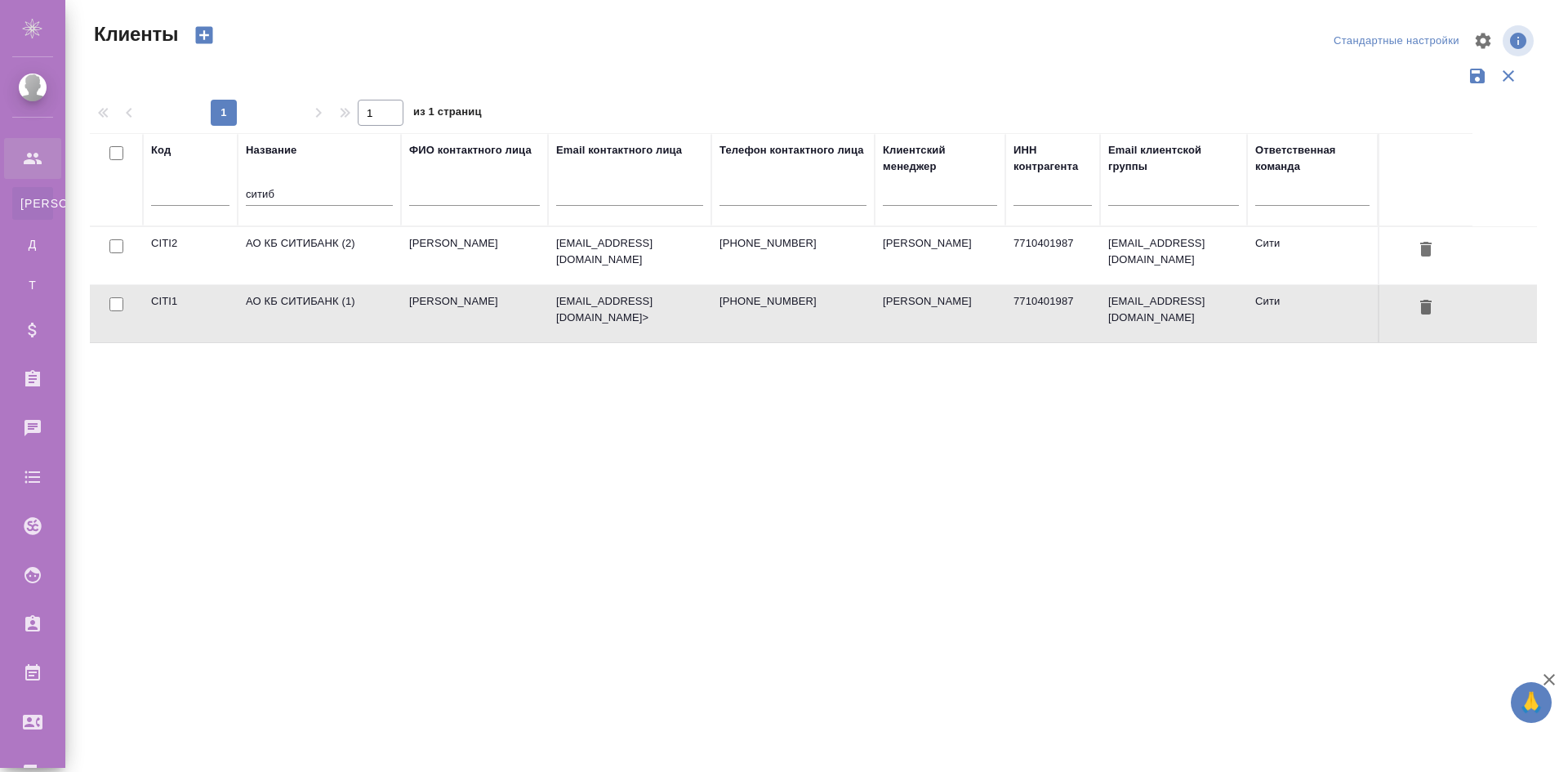
select select "RU"
click at [424, 254] on td "Вишняк Максим" at bounding box center [475, 255] width 147 height 57
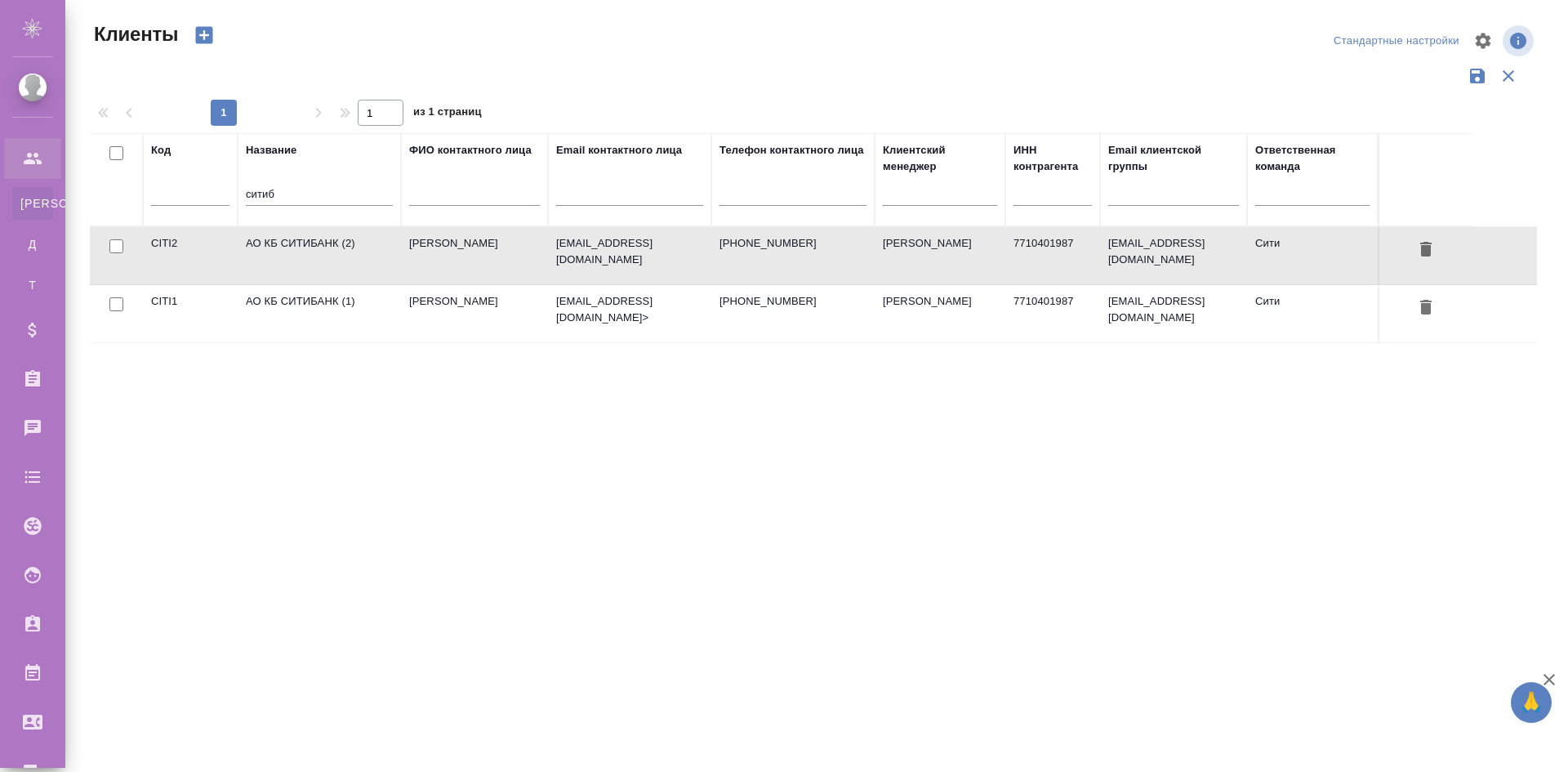
click at [424, 254] on td "Вишняк Максим" at bounding box center [475, 255] width 147 height 57
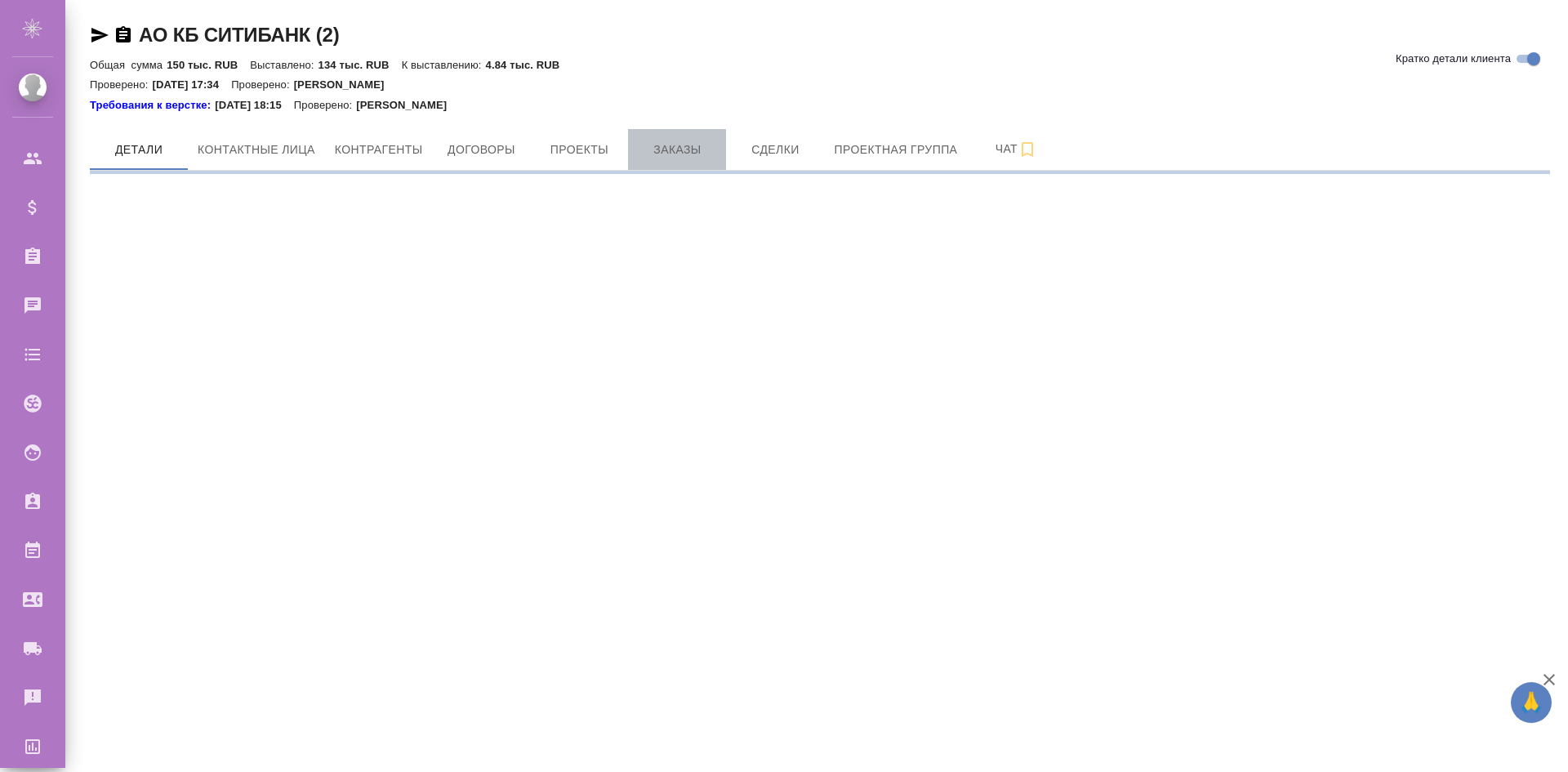
click at [682, 135] on button "Заказы" at bounding box center [676, 149] width 98 height 41
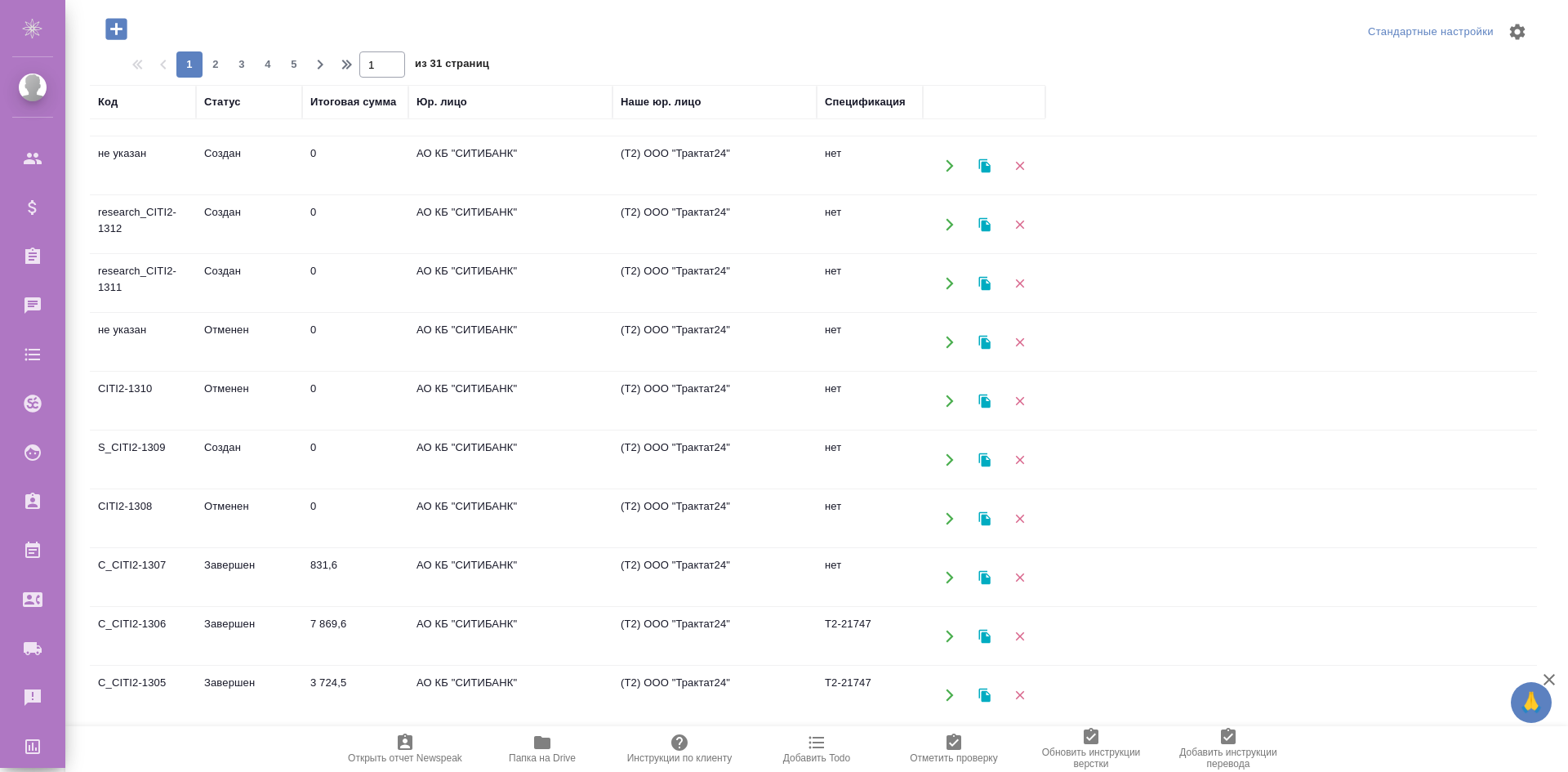
scroll to position [817, 0]
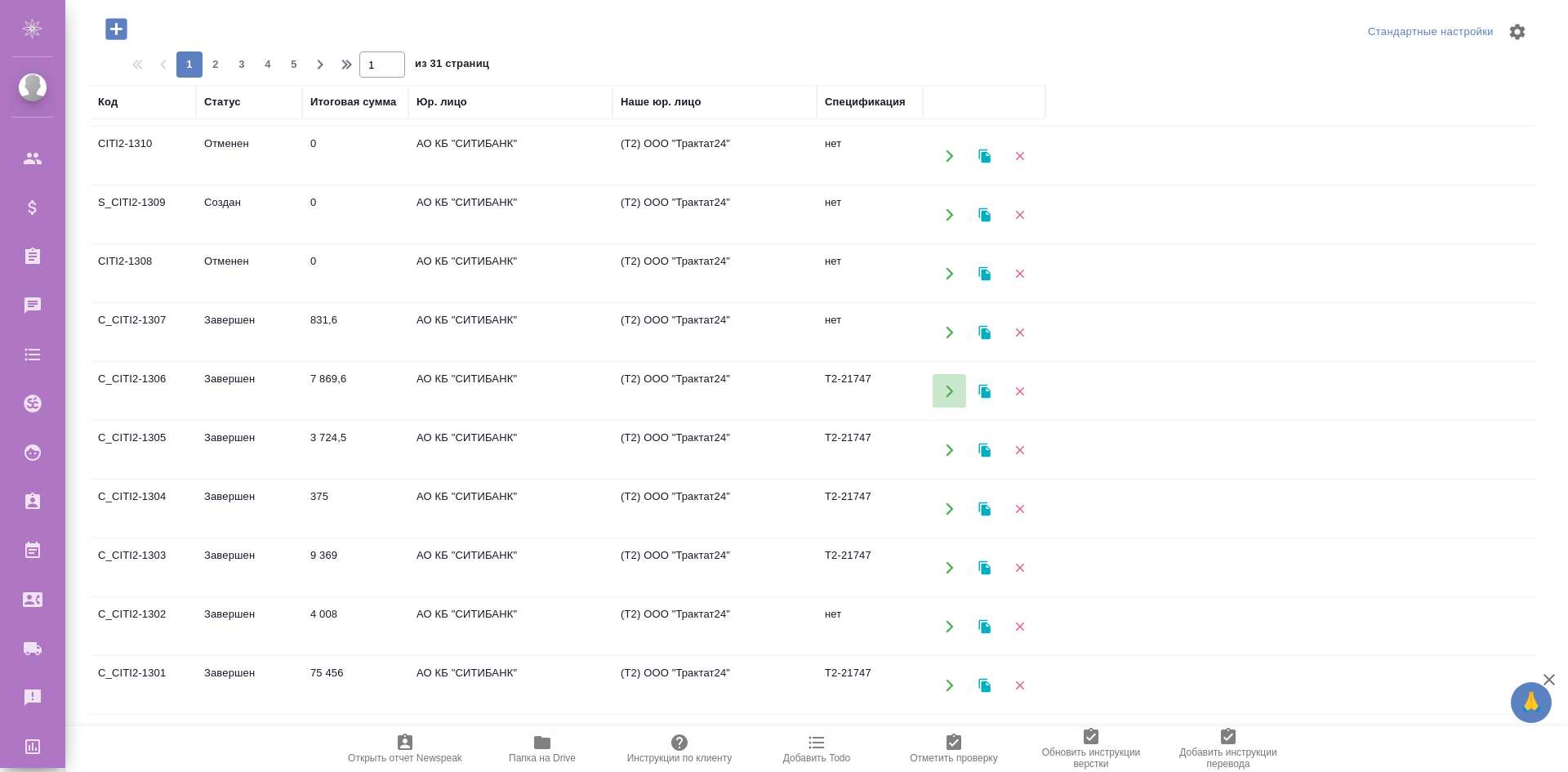
click at [941, 389] on button "button" at bounding box center [949, 391] width 34 height 34
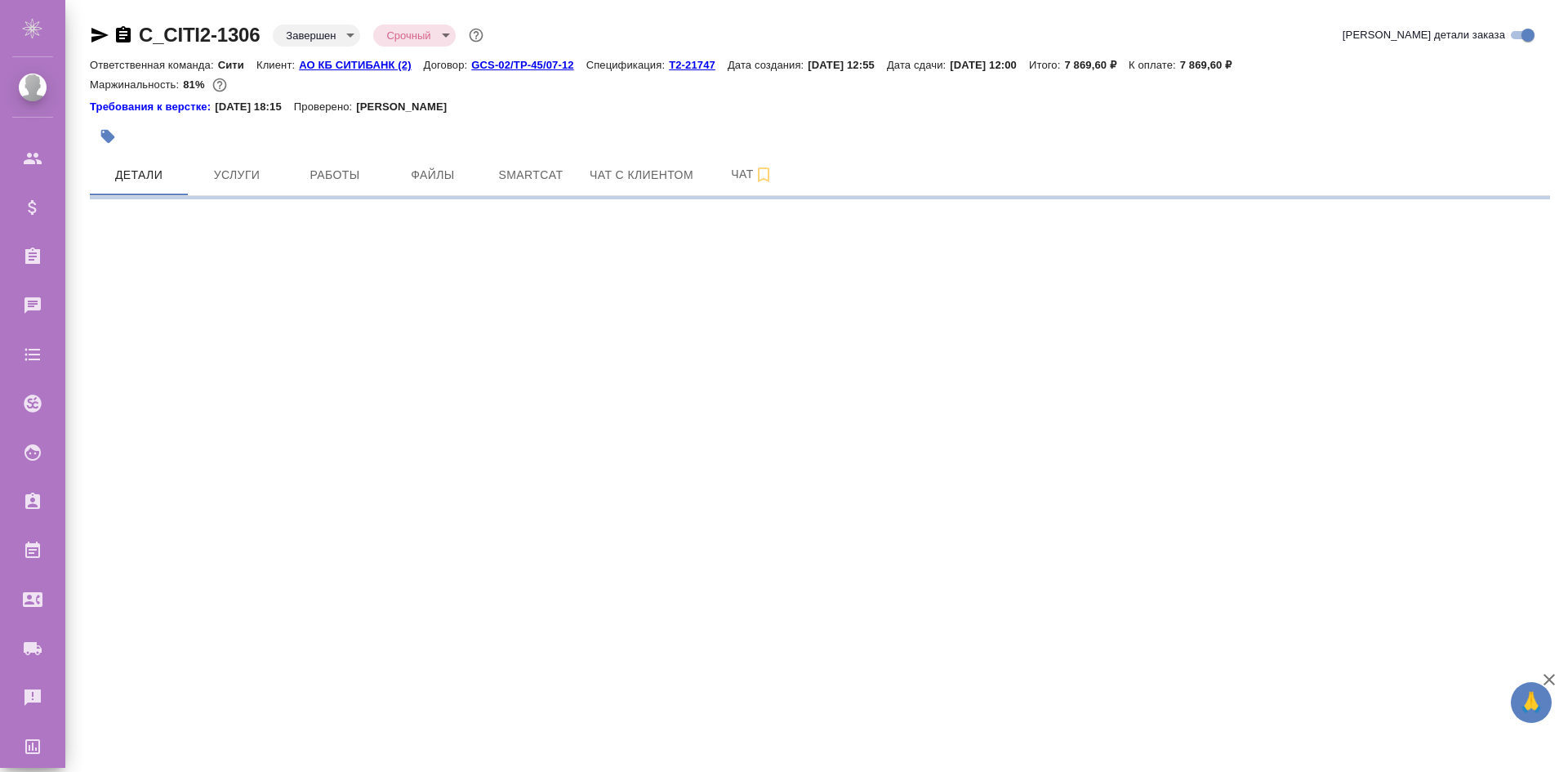
select select "RU"
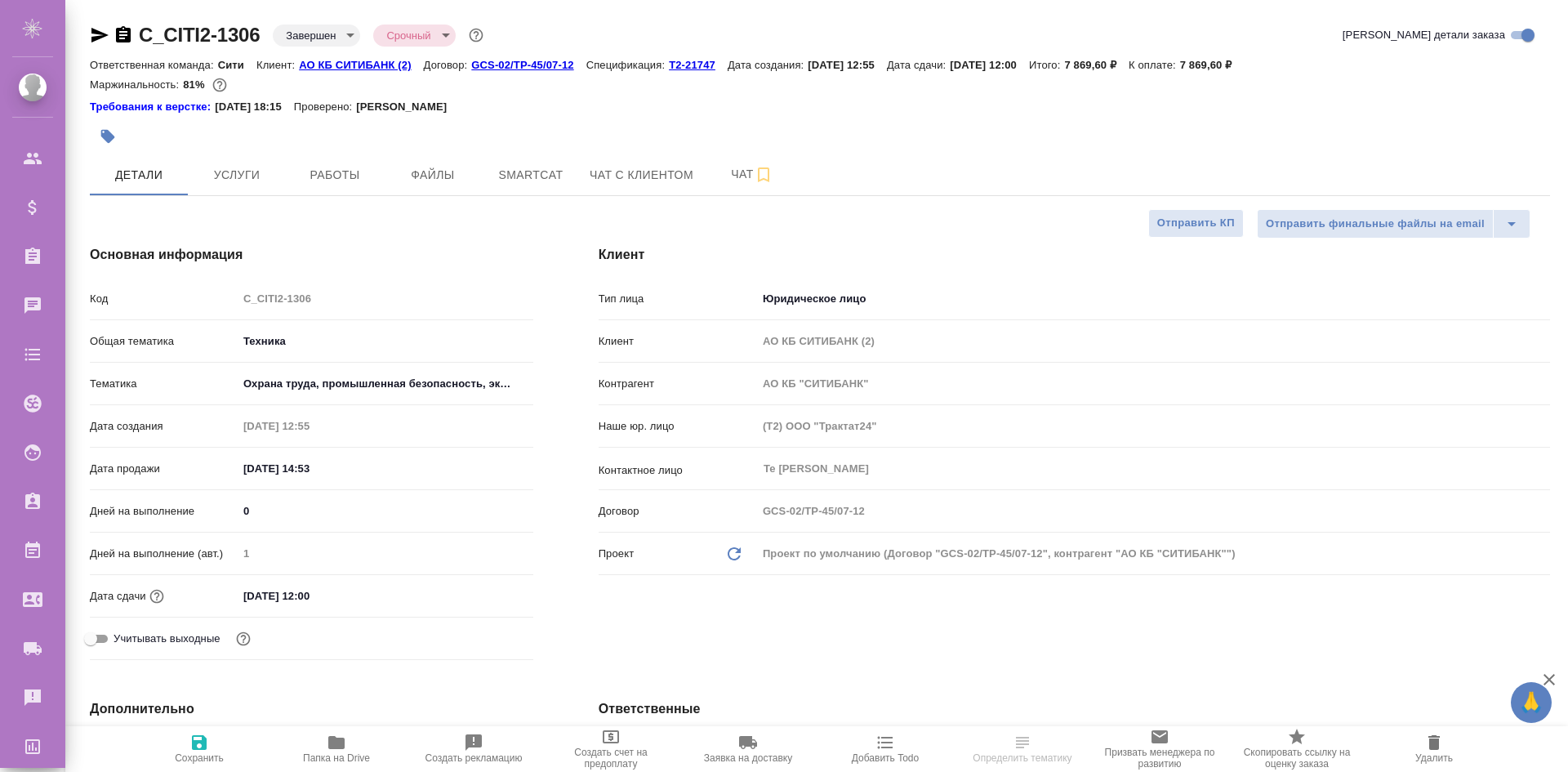
type textarea "x"
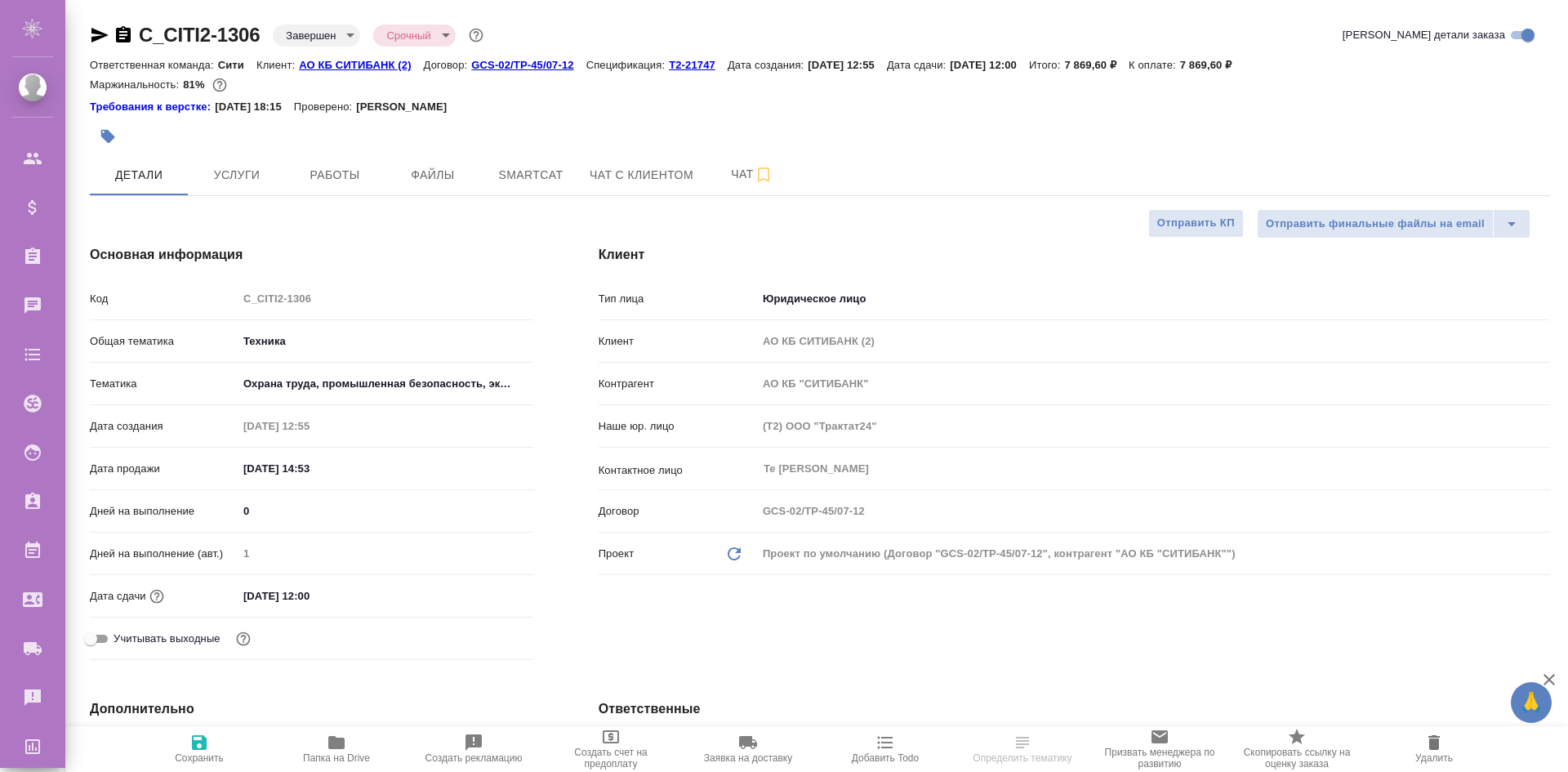
type textarea "x"
click at [684, 60] on p "Т2-21747" at bounding box center [698, 65] width 59 height 13
type textarea "x"
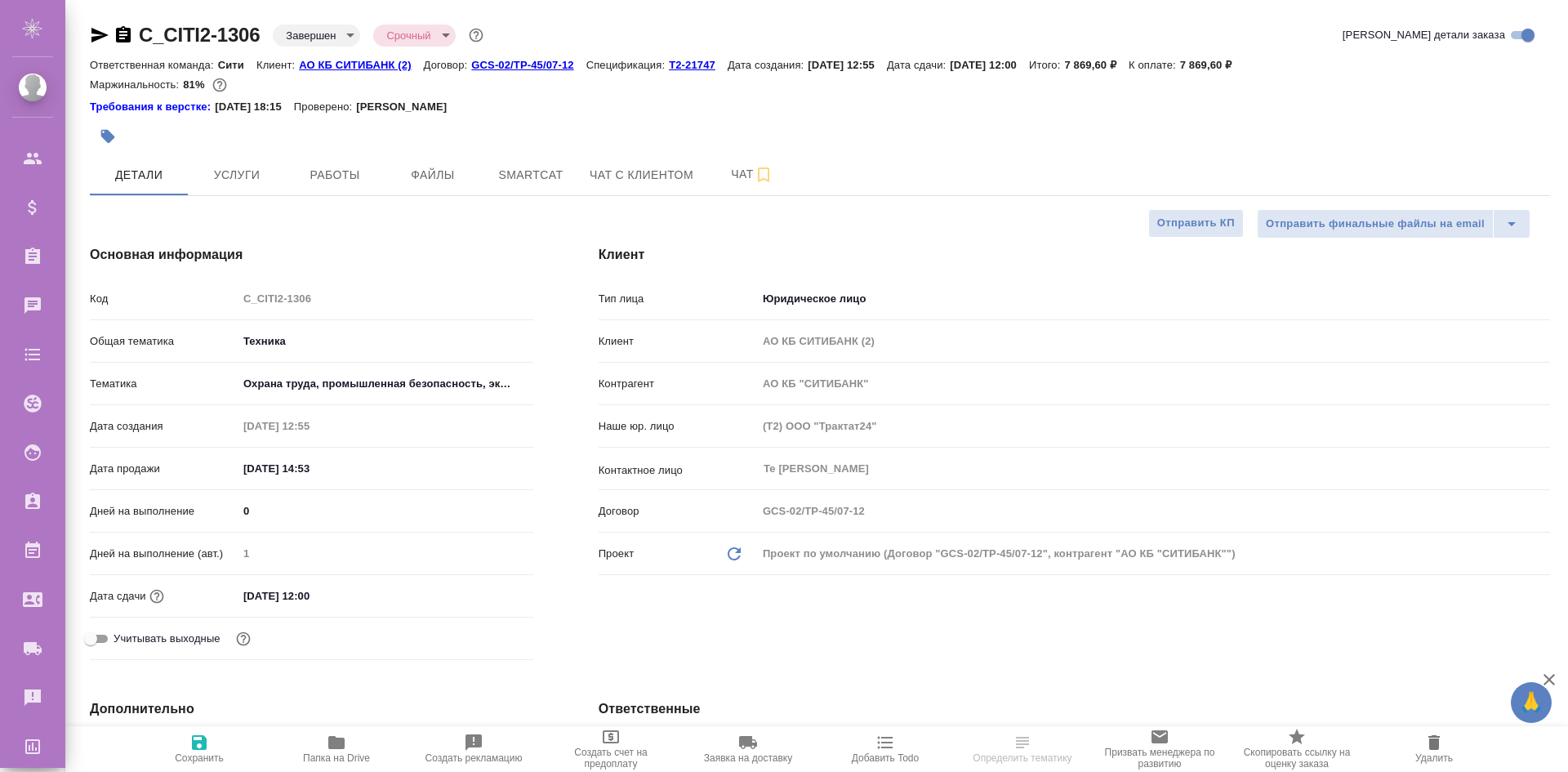
select select "RU"
type textarea "x"
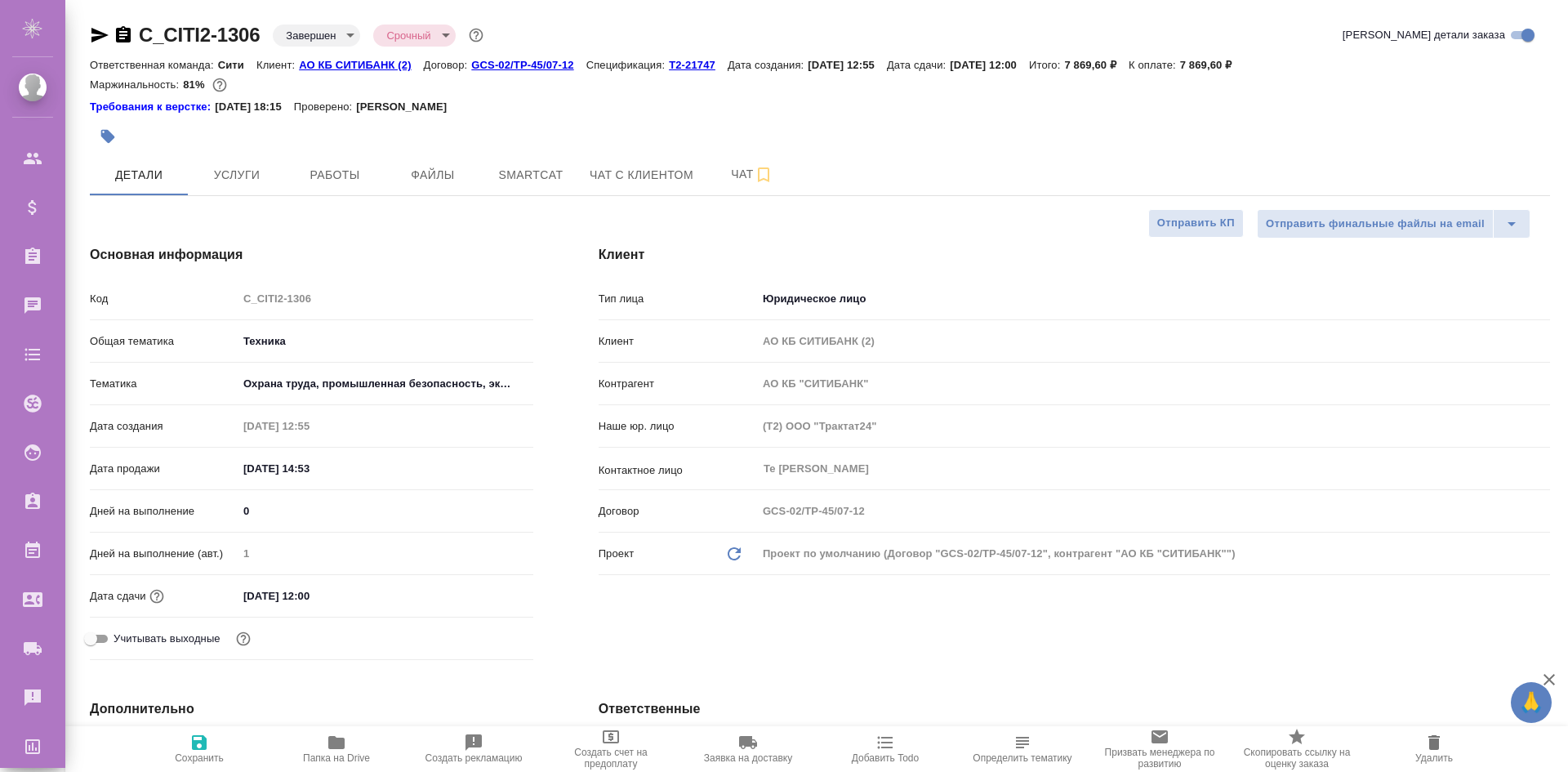
type textarea "x"
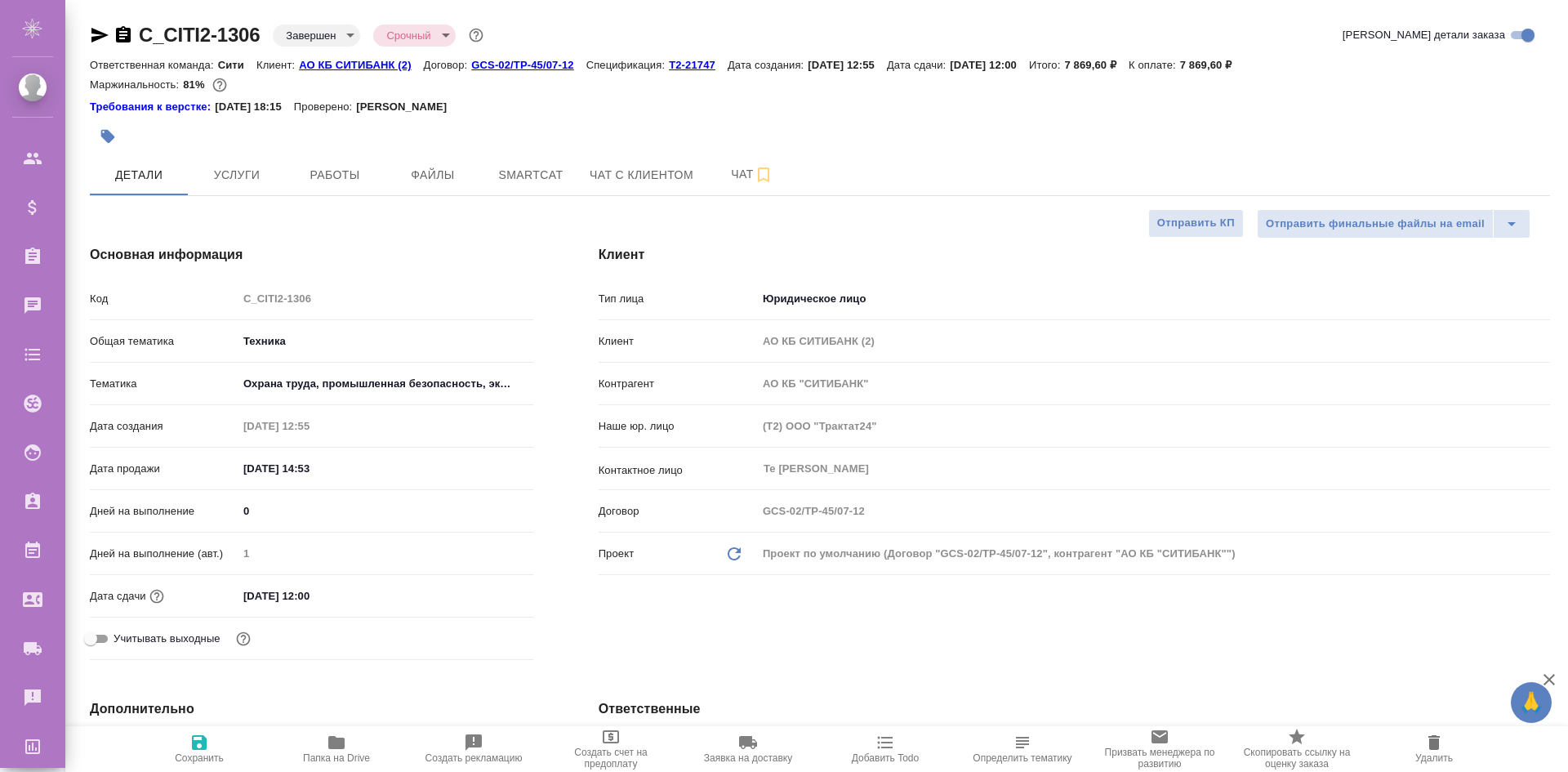
type textarea "x"
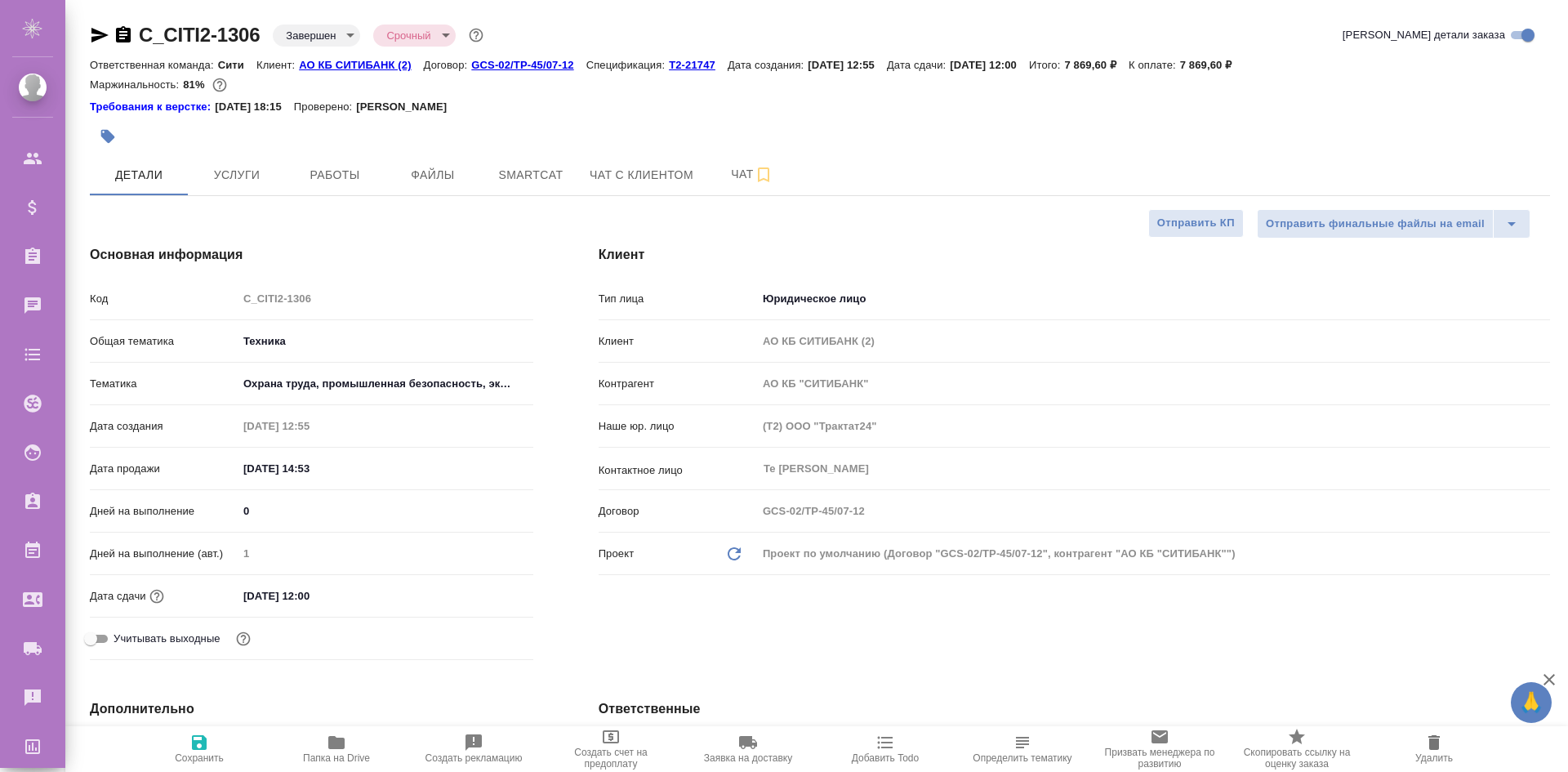
type textarea "x"
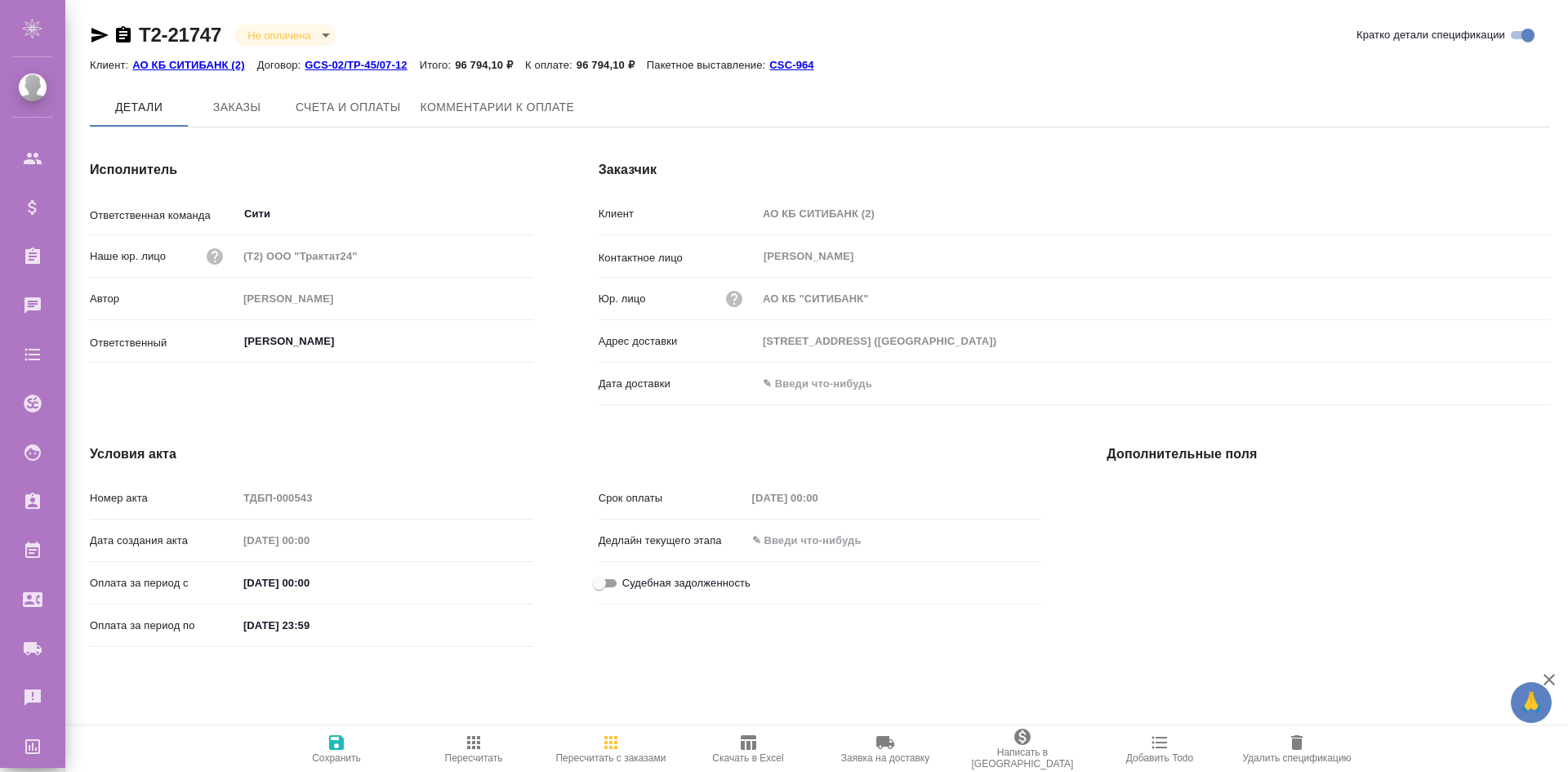
click at [753, 764] on button "Скачать в Excel" at bounding box center [749, 749] width 137 height 45
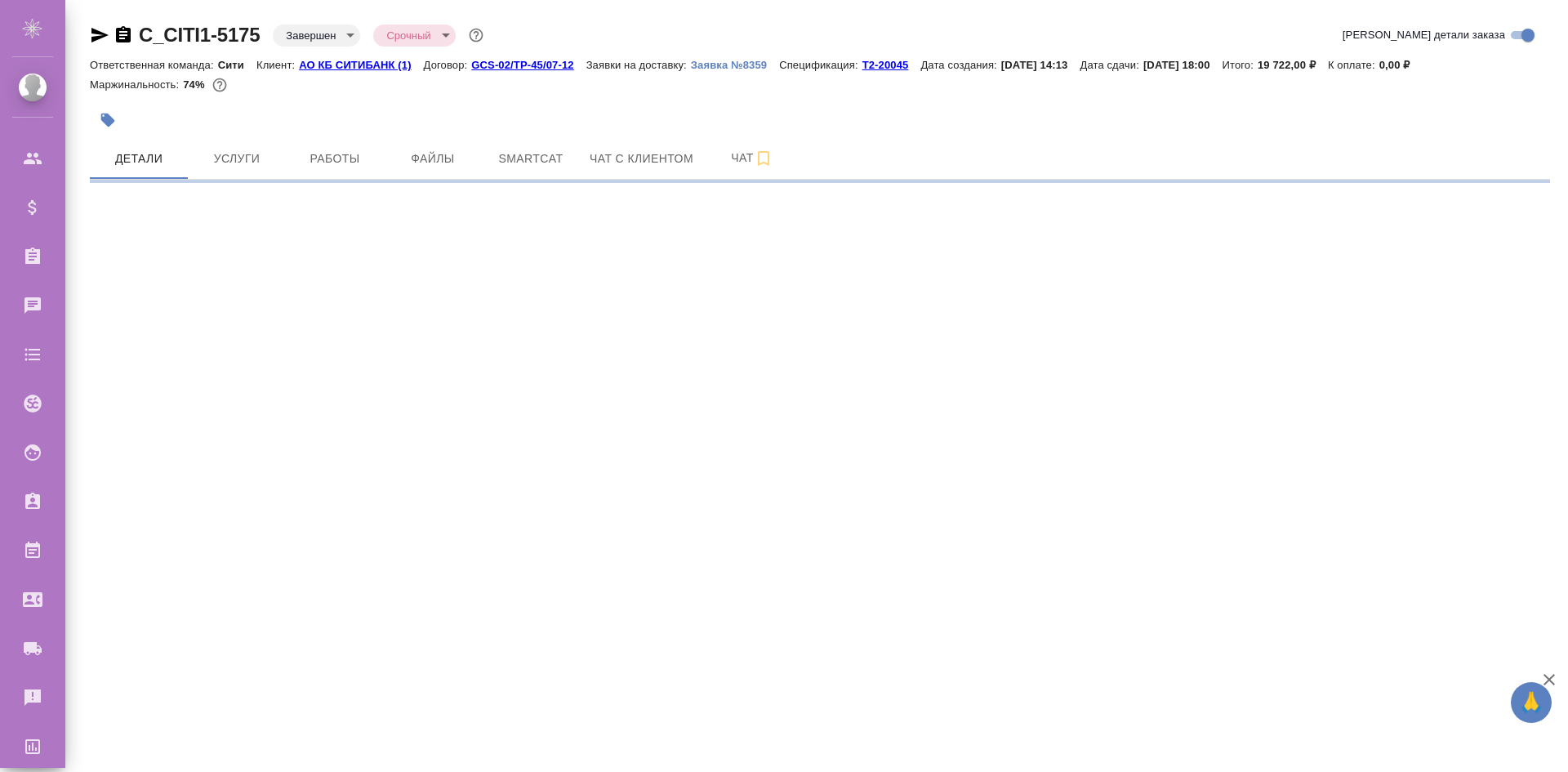
select select "RU"
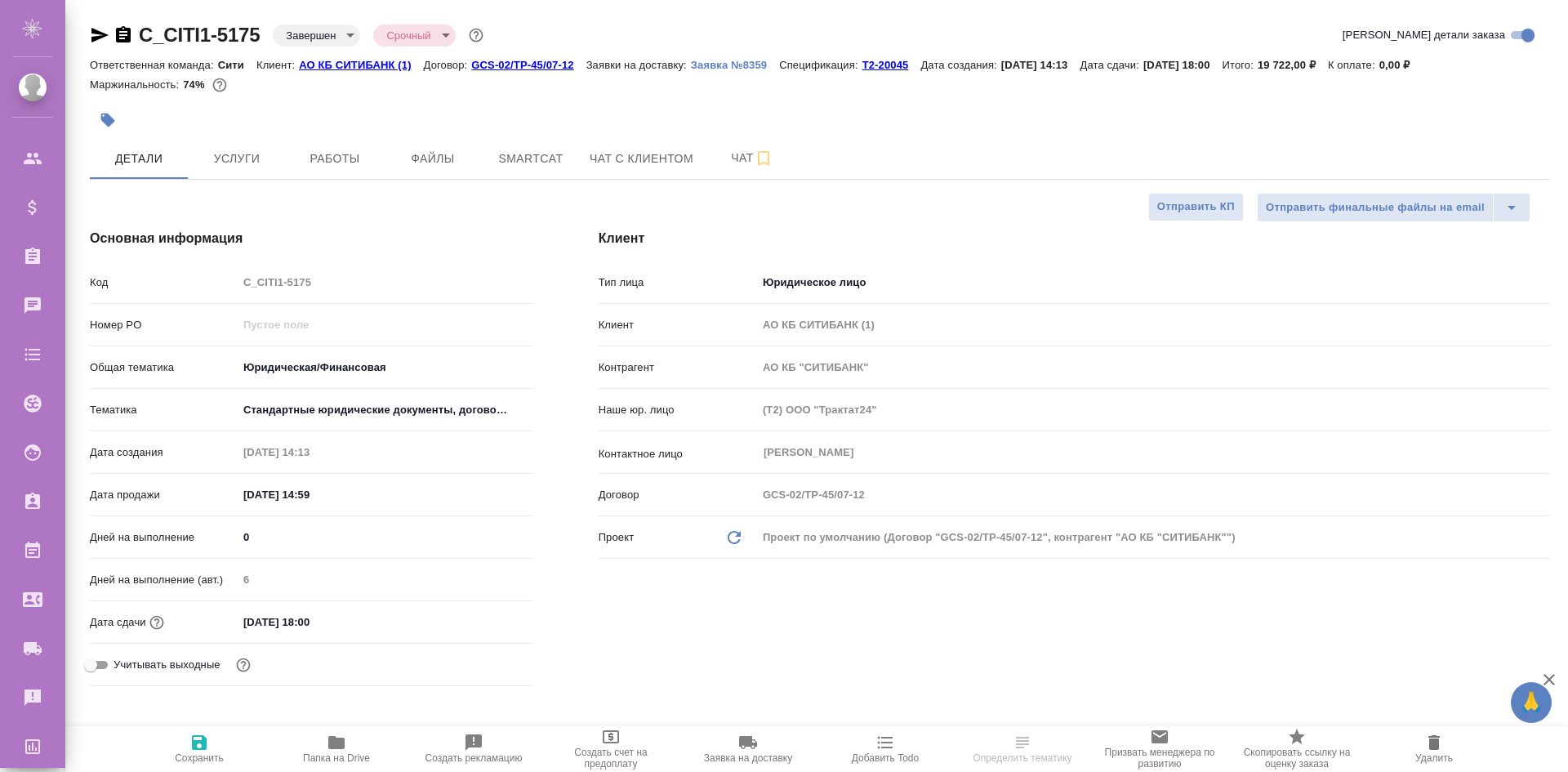
type textarea "x"
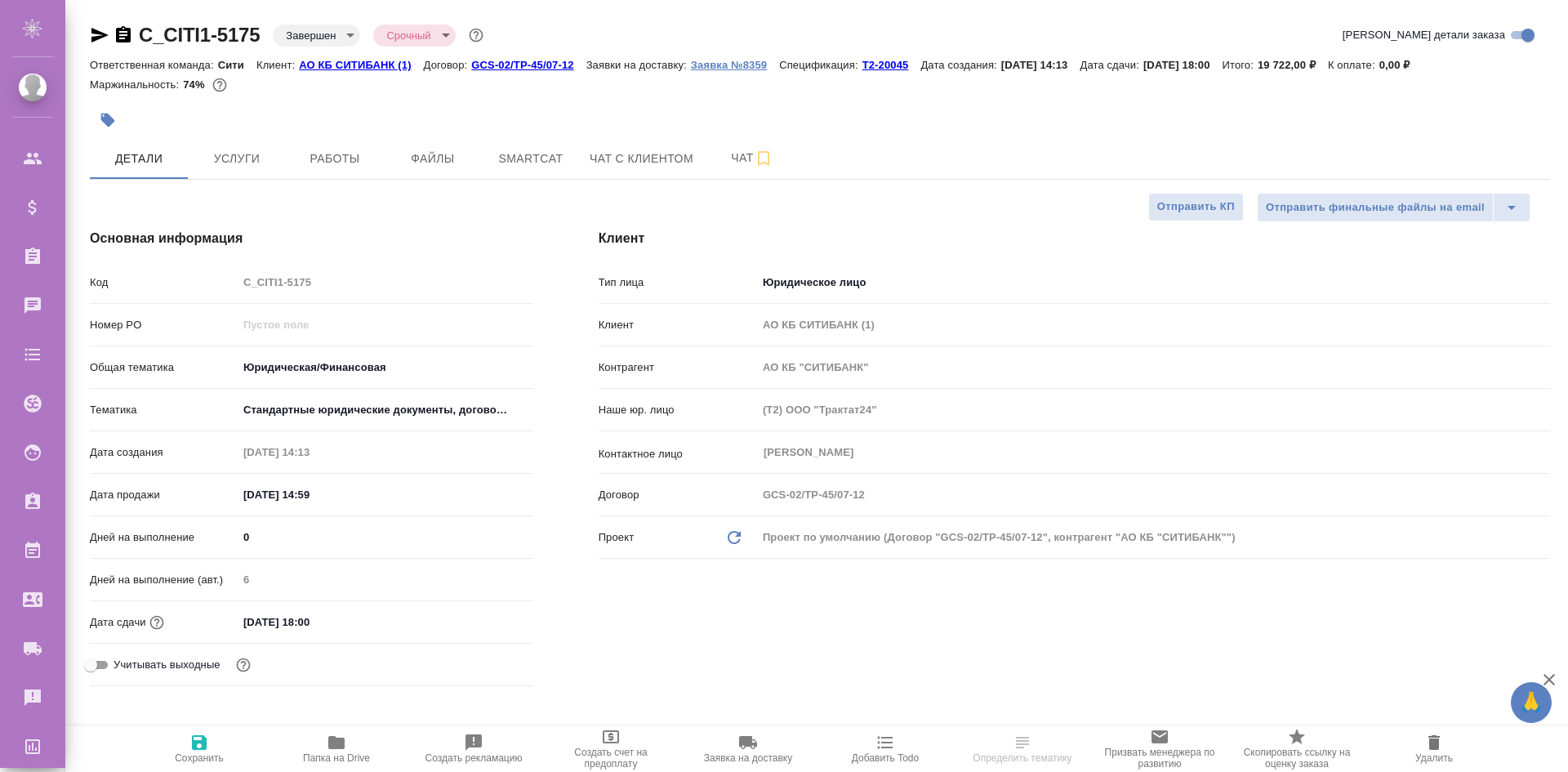
type textarea "x"
click at [885, 62] on p "Т2-20045" at bounding box center [892, 65] width 59 height 13
type textarea "x"
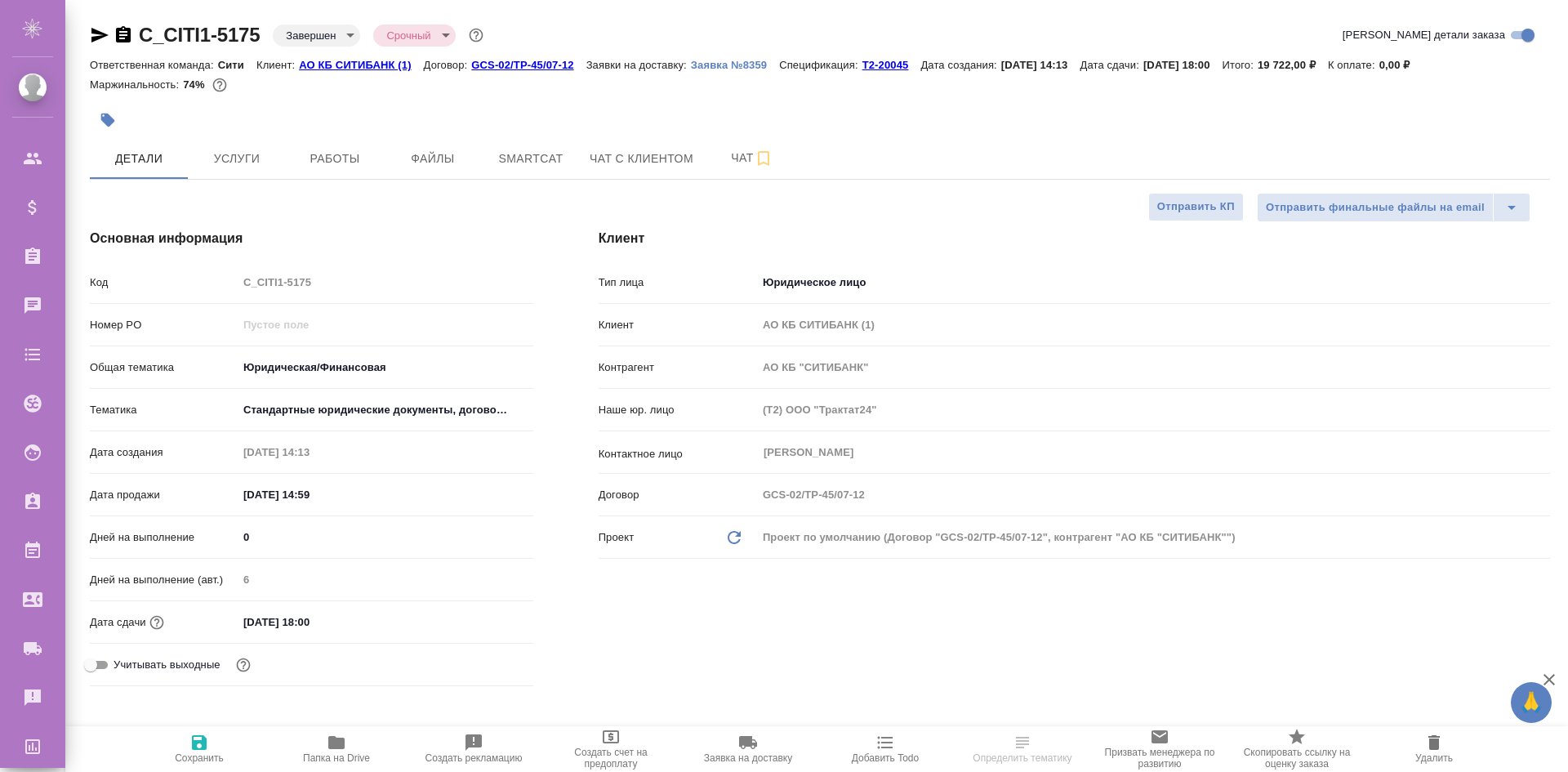
select select "RU"
type textarea "x"
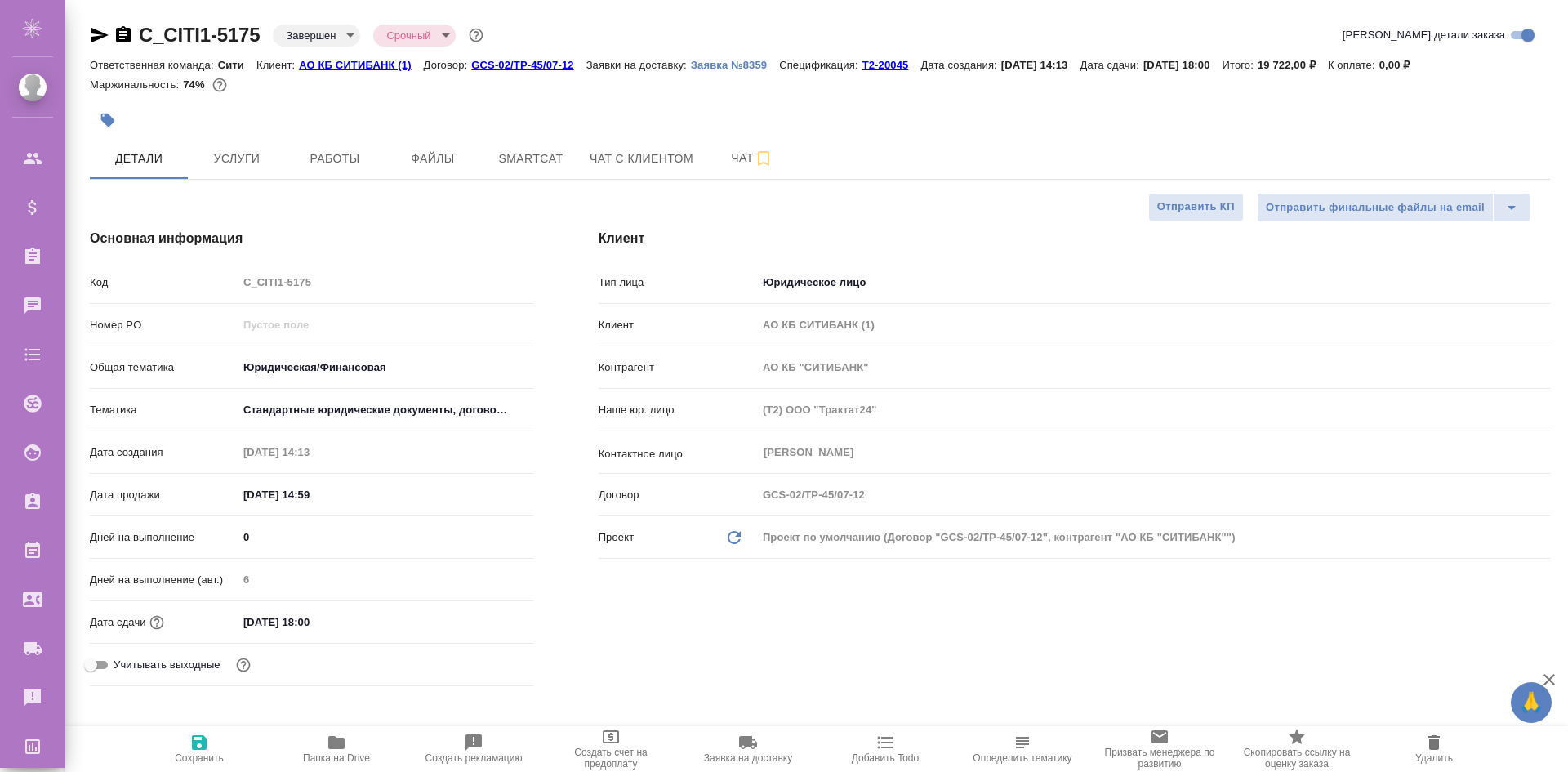
type textarea "x"
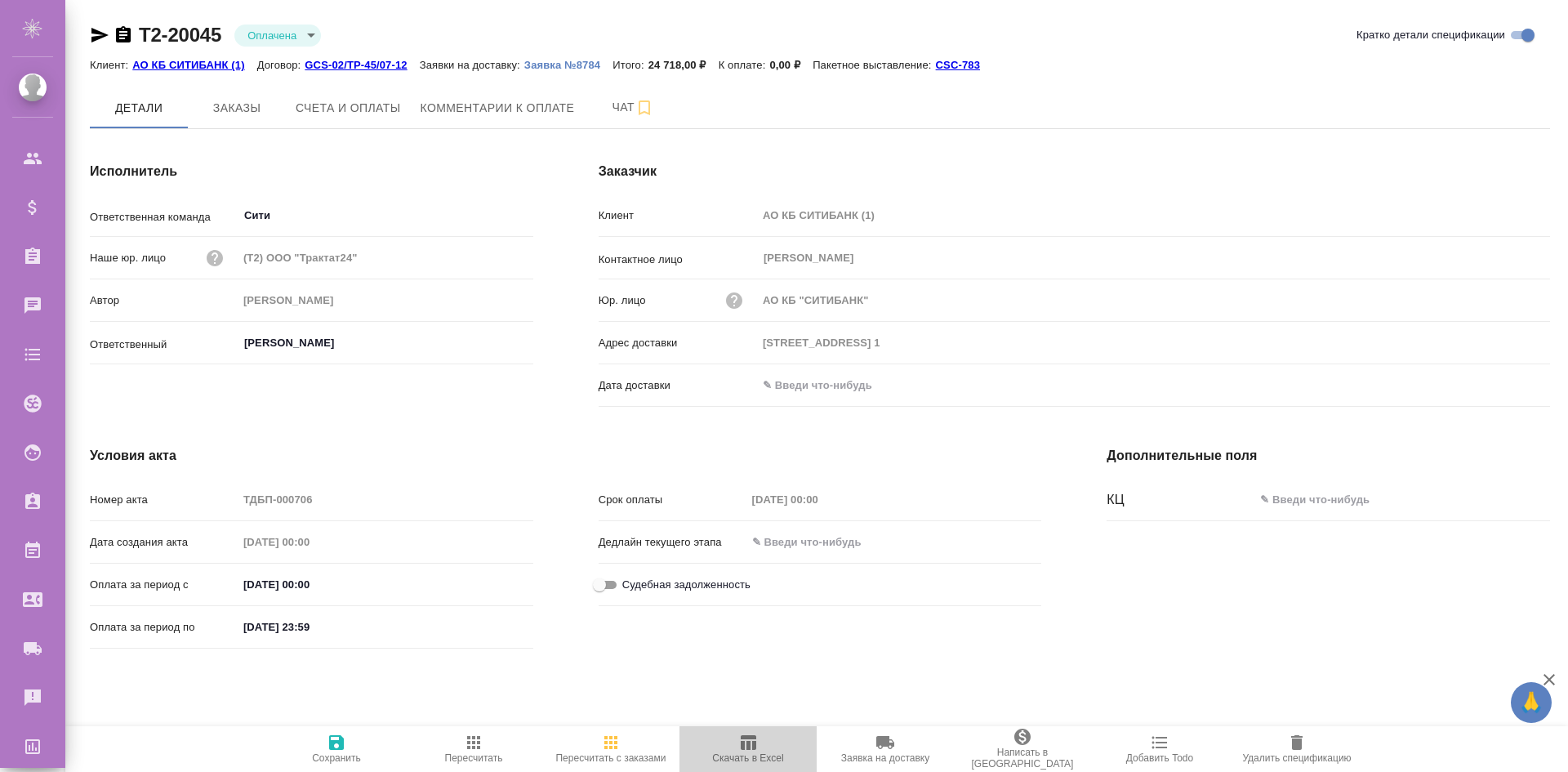
click at [747, 749] on icon "button" at bounding box center [749, 742] width 15 height 15
